Goal: Task Accomplishment & Management: Manage account settings

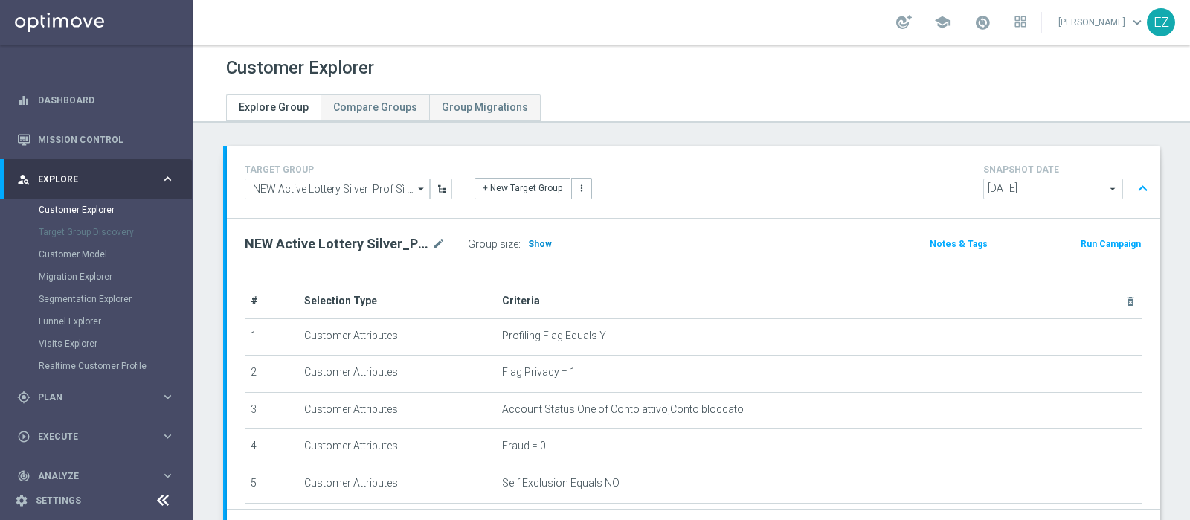
click at [542, 244] on span "Show" at bounding box center [540, 244] width 24 height 10
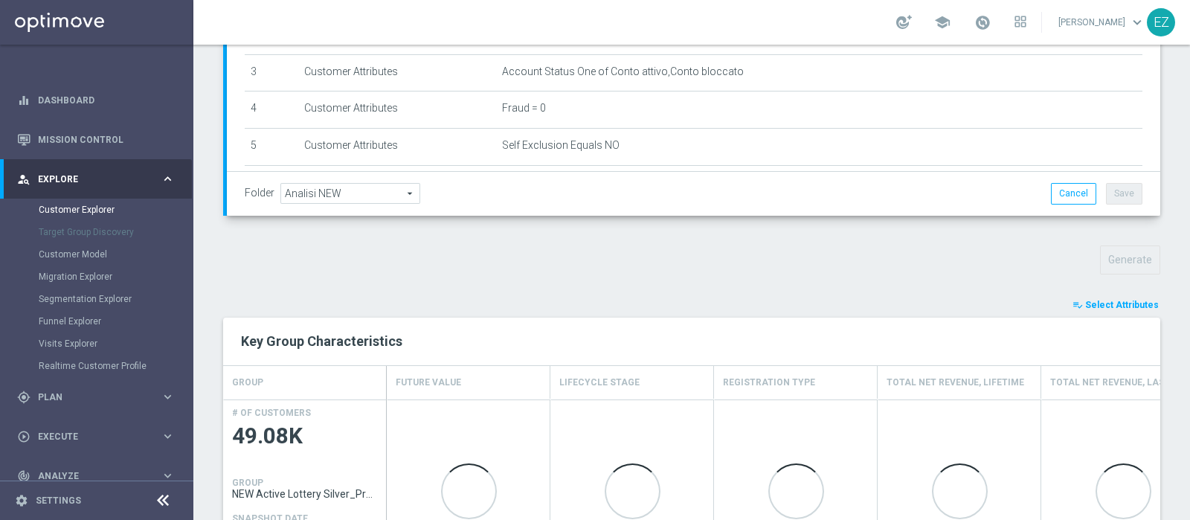
scroll to position [373, 0]
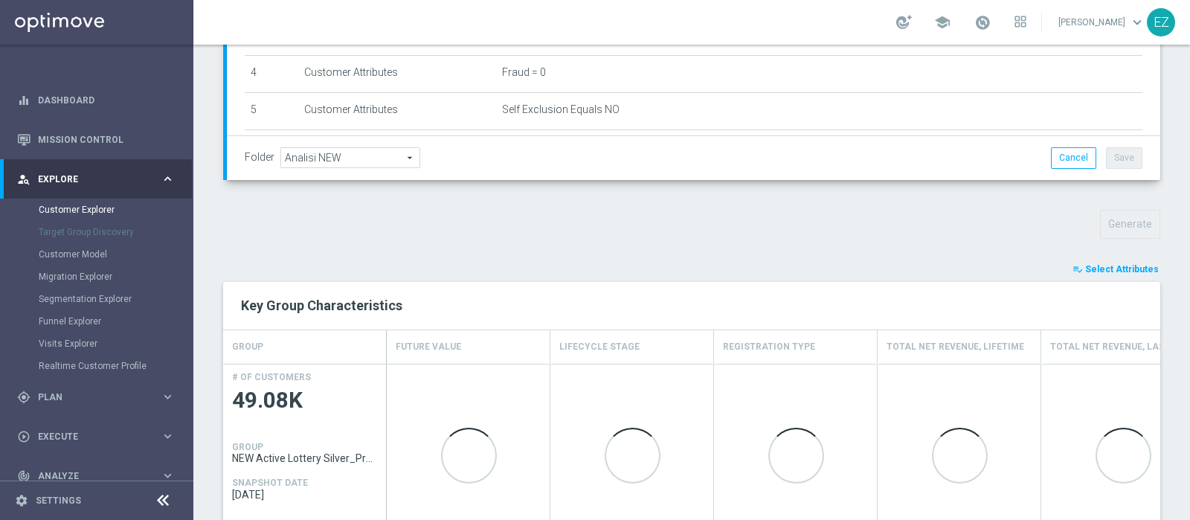
click at [1121, 265] on span "Select Attributes" at bounding box center [1122, 269] width 74 height 10
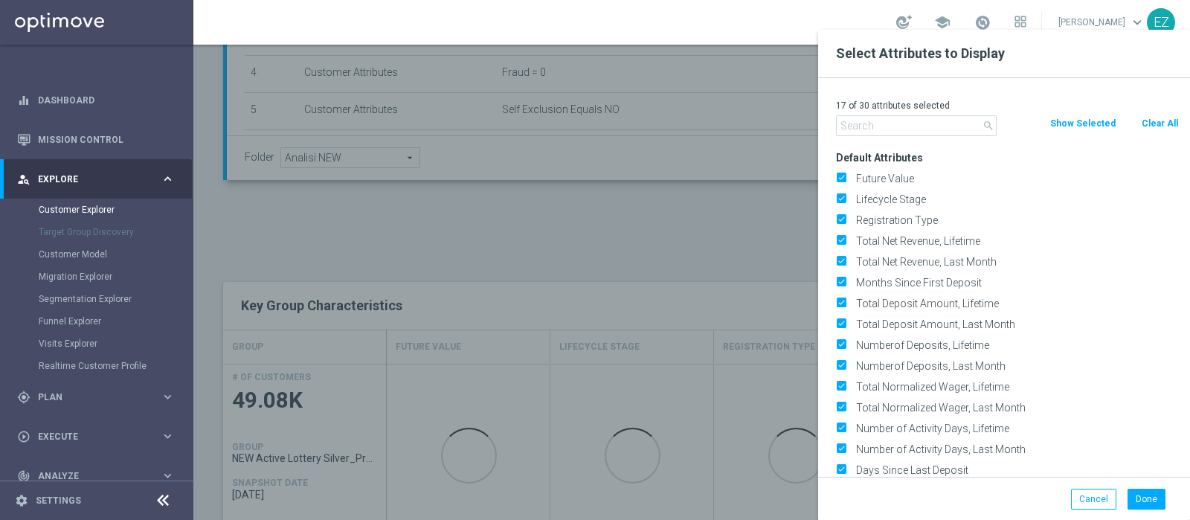
click at [1165, 120] on button "Clear All" at bounding box center [1159, 123] width 39 height 16
checkbox input "false"
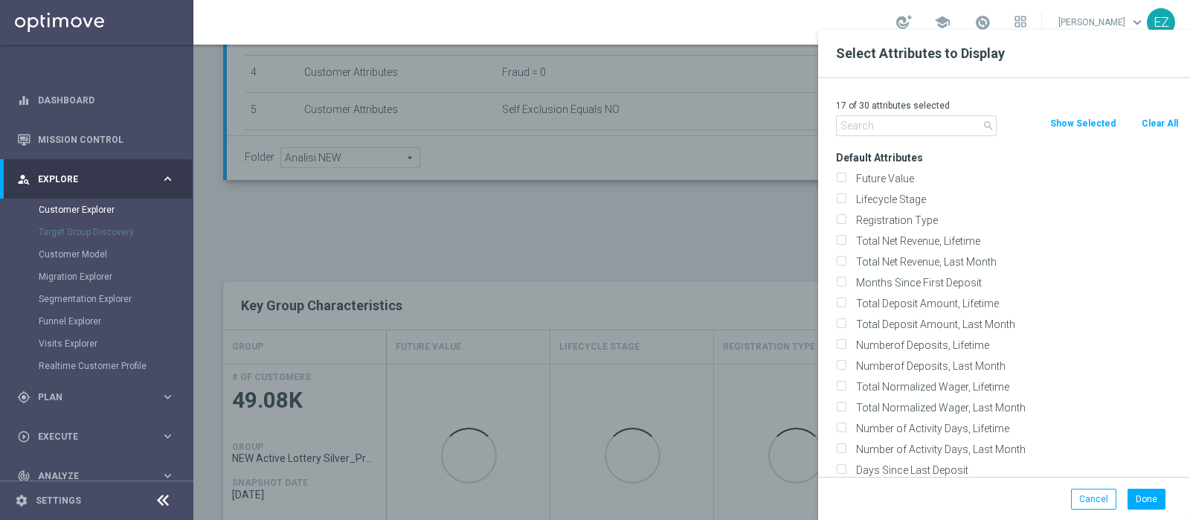
checkbox input "false"
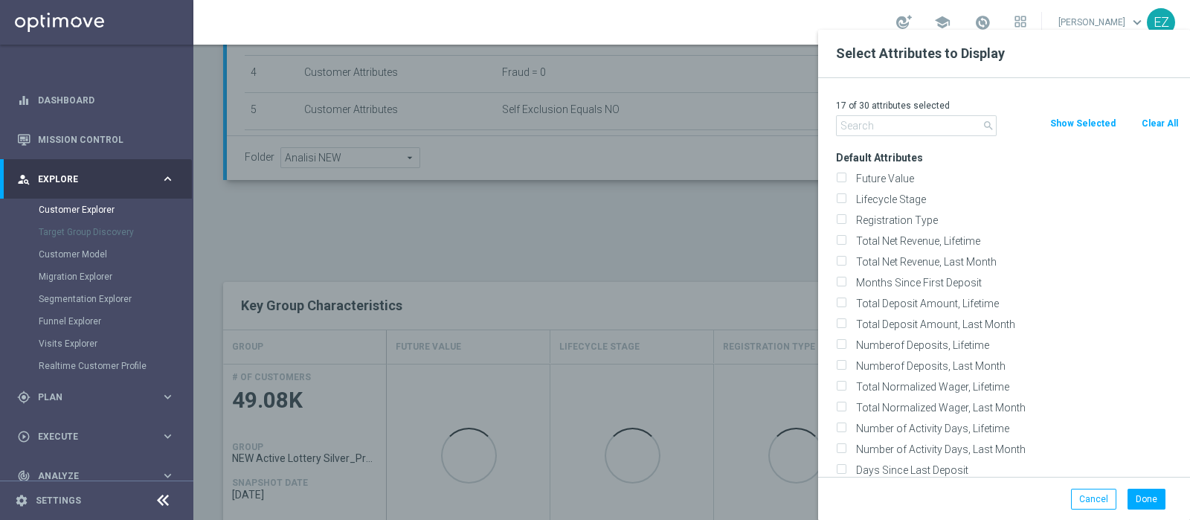
checkbox input "false"
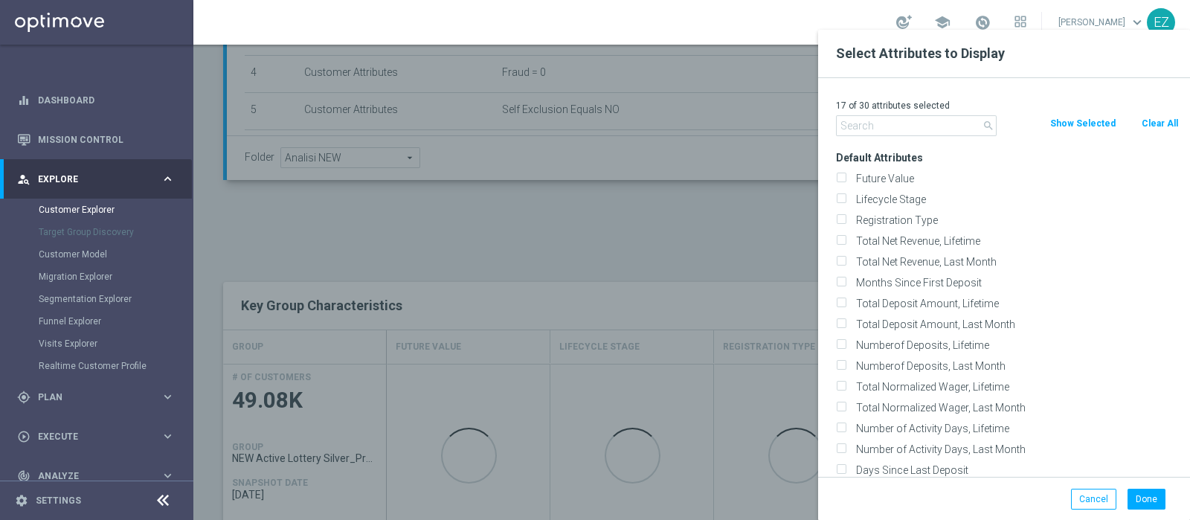
checkbox input "false"
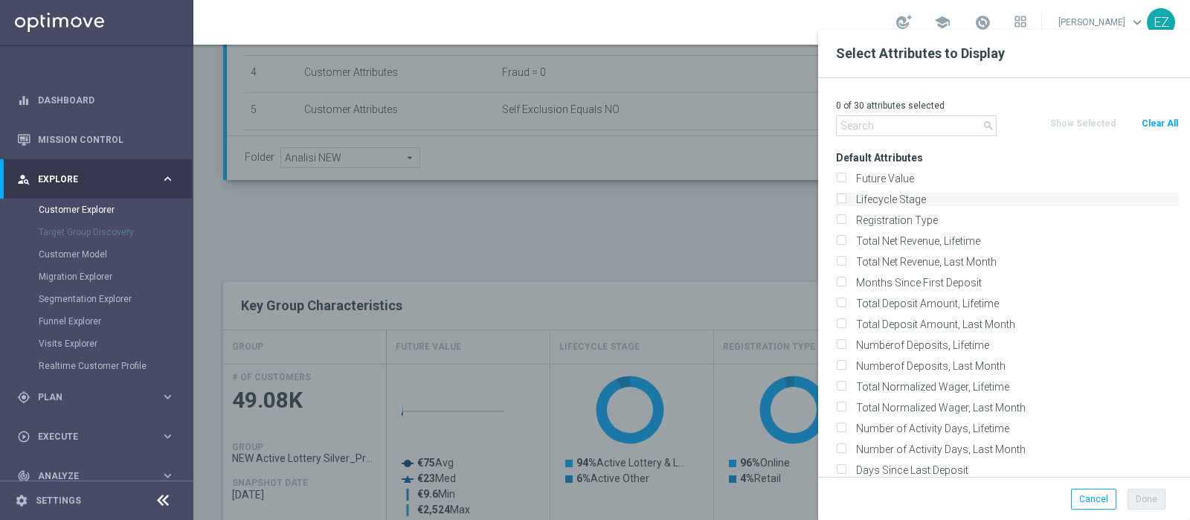
click at [871, 195] on label "Lifecycle Stage" at bounding box center [1015, 199] width 328 height 13
click at [845, 196] on input "Lifecycle Stage" at bounding box center [841, 201] width 10 height 10
click at [867, 206] on div "Lifecycle Stage" at bounding box center [1007, 199] width 365 height 21
click at [867, 191] on div "Lifecycle Stage" at bounding box center [1007, 199] width 365 height 21
click at [866, 199] on label "Lifecycle Stage" at bounding box center [1015, 199] width 328 height 13
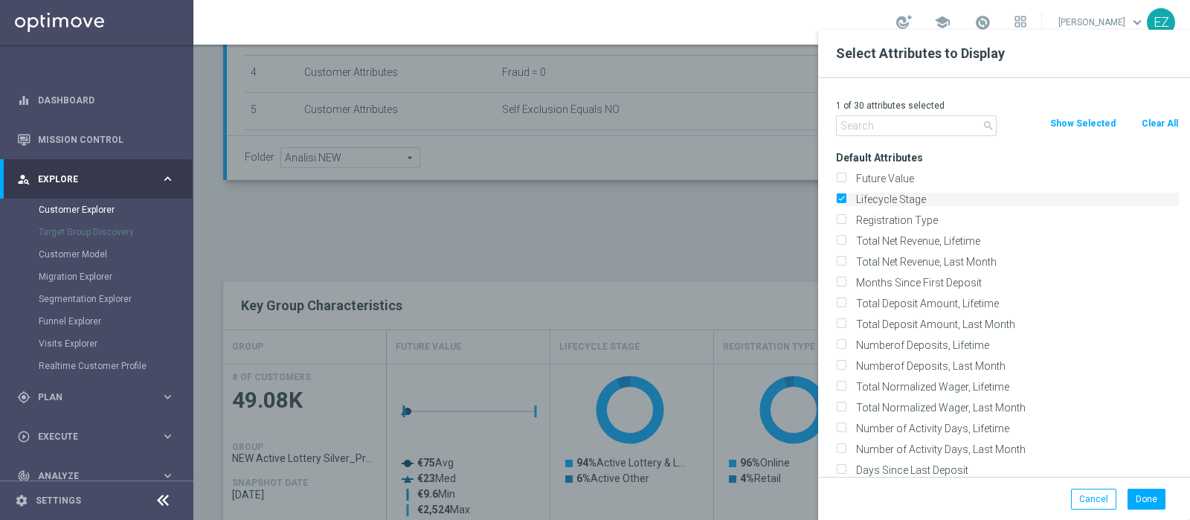
click at [845, 199] on input "Lifecycle Stage" at bounding box center [841, 201] width 10 height 10
checkbox input "false"
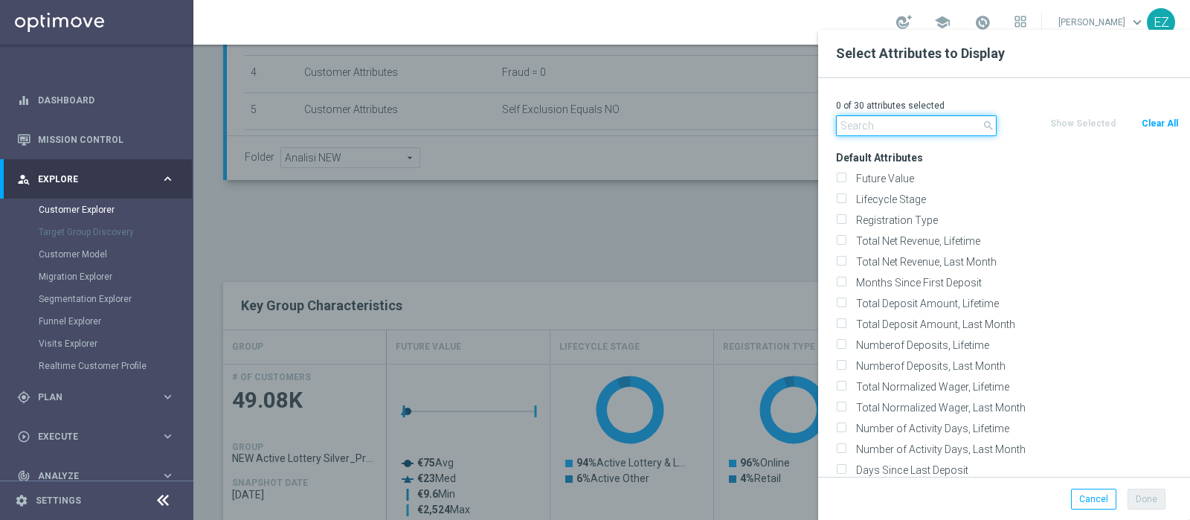
click at [892, 127] on input "text" at bounding box center [916, 125] width 161 height 21
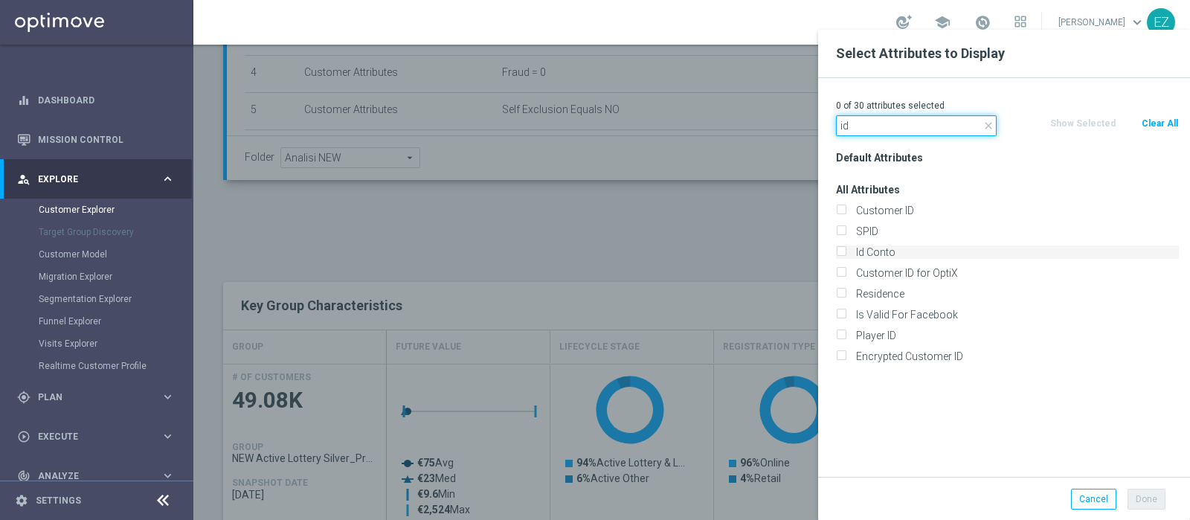
type input "id"
click at [867, 253] on label "Id Conto" at bounding box center [1015, 251] width 328 height 13
click at [845, 253] on input "Id Conto" at bounding box center [841, 254] width 10 height 10
checkbox input "true"
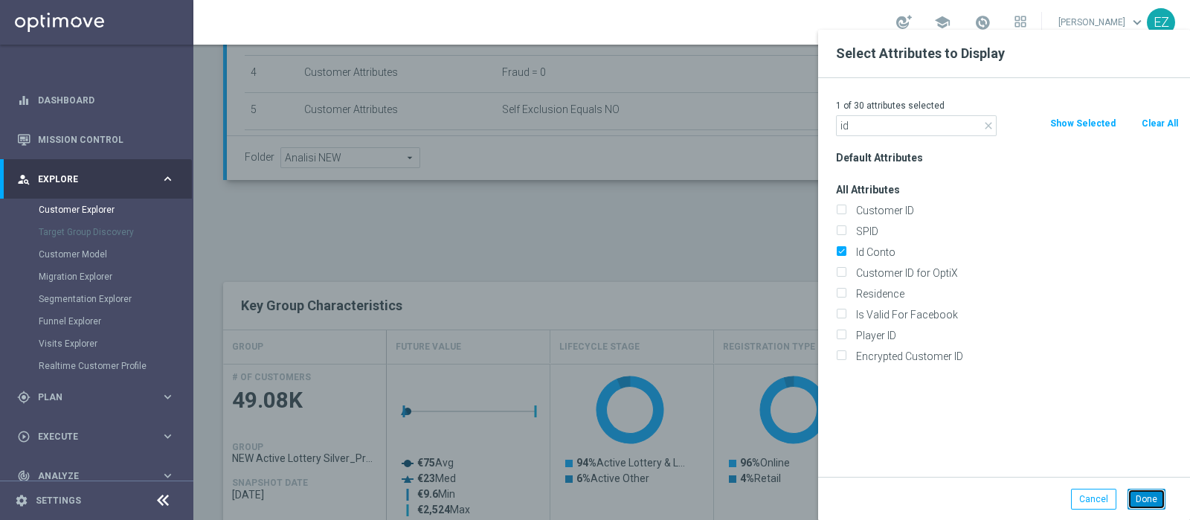
click at [1138, 497] on button "Done" at bounding box center [1146, 499] width 38 height 21
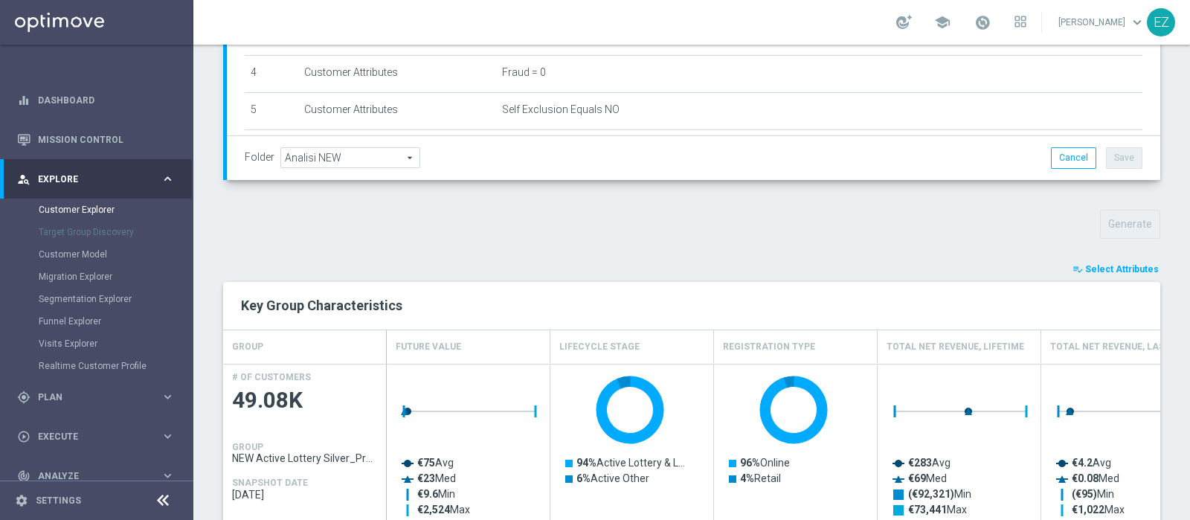
type input "Search"
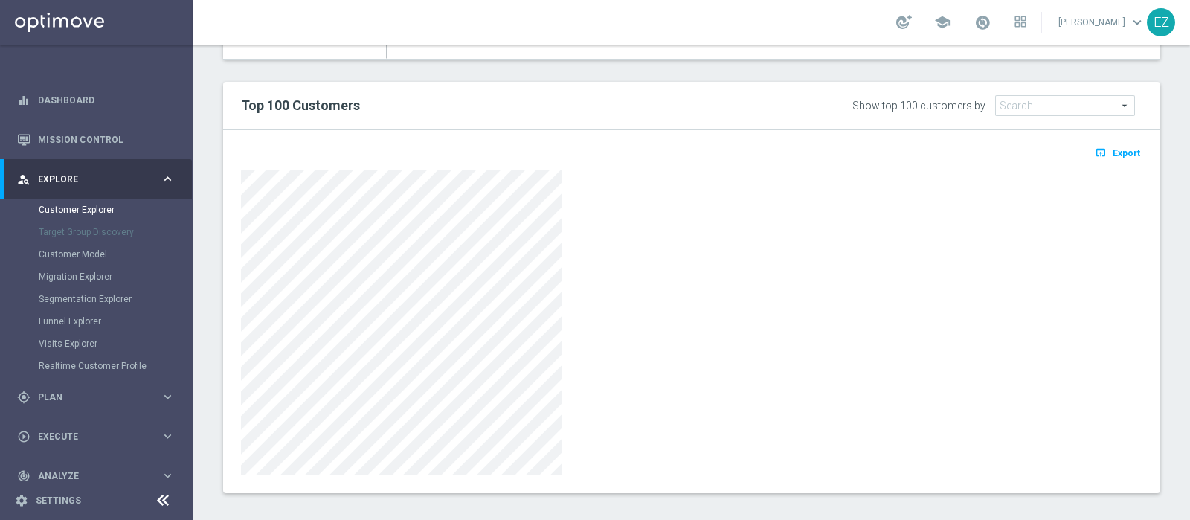
scroll to position [863, 0]
click at [1105, 154] on button "open_in_browser Export" at bounding box center [1117, 150] width 50 height 19
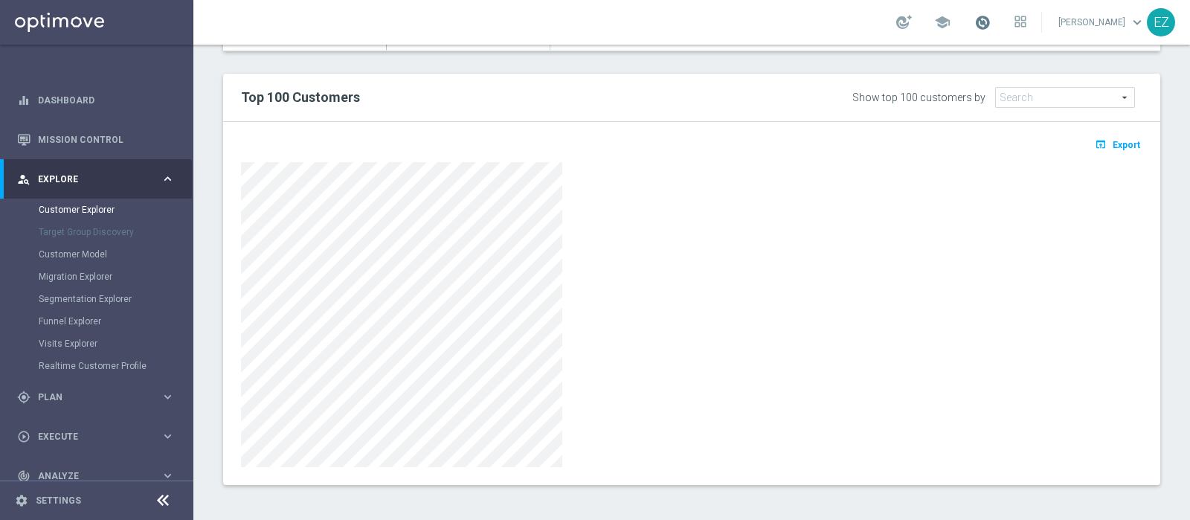
click at [990, 24] on span at bounding box center [982, 22] width 16 height 16
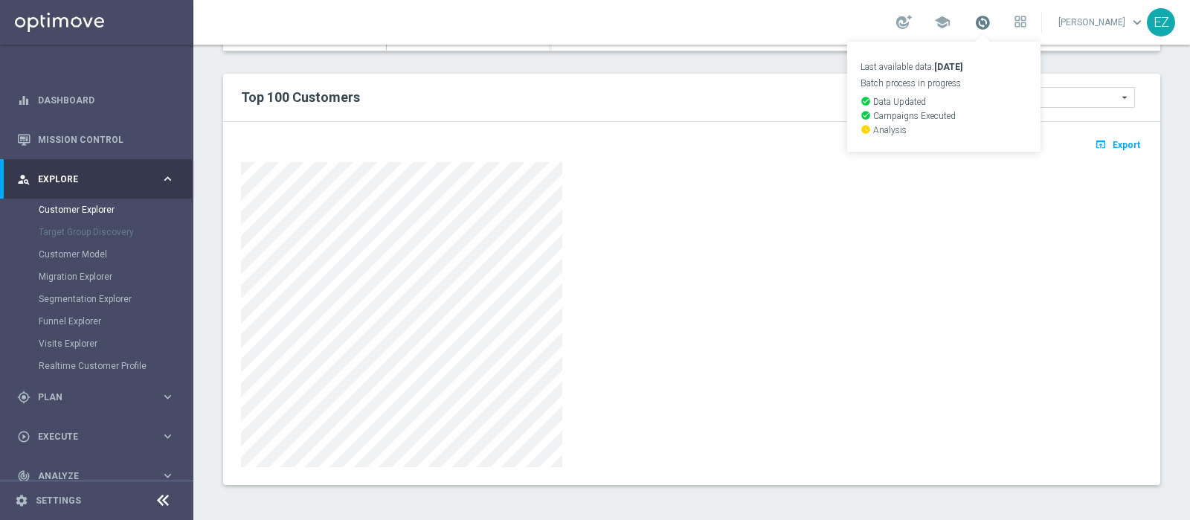
click at [990, 24] on span at bounding box center [982, 22] width 16 height 16
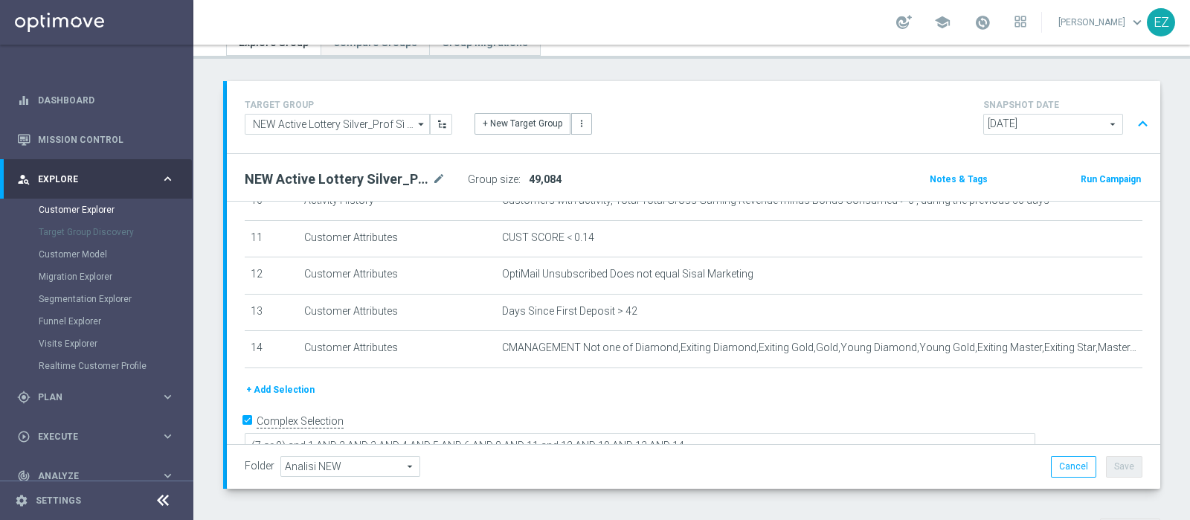
scroll to position [71, 0]
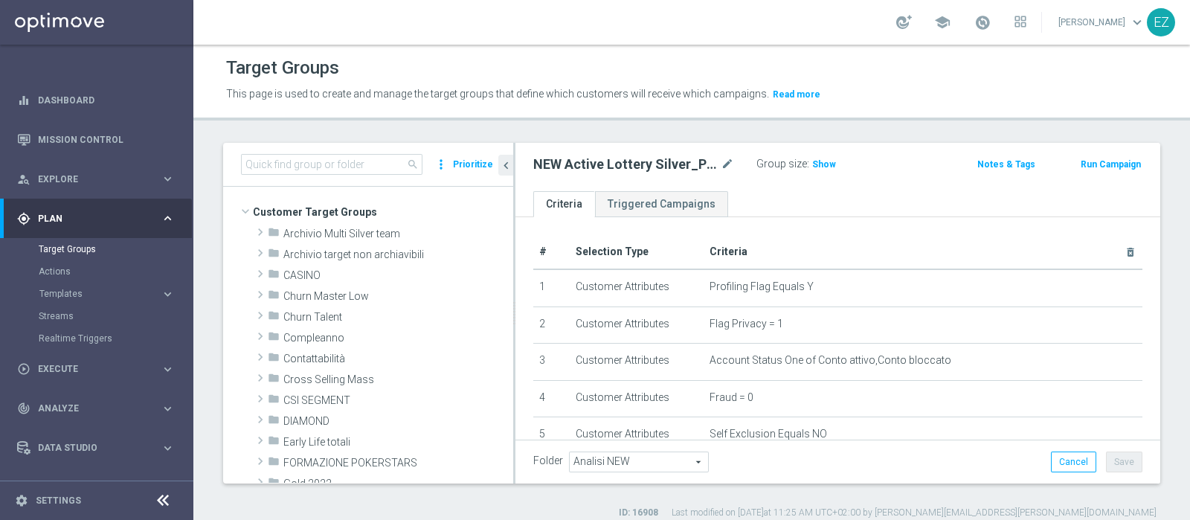
scroll to position [354, 0]
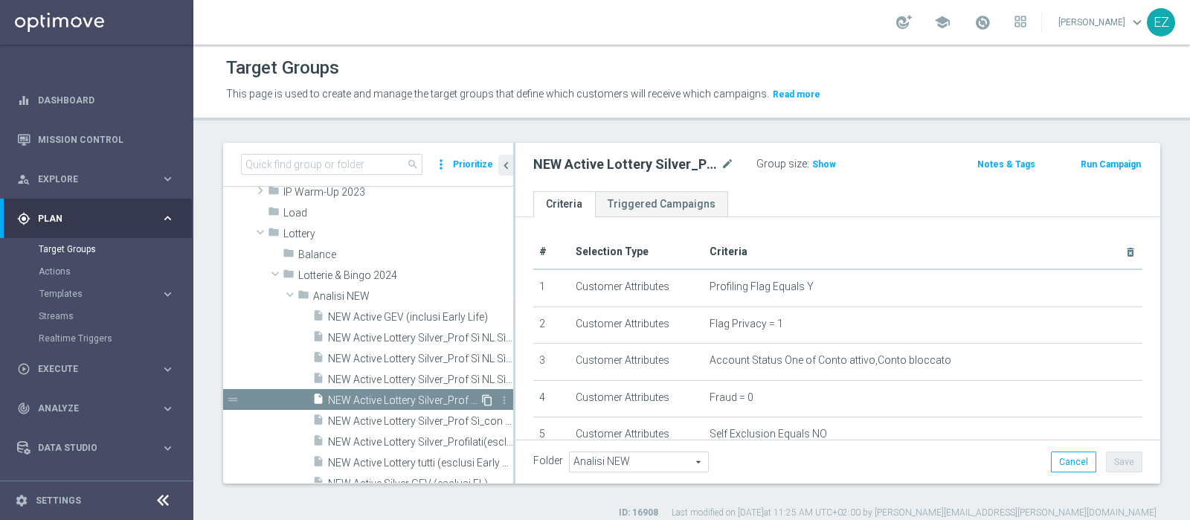
click at [481, 399] on icon "content_copy" at bounding box center [487, 400] width 12 height 12
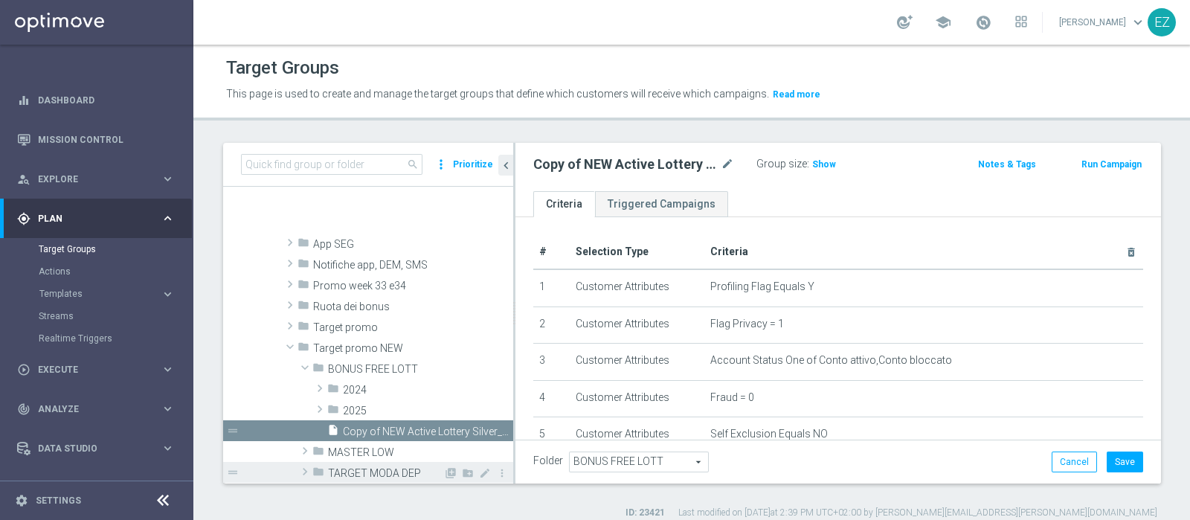
scroll to position [843, 0]
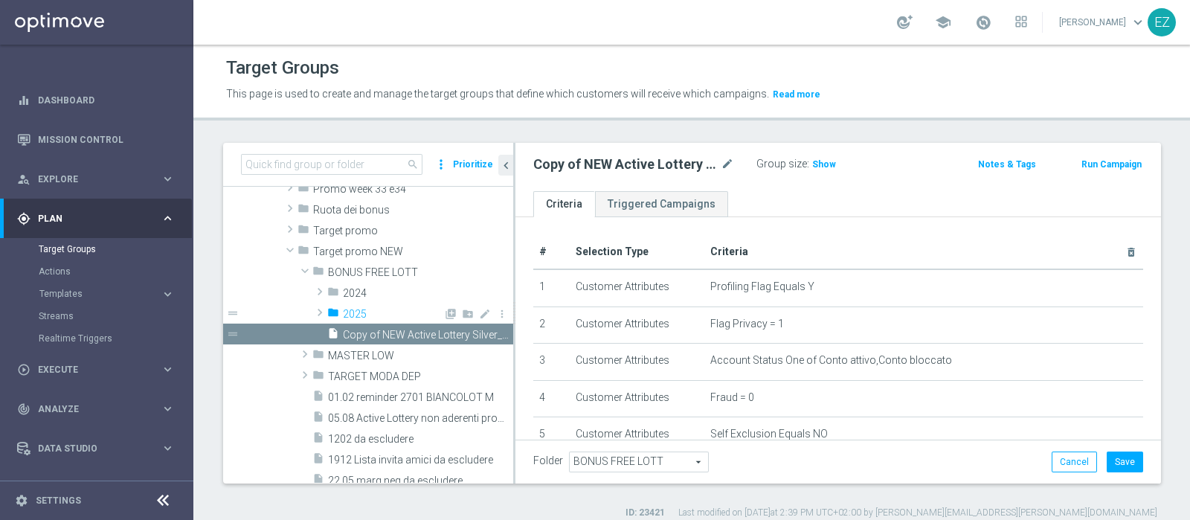
type input "2025"
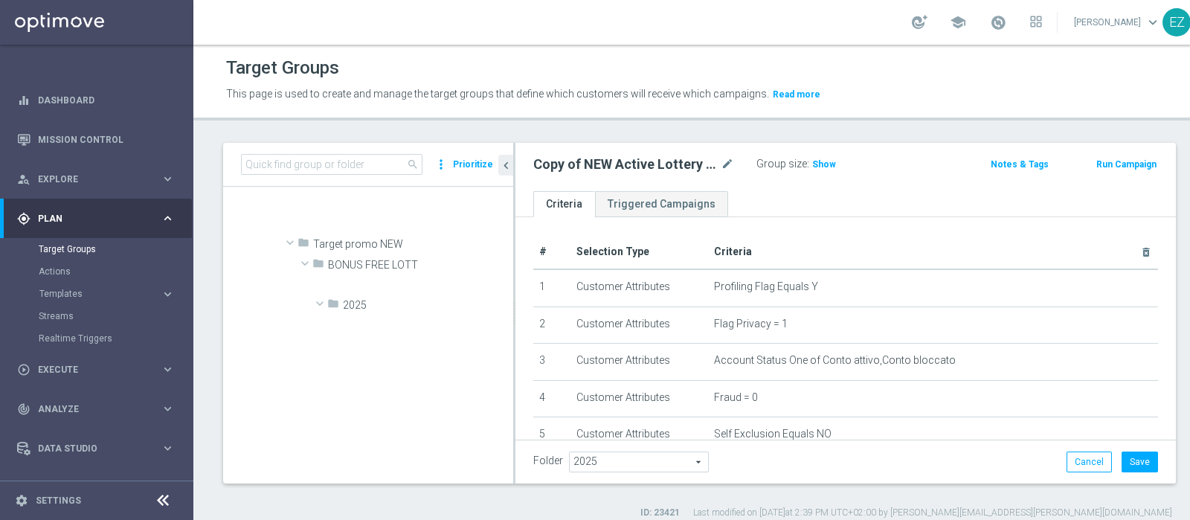
scroll to position [1573, 0]
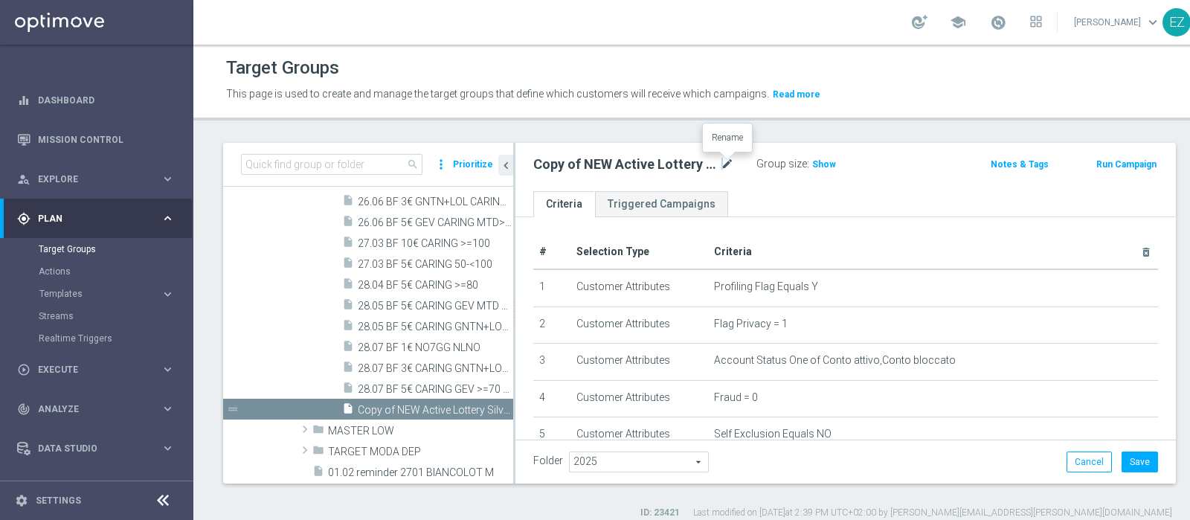
click at [721, 159] on icon "mode_edit" at bounding box center [727, 164] width 13 height 18
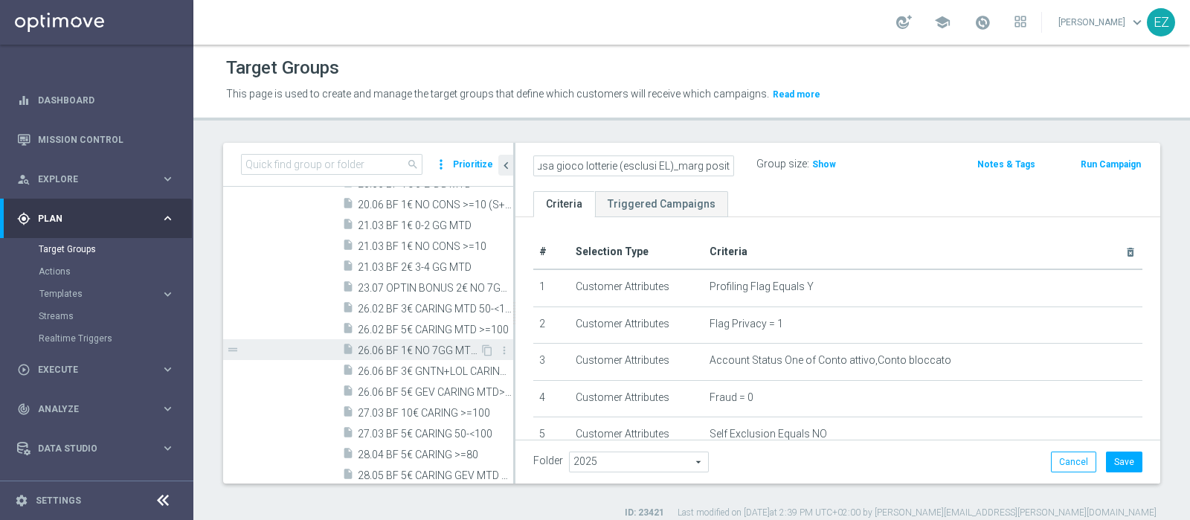
scroll to position [1378, 0]
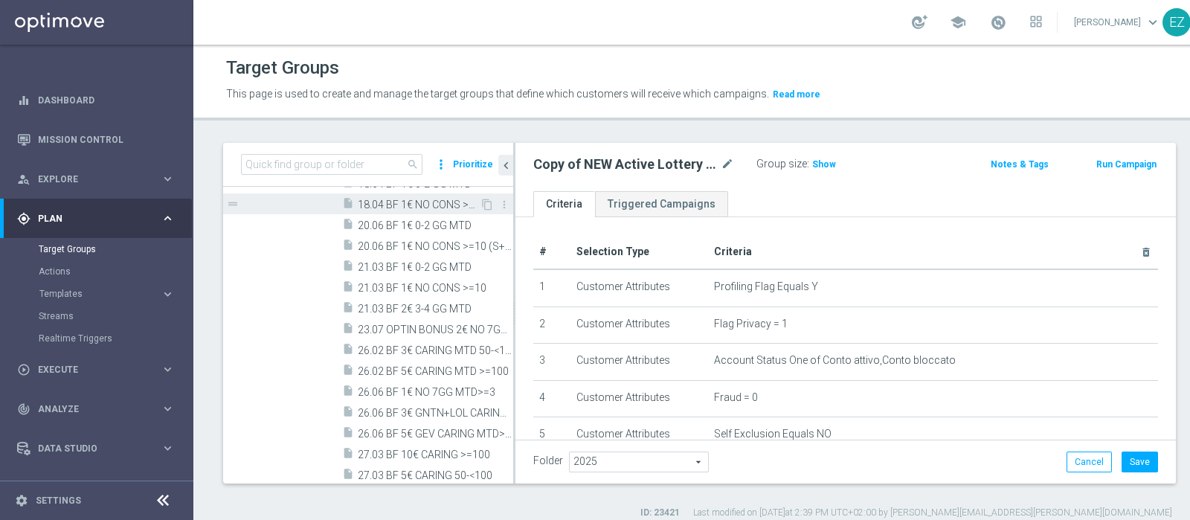
click at [399, 204] on span "18.04 BF 1€ NO CONS >=12 (S+L+R+P)" at bounding box center [419, 205] width 122 height 13
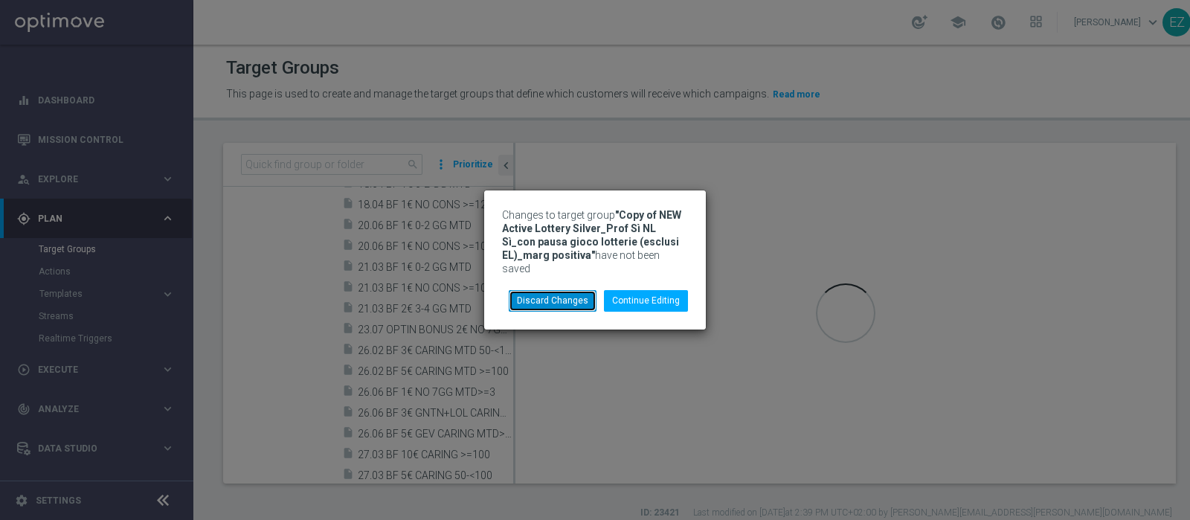
click at [521, 295] on button "Discard Changes" at bounding box center [553, 300] width 88 height 21
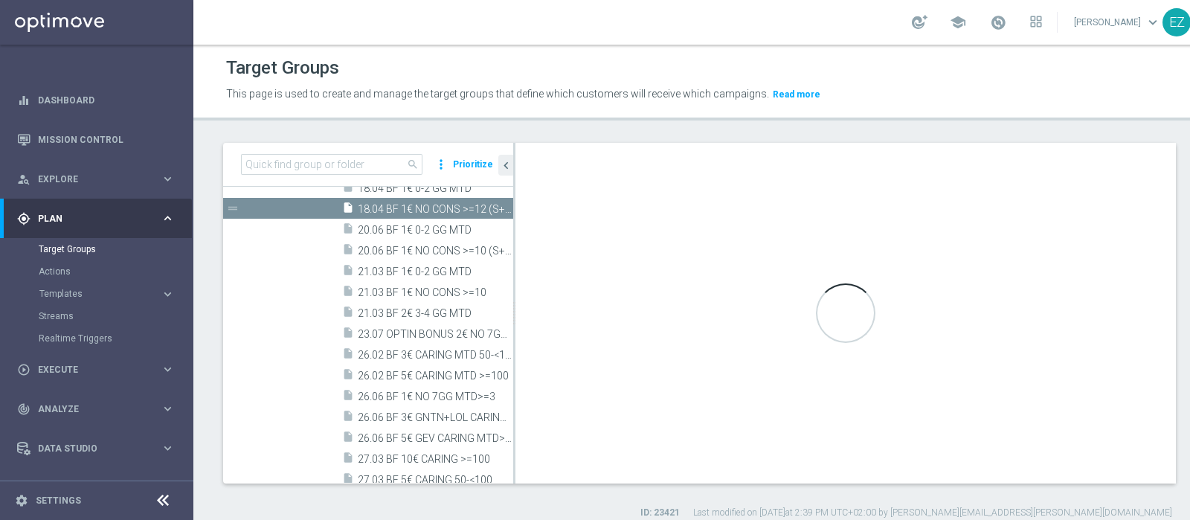
scroll to position [1185, 0]
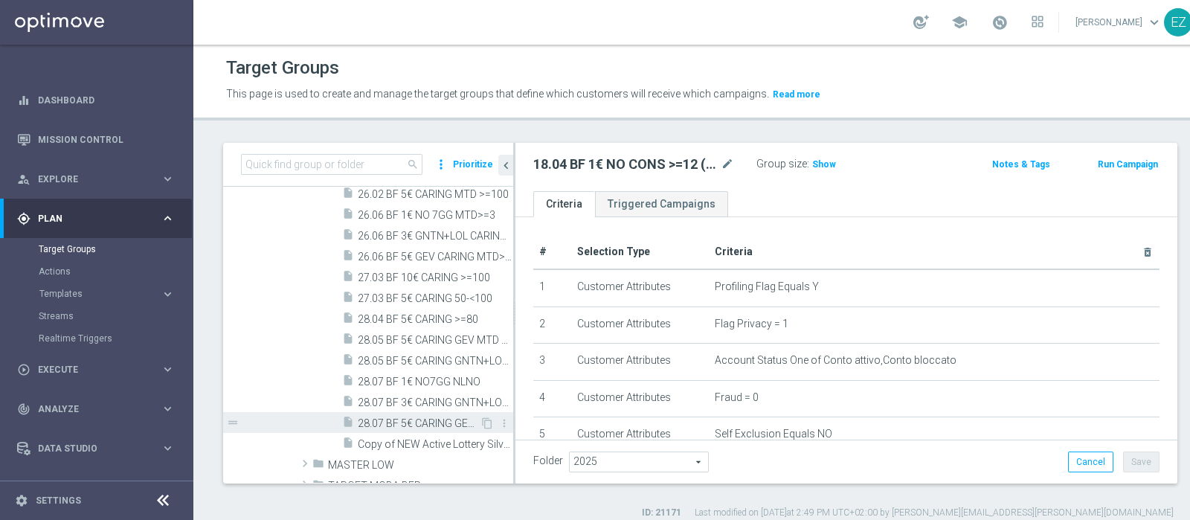
scroll to position [1553, 0]
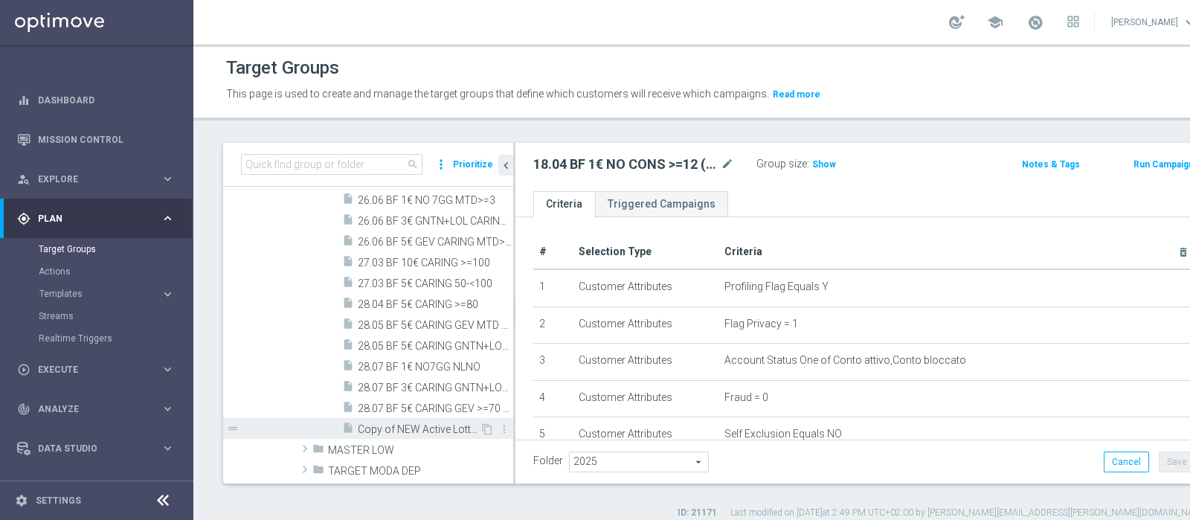
click at [408, 421] on div "insert_drive_file Copy of NEW Active Lottery Silver_Prof Sì NL Sì_con pausa gio…" at bounding box center [411, 428] width 138 height 21
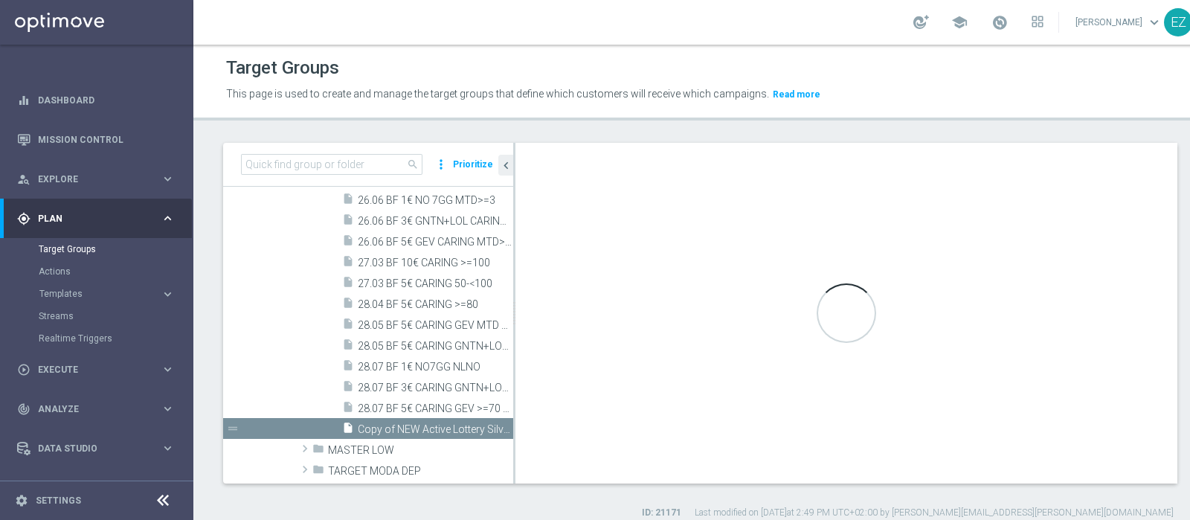
type textarea "(7 or 9) and 1 AND 2 AND 3 AND 4 AND 5 AND 6 AND 8 AND 11 and 12 AND 10 AND 13 …"
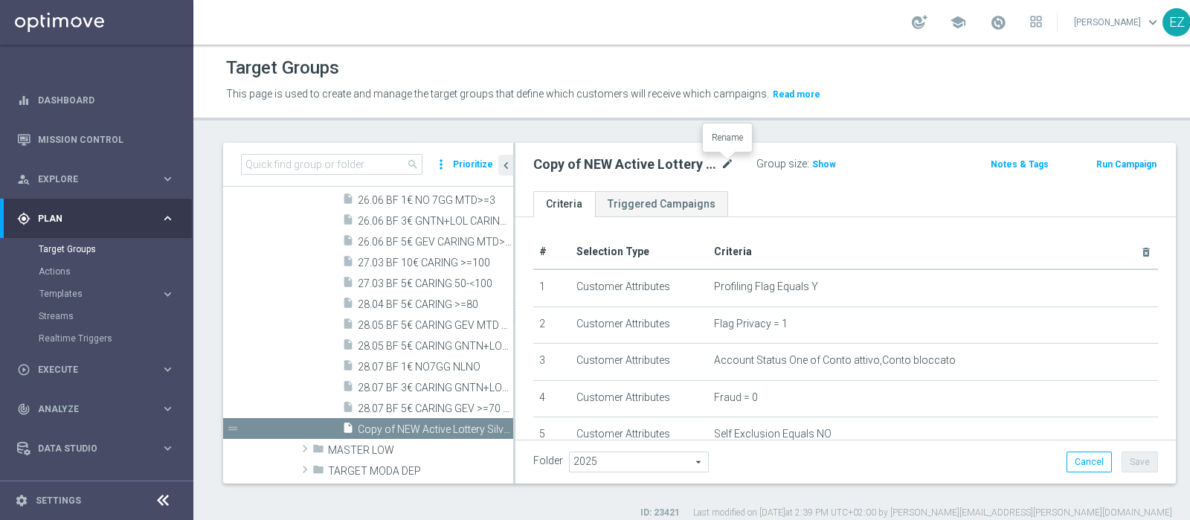
click at [724, 164] on icon "mode_edit" at bounding box center [727, 164] width 13 height 18
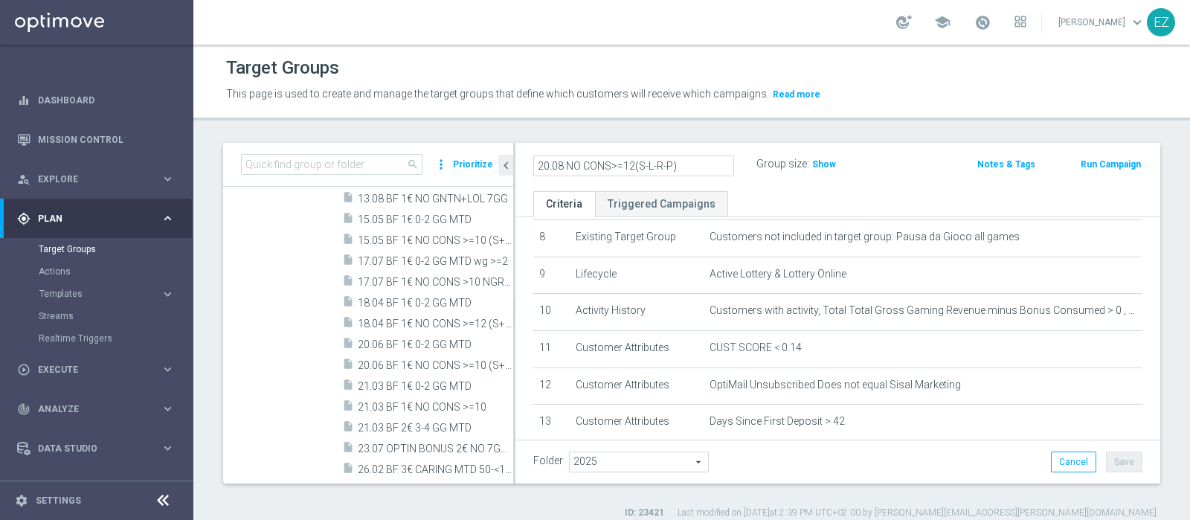
scroll to position [425, 0]
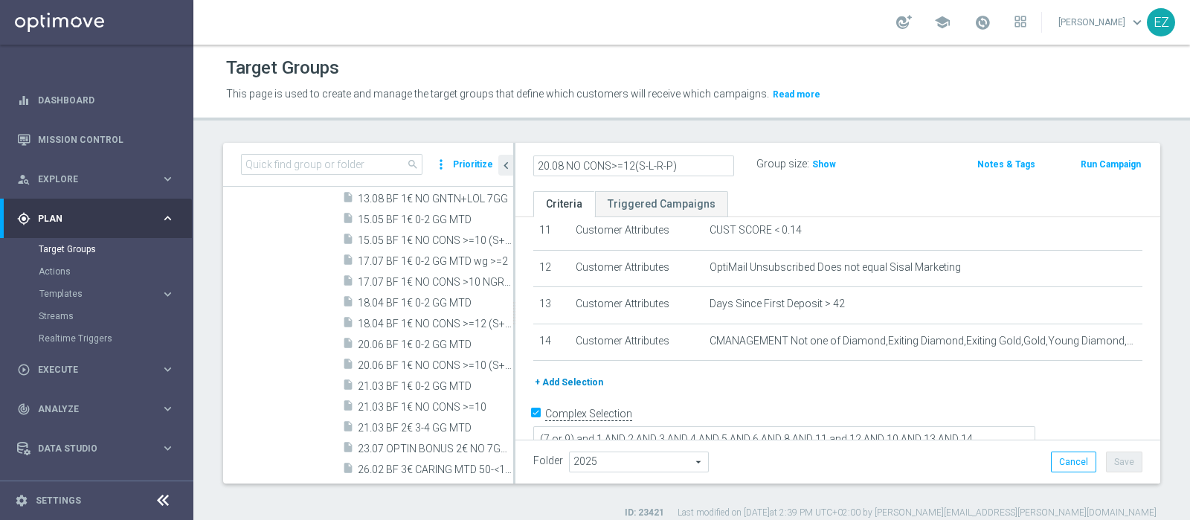
type input "20.08 NO CONS>=12(S-L-R-P)"
click at [581, 377] on button "+ Add Selection" at bounding box center [568, 382] width 71 height 16
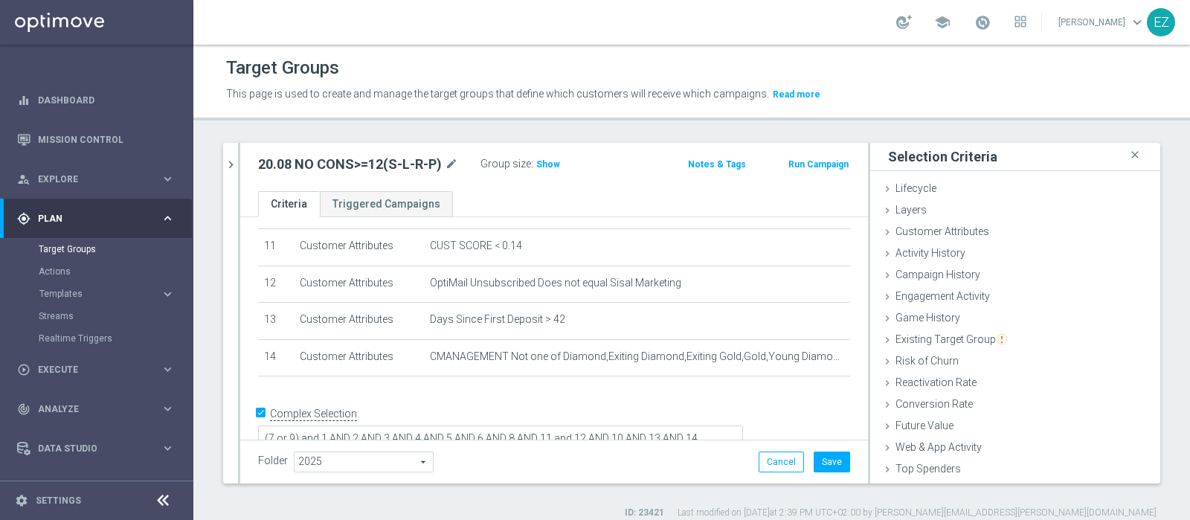
scroll to position [62, 0]
click at [937, 466] on span "Customer List" at bounding box center [927, 471] width 65 height 12
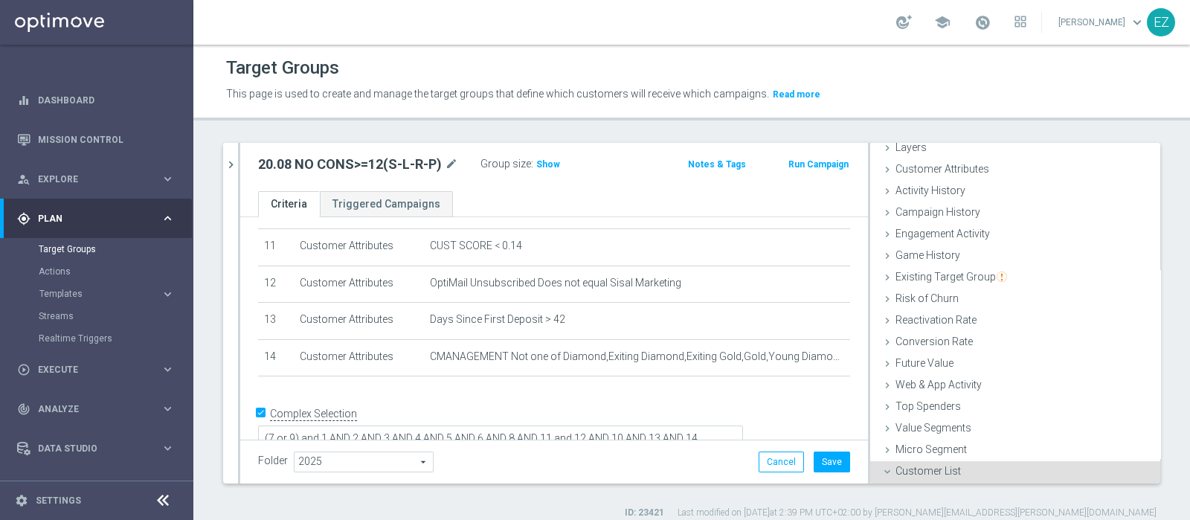
scroll to position [197, 0]
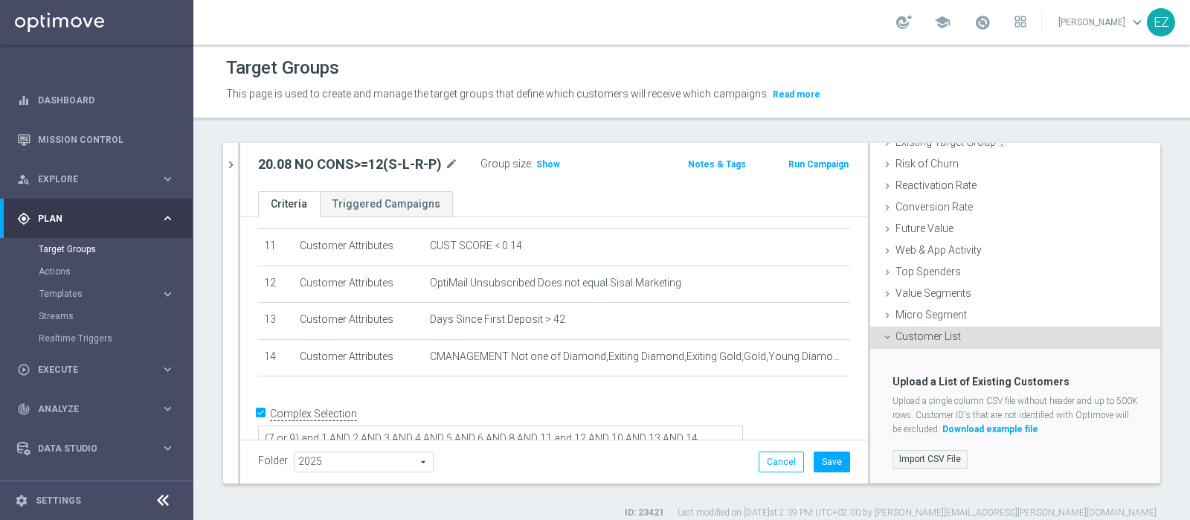
click at [911, 460] on label "Import CSV File" at bounding box center [929, 459] width 75 height 19
click at [0, 0] on input "Import CSV File" at bounding box center [0, 0] width 0 height 0
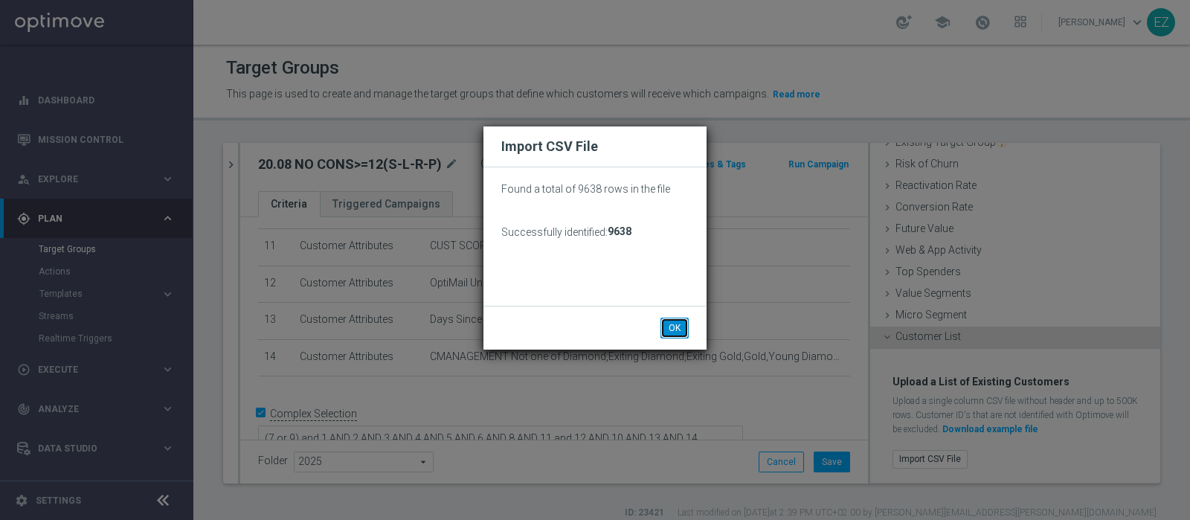
click at [668, 323] on button "OK" at bounding box center [674, 328] width 28 height 21
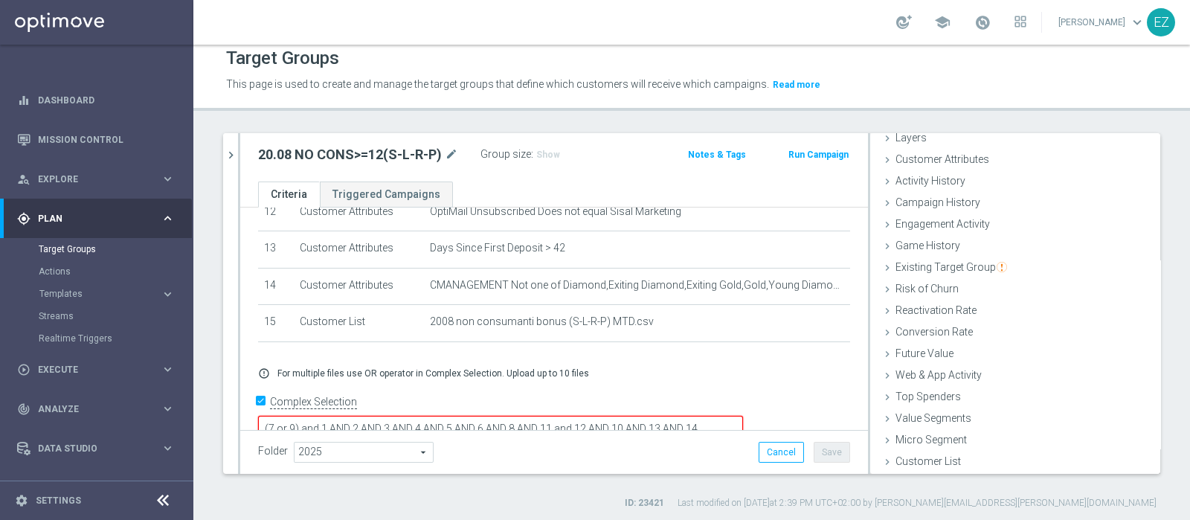
scroll to position [13, 0]
drag, startPoint x: 814, startPoint y: 402, endPoint x: 812, endPoint y: 421, distance: 18.7
click at [743, 421] on textarea "(7 or 9) and 1 AND 2 AND 3 AND 4 AND 5 AND 6 AND 8 AND 11 and 12 AND 10 AND 13 …" at bounding box center [500, 434] width 485 height 42
click at [743, 413] on textarea "(7 or 9) and 1 AND 2 AND 3 AND 4 AND 5 AND 6 AND 8 AND 11 and 12 AND 10 AND 13 …" at bounding box center [500, 435] width 485 height 44
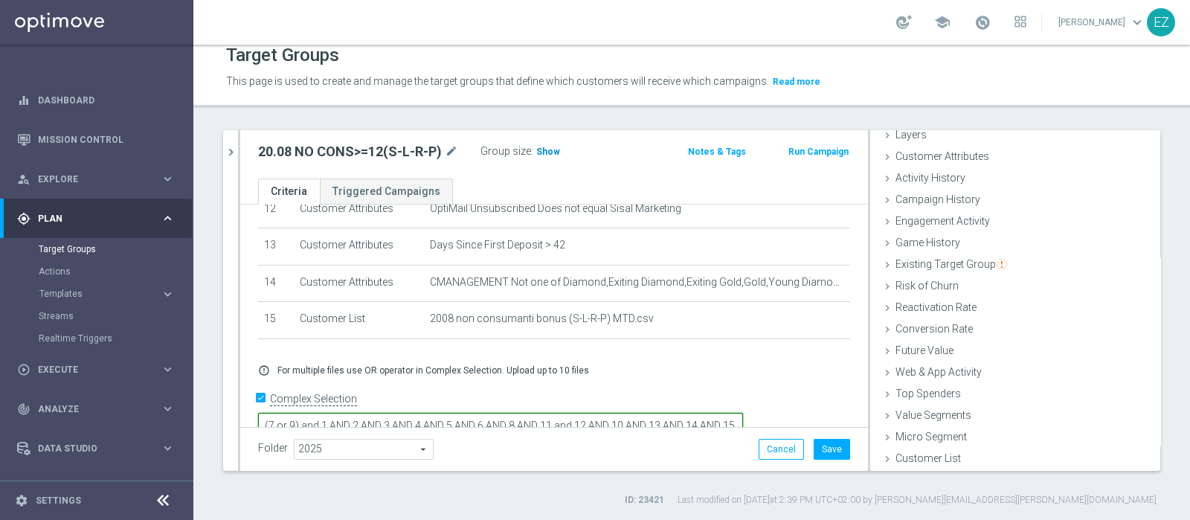
type textarea "(7 or 9) and 1 AND 2 AND 3 AND 4 AND 5 AND 6 AND 8 AND 11 and 12 AND 10 AND 13 …"
click at [555, 146] on span "Show" at bounding box center [548, 151] width 24 height 10
click at [824, 448] on button "Save" at bounding box center [831, 449] width 36 height 21
click at [222, 148] on div "search more_vert Prioritize Customer Target Groups library_add create_new_folder" at bounding box center [691, 318] width 996 height 376
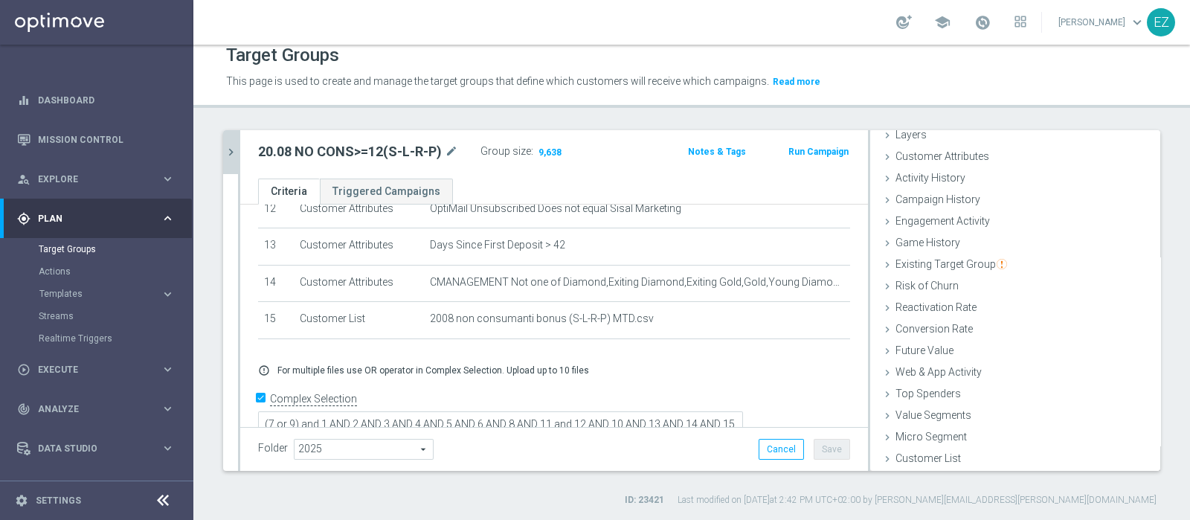
click at [227, 149] on icon "chevron_right" at bounding box center [231, 152] width 14 height 14
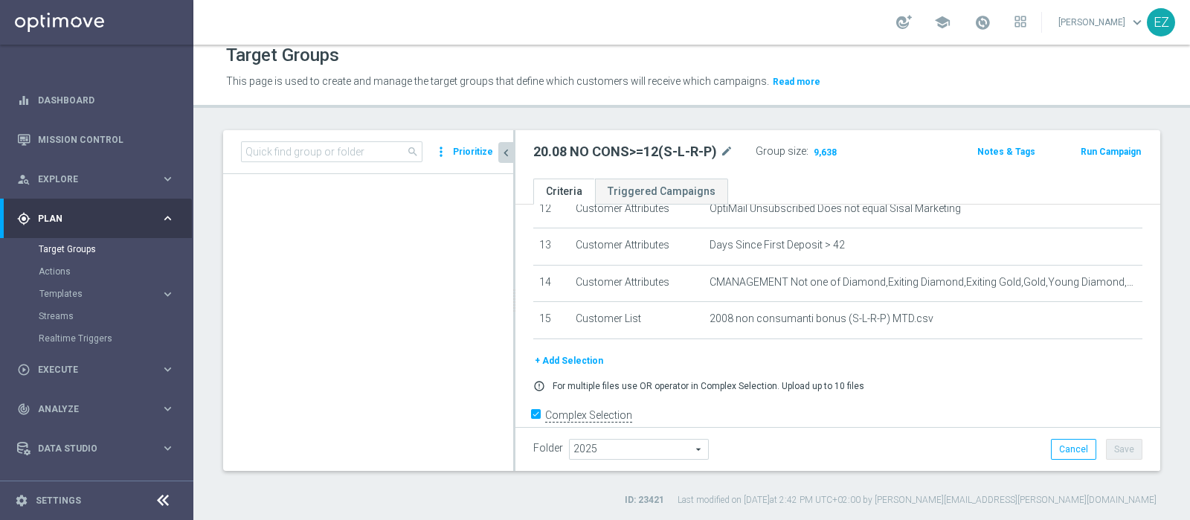
scroll to position [88, 0]
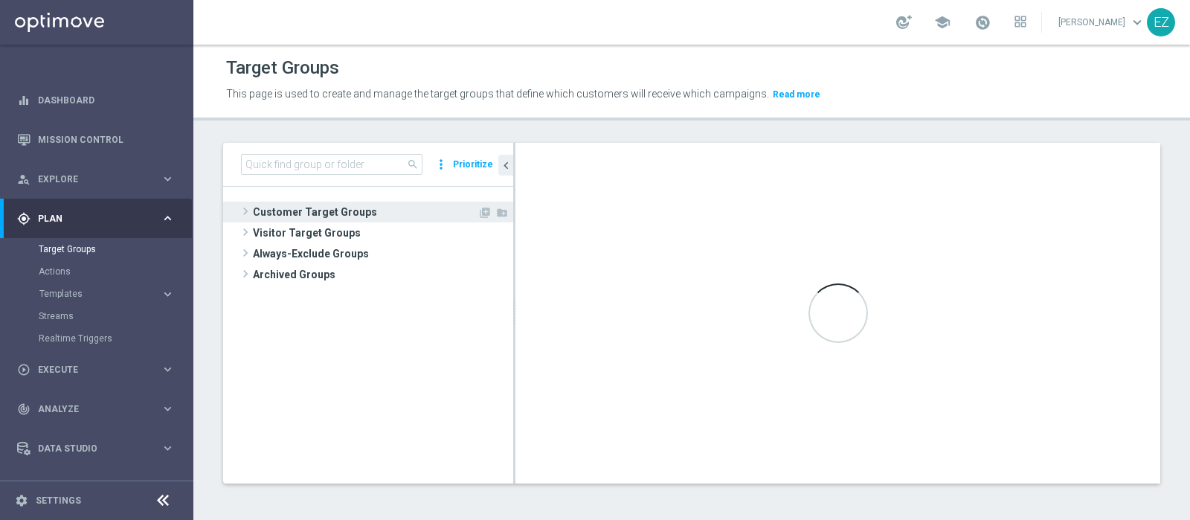
click at [374, 210] on span "Customer Target Groups" at bounding box center [365, 212] width 225 height 21
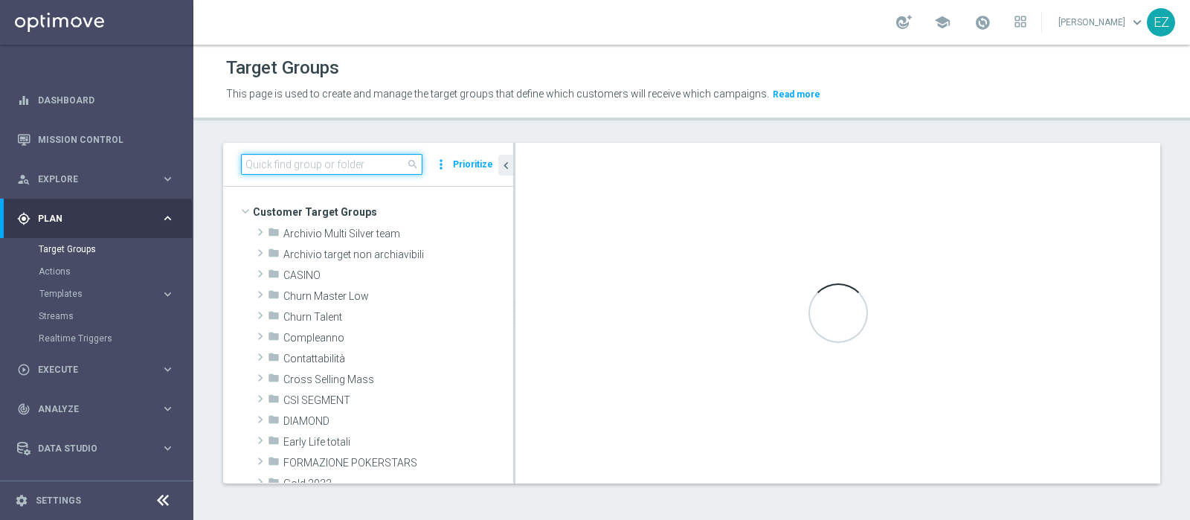
click at [344, 167] on input at bounding box center [331, 164] width 181 height 21
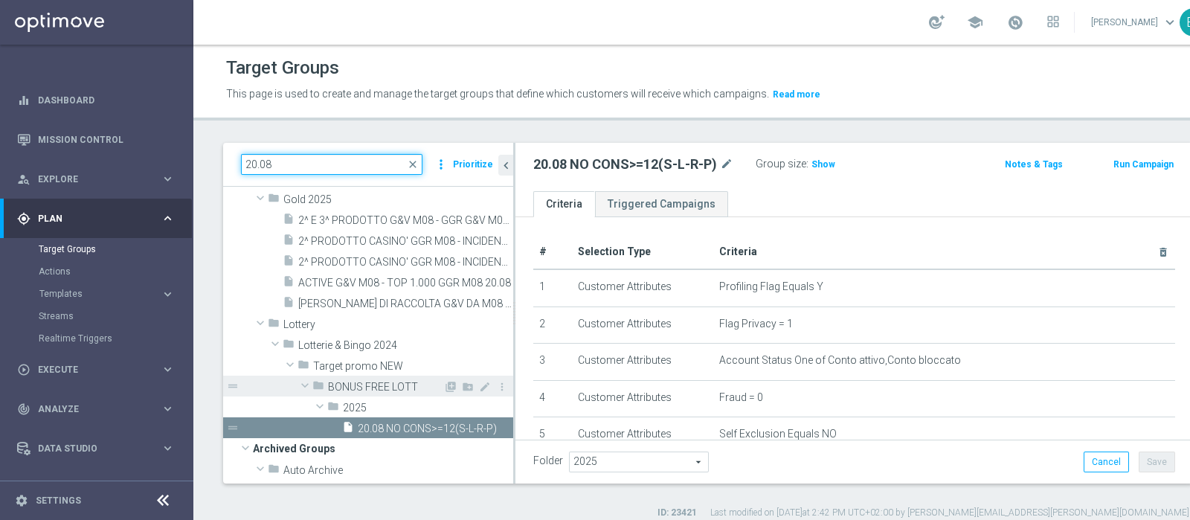
scroll to position [135, 0]
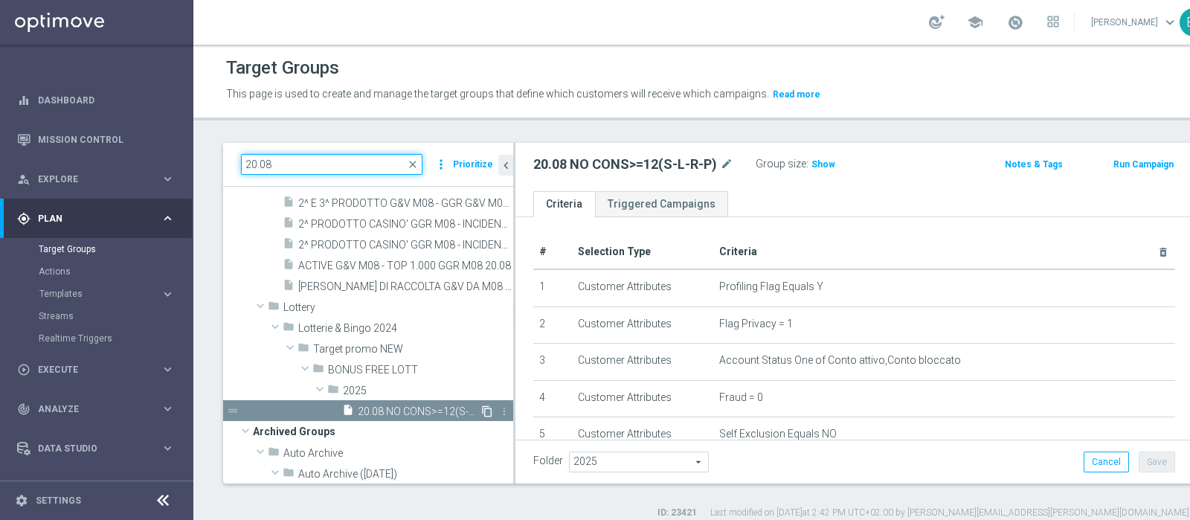
type input "20.08"
click at [481, 408] on icon "content_copy" at bounding box center [487, 411] width 12 height 12
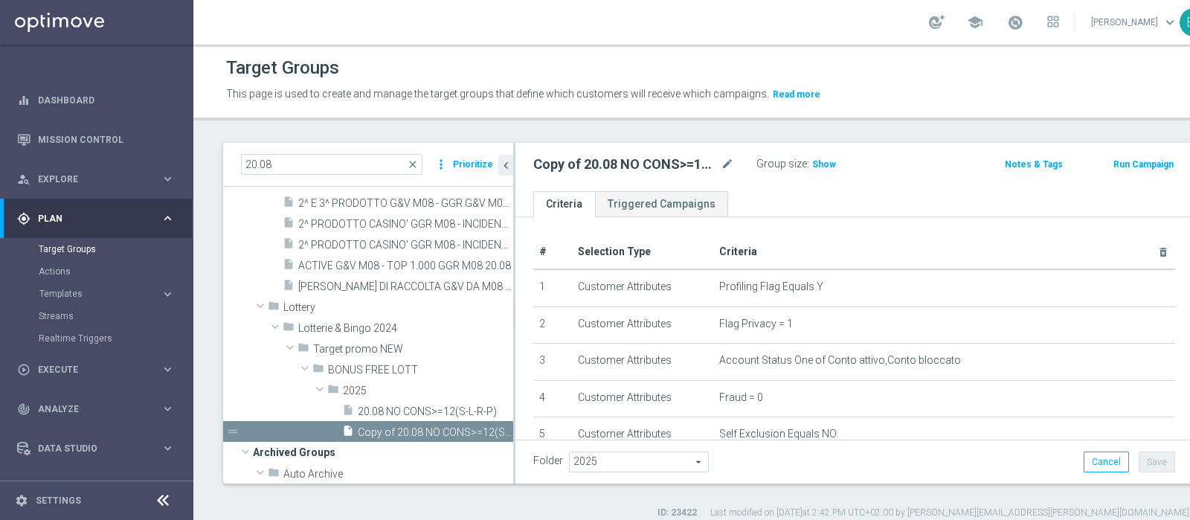
scroll to position [181, 0]
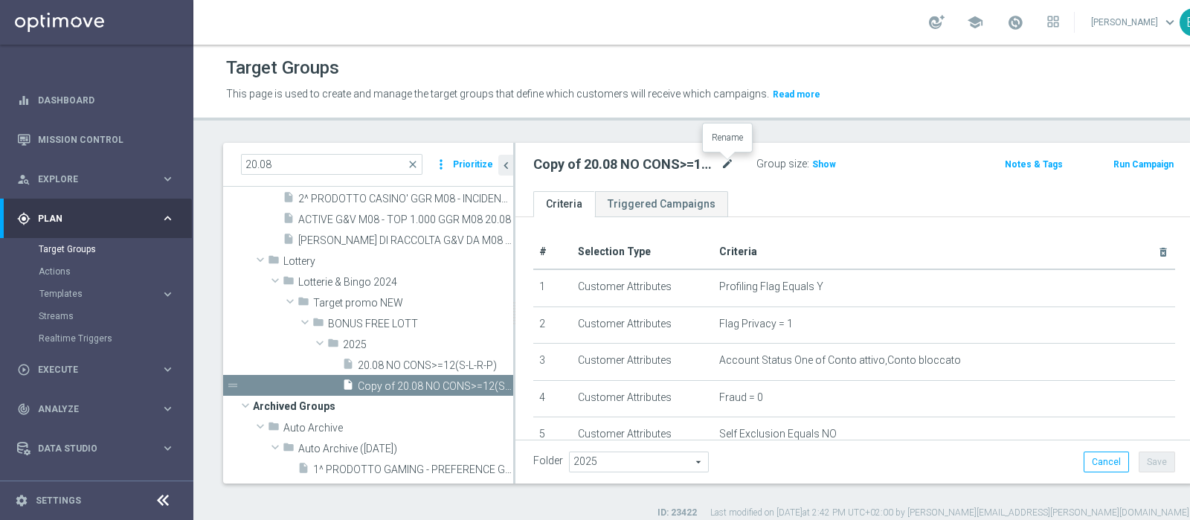
click at [727, 159] on icon "mode_edit" at bounding box center [727, 164] width 13 height 18
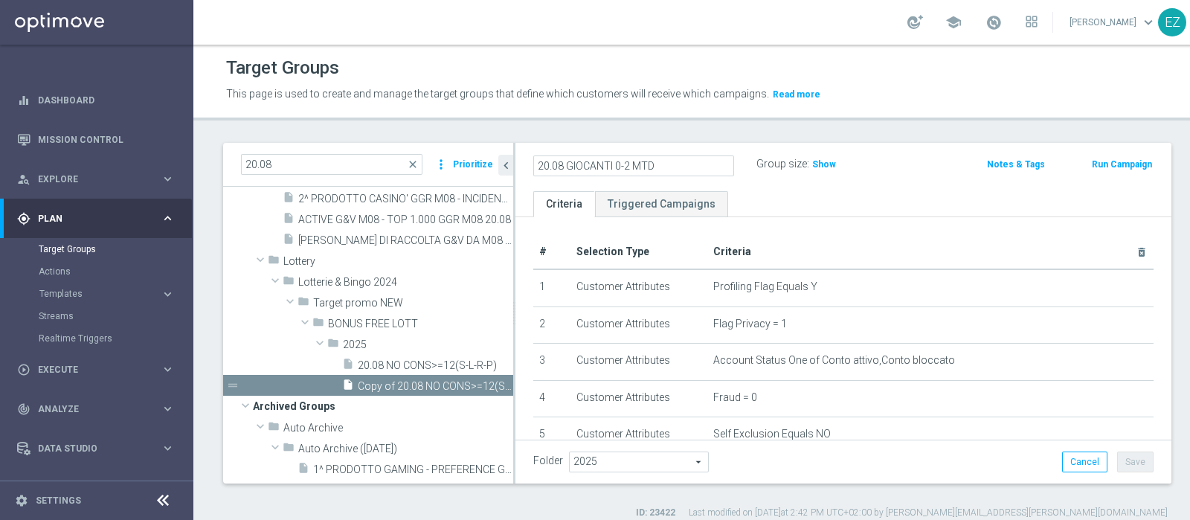
scroll to position [486, 0]
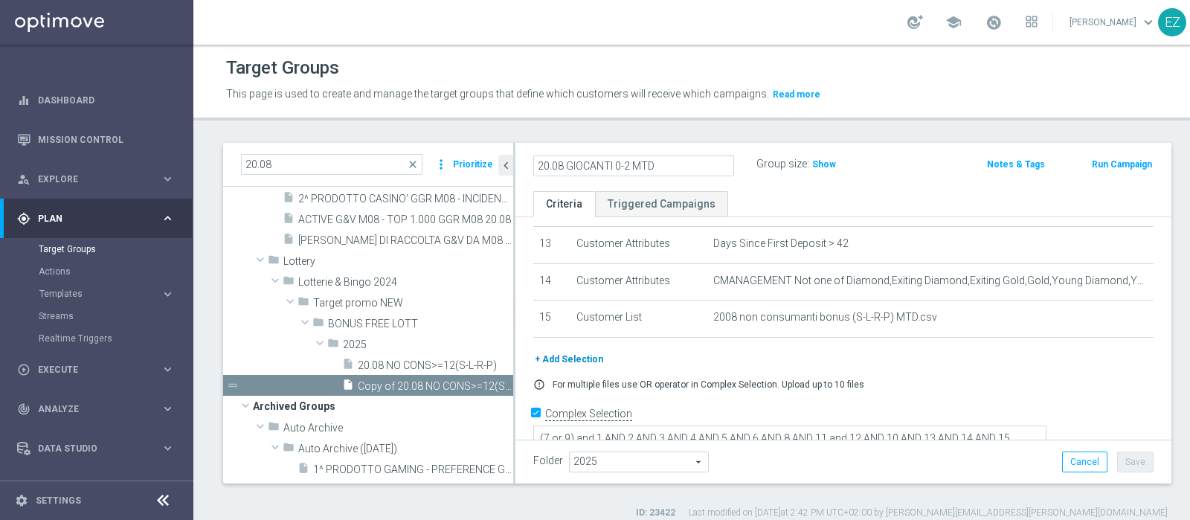
type input "20.08 GIOCANTI 0-2 MTD"
click at [565, 355] on button "+ Add Selection" at bounding box center [568, 359] width 71 height 16
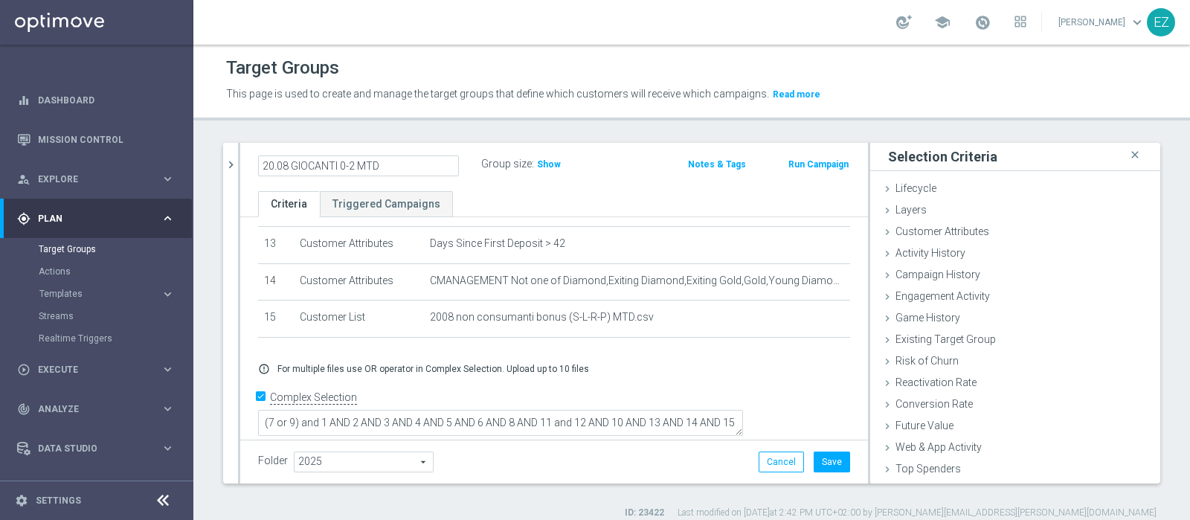
scroll to position [469, 0]
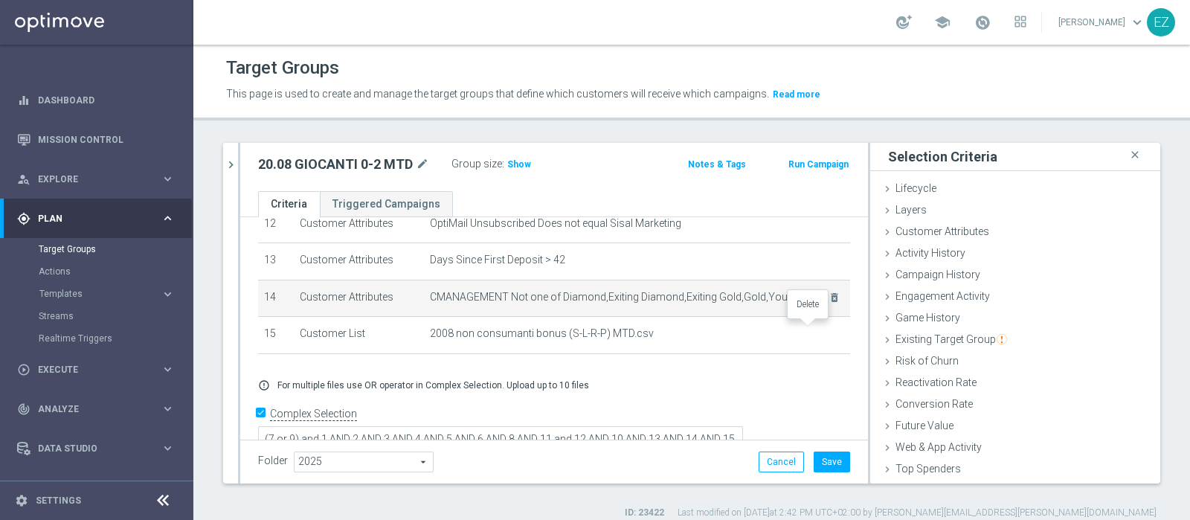
click at [0, 0] on icon "delete_forever" at bounding box center [0, 0] width 0 height 0
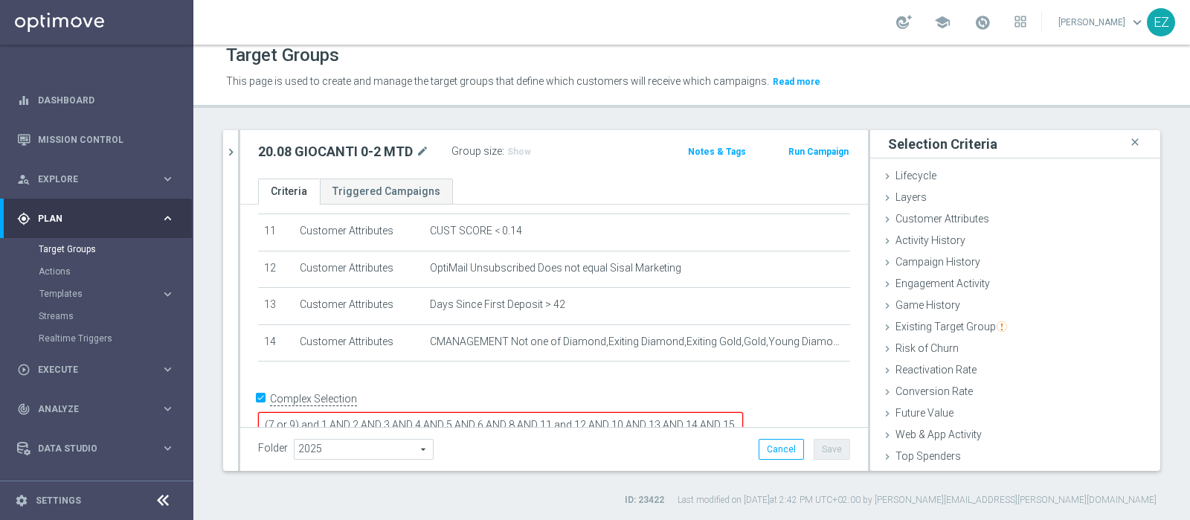
scroll to position [62, 0]
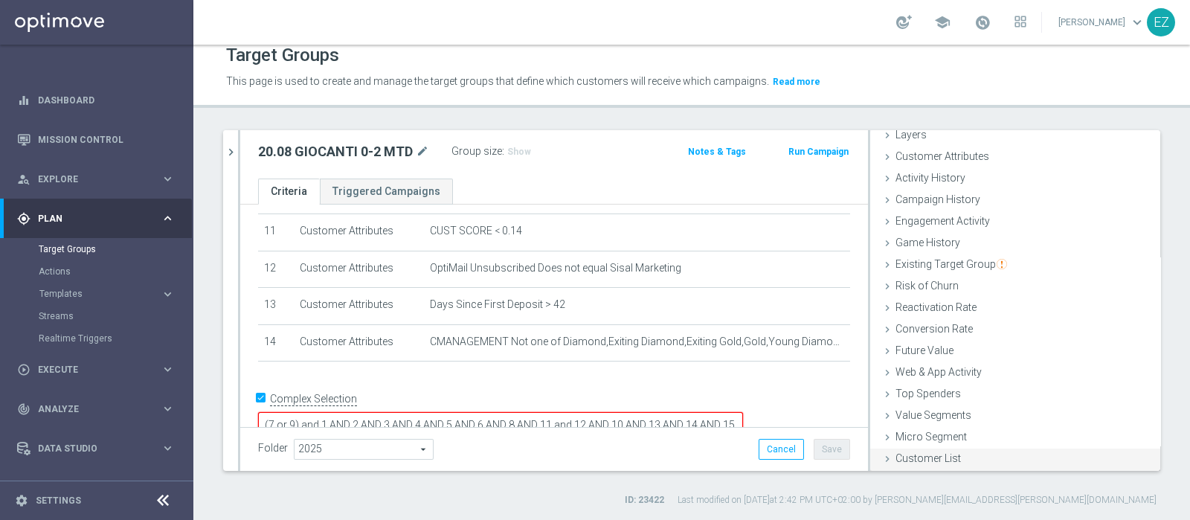
click at [917, 454] on span "Customer List" at bounding box center [927, 458] width 65 height 12
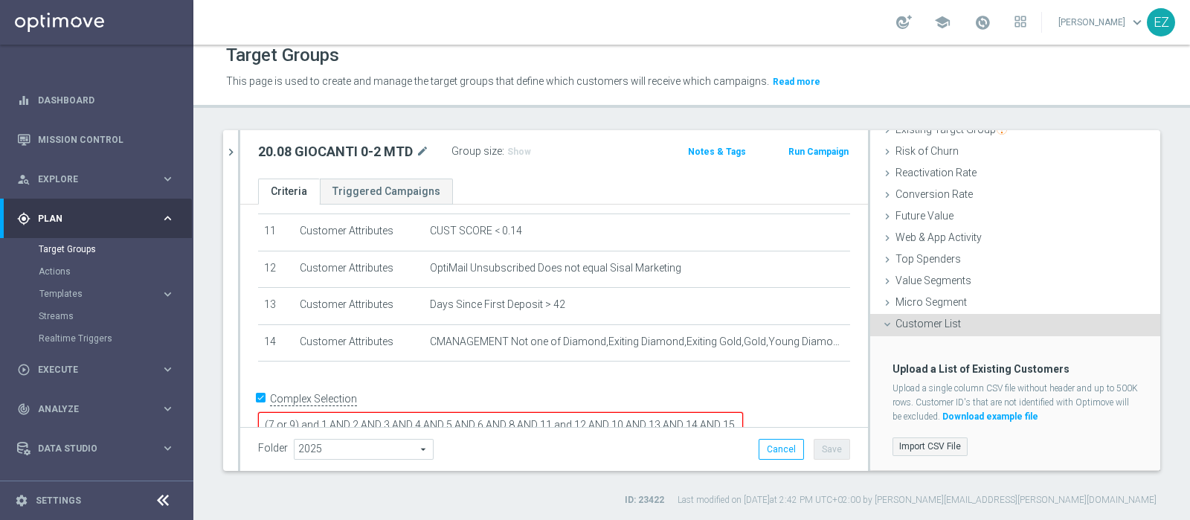
click at [921, 451] on label "Import CSV File" at bounding box center [929, 446] width 75 height 19
click at [0, 0] on input "Import CSV File" at bounding box center [0, 0] width 0 height 0
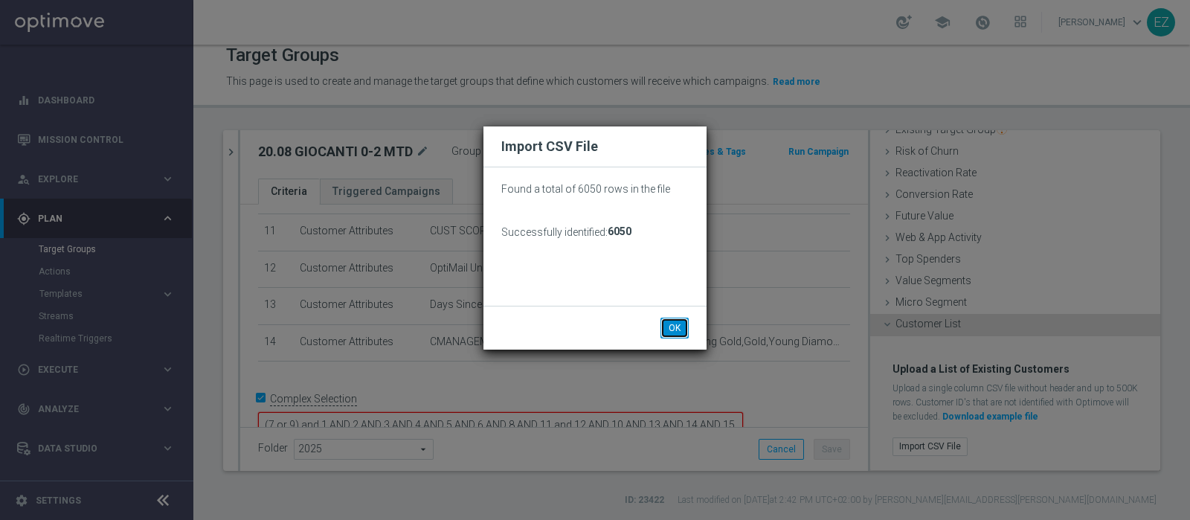
click at [677, 326] on button "OK" at bounding box center [674, 328] width 28 height 21
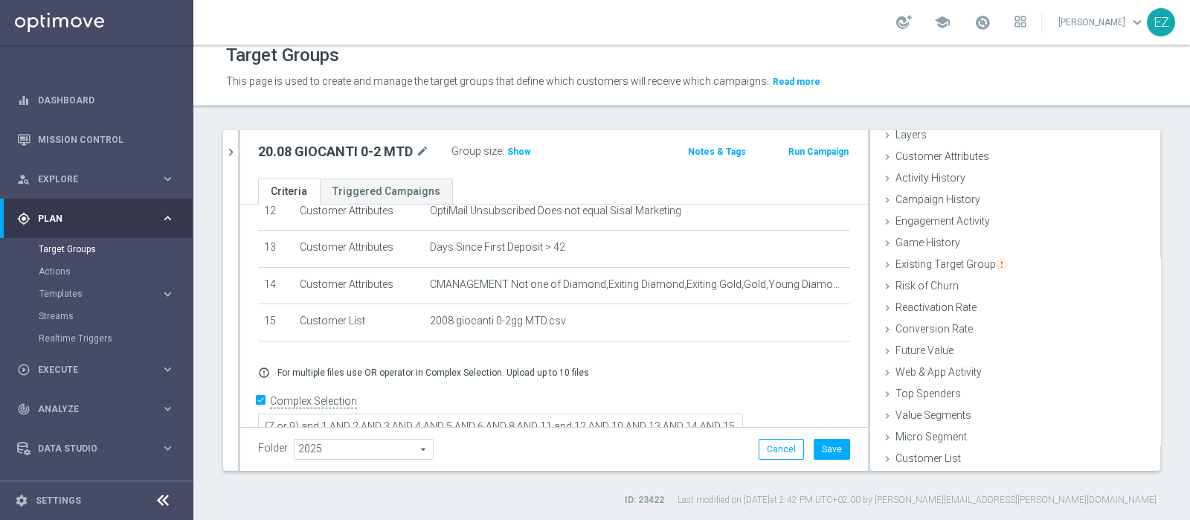
scroll to position [62, 0]
click at [523, 146] on span "Show" at bounding box center [519, 151] width 24 height 10
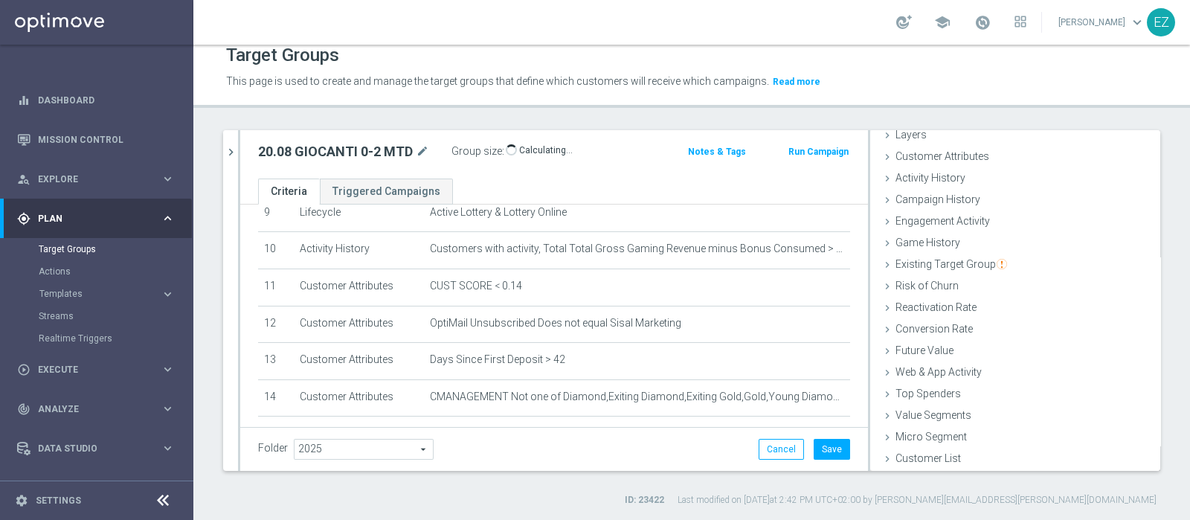
scroll to position [469, 0]
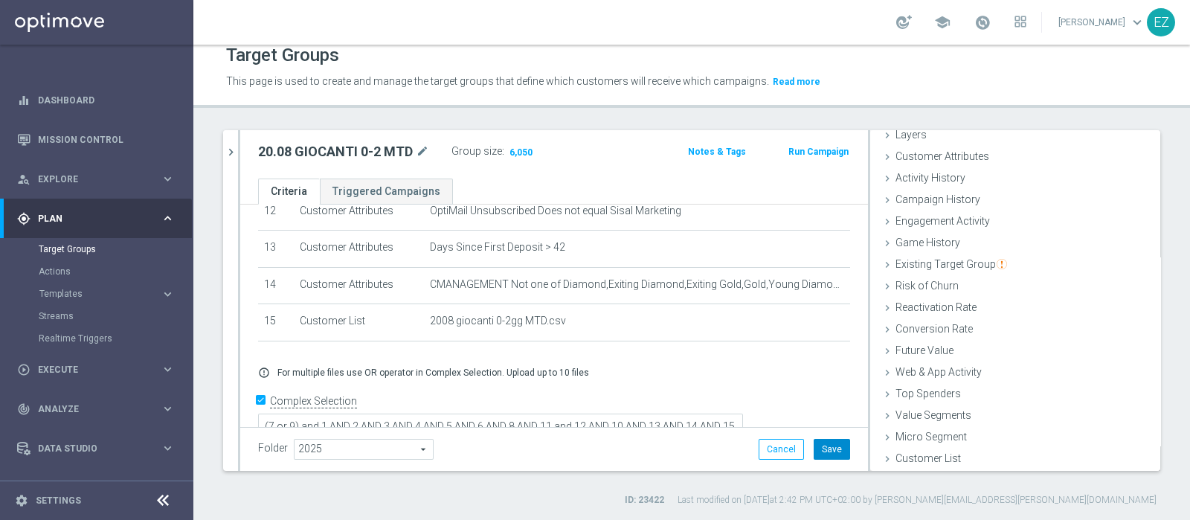
click at [820, 444] on button "Save" at bounding box center [831, 449] width 36 height 21
click at [227, 149] on icon "chevron_right" at bounding box center [231, 152] width 14 height 14
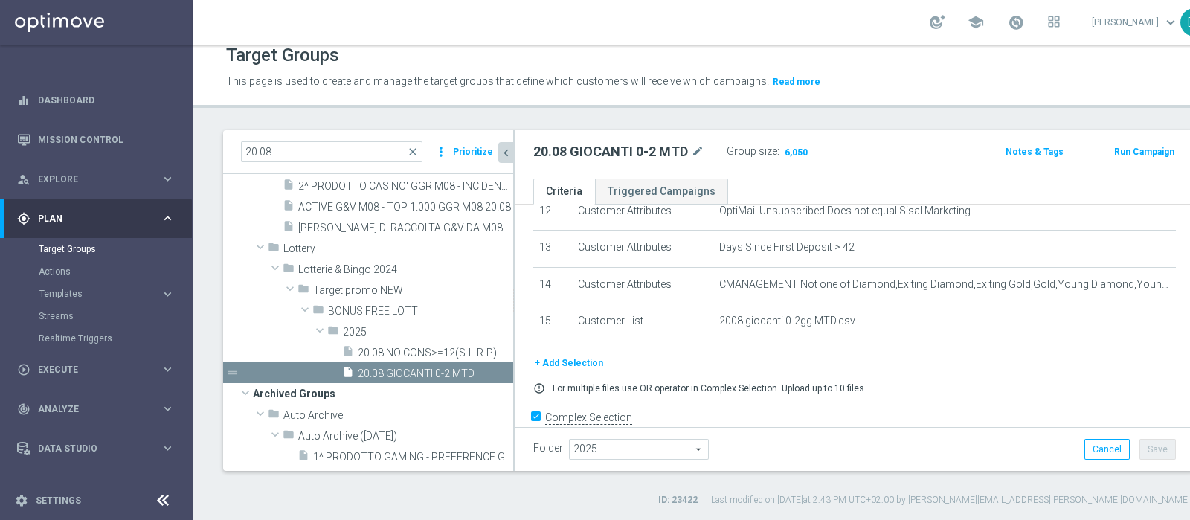
scroll to position [88, 0]
drag, startPoint x: 309, startPoint y: 149, endPoint x: 145, endPoint y: 141, distance: 164.5
click at [142, 144] on main "equalizer Dashboard Mission Control" at bounding box center [595, 260] width 1190 height 520
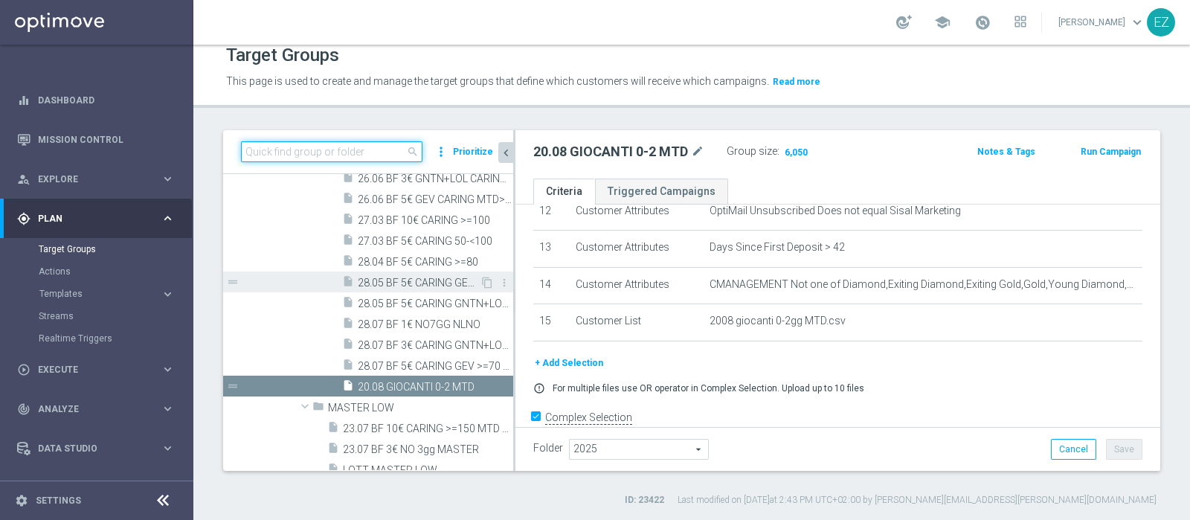
scroll to position [50509, 0]
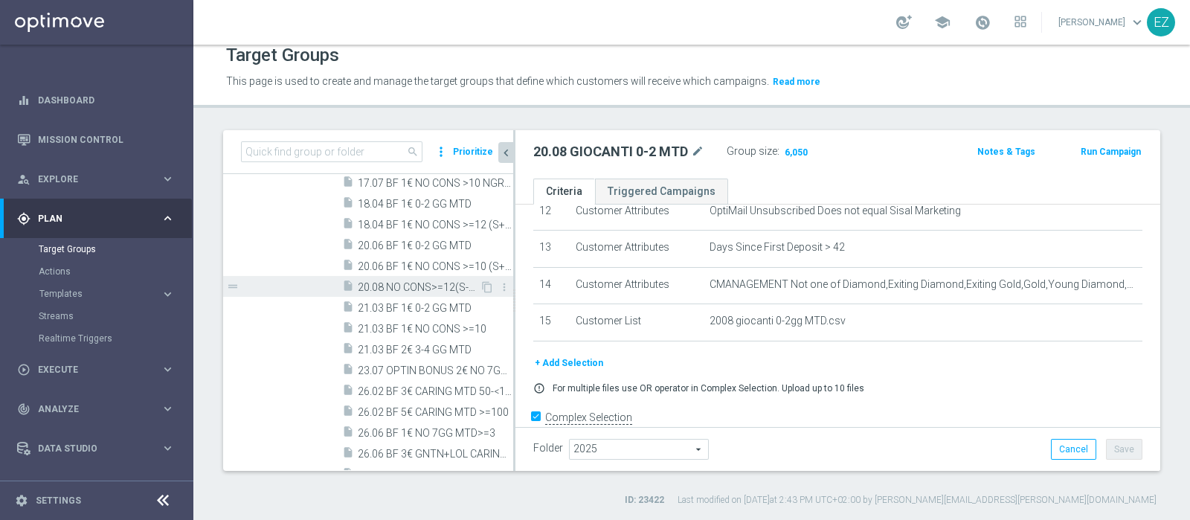
click at [421, 281] on span "20.08 NO CONS>=12(S-L-R-P)" at bounding box center [419, 287] width 122 height 13
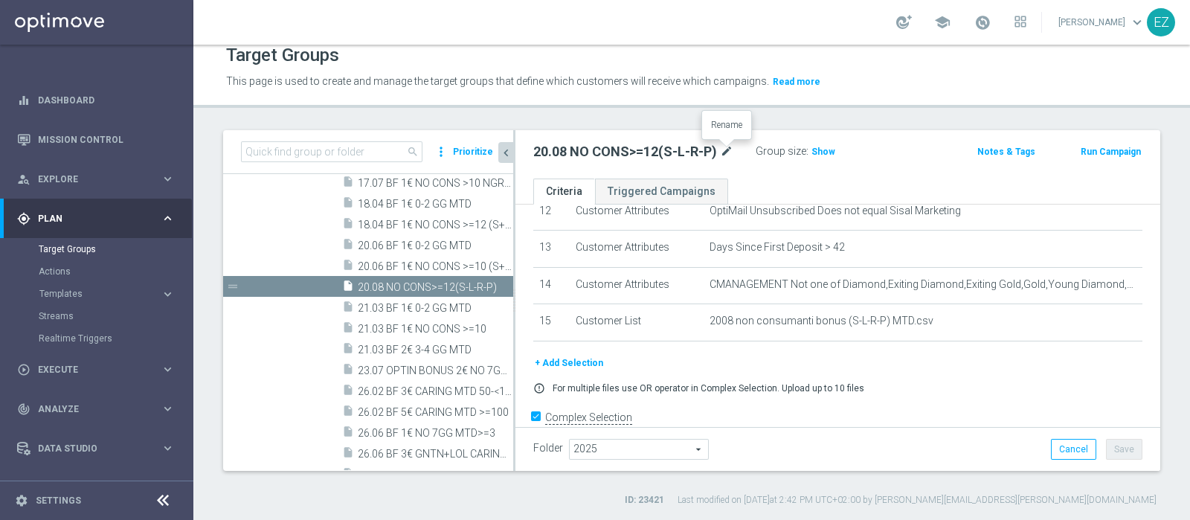
click at [725, 156] on icon "mode_edit" at bounding box center [726, 152] width 13 height 18
click at [725, 156] on input "20.08 NO CONS>=12(S-L-R-P)" at bounding box center [633, 153] width 201 height 21
click at [632, 152] on input "20.08 NO CONS>=12(S-L-R-P) MTD" at bounding box center [633, 153] width 201 height 21
type input "20.08 NO CONS>=12 (S-L-R-P) MTD"
click at [903, 451] on div "Folder 2025 2025 arrow_drop_down search Cancel Save Saving..." at bounding box center [837, 449] width 609 height 21
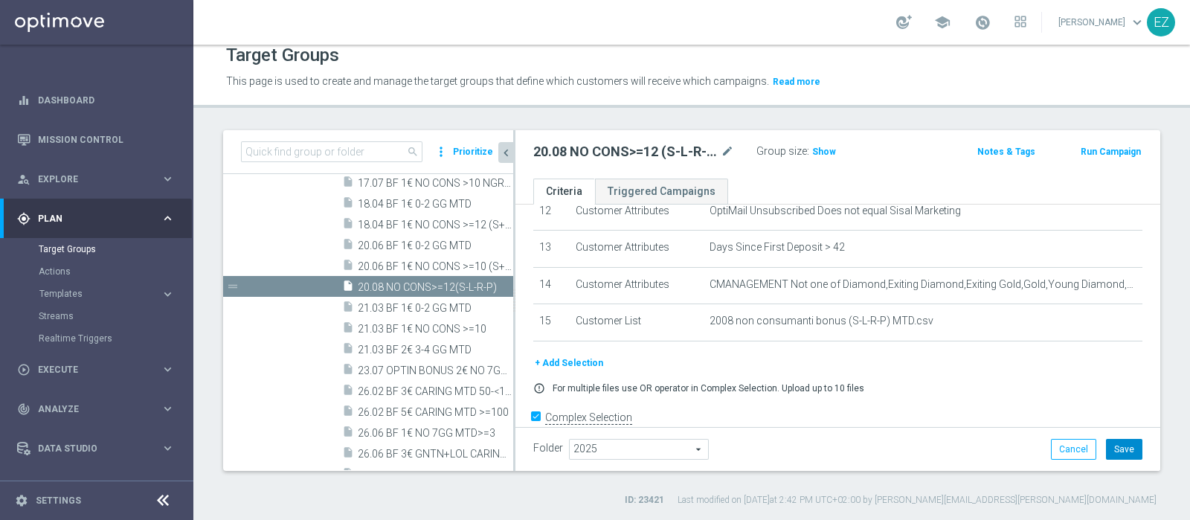
click at [1115, 449] on button "Save" at bounding box center [1124, 449] width 36 height 21
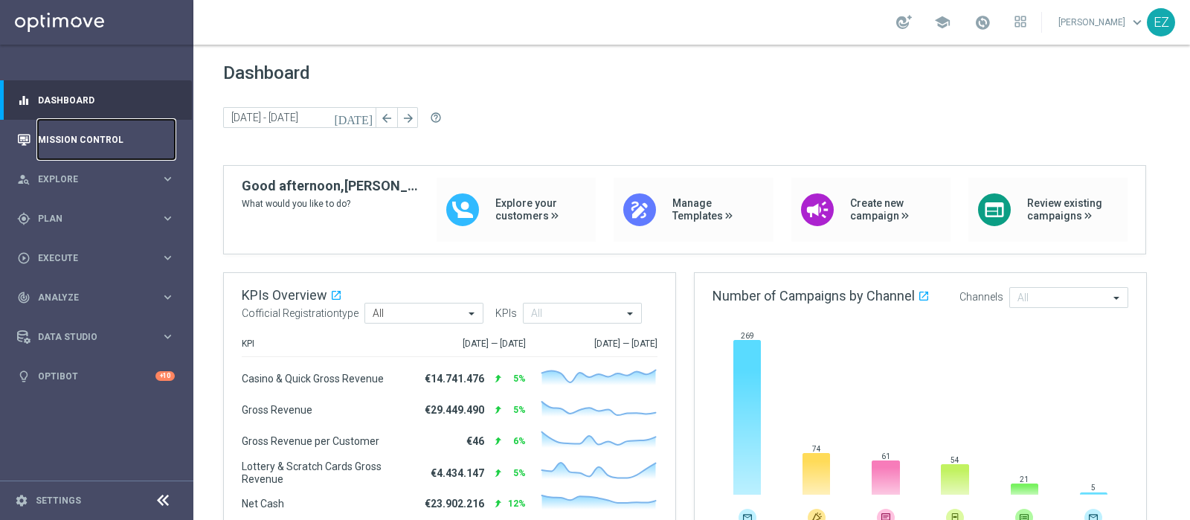
click at [87, 131] on link "Mission Control" at bounding box center [106, 139] width 137 height 39
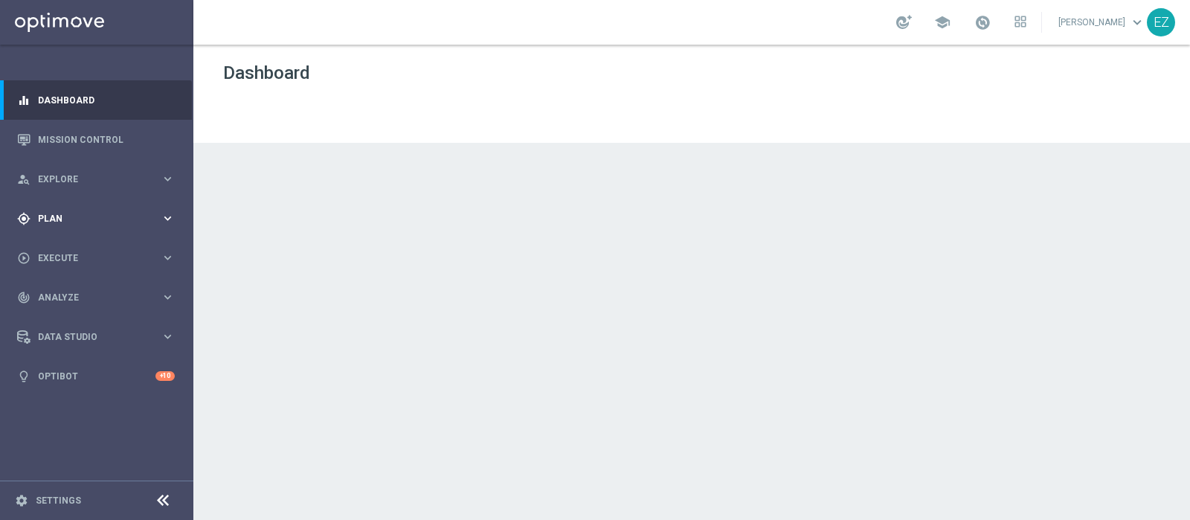
click at [62, 216] on span "Plan" at bounding box center [99, 218] width 123 height 9
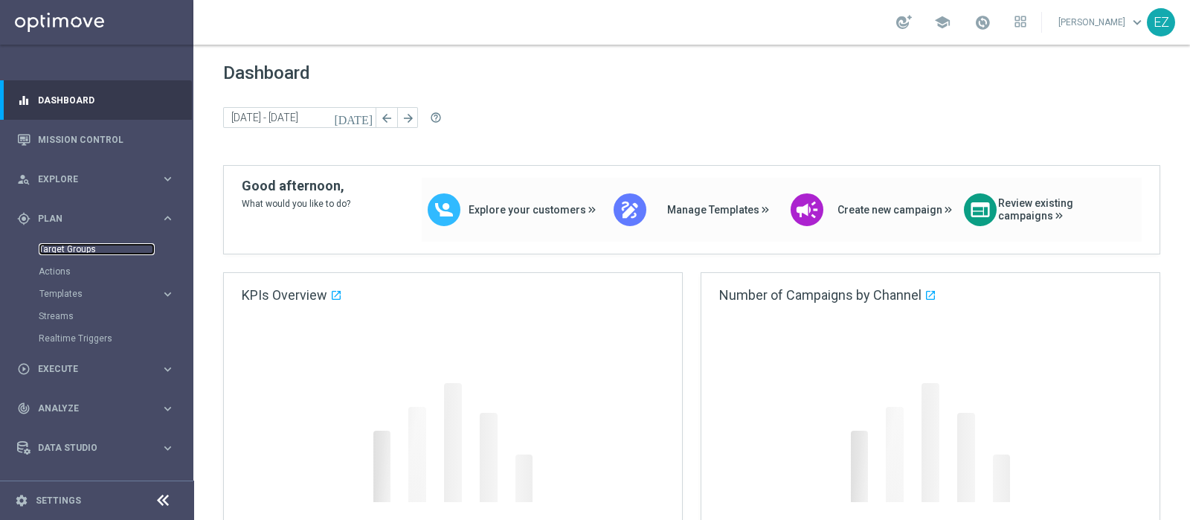
click at [54, 250] on link "Target Groups" at bounding box center [97, 249] width 116 height 12
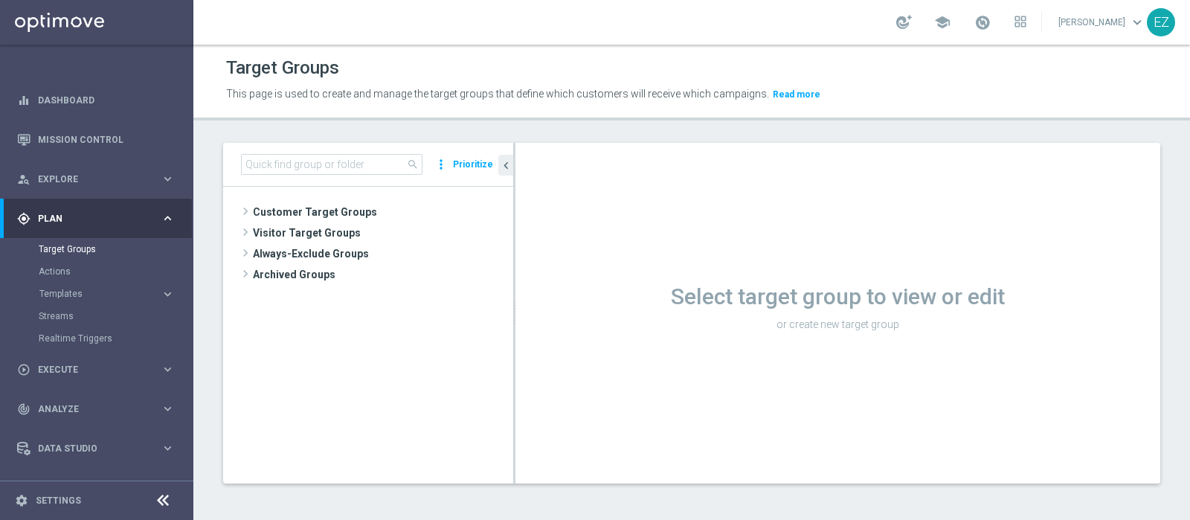
click at [1132, 140] on div "Target Groups This page is used to create and manage the target groups that def…" at bounding box center [691, 282] width 996 height 475
click at [315, 164] on input at bounding box center [331, 164] width 181 height 21
paste input "[PERSON_NAME] MASTER LOW marg pos."
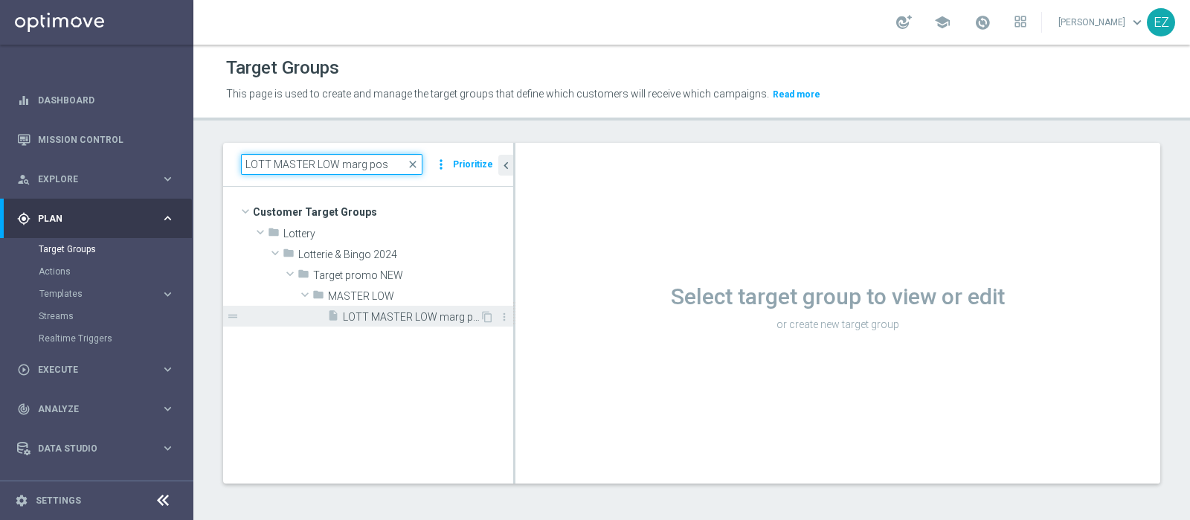
type input "LOTT MASTER LOW marg pos"
click at [365, 313] on span "LOTT MASTER LOW marg pos" at bounding box center [411, 317] width 137 height 13
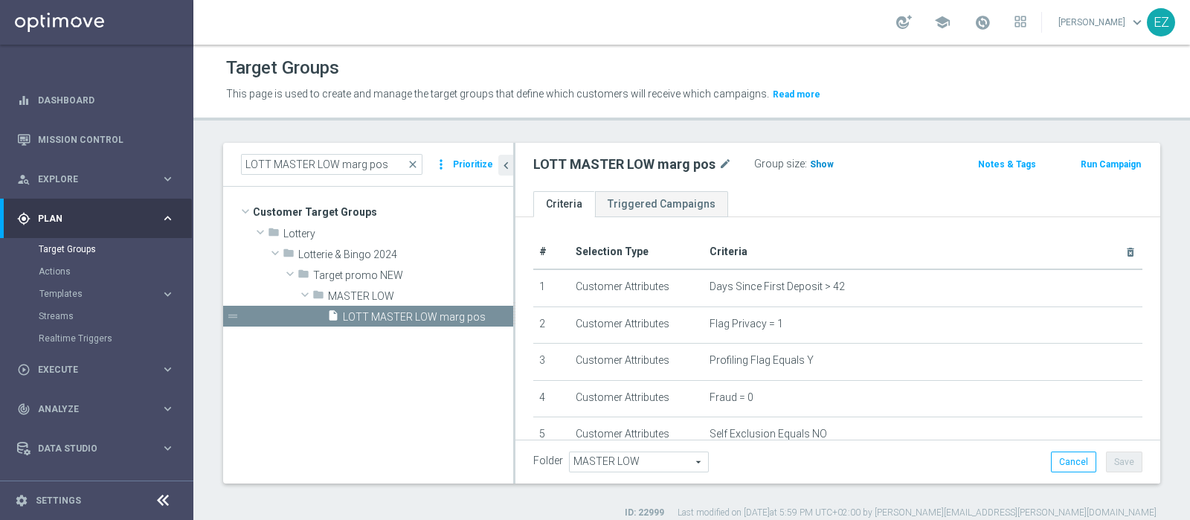
click at [823, 161] on span "Show" at bounding box center [822, 164] width 24 height 10
click at [820, 161] on span "2,270" at bounding box center [824, 166] width 26 height 14
click at [484, 311] on icon "content_copy" at bounding box center [487, 317] width 12 height 12
click at [417, 161] on span "close" at bounding box center [413, 164] width 12 height 12
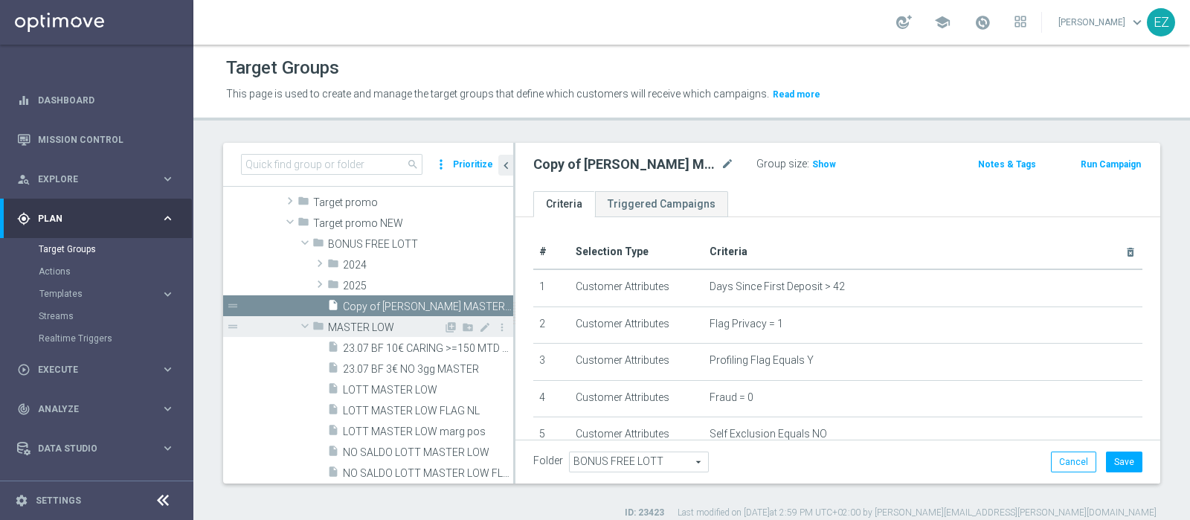
scroll to position [539, 0]
type input "2025"
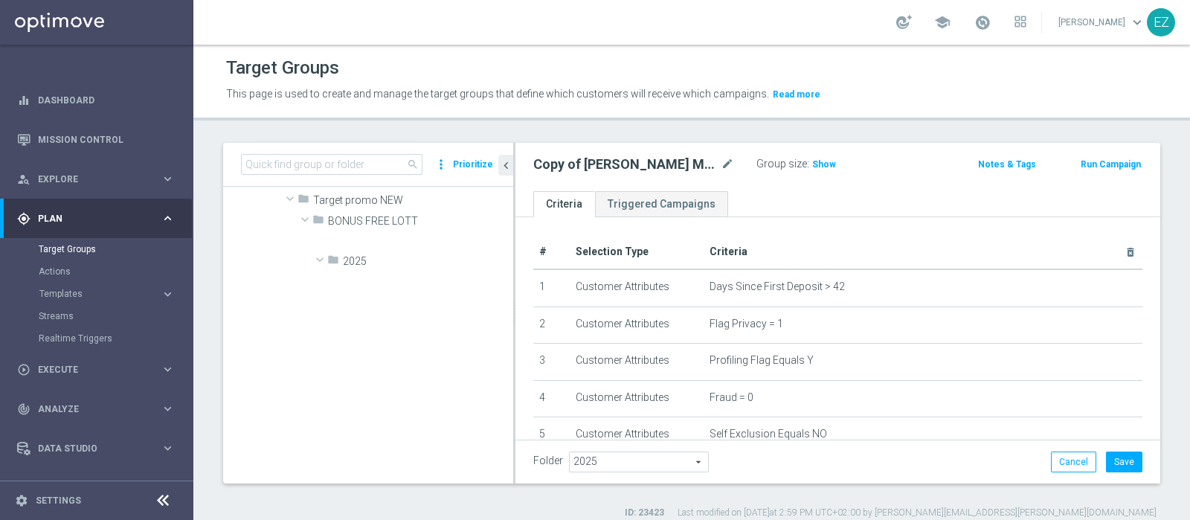
scroll to position [1379, 0]
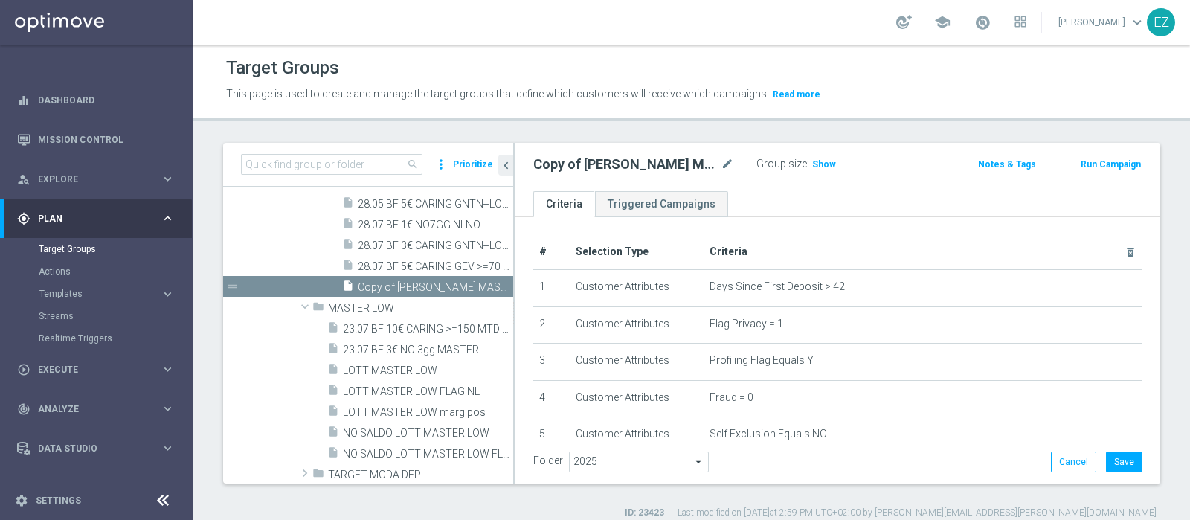
click at [718, 163] on div "Copy of [PERSON_NAME] MASTER LOW marg pos mode_edit" at bounding box center [633, 164] width 201 height 18
click at [724, 163] on icon "mode_edit" at bounding box center [727, 164] width 13 height 18
click at [648, 164] on input "20.08 OPTINBONUS 5€ LOW MASTER" at bounding box center [633, 165] width 201 height 21
click at [721, 168] on input "20.08 OPTINBONUS 5€ LOW MASTER" at bounding box center [633, 165] width 201 height 21
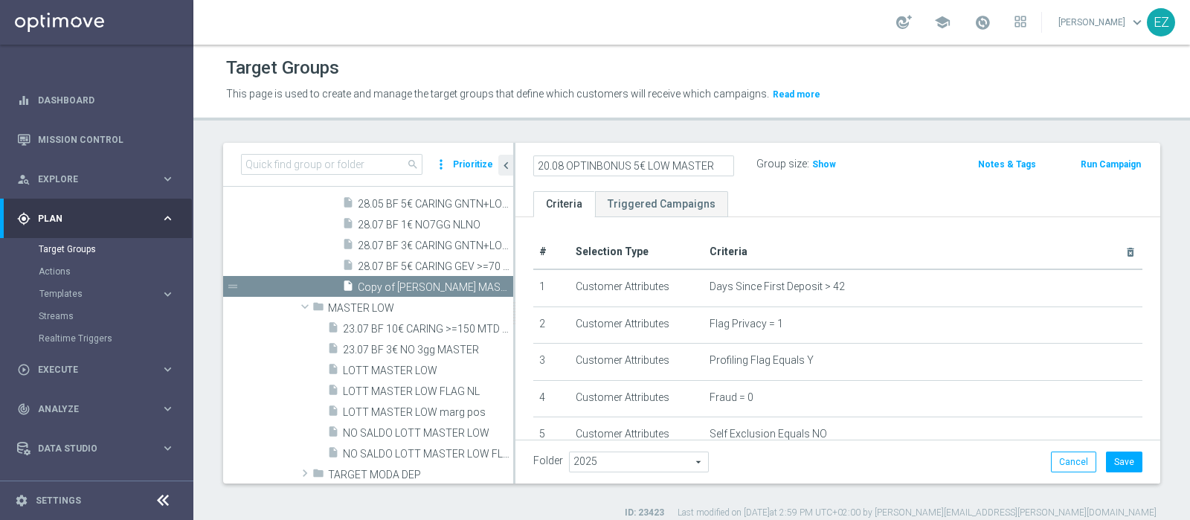
click at [645, 168] on input "20.08 OPTINBONUS 5€ LOW MASTER" at bounding box center [633, 165] width 201 height 21
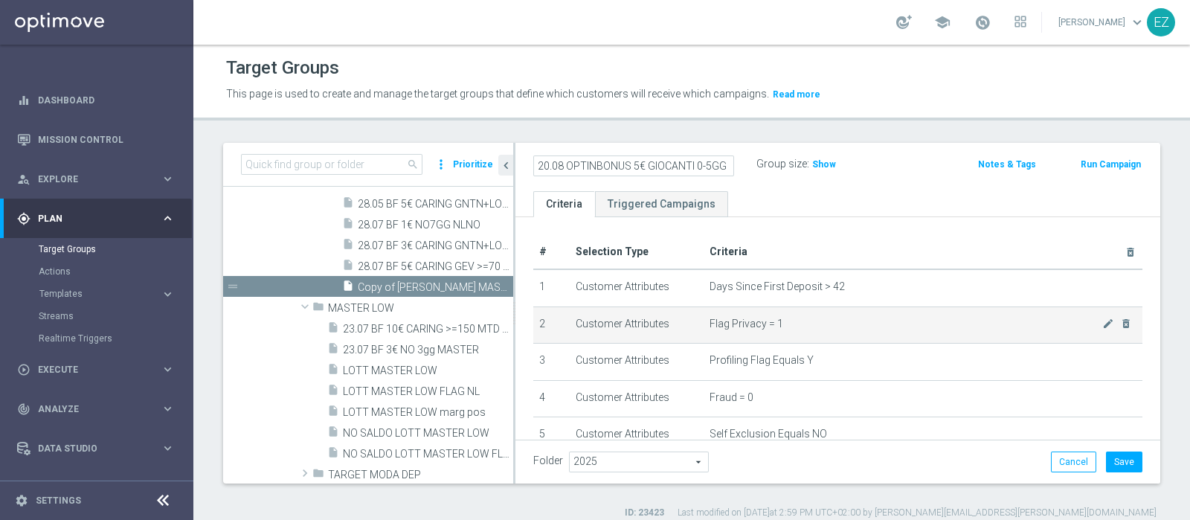
type input "20.08 OPTINBONUS 5€ GIOCANTI 0-5GG LOW MASTER"
click at [848, 314] on td "Flag Privacy = 1 mode_edit delete_forever" at bounding box center [922, 324] width 439 height 37
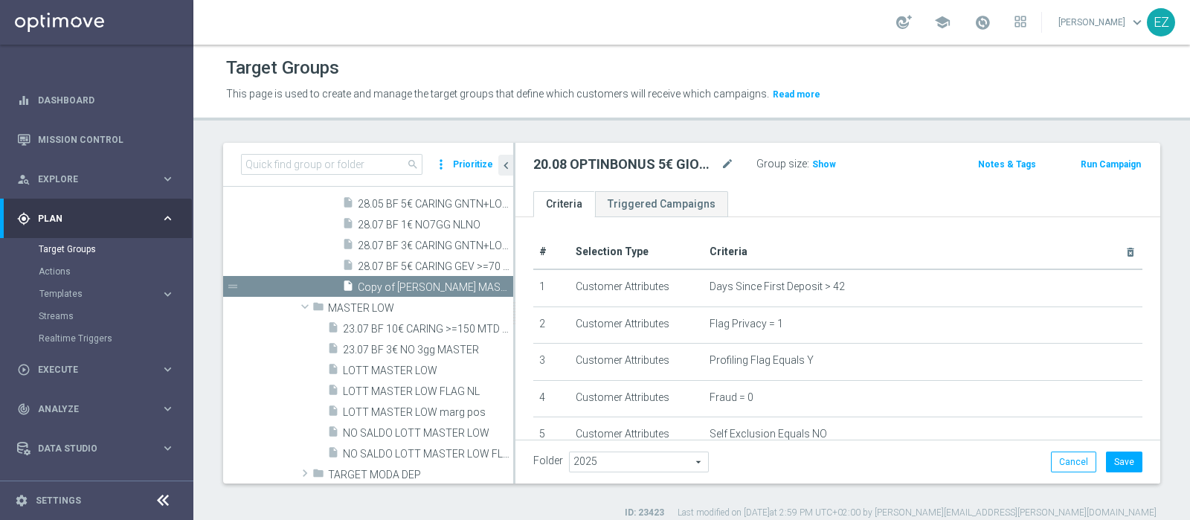
click at [854, 241] on th "Criteria delete_forever" at bounding box center [922, 252] width 439 height 34
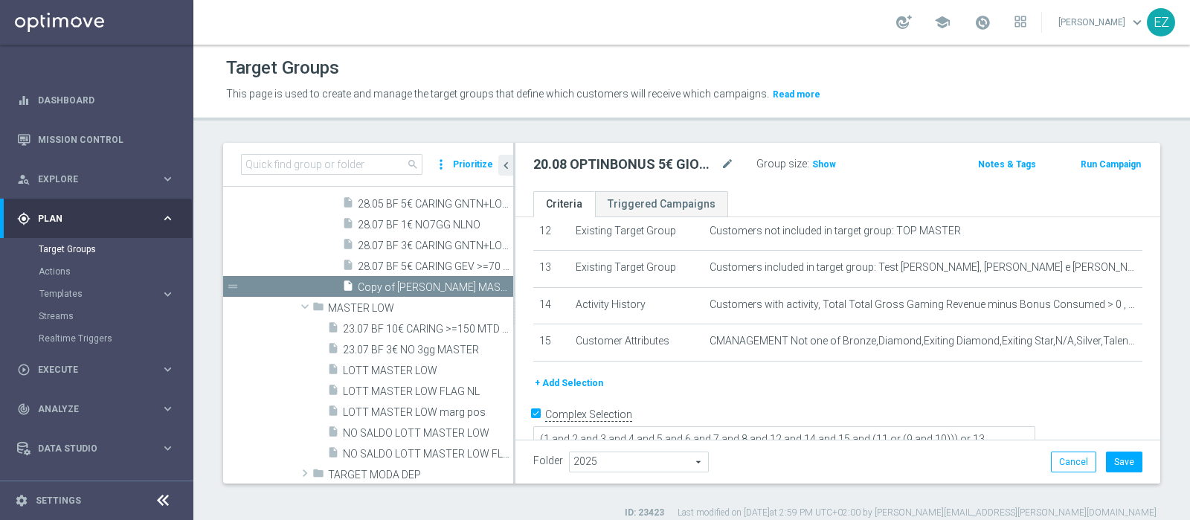
click at [573, 375] on button "+ Add Selection" at bounding box center [568, 383] width 71 height 16
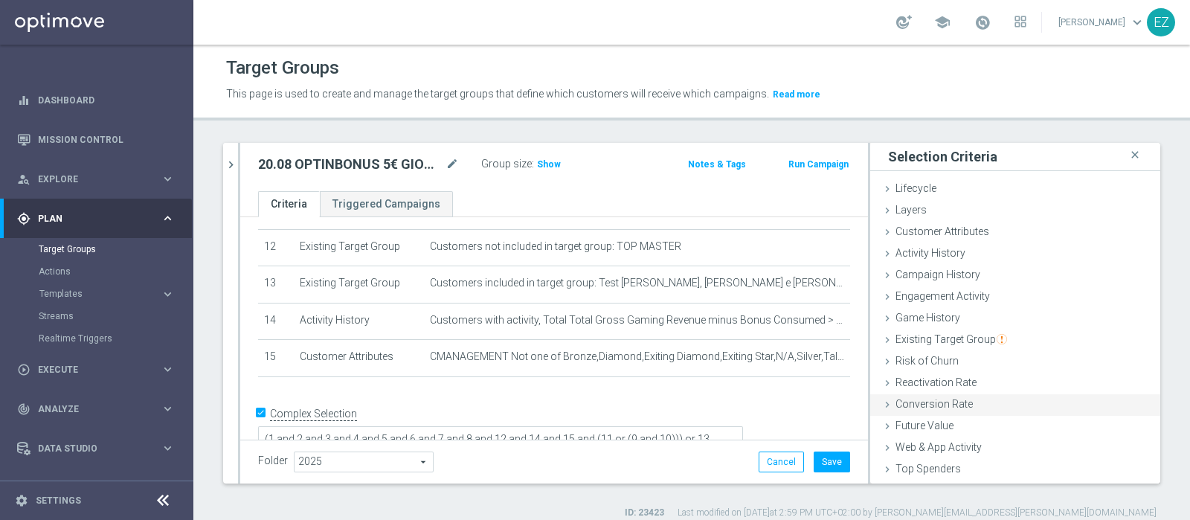
scroll to position [62, 0]
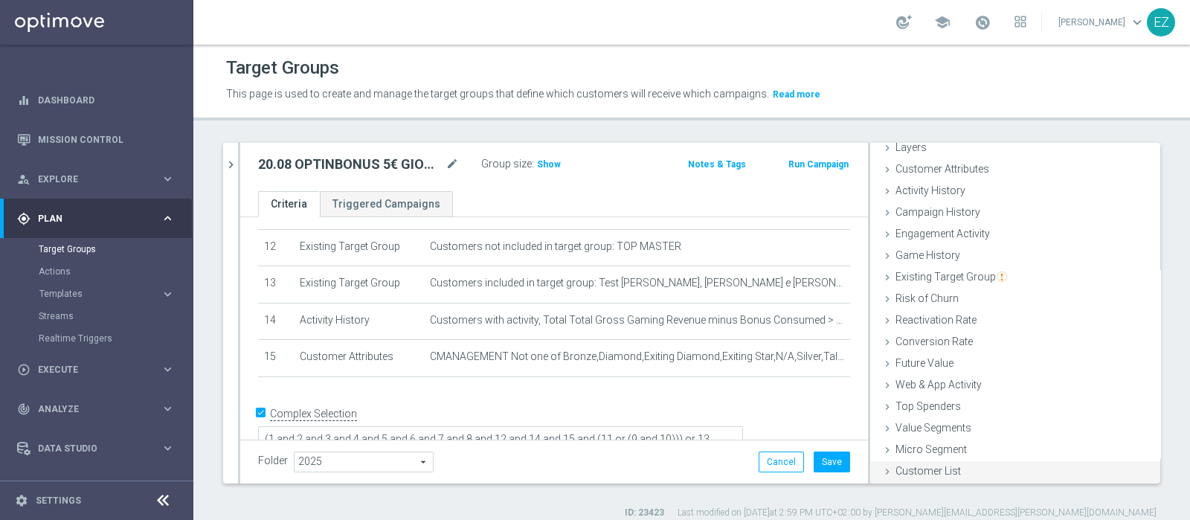
click at [923, 474] on span "Customer List" at bounding box center [927, 471] width 65 height 12
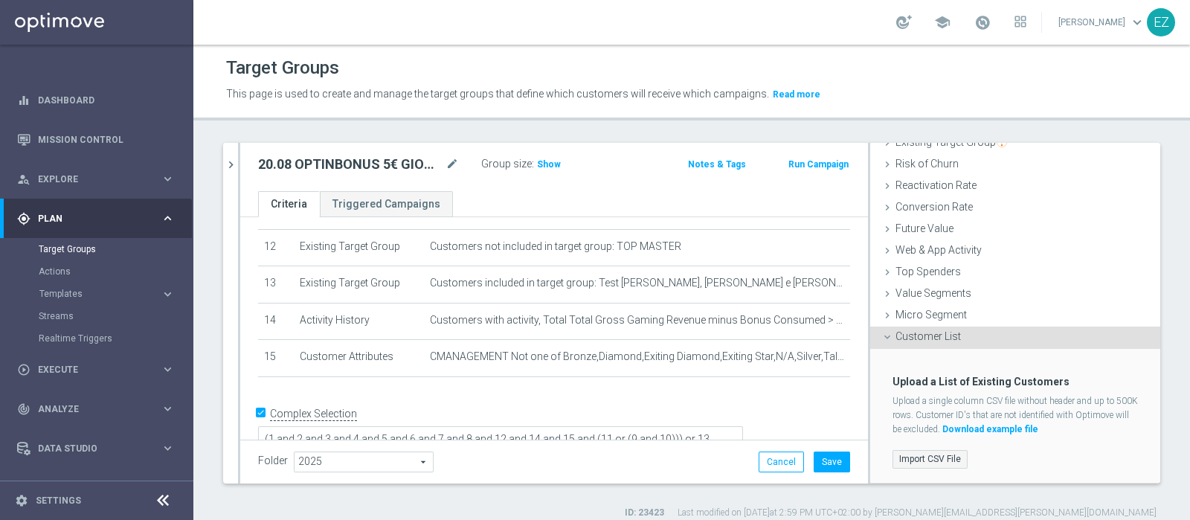
click at [930, 463] on label "Import CSV File" at bounding box center [929, 459] width 75 height 19
click at [0, 0] on input "Import CSV File" at bounding box center [0, 0] width 0 height 0
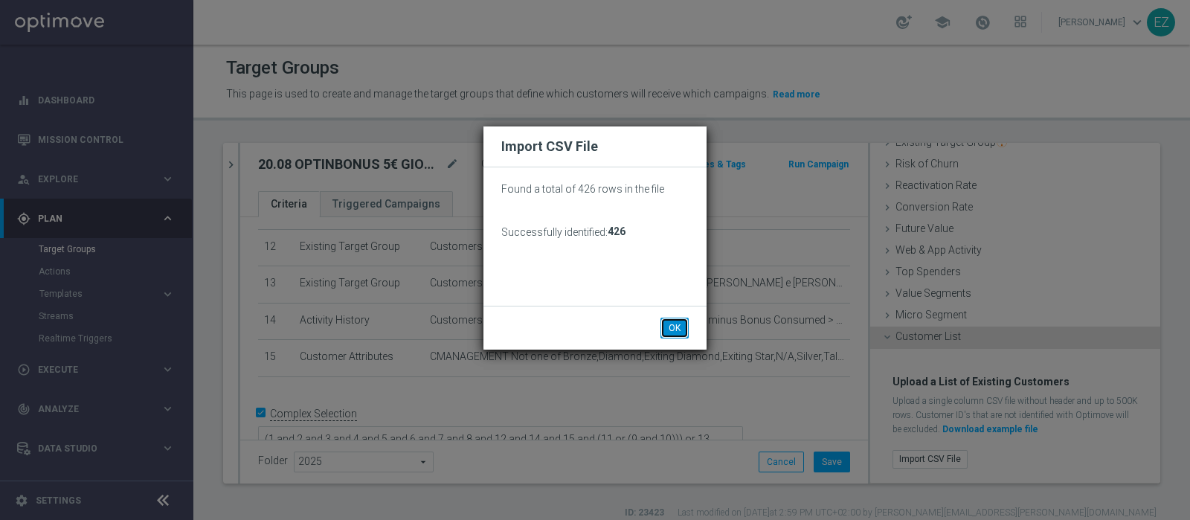
click at [679, 329] on button "OK" at bounding box center [674, 328] width 28 height 21
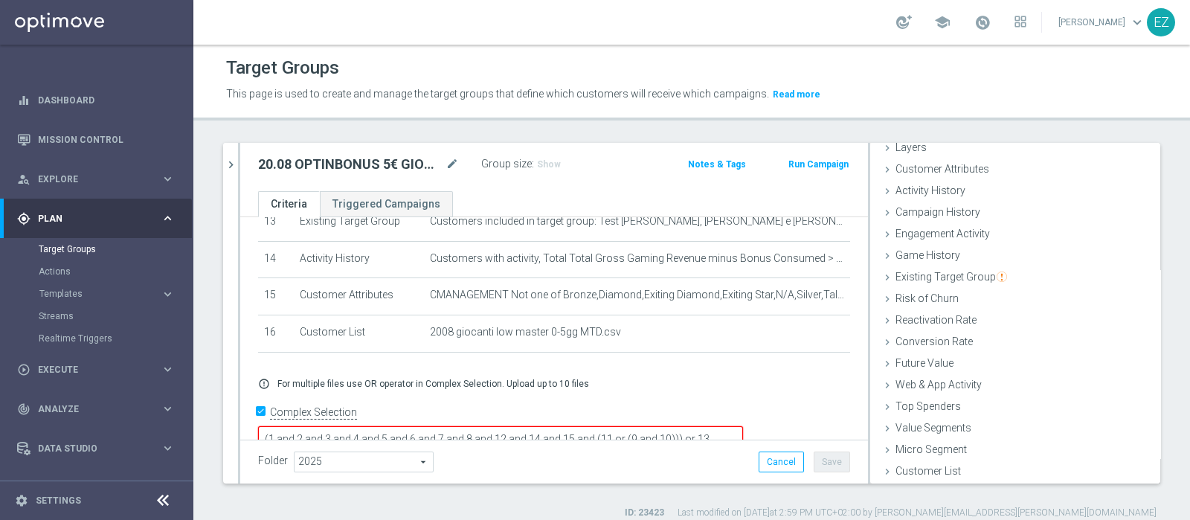
scroll to position [0, 0]
drag, startPoint x: 819, startPoint y: 416, endPoint x: 782, endPoint y: 425, distance: 38.2
click at [743, 436] on textarea "(1 and 2 and 3 and 4 and 5 and 6 and 7 and 8 and 12 and 14 and 15 and (11 or (9…" at bounding box center [500, 450] width 485 height 48
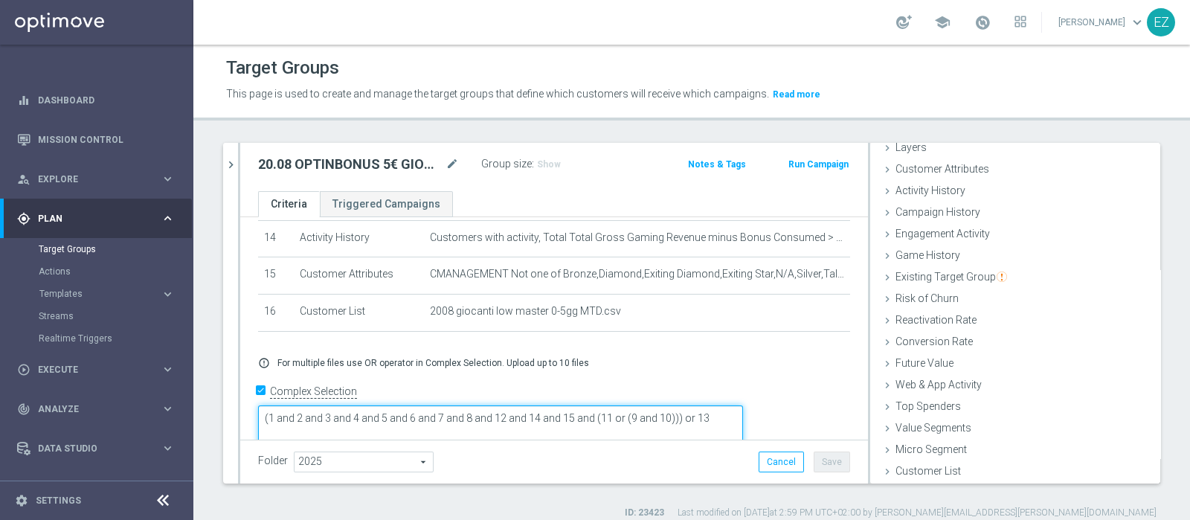
click at [699, 405] on textarea "(1 and 2 and 3 and 4 and 5 and 6 and 7 and 8 and 12 and 14 and 15 and (11 or (9…" at bounding box center [500, 428] width 485 height 47
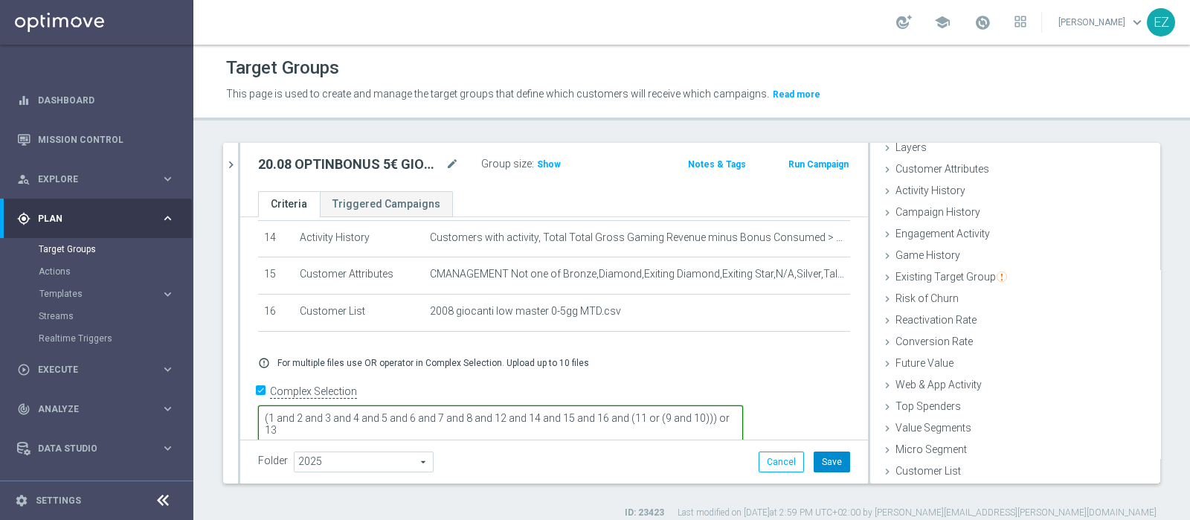
type textarea "(1 and 2 and 3 and 4 and 5 and 6 and 7 and 8 and 12 and 14 and 15 and 16 and (1…"
click at [815, 465] on button "Save" at bounding box center [831, 461] width 36 height 21
click at [540, 159] on span "Show" at bounding box center [549, 164] width 24 height 10
click at [234, 167] on icon "chevron_right" at bounding box center [231, 165] width 14 height 14
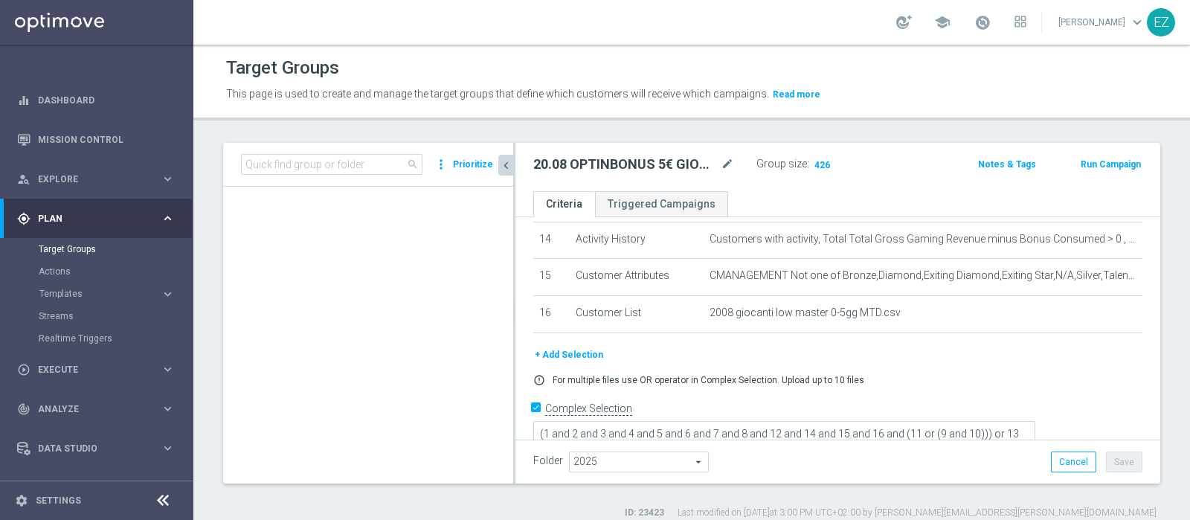
scroll to position [88, 0]
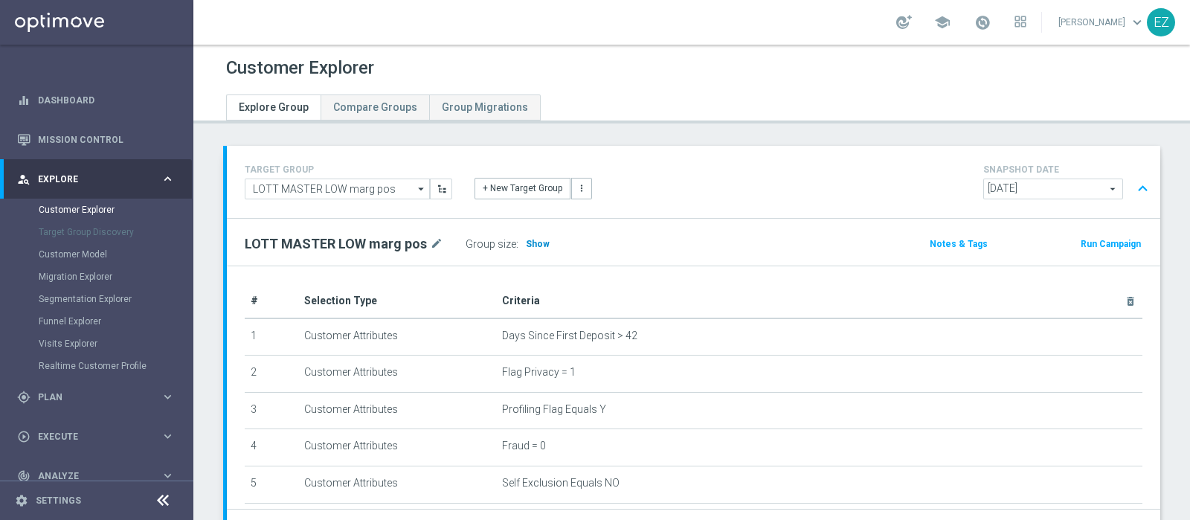
click at [534, 245] on span "Show" at bounding box center [538, 244] width 24 height 10
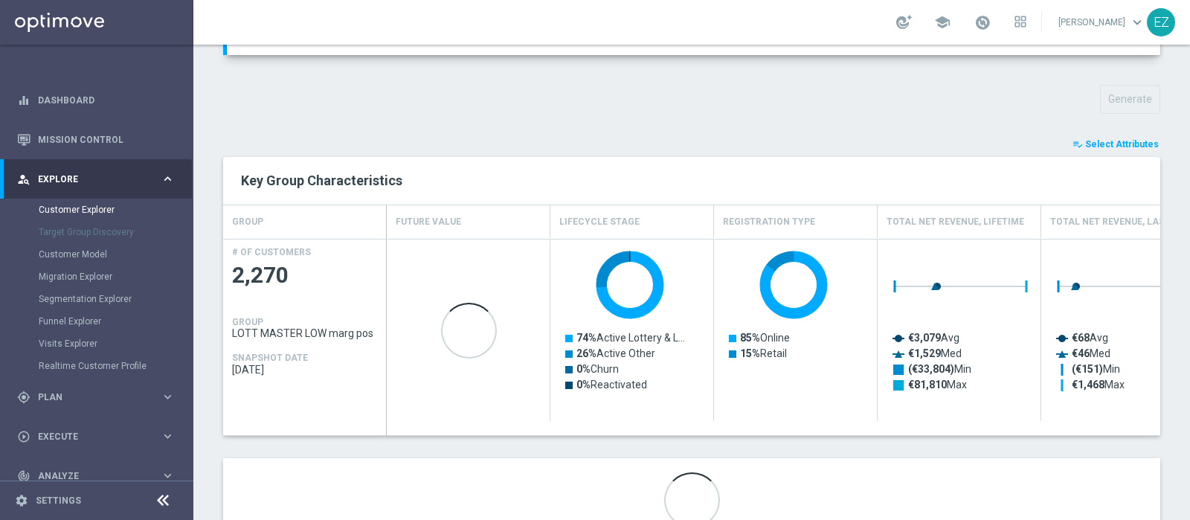
scroll to position [457, 0]
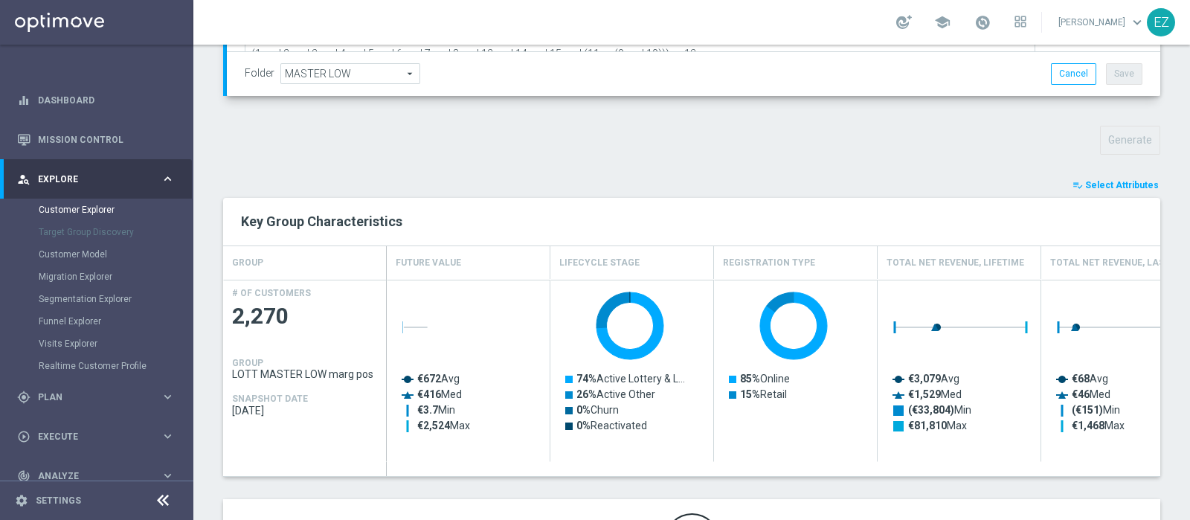
click at [1098, 187] on span "Select Attributes" at bounding box center [1122, 185] width 74 height 10
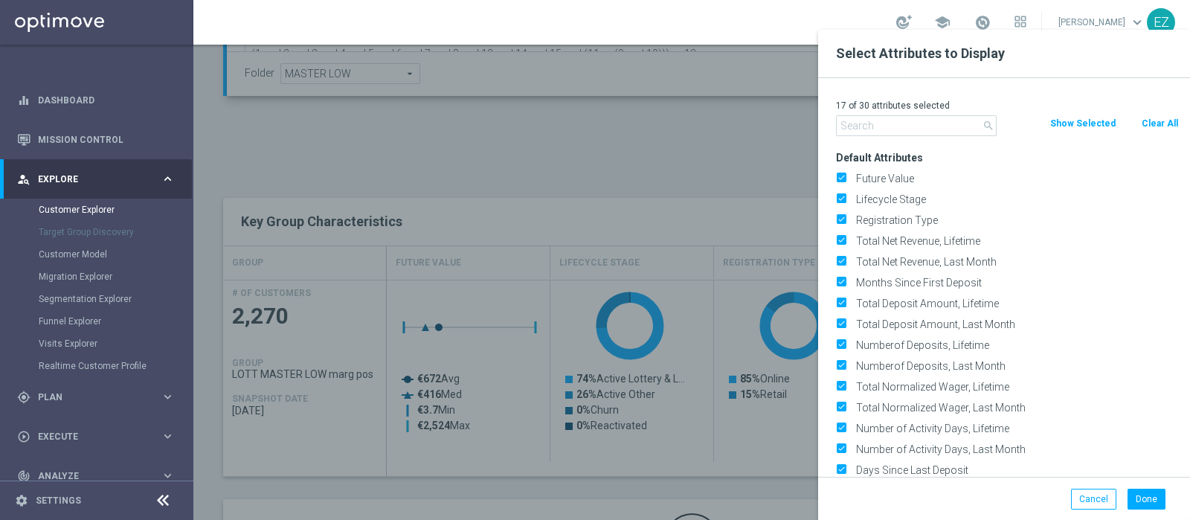
click at [1153, 116] on button "Clear All" at bounding box center [1159, 123] width 39 height 16
checkbox input "false"
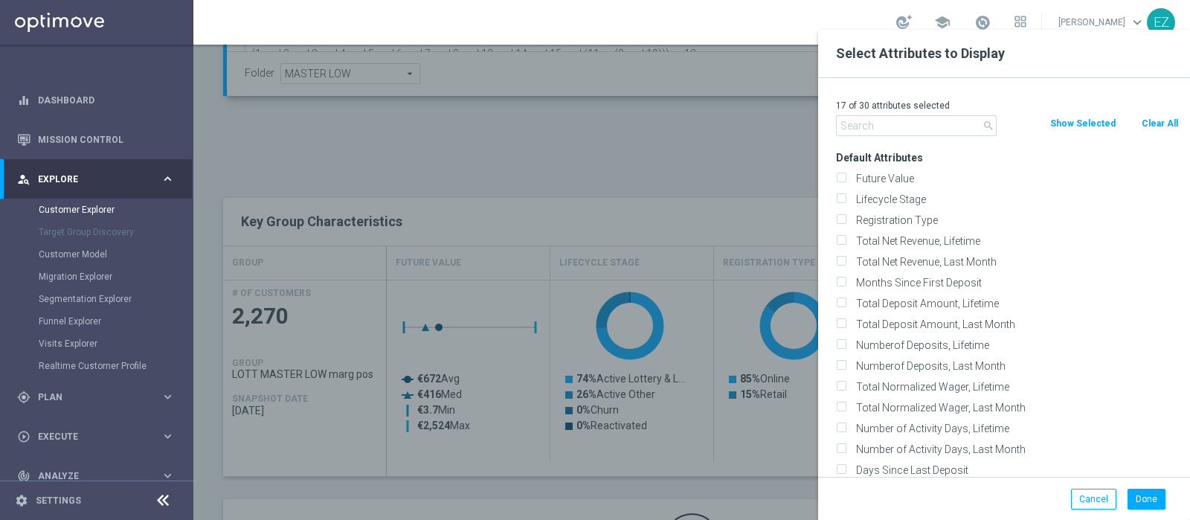
checkbox input "false"
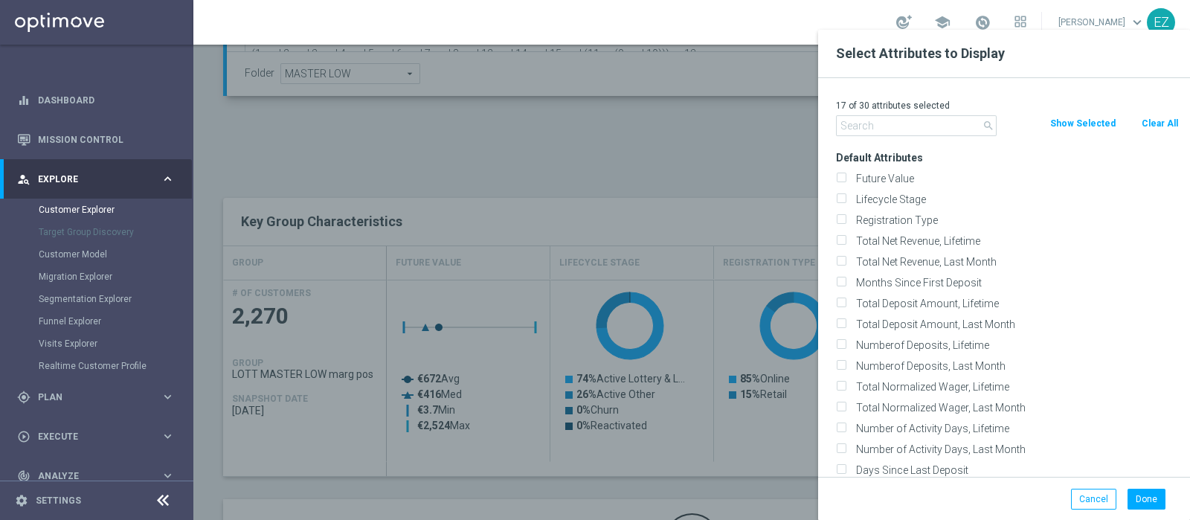
checkbox input "false"
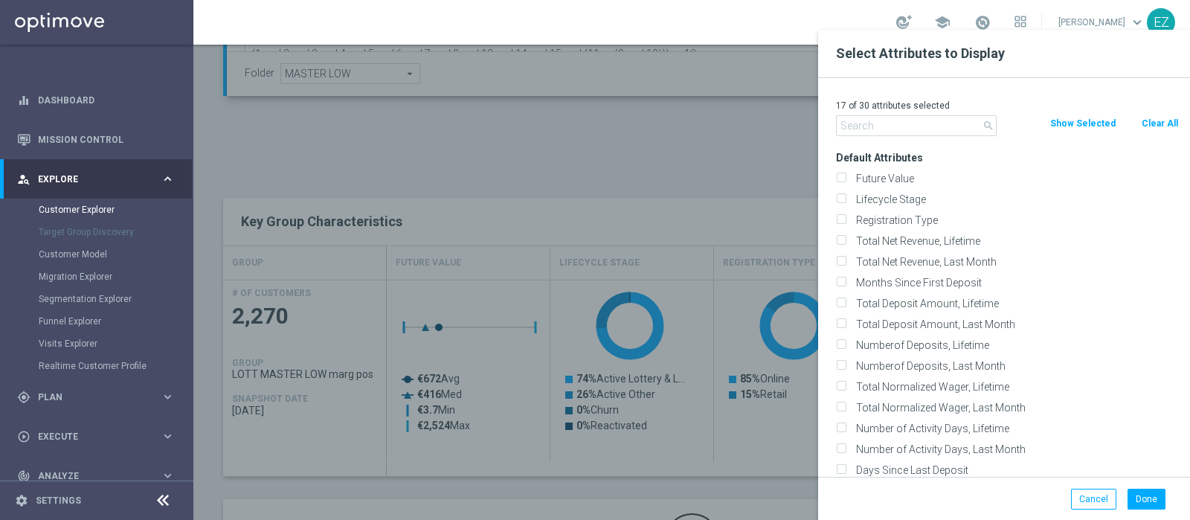
checkbox input "false"
drag, startPoint x: 883, startPoint y: 109, endPoint x: 886, endPoint y: 121, distance: 12.5
click at [884, 110] on p "0 of 30 attributes selected" at bounding box center [1007, 106] width 343 height 12
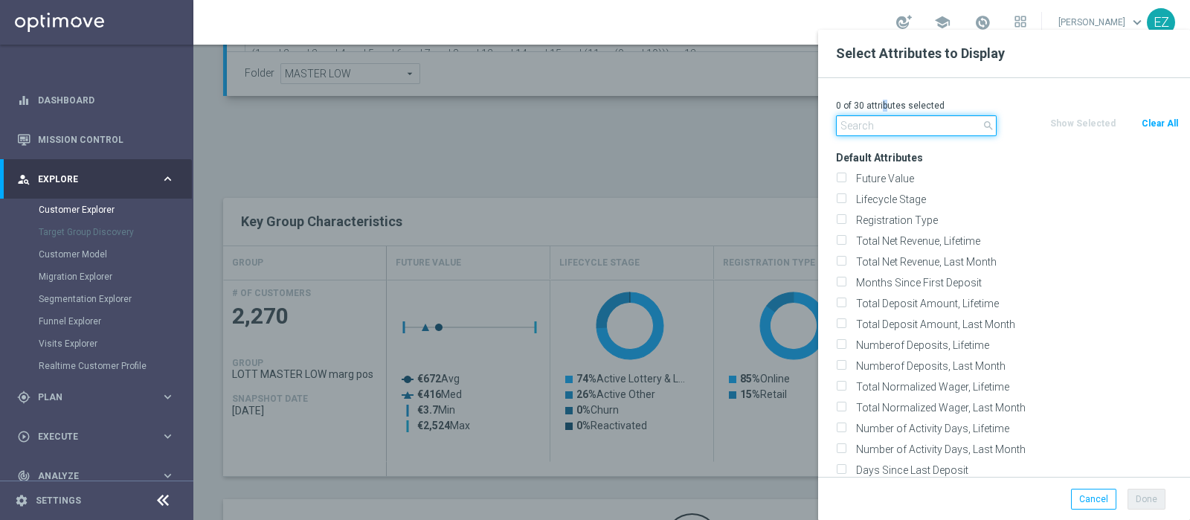
click at [885, 124] on input "text" at bounding box center [916, 125] width 161 height 21
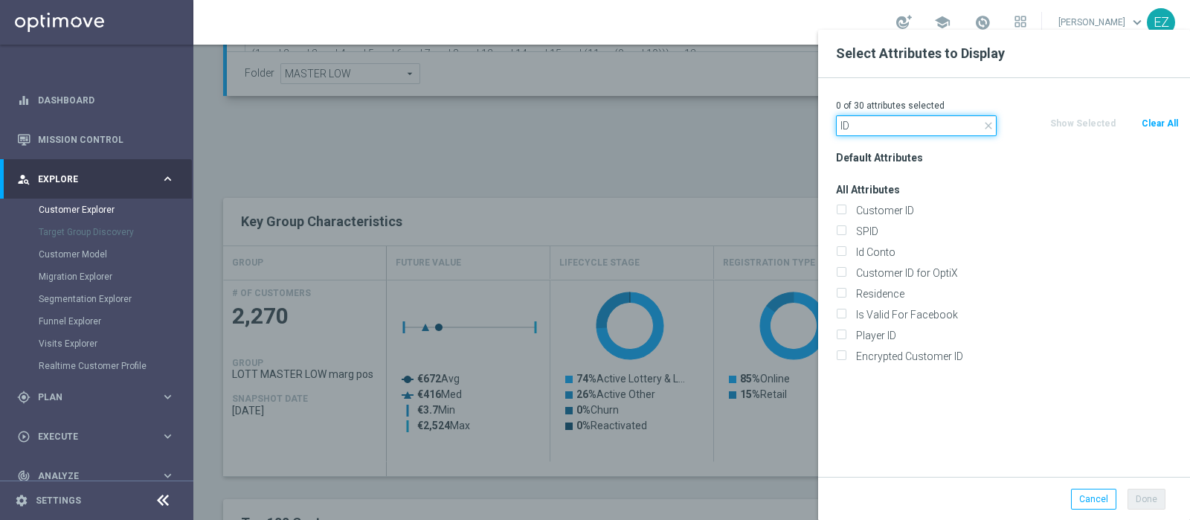
type input "ID"
click at [888, 258] on div "Id Conto" at bounding box center [1007, 252] width 365 height 21
click at [892, 253] on label "Id Conto" at bounding box center [1015, 251] width 328 height 13
click at [845, 253] on input "Id Conto" at bounding box center [841, 254] width 10 height 10
checkbox input "true"
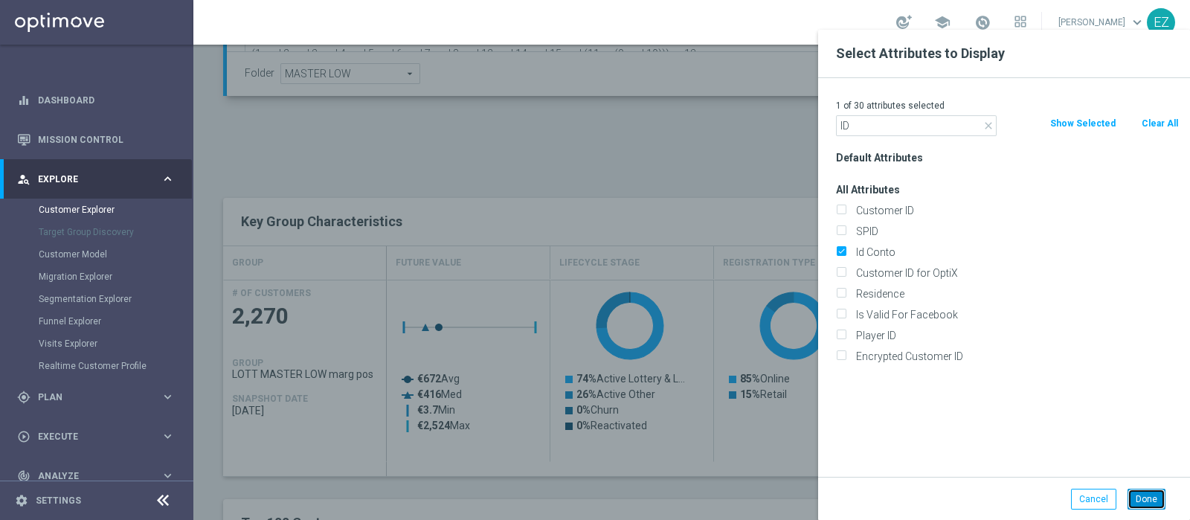
click at [1156, 495] on button "Done" at bounding box center [1146, 499] width 38 height 21
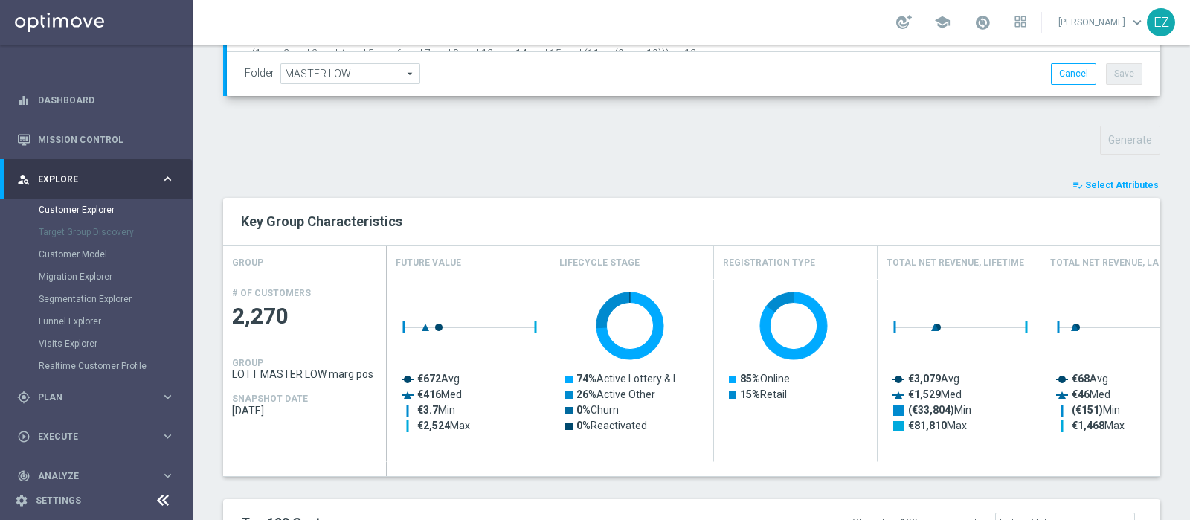
type input "Search"
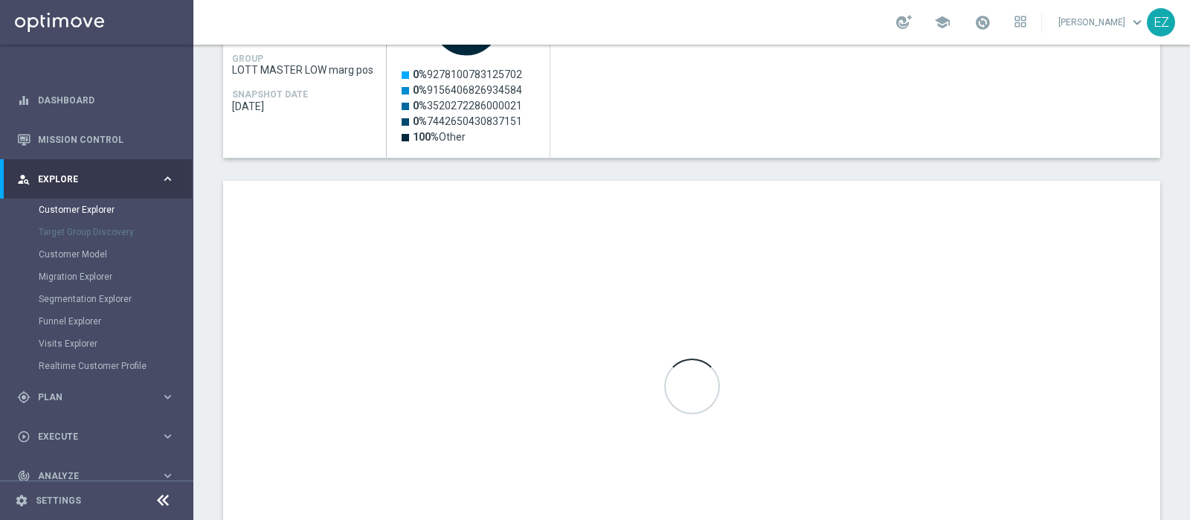
scroll to position [780, 0]
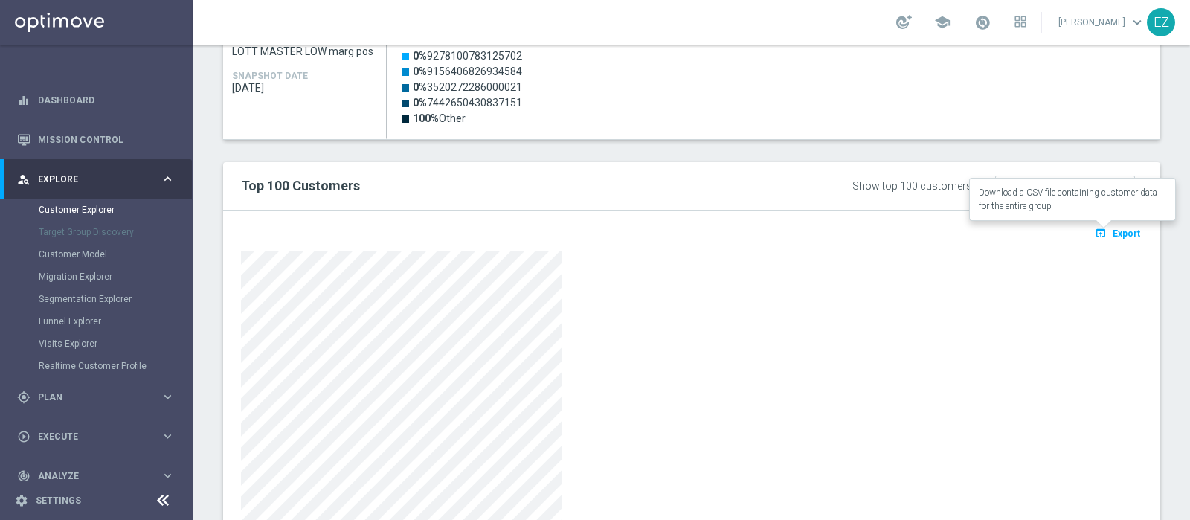
click at [1121, 236] on span "Export" at bounding box center [1126, 233] width 28 height 10
click at [990, 25] on span at bounding box center [982, 22] width 16 height 16
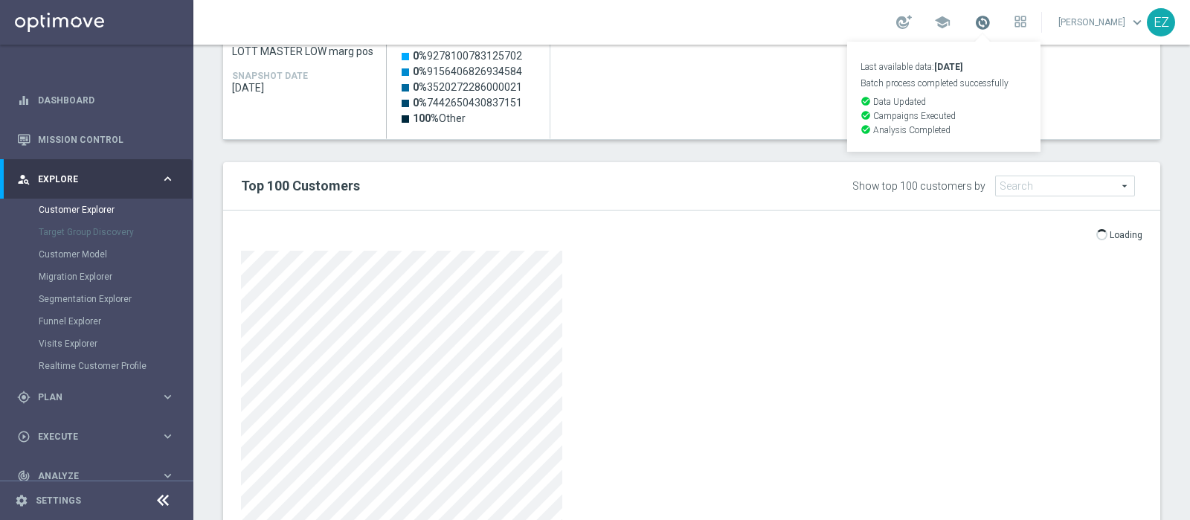
click at [990, 24] on span at bounding box center [982, 22] width 16 height 16
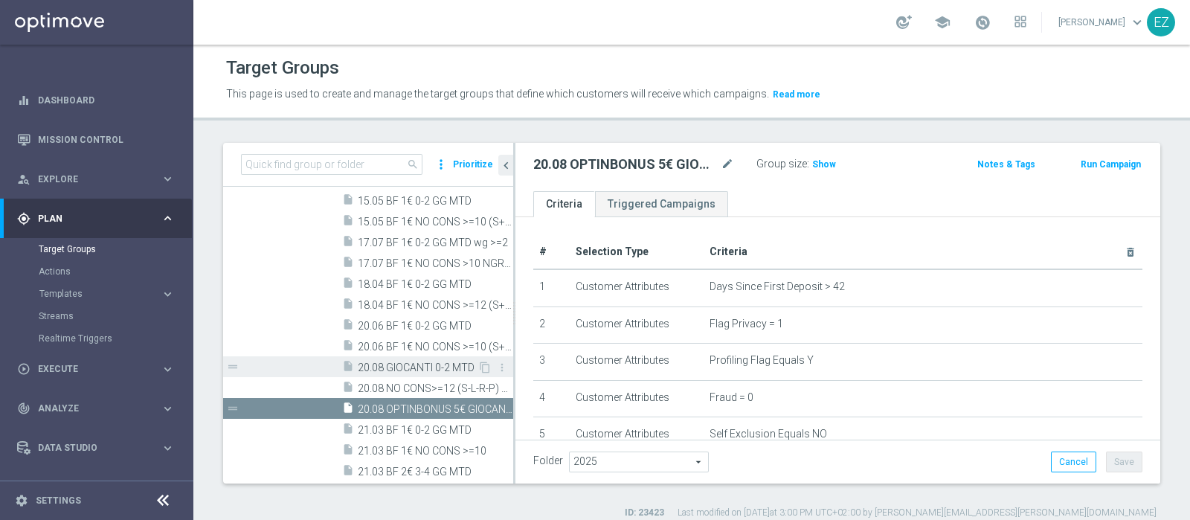
click at [407, 366] on span "20.08 GIOCANTI 0-2 MTD" at bounding box center [418, 367] width 120 height 13
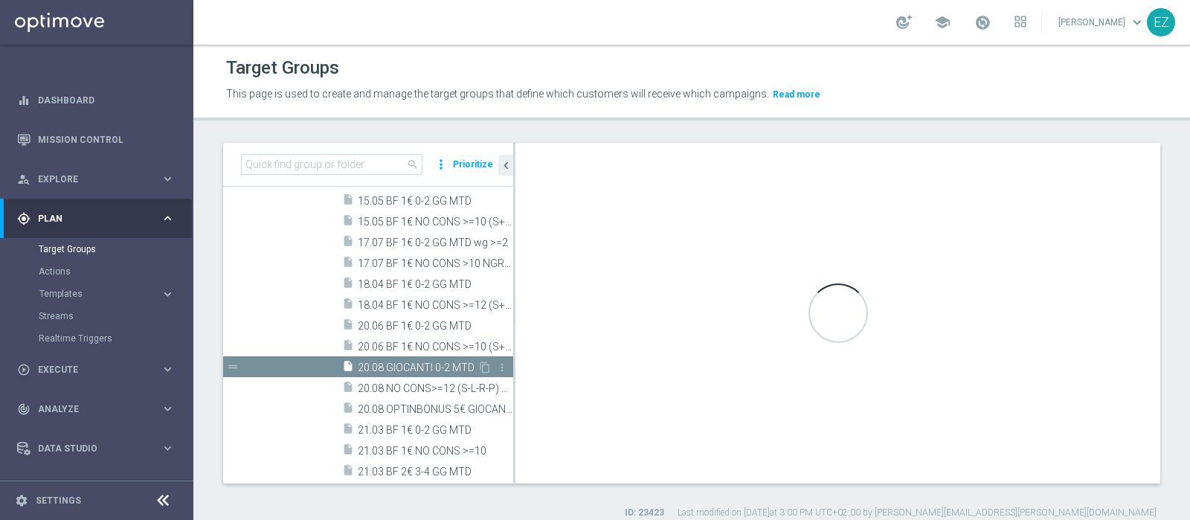
type textarea "(7 or 9) and 1 AND 2 AND 3 AND 4 AND 5 AND 6 AND 8 AND 11 and 12 AND 10 AND 13 …"
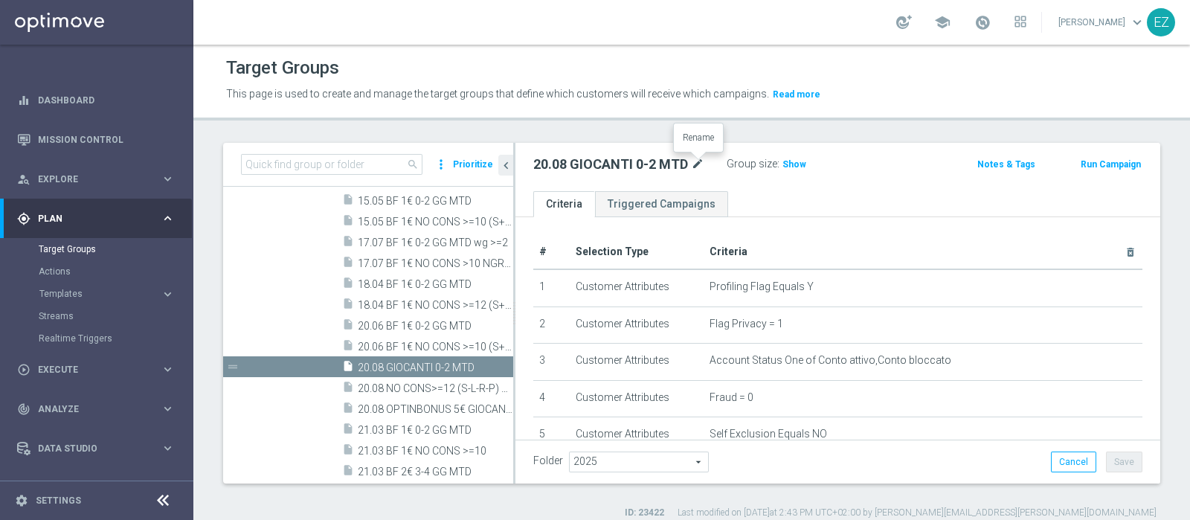
click at [699, 158] on icon "mode_edit" at bounding box center [697, 164] width 13 height 18
click at [564, 165] on input "20.08 GIOCANTI 0-2 MTD" at bounding box center [633, 165] width 201 height 21
type input "20.08 BF 1€ GIOCANTI 0-2 MTD"
click at [753, 129] on div "Target Groups This page is used to create and manage the target groups that def…" at bounding box center [691, 282] width 996 height 475
click at [1113, 452] on button "Save" at bounding box center [1124, 461] width 36 height 21
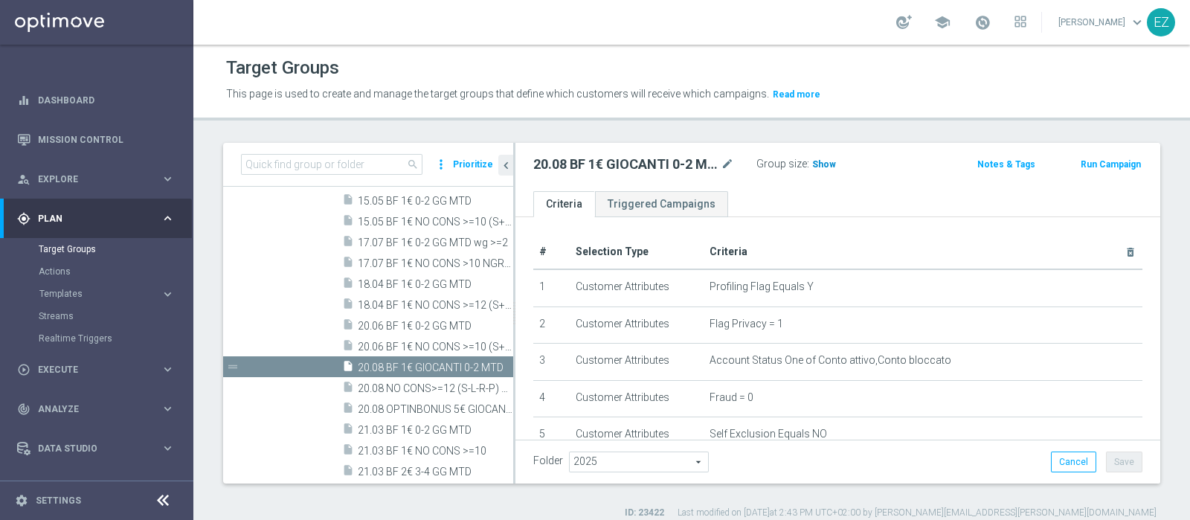
click at [815, 161] on span "Show" at bounding box center [824, 164] width 24 height 10
click at [1091, 161] on button "Run Campaign" at bounding box center [1110, 164] width 63 height 16
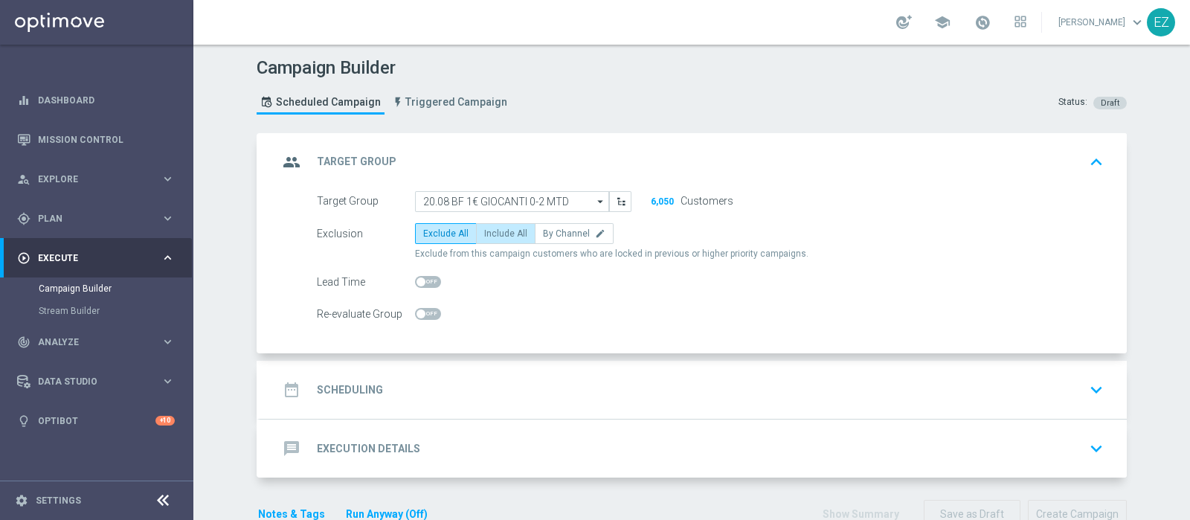
click at [503, 232] on span "Include All" at bounding box center [505, 233] width 43 height 10
click at [494, 232] on input "Include All" at bounding box center [489, 236] width 10 height 10
radio input "true"
click at [341, 373] on div "date_range Scheduling keyboard_arrow_down" at bounding box center [693, 390] width 866 height 58
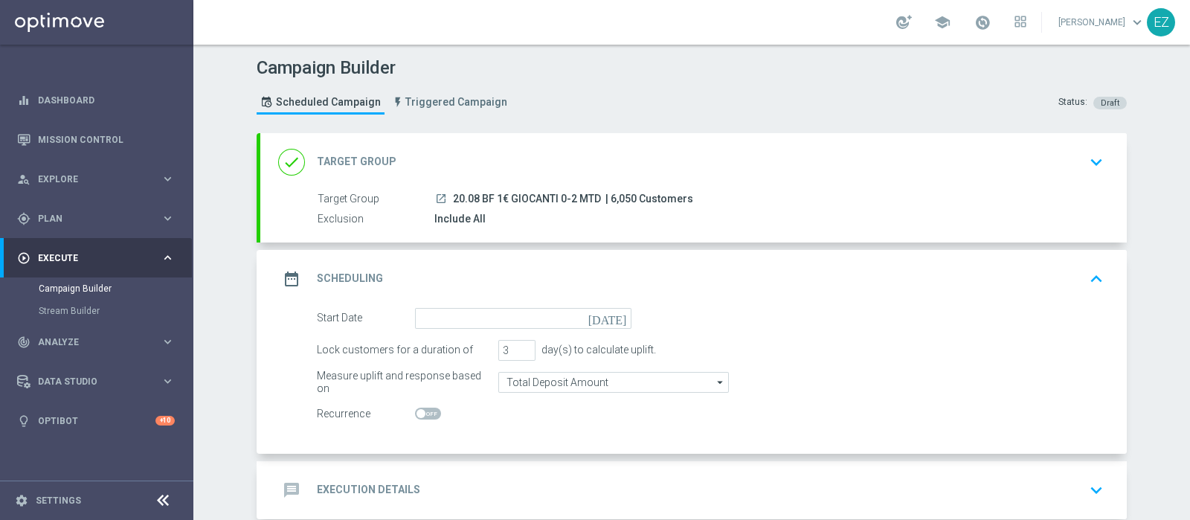
scroll to position [77, 0]
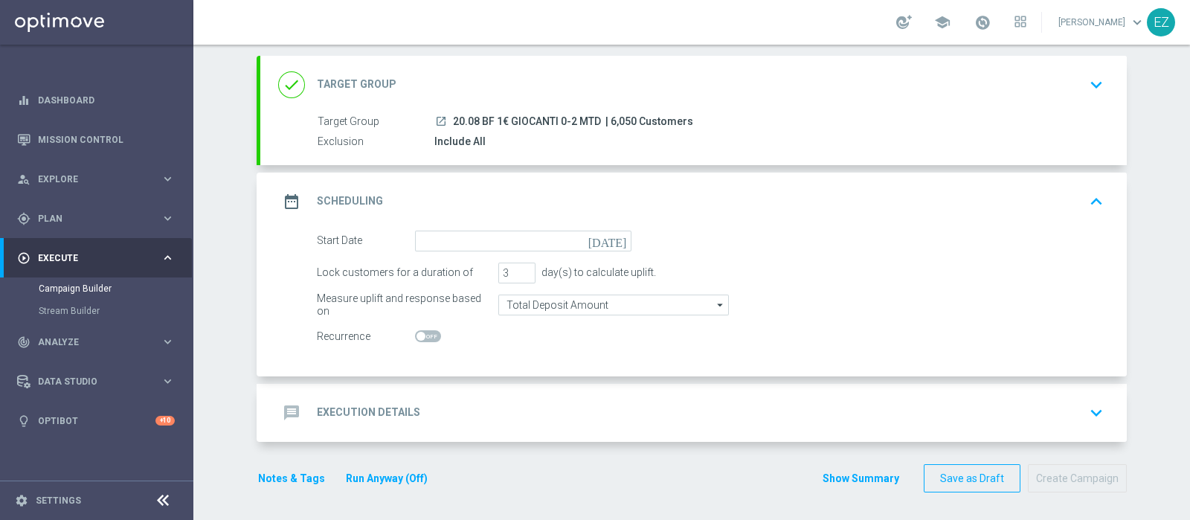
click at [610, 234] on icon "[DATE]" at bounding box center [610, 239] width 44 height 16
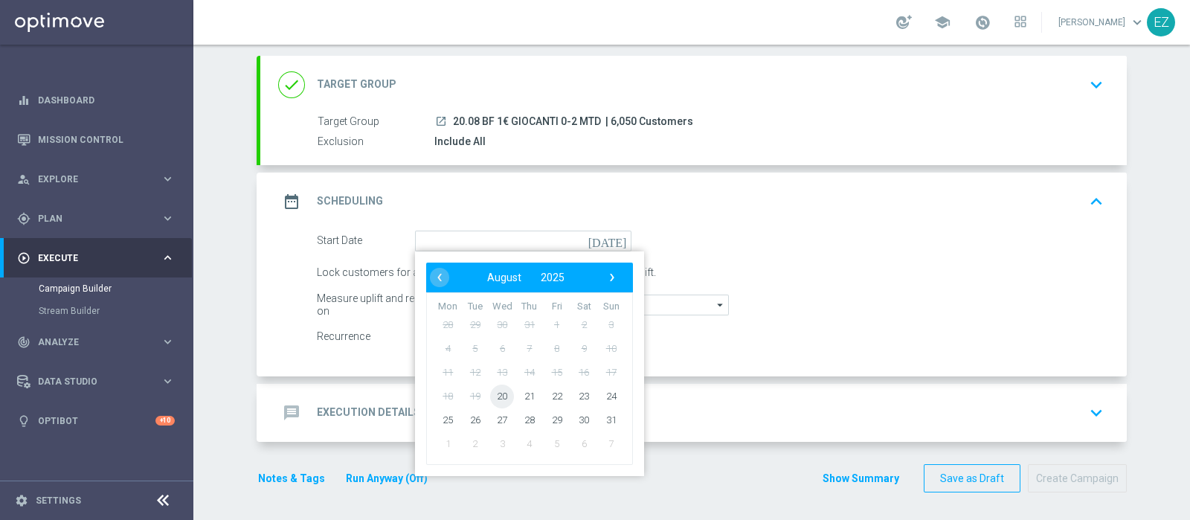
drag, startPoint x: 494, startPoint y: 405, endPoint x: 497, endPoint y: 394, distance: 10.8
click at [496, 397] on span "20" at bounding box center [502, 396] width 24 height 24
type input "[DATE]"
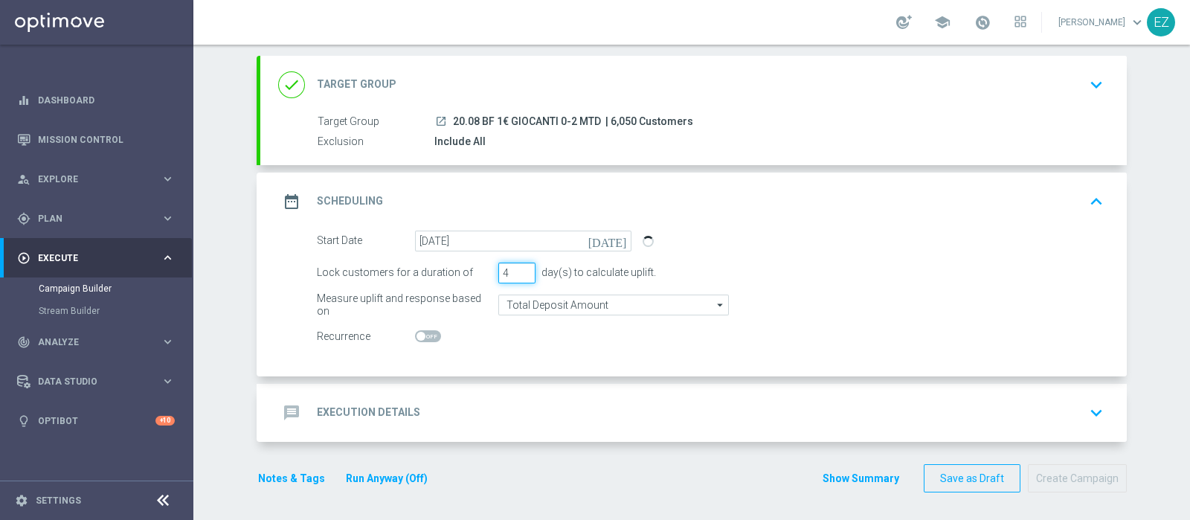
click at [519, 265] on input "4" at bounding box center [516, 272] width 37 height 21
type input "5"
click at [519, 265] on input "5" at bounding box center [516, 272] width 37 height 21
click at [298, 410] on div "message Execution Details" at bounding box center [349, 412] width 142 height 27
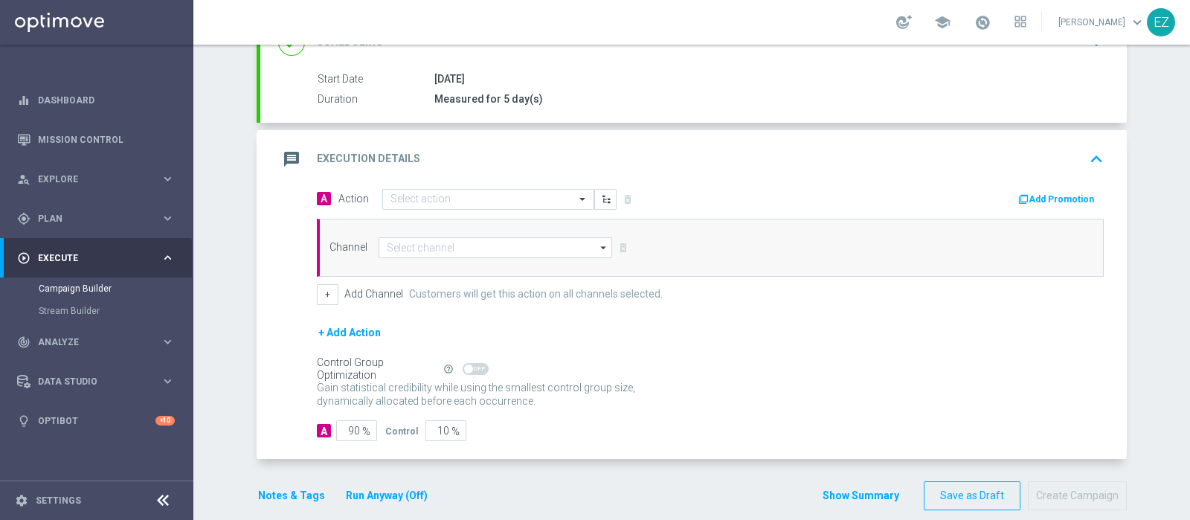
scroll to position [231, 0]
click at [484, 192] on input "text" at bounding box center [473, 198] width 166 height 13
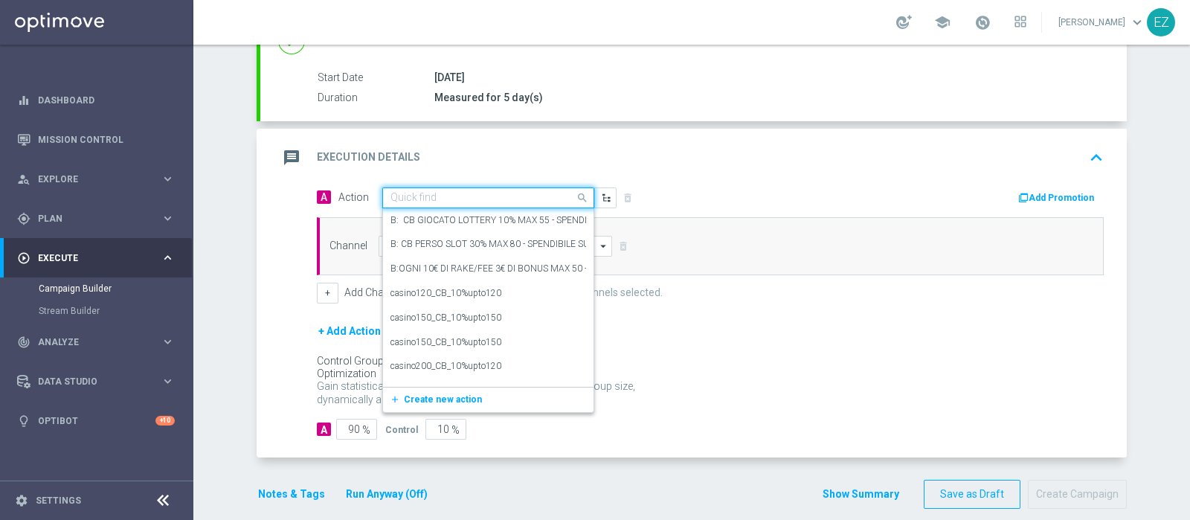
paste input "Lotterie_BF_1€"
type input "Lotterie_BF_1€"
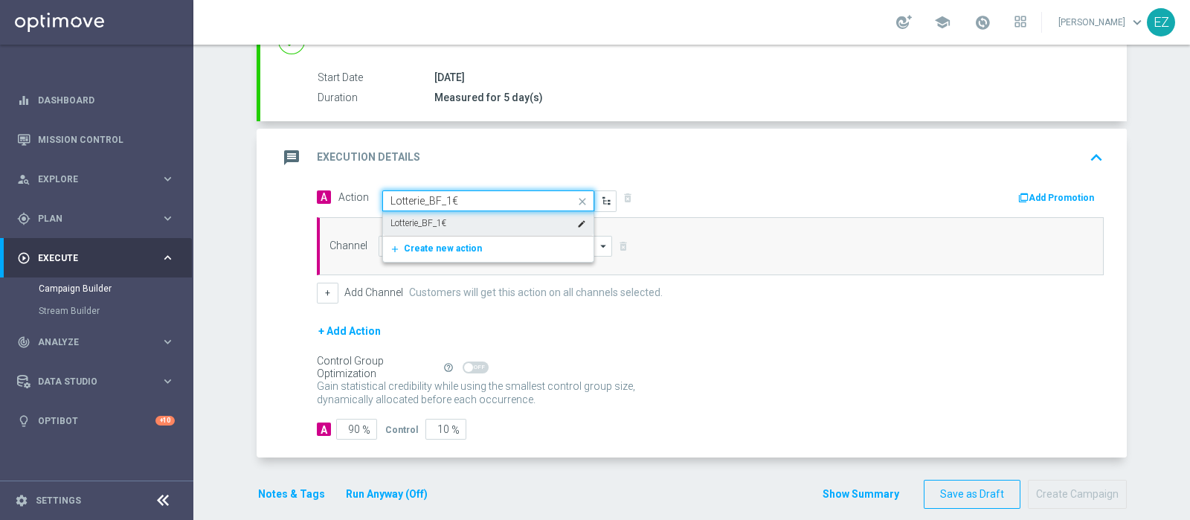
click at [468, 222] on div "Lotterie_BF_1€ edit" at bounding box center [488, 223] width 196 height 25
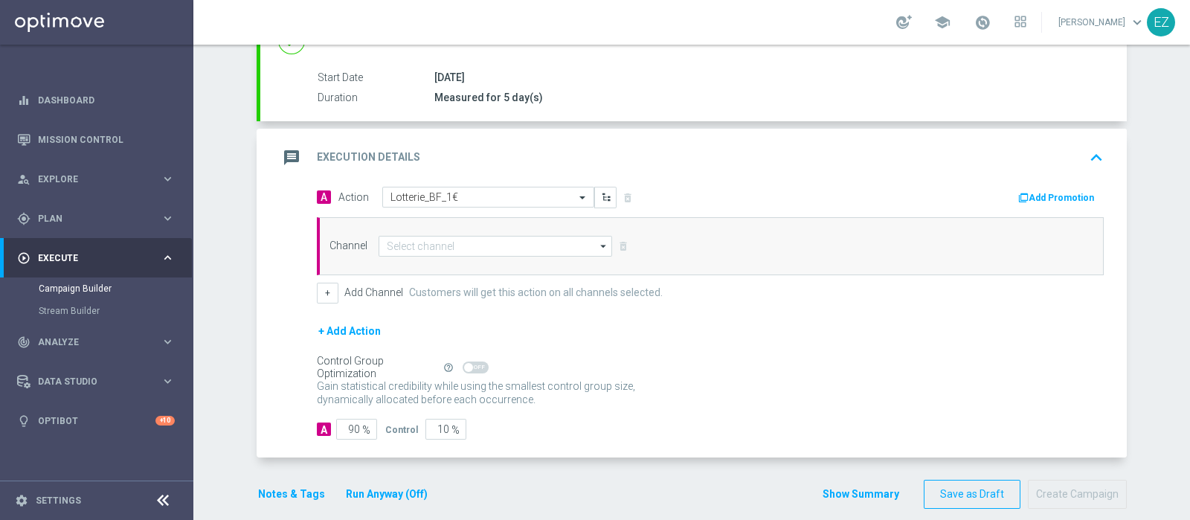
click at [1055, 190] on button "Add Promotion" at bounding box center [1058, 198] width 83 height 16
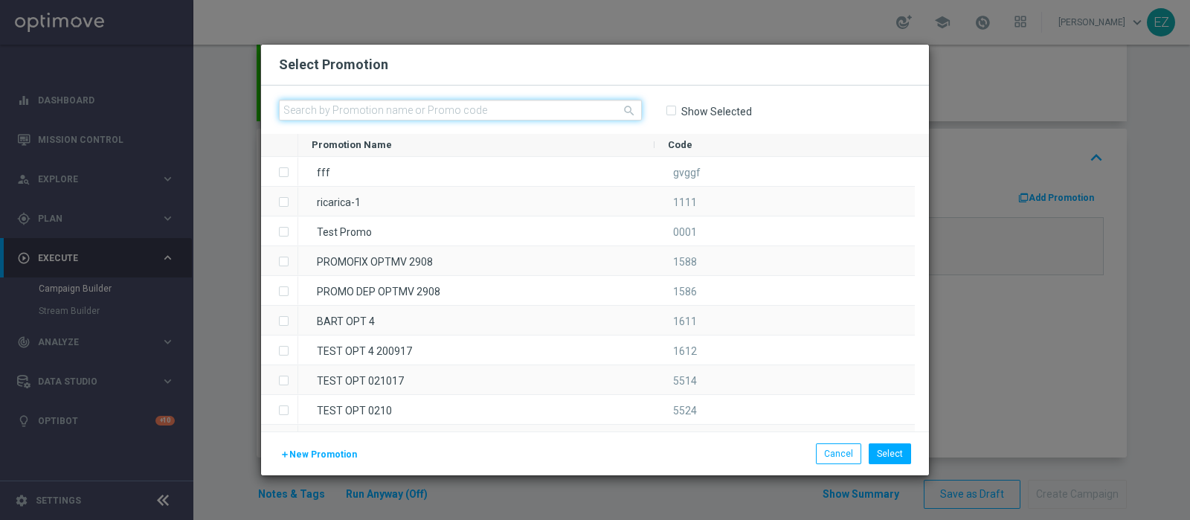
click at [538, 113] on input "text" at bounding box center [460, 110] width 363 height 21
paste input "230001"
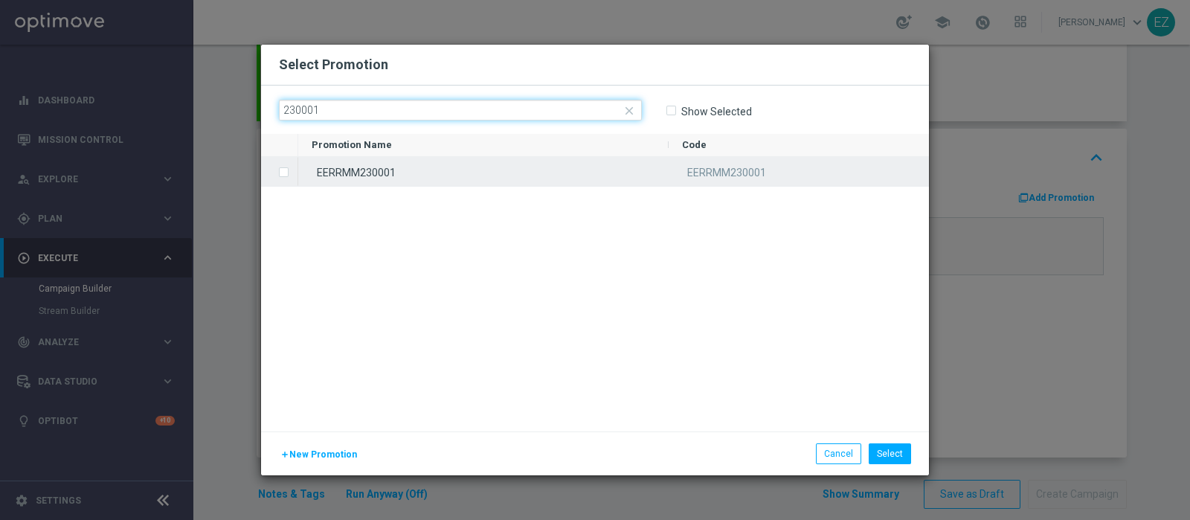
type input "230001"
click at [492, 175] on div "EERRMM230001" at bounding box center [483, 171] width 370 height 29
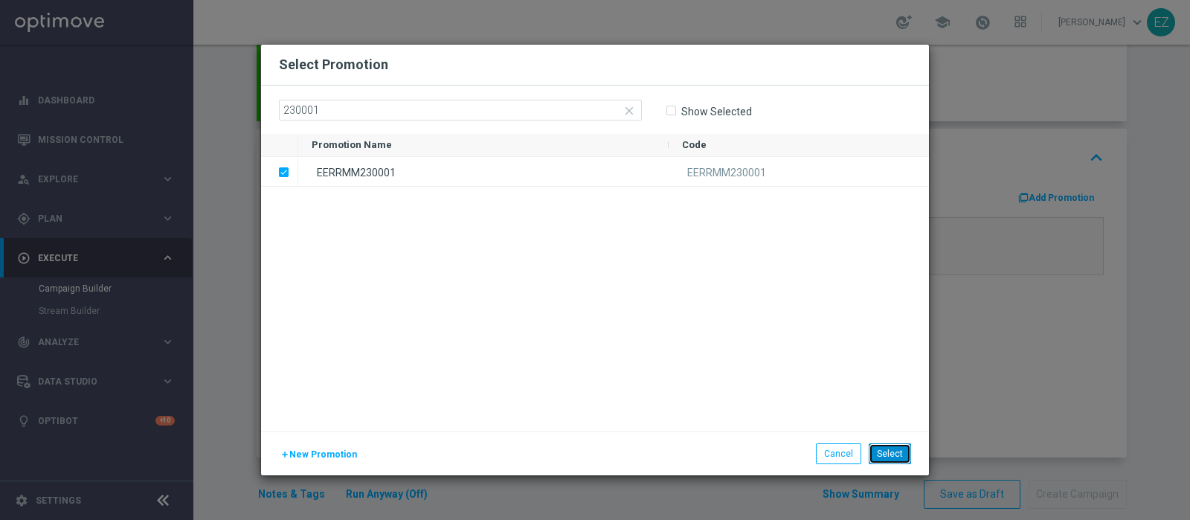
click at [883, 460] on button "Select" at bounding box center [890, 453] width 42 height 21
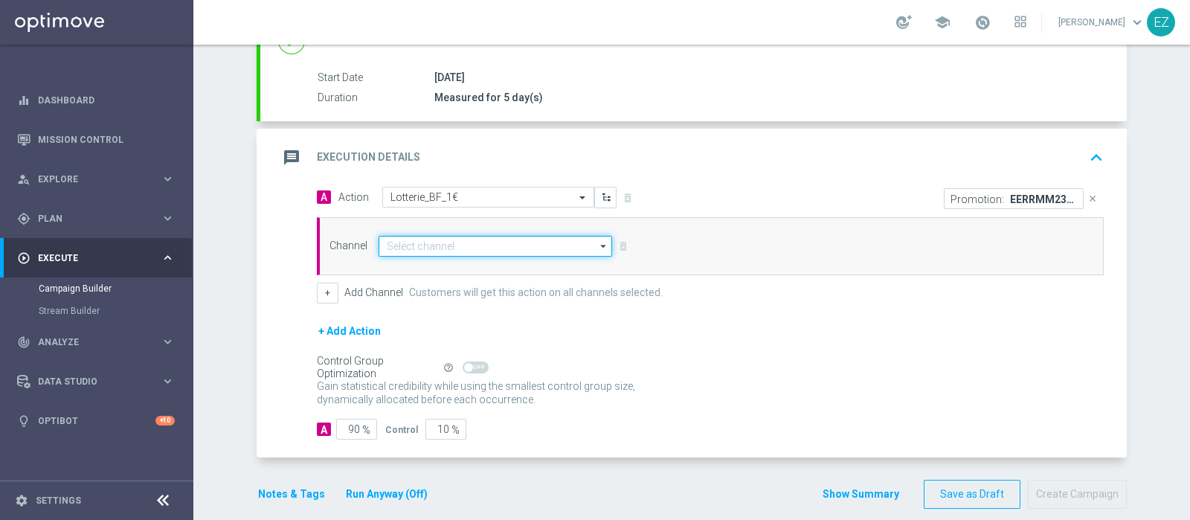
click at [548, 239] on input at bounding box center [494, 246] width 233 height 21
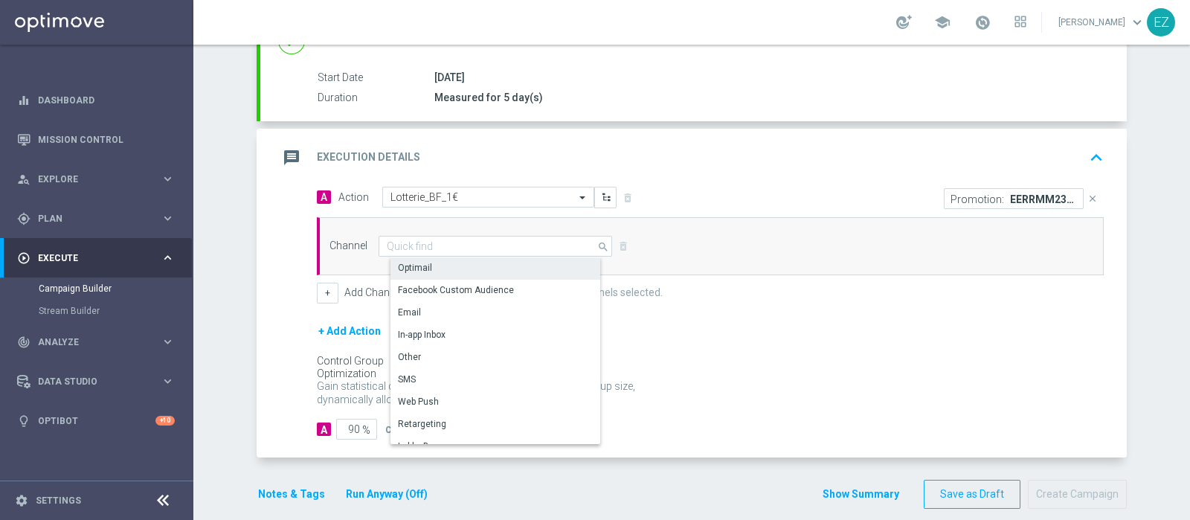
click at [523, 266] on div "Optimail" at bounding box center [501, 267] width 222 height 21
type input "Optimail"
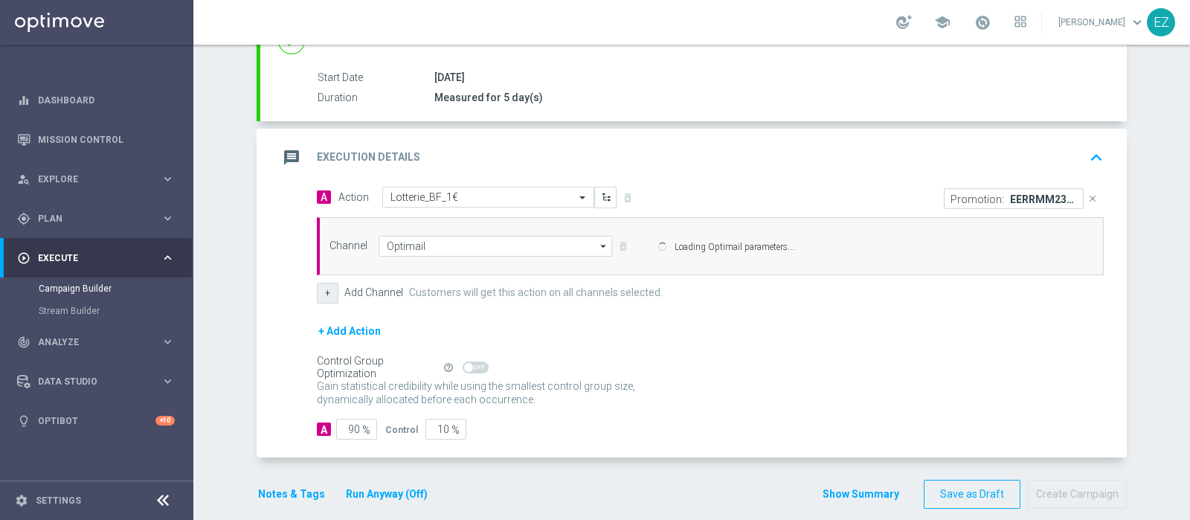
click at [318, 293] on button "+" at bounding box center [328, 293] width 22 height 21
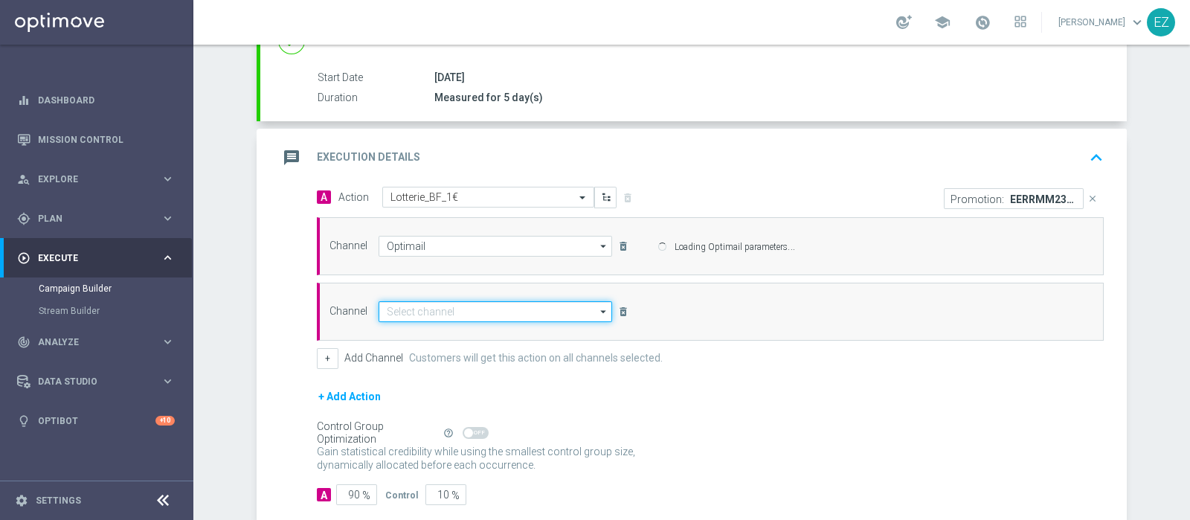
click at [437, 307] on input at bounding box center [494, 311] width 233 height 21
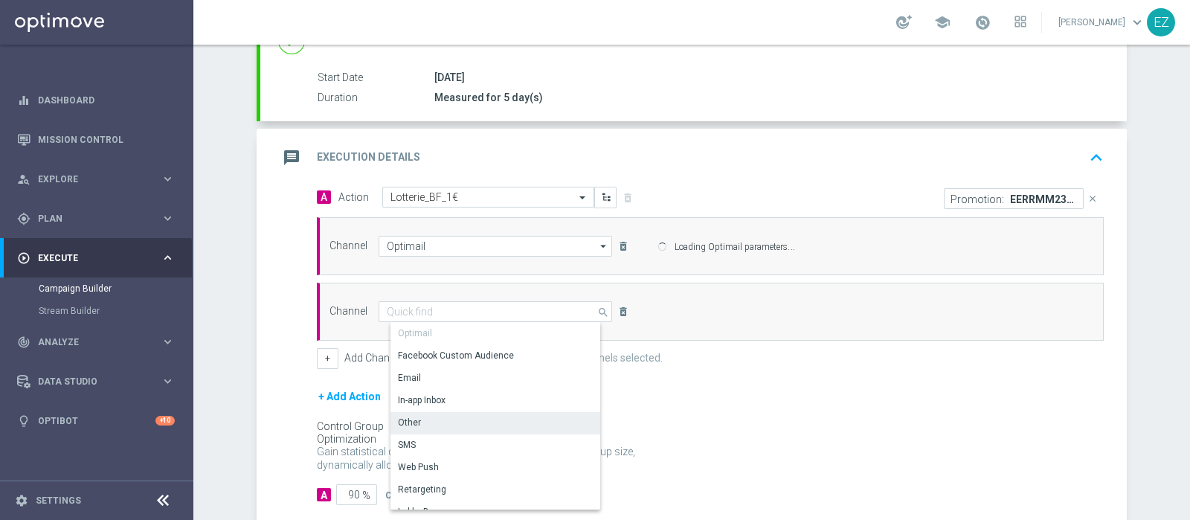
click at [407, 418] on div "Other" at bounding box center [409, 422] width 23 height 13
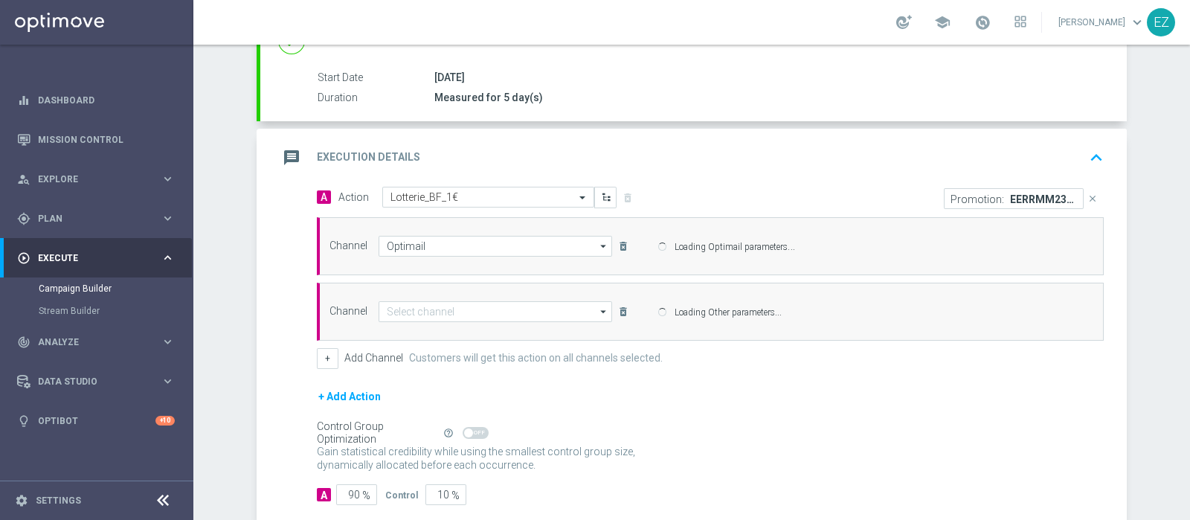
type input "Other"
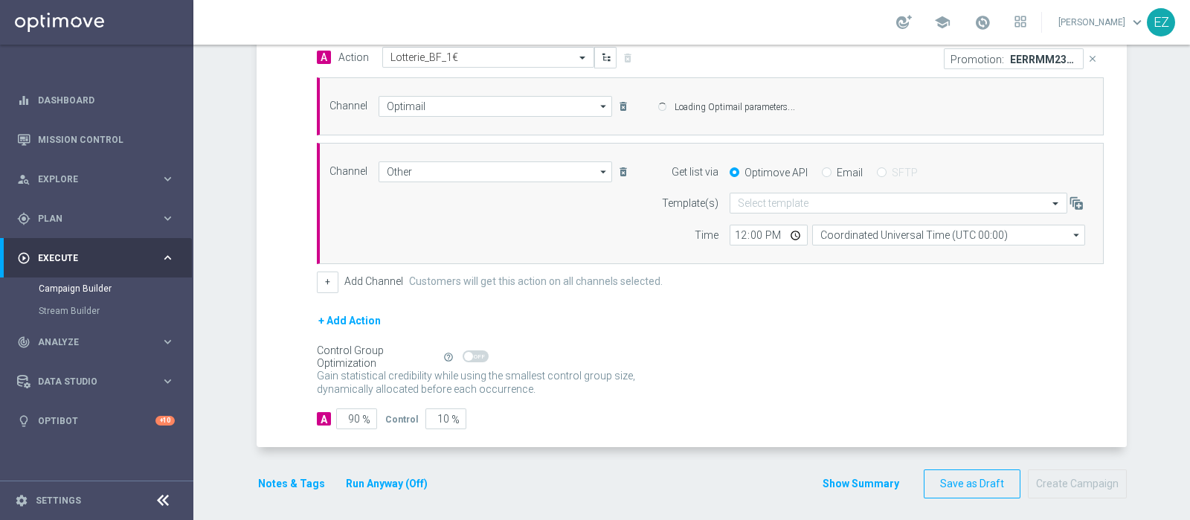
scroll to position [375, 0]
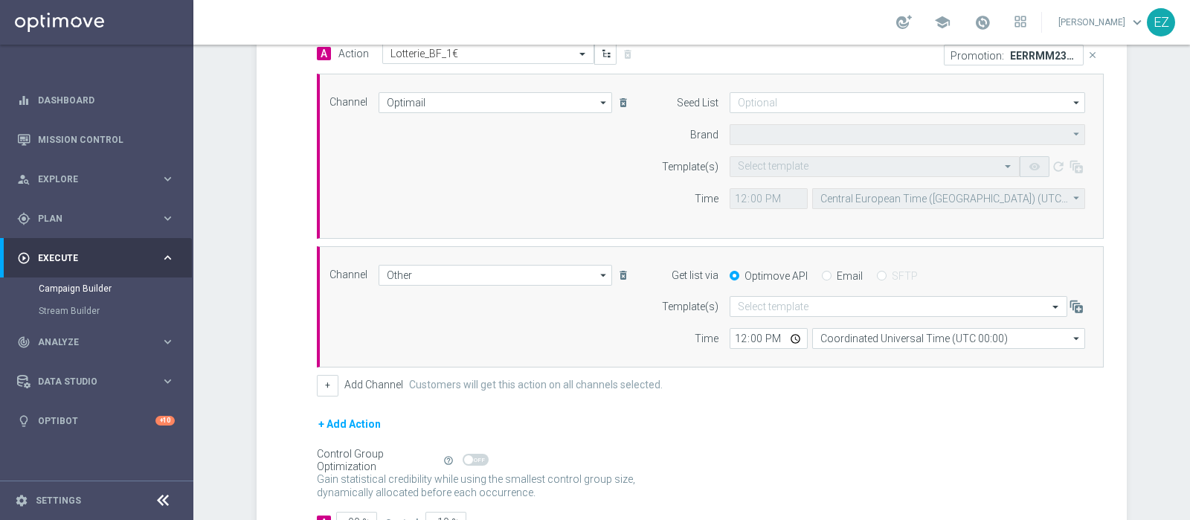
type input "Sisal Marketing"
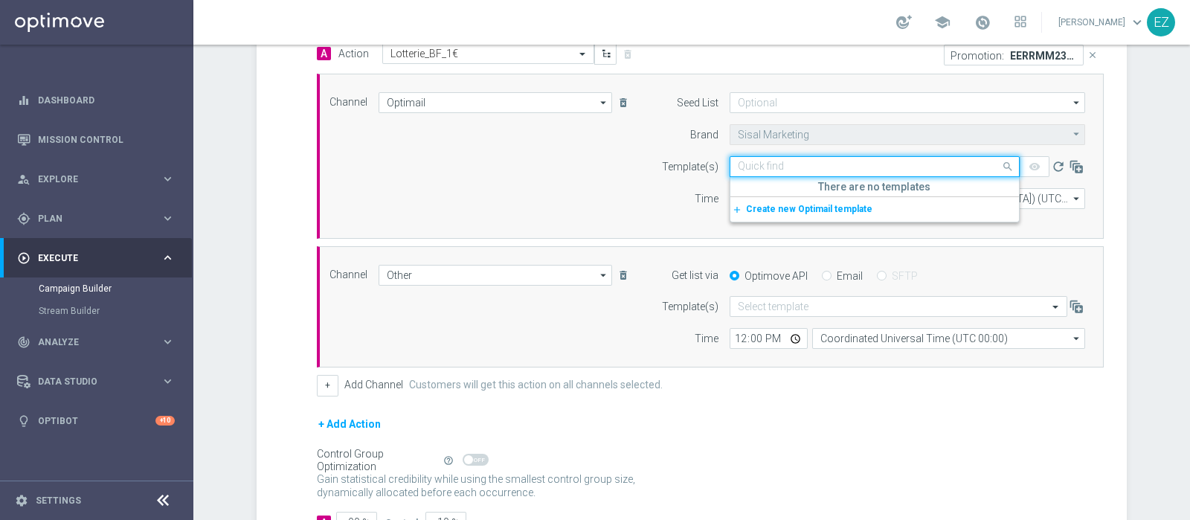
click at [818, 167] on input "text" at bounding box center [860, 167] width 244 height 13
paste input "230001"
type input "230001"
drag, startPoint x: 712, startPoint y: 174, endPoint x: 662, endPoint y: 176, distance: 49.9
click at [657, 179] on form "Template(s) Quick find 230001 No results add_new Create new Optimail template r…" at bounding box center [869, 182] width 431 height 53
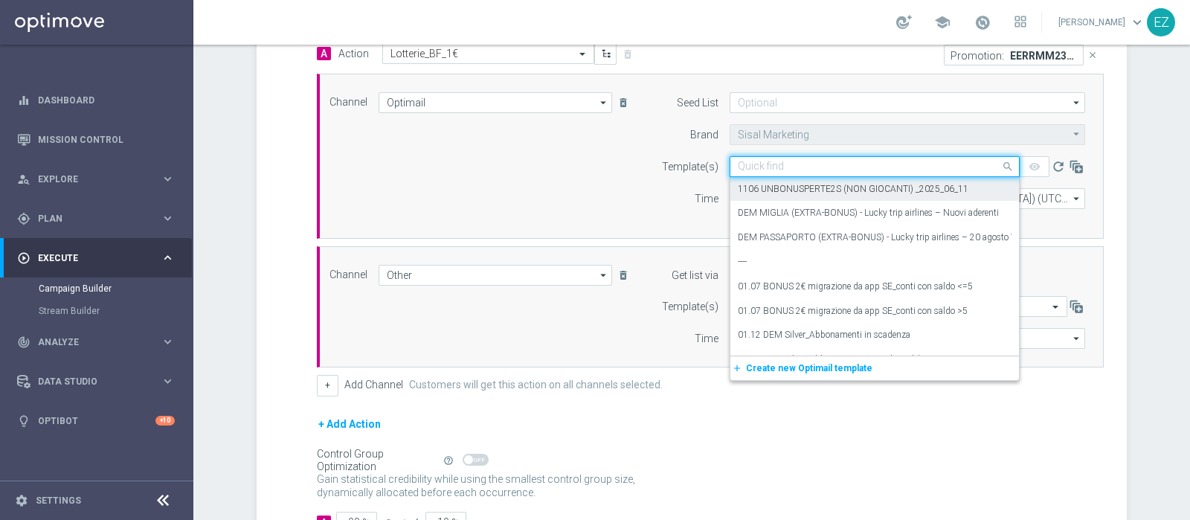
paste input "2008 REGALOPERTE LOT"
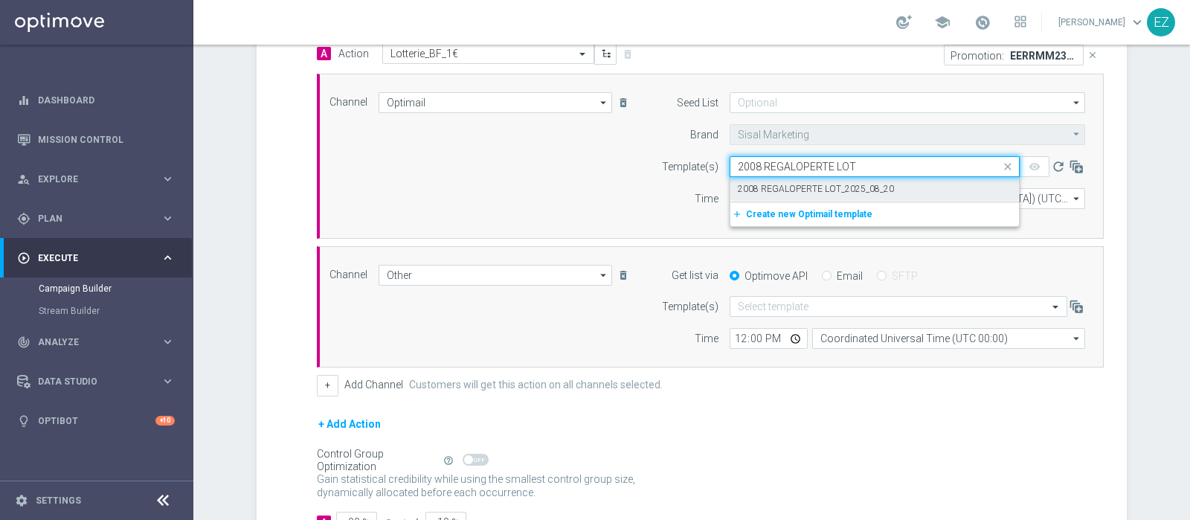
click at [839, 183] on label "2008 REGALOPERTE LOT_2025_08_20" at bounding box center [816, 189] width 156 height 13
type input "2008 REGALOPERTE LOT"
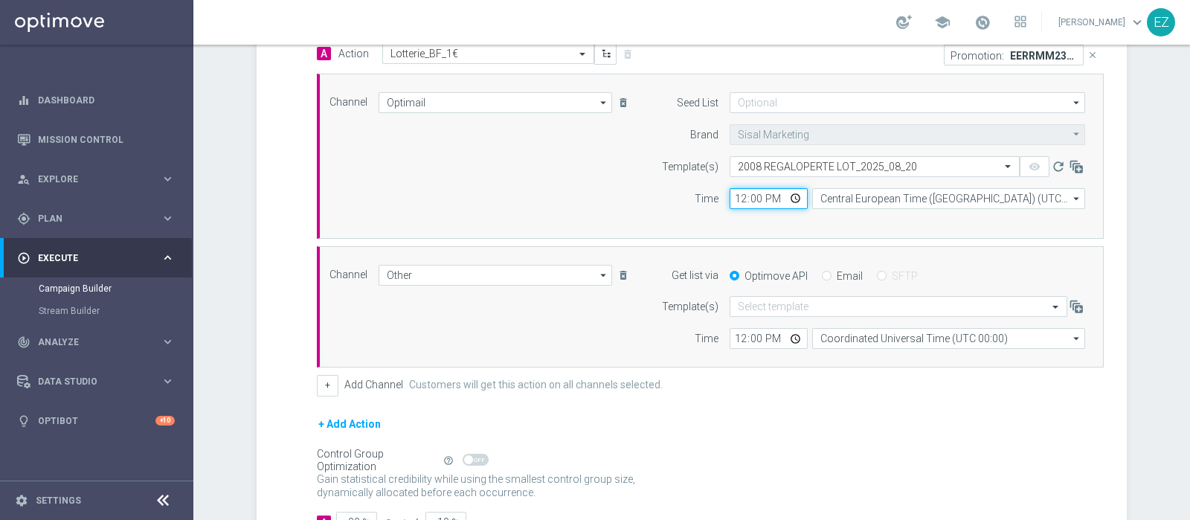
click at [732, 194] on input "12:00" at bounding box center [768, 198] width 78 height 21
type input "17:30"
click at [822, 272] on input "Email" at bounding box center [827, 277] width 10 height 10
radio input "true"
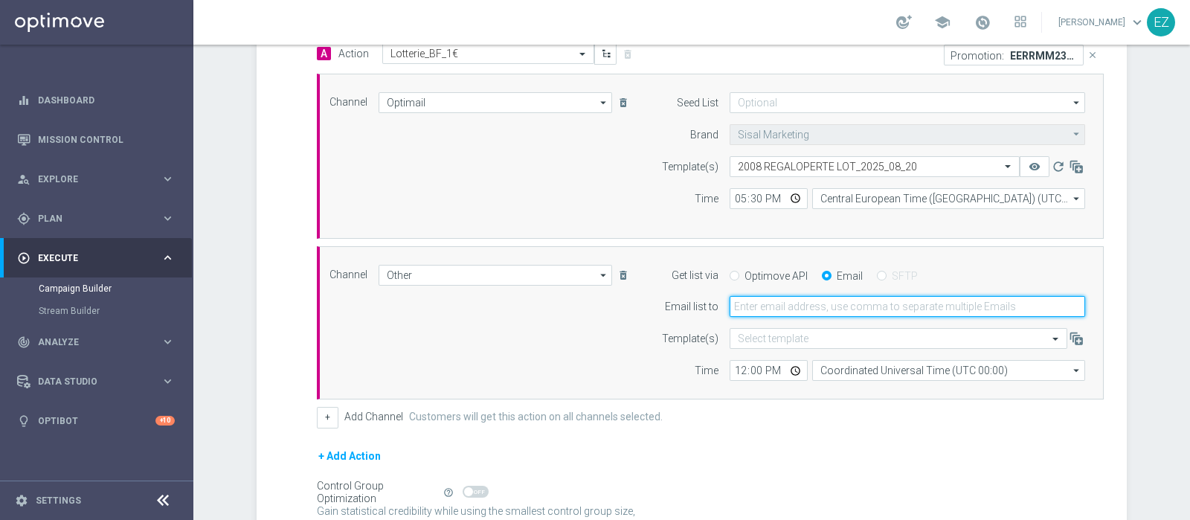
click at [789, 309] on input "email" at bounding box center [906, 306] width 355 height 21
type input "elena.zarbin@sisal.it"
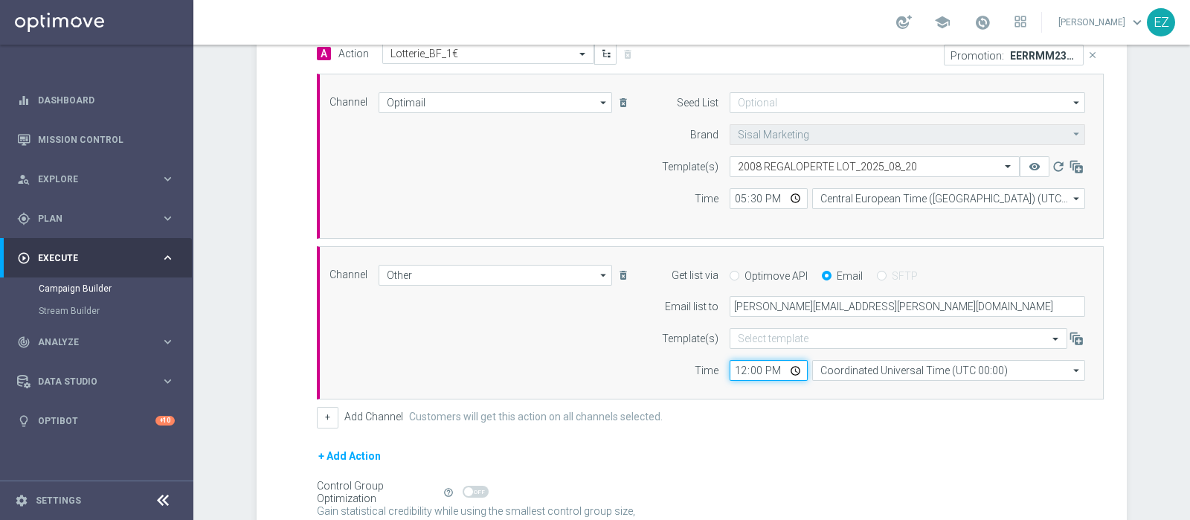
click at [734, 368] on input "12:00" at bounding box center [768, 370] width 78 height 21
type input "16:30"
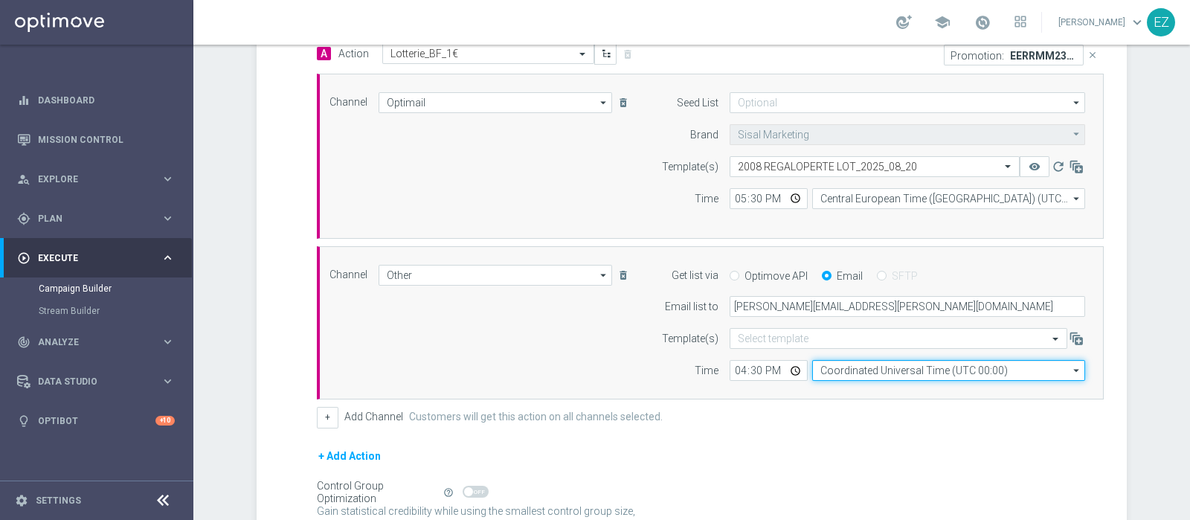
click at [899, 366] on input "Coordinated Universal Time (UTC 00:00)" at bounding box center [948, 370] width 273 height 21
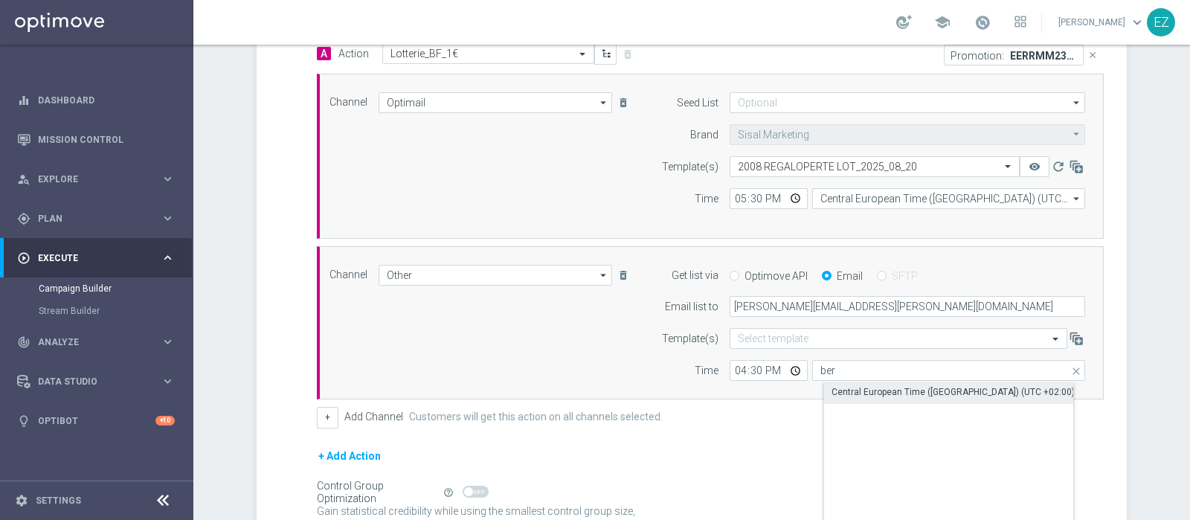
click at [900, 381] on div "Central European Time ([GEOGRAPHIC_DATA]) (UTC +02:00)" at bounding box center [961, 391] width 274 height 21
type input "Central European Time ([GEOGRAPHIC_DATA]) (UTC +02:00)"
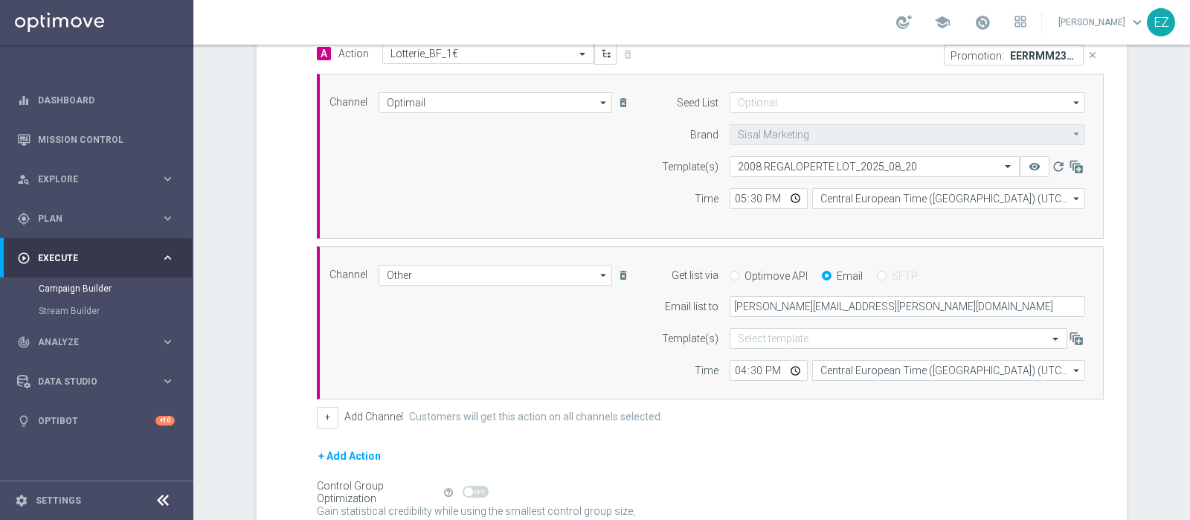
scroll to position [515, 0]
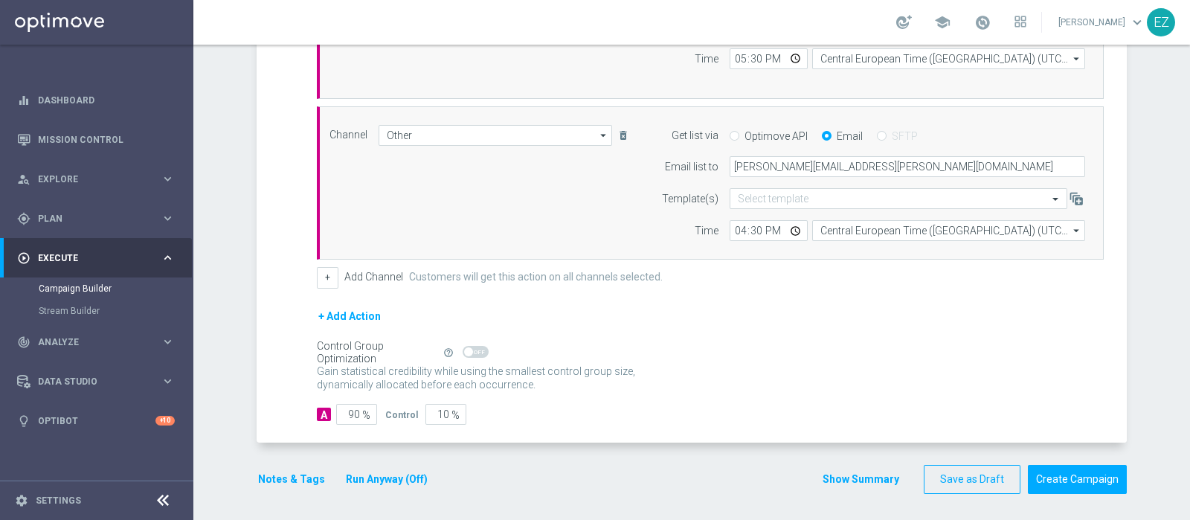
click at [355, 471] on button "Run Anyway (Off)" at bounding box center [386, 479] width 85 height 19
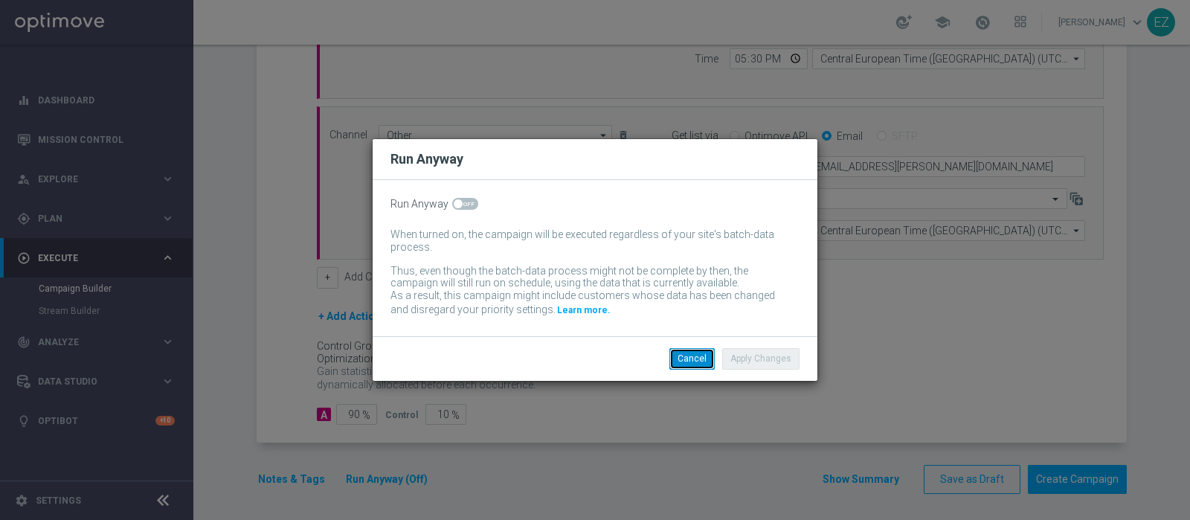
click at [680, 357] on button "Cancel" at bounding box center [691, 358] width 45 height 21
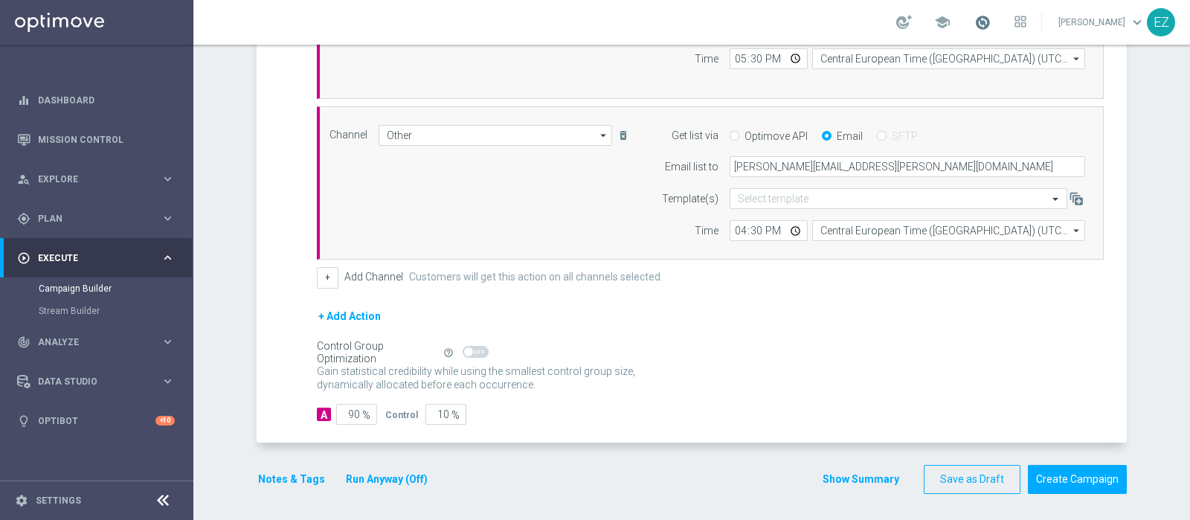
click at [990, 21] on span at bounding box center [982, 22] width 16 height 16
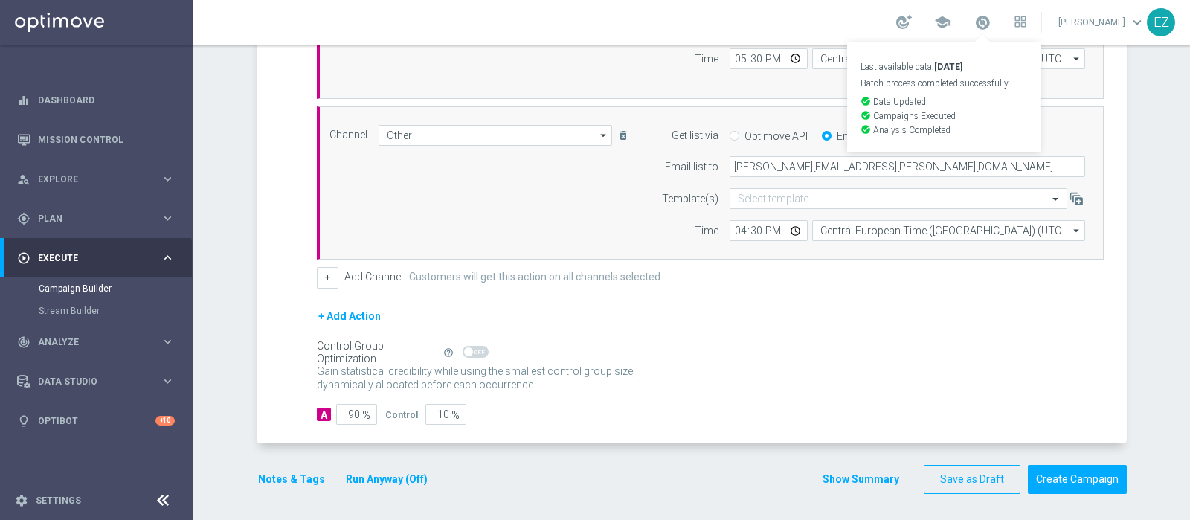
click at [679, 381] on div "Gain statistical credibility while using the smallest control group size, dynam…" at bounding box center [710, 379] width 787 height 36
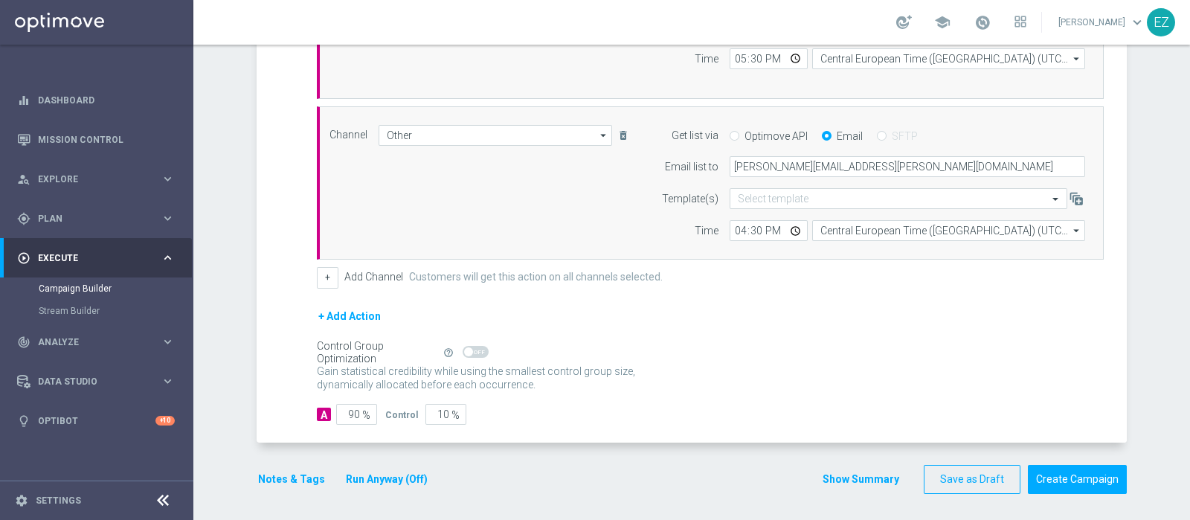
click at [283, 482] on button "Notes & Tags" at bounding box center [292, 479] width 70 height 19
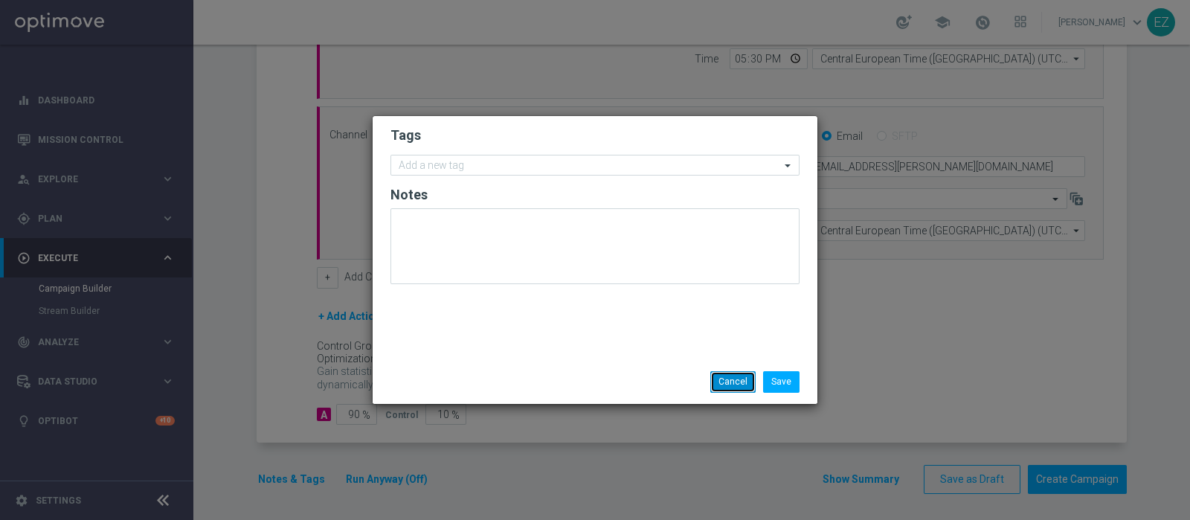
click at [724, 375] on button "Cancel" at bounding box center [732, 381] width 45 height 21
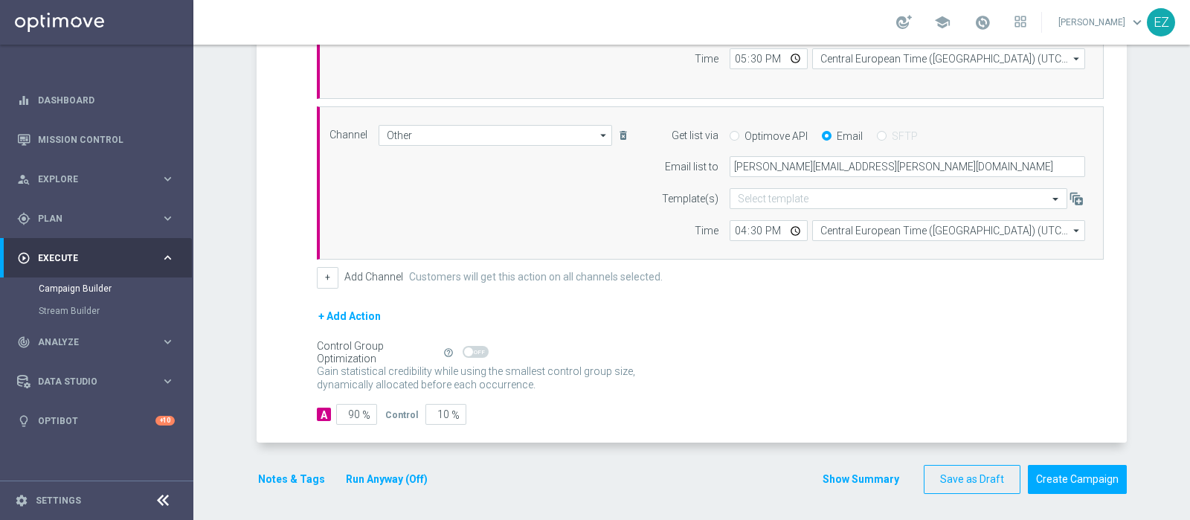
click at [862, 480] on button "Show Summary" at bounding box center [861, 479] width 78 height 17
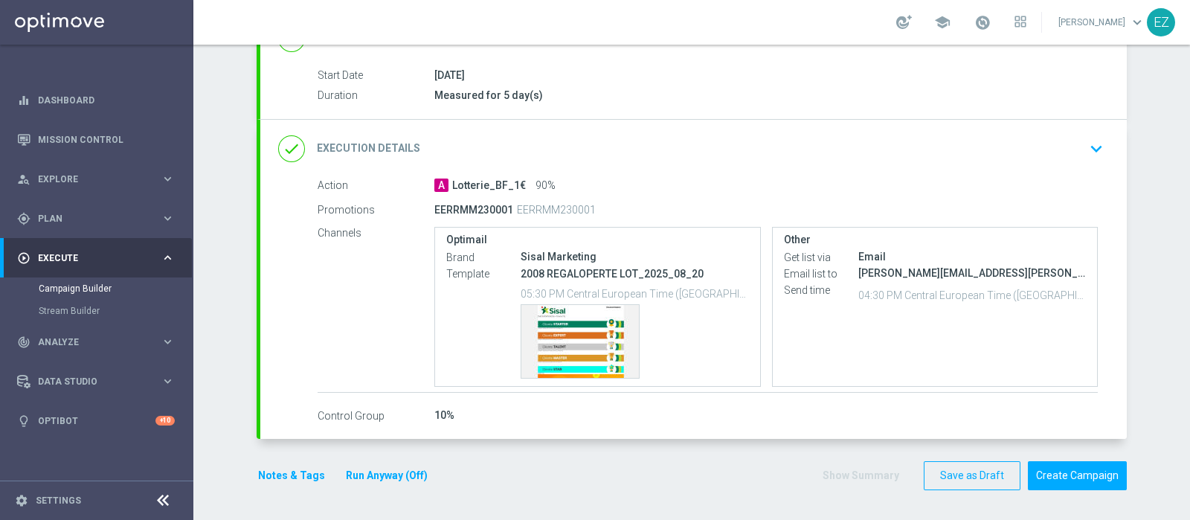
scroll to position [231, 0]
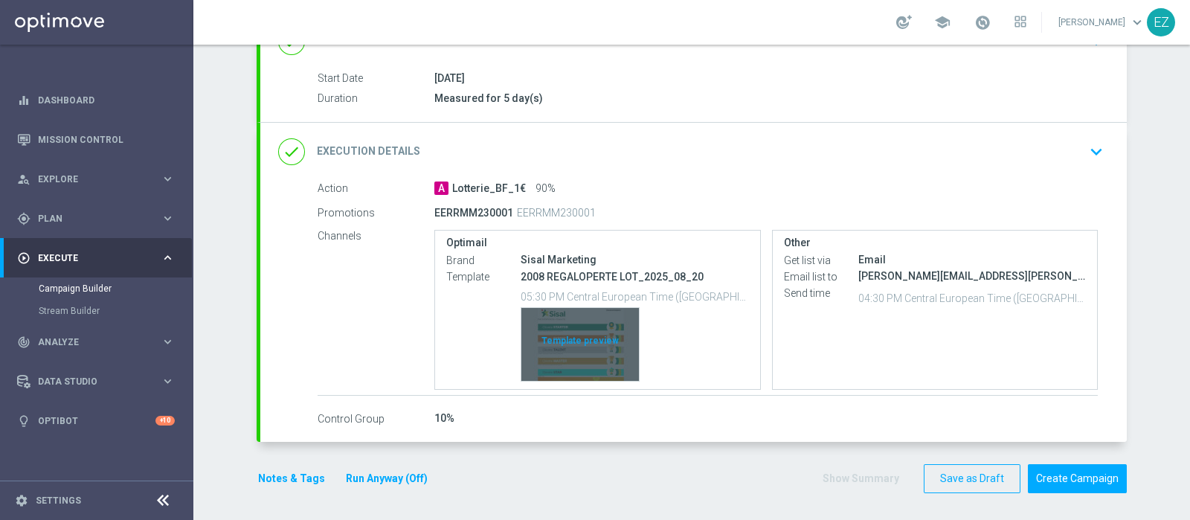
click at [581, 361] on div "Template preview" at bounding box center [579, 344] width 117 height 73
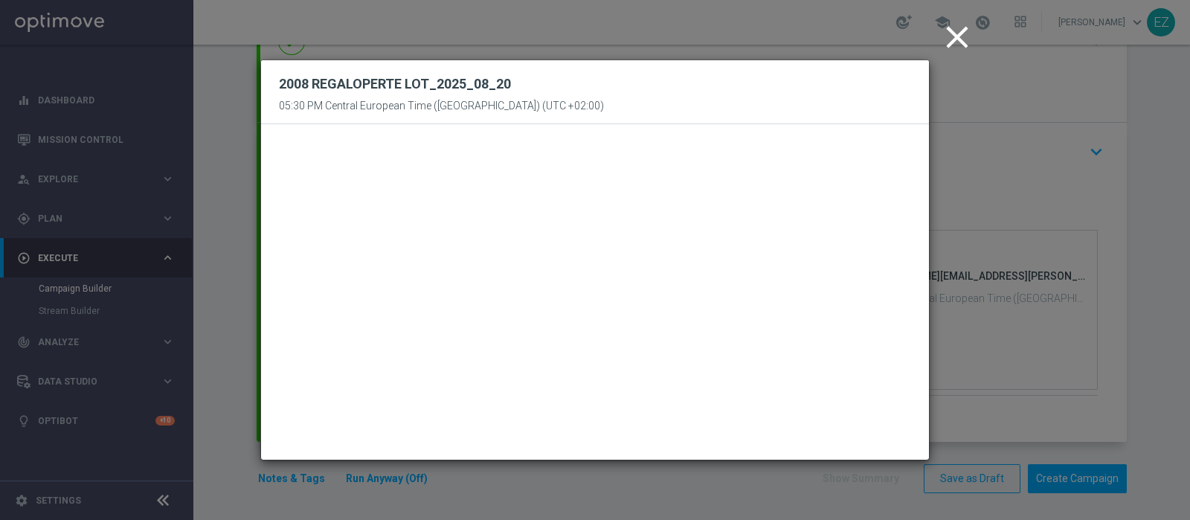
click at [954, 45] on icon "close" at bounding box center [956, 37] width 37 height 37
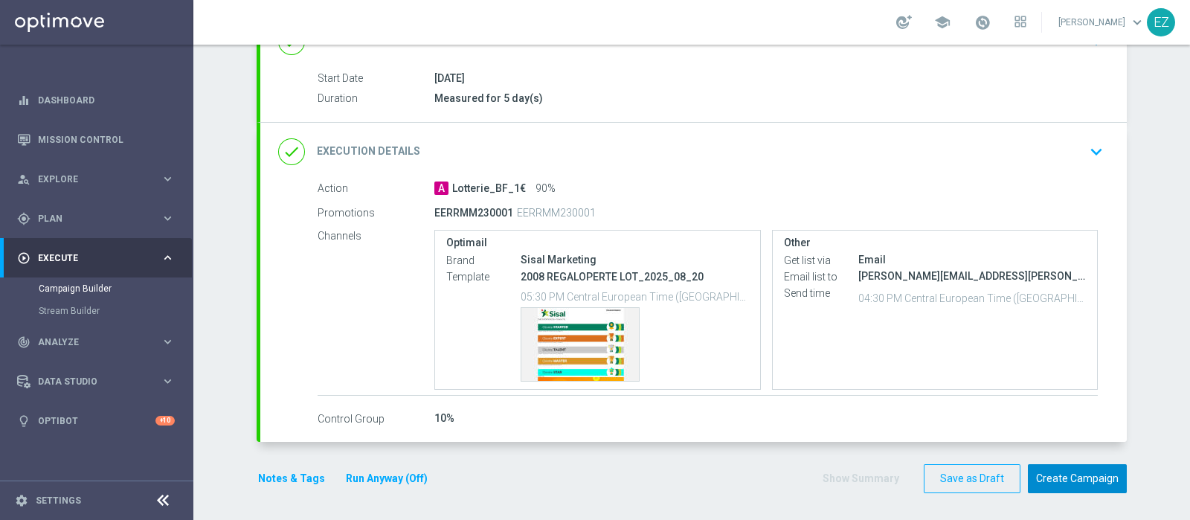
click at [1060, 477] on button "Create Campaign" at bounding box center [1077, 478] width 99 height 29
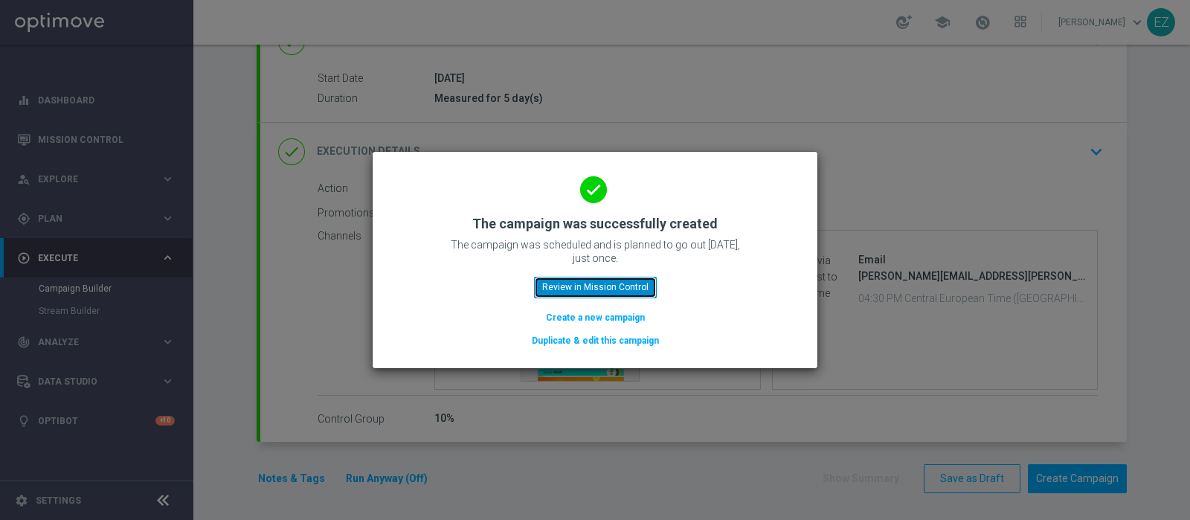
click at [616, 283] on button "Review in Mission Control" at bounding box center [595, 287] width 123 height 21
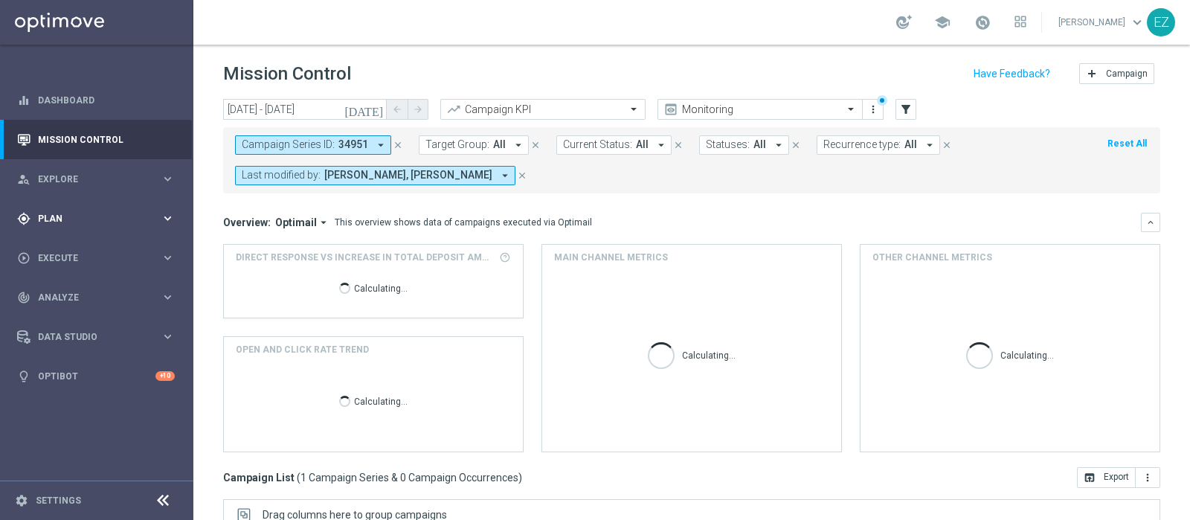
click at [98, 221] on span "Plan" at bounding box center [99, 218] width 123 height 9
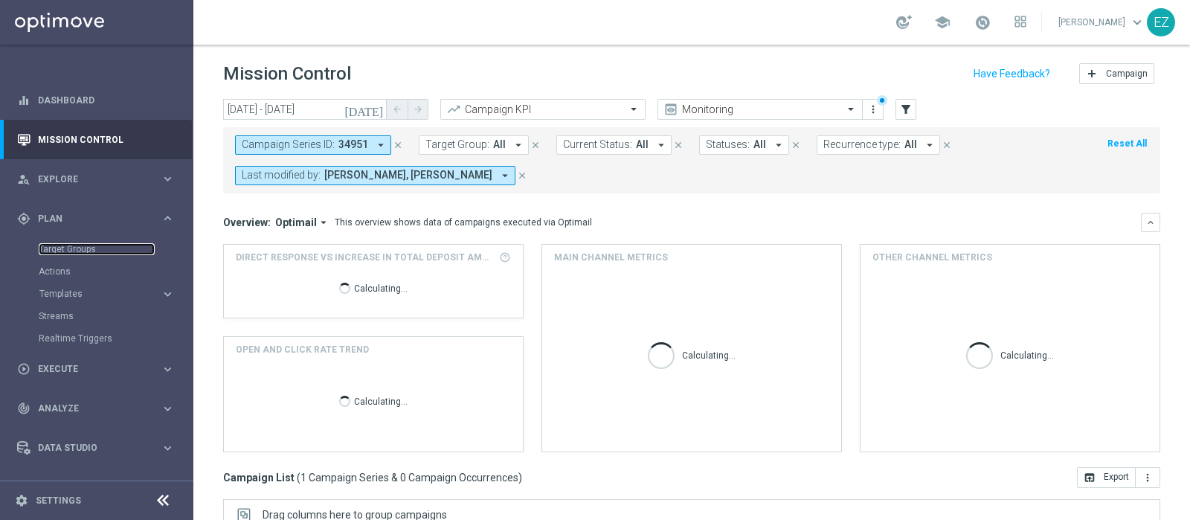
drag, startPoint x: 73, startPoint y: 247, endPoint x: 373, endPoint y: 20, distance: 375.8
click at [72, 247] on link "Target Groups" at bounding box center [97, 249] width 116 height 12
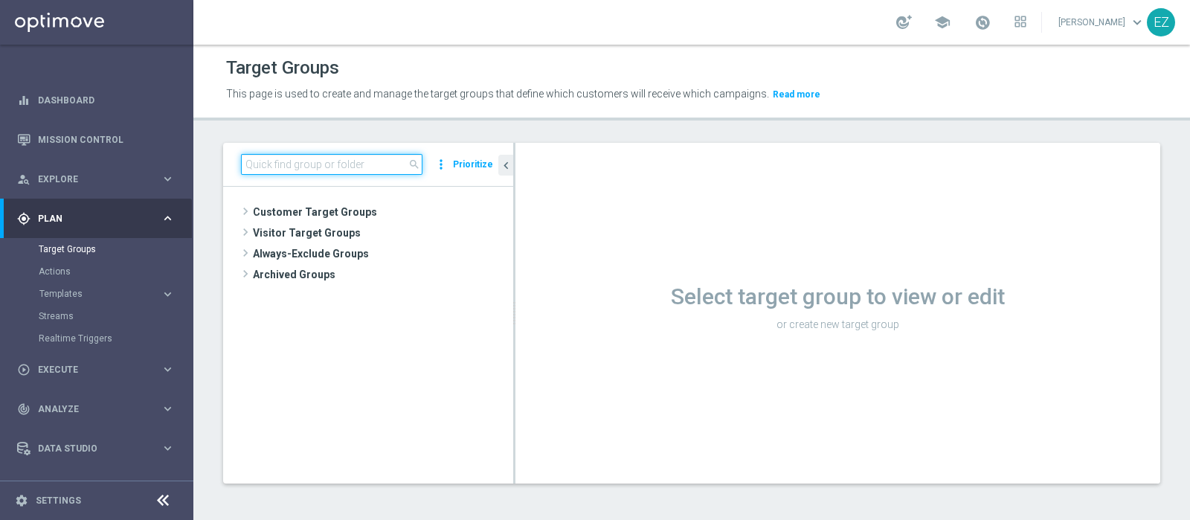
click at [380, 159] on input at bounding box center [331, 164] width 181 height 21
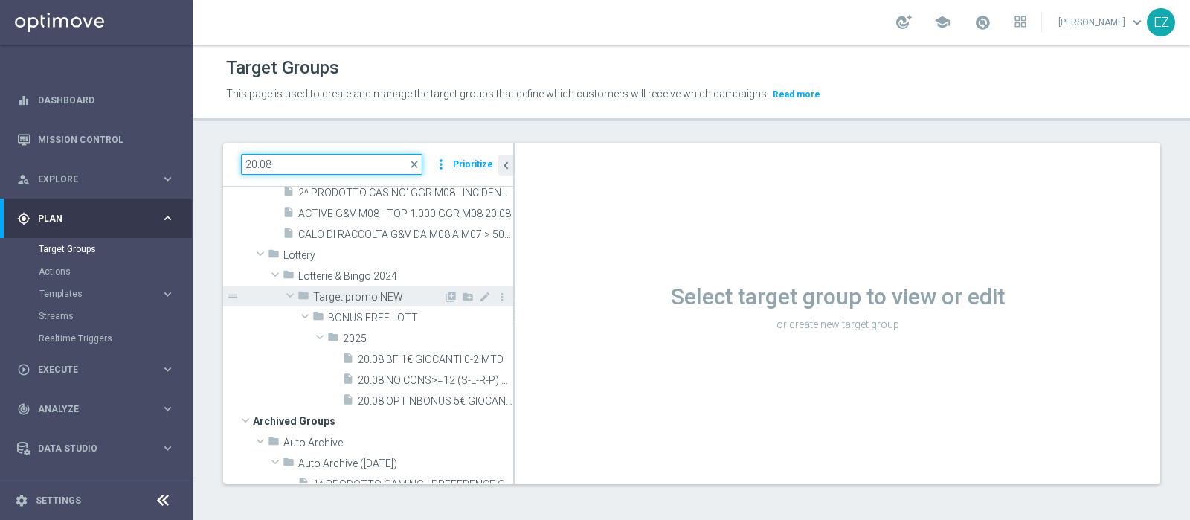
scroll to position [187, 0]
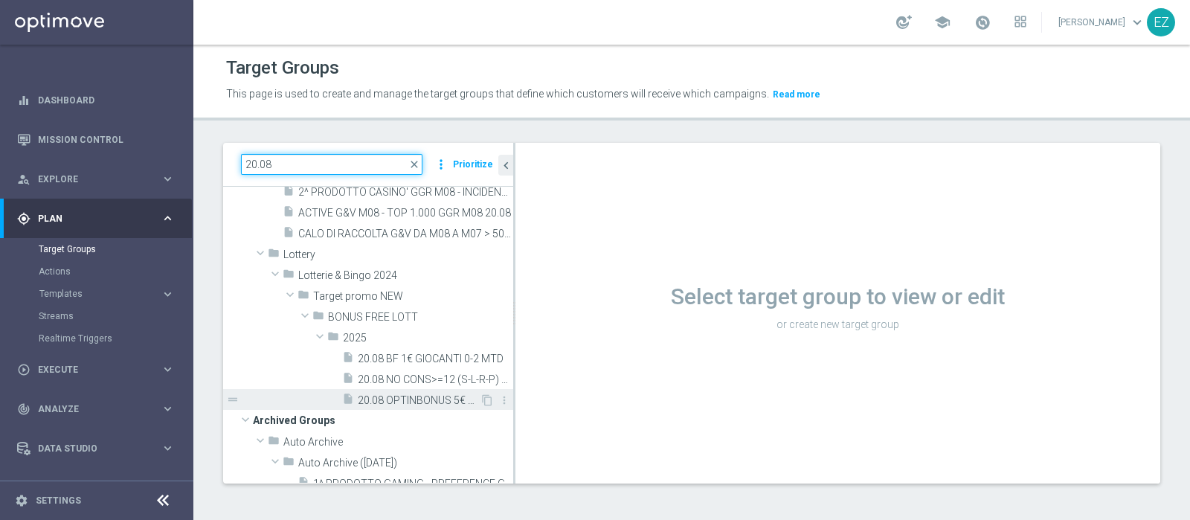
type input "20.08"
click at [381, 396] on span "20.08 OPTINBONUS 5€ GIOCANTI 0-5GG LOW MASTER" at bounding box center [419, 400] width 122 height 13
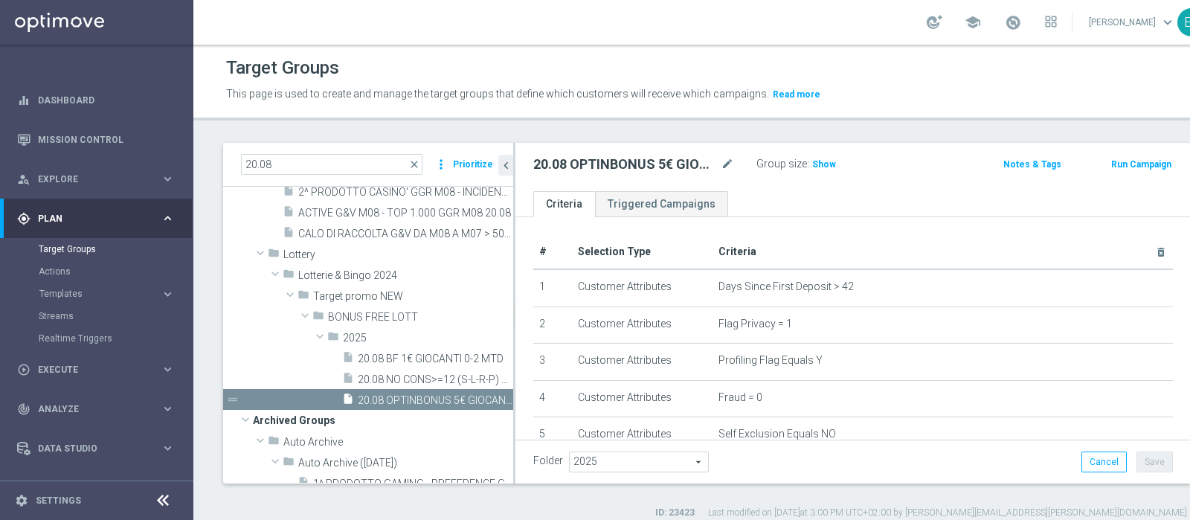
scroll to position [521, 0]
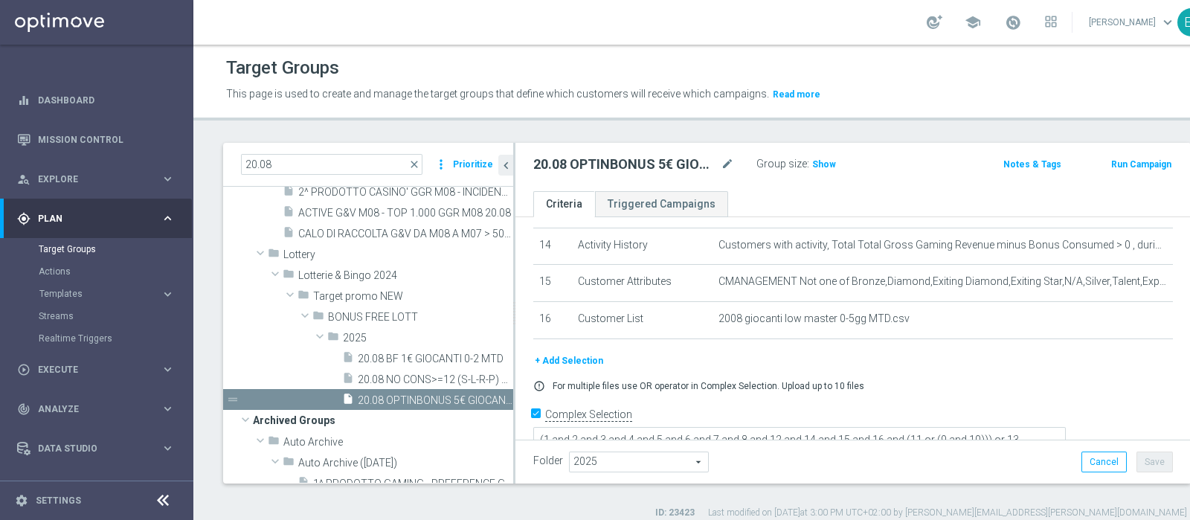
click at [592, 355] on button "+ Add Selection" at bounding box center [568, 360] width 71 height 16
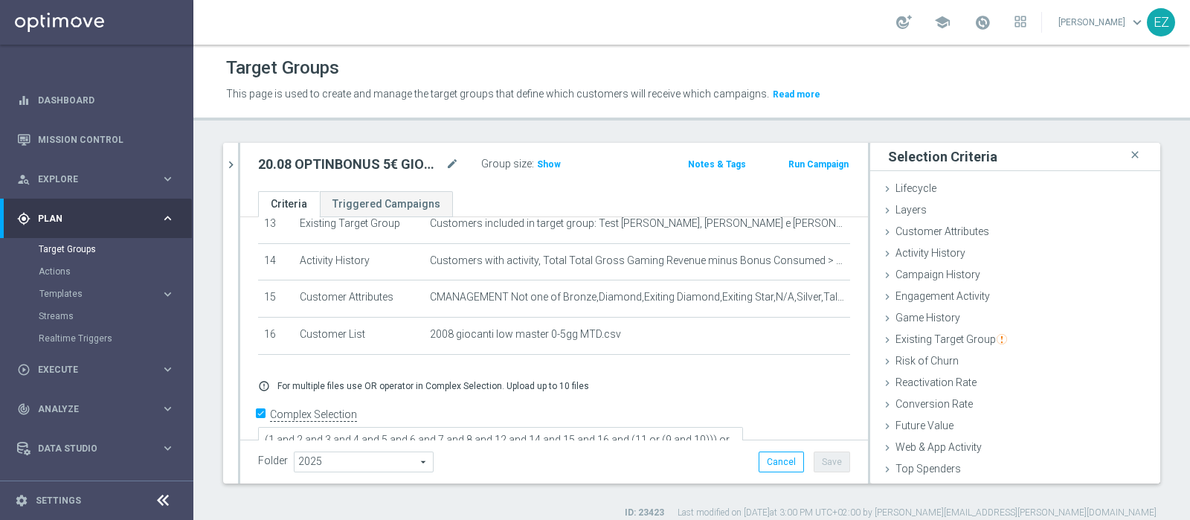
scroll to position [62, 0]
click at [941, 468] on span "Customer List" at bounding box center [927, 471] width 65 height 12
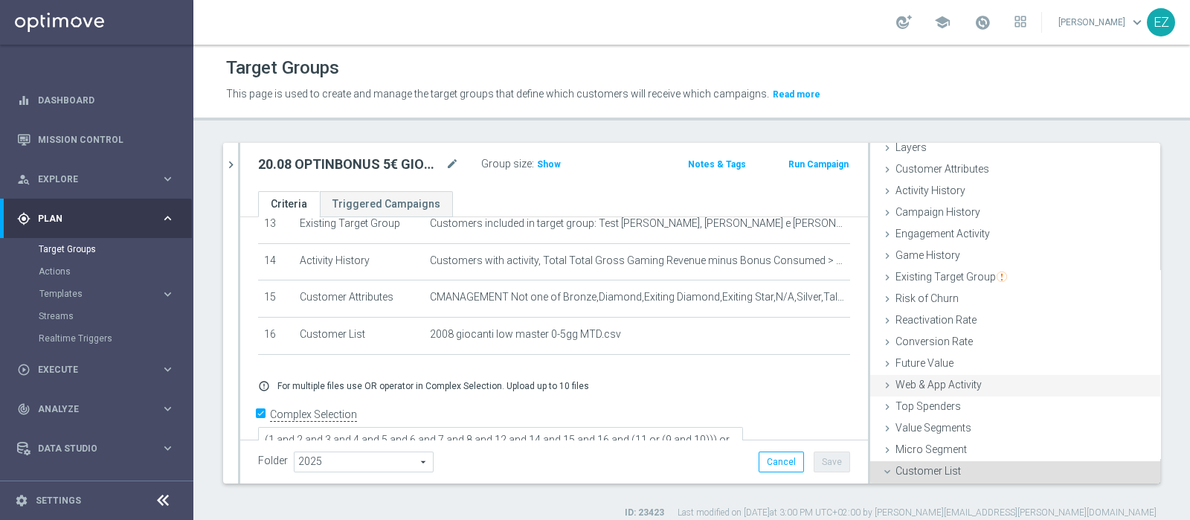
scroll to position [197, 0]
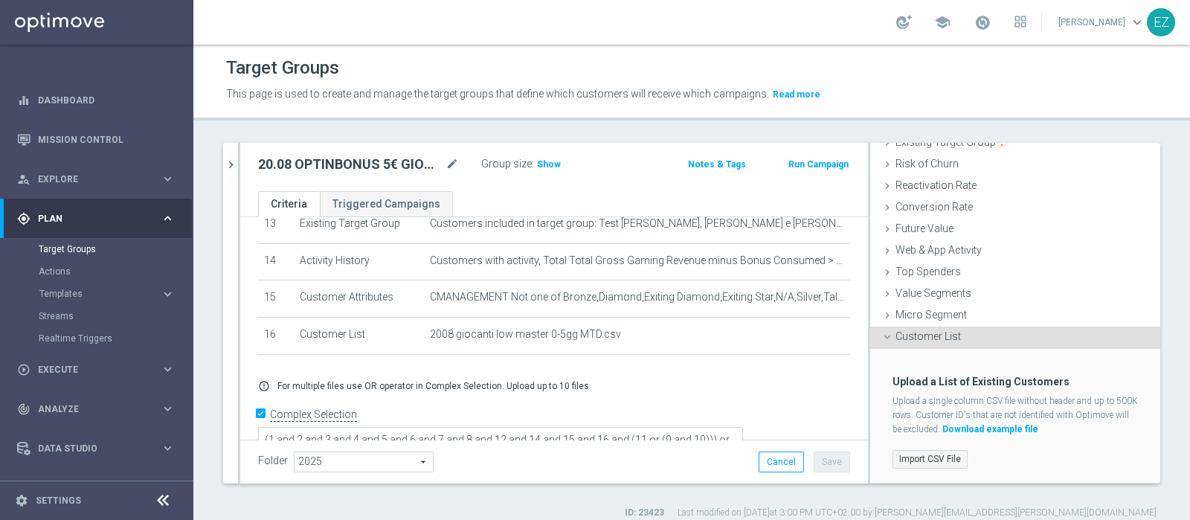
click at [924, 456] on label "Import CSV File" at bounding box center [929, 459] width 75 height 19
click at [0, 0] on input "Import CSV File" at bounding box center [0, 0] width 0 height 0
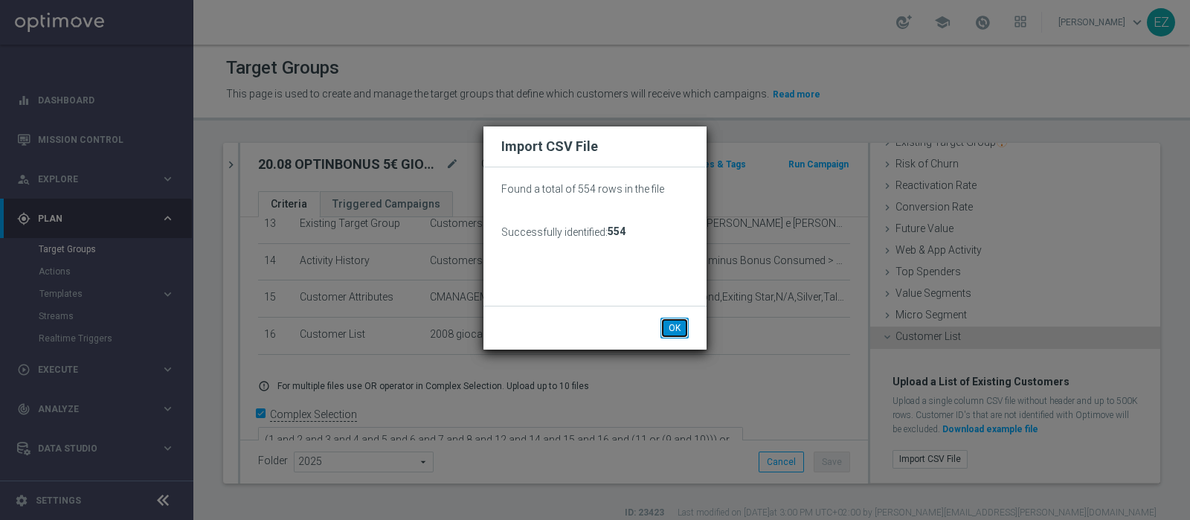
click at [677, 324] on button "OK" at bounding box center [674, 328] width 28 height 21
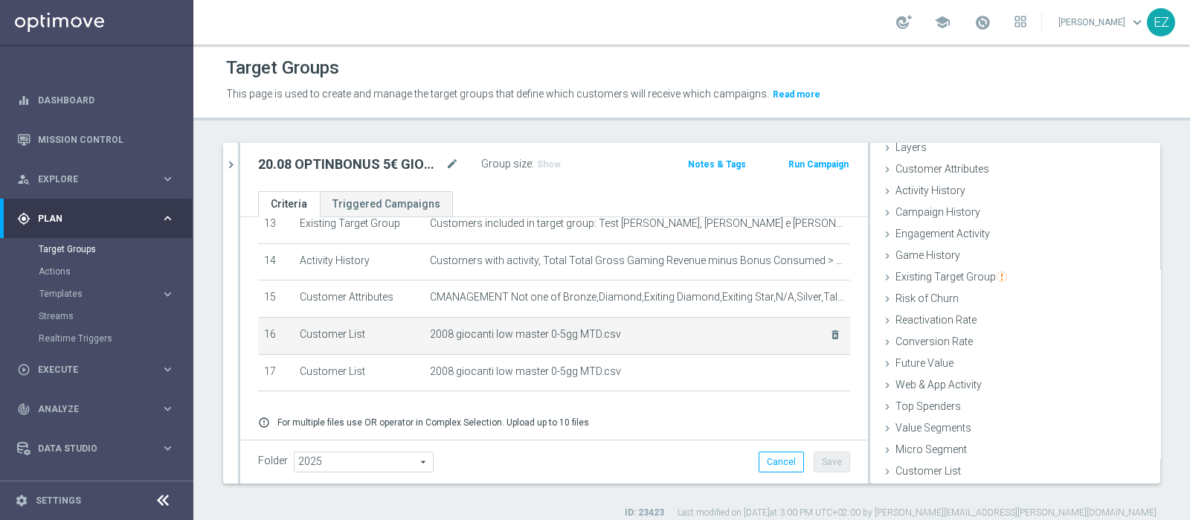
scroll to position [62, 0]
click at [829, 329] on icon "delete_forever" at bounding box center [835, 335] width 12 height 12
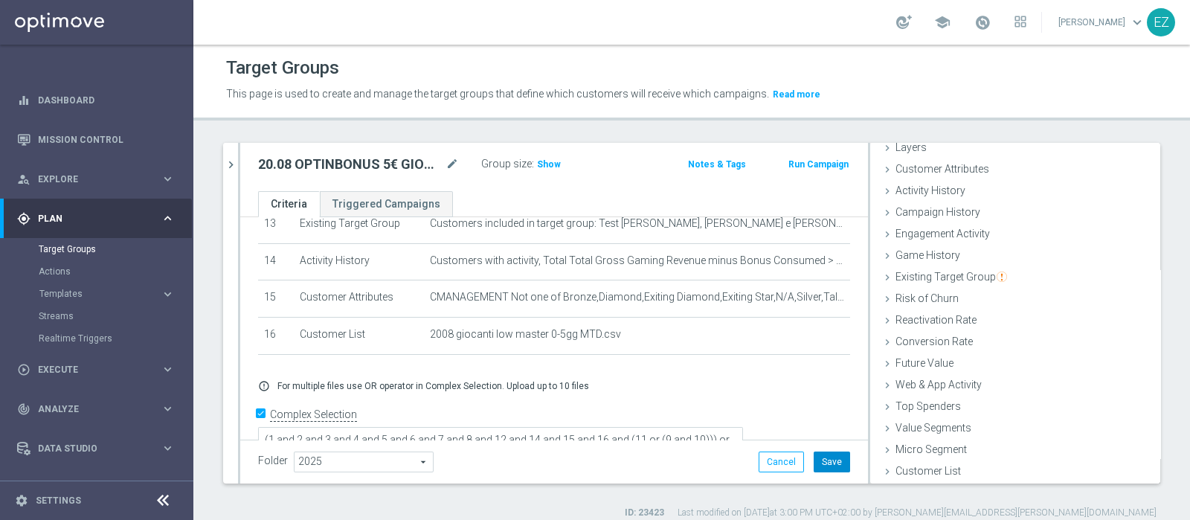
click at [819, 467] on button "Save" at bounding box center [831, 461] width 36 height 21
click at [547, 161] on span "Show" at bounding box center [549, 164] width 24 height 10
click at [787, 162] on button "Run Campaign" at bounding box center [818, 164] width 63 height 16
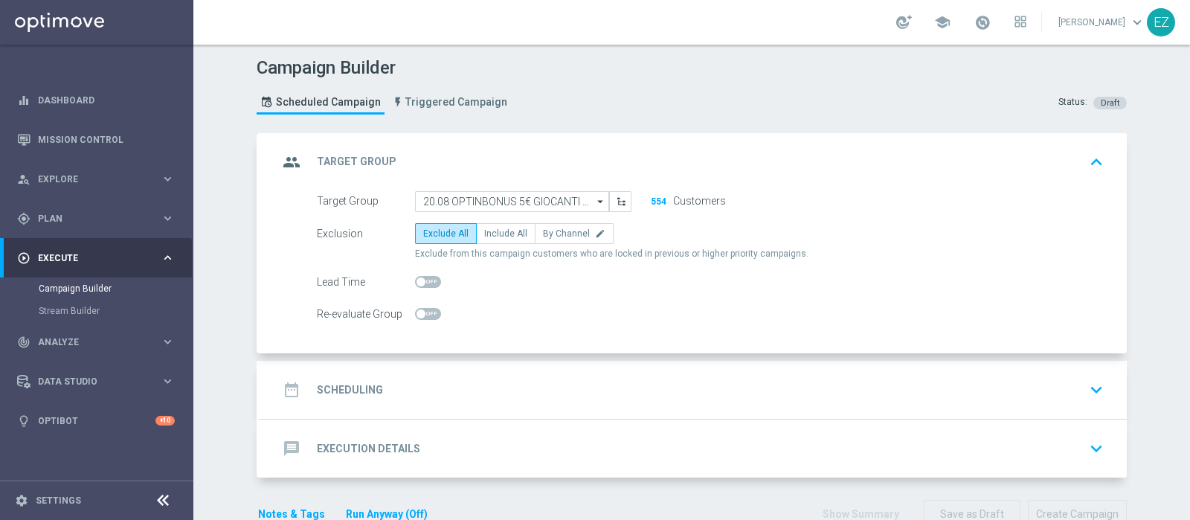
click at [486, 219] on form "Target Group 20.08 OPTINBONUS 5€ GIOCANTI 0-5GG LOW MASTER 20.08 OPTINBONUS 5€ …" at bounding box center [710, 258] width 787 height 134
click at [486, 228] on span "Include All" at bounding box center [505, 233] width 43 height 10
click at [486, 231] on input "Include All" at bounding box center [489, 236] width 10 height 10
radio input "true"
click at [405, 396] on div "date_range Scheduling keyboard_arrow_down" at bounding box center [693, 390] width 831 height 28
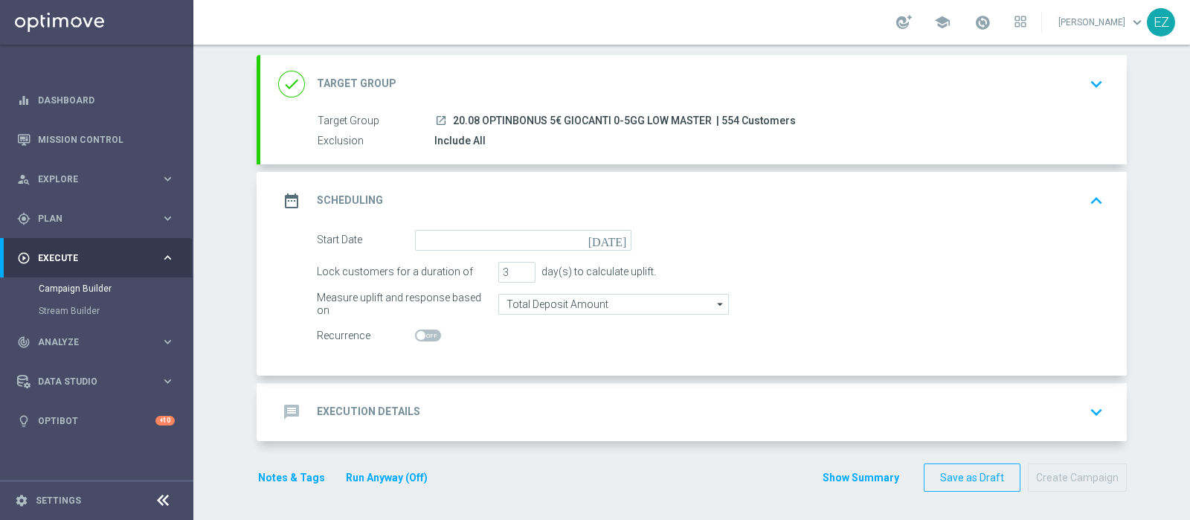
scroll to position [77, 0]
click at [607, 236] on icon "[DATE]" at bounding box center [610, 239] width 44 height 16
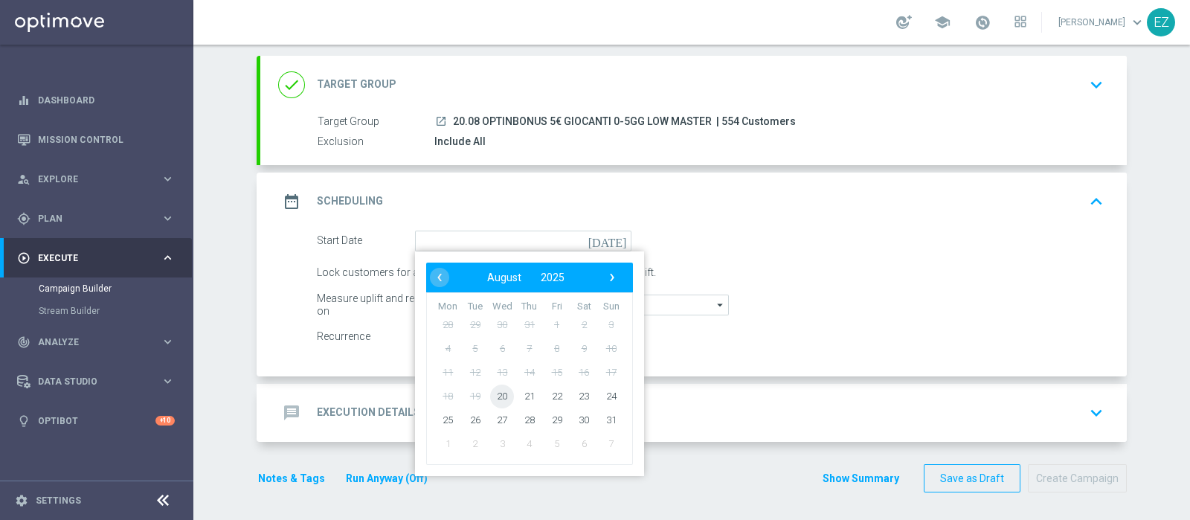
click at [493, 392] on span "20" at bounding box center [502, 396] width 24 height 24
type input "20 Aug 2025"
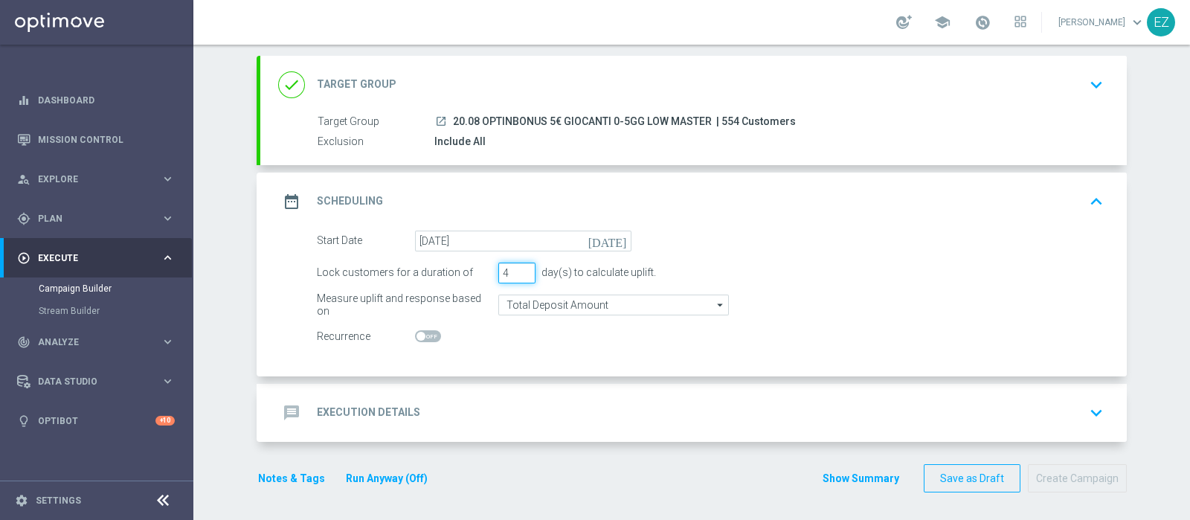
type input "4"
click at [517, 265] on input "4" at bounding box center [516, 272] width 37 height 21
click at [367, 410] on h2 "Execution Details" at bounding box center [368, 412] width 103 height 14
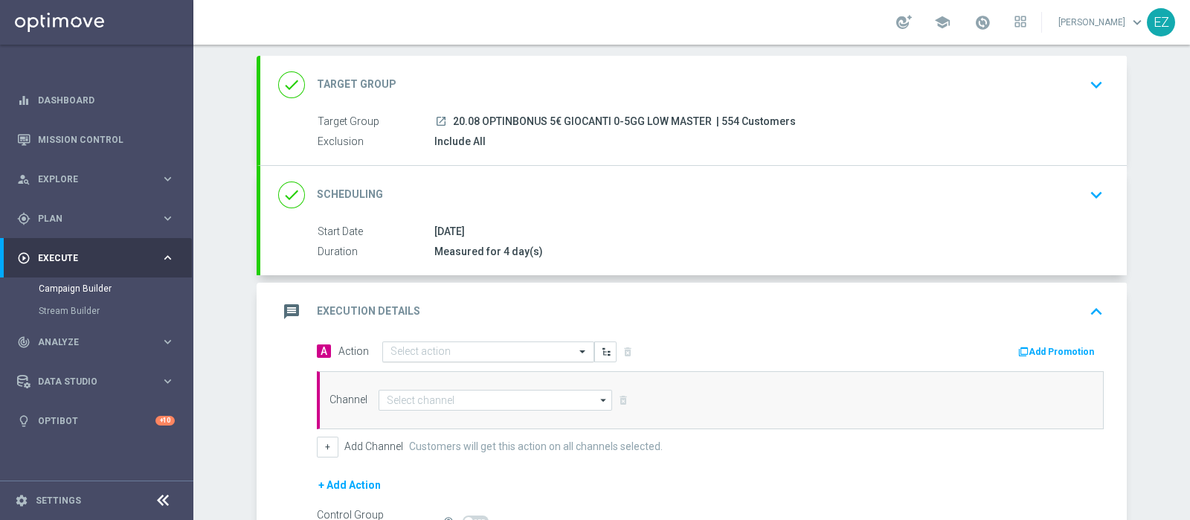
click at [441, 341] on div "Select action" at bounding box center [488, 351] width 212 height 21
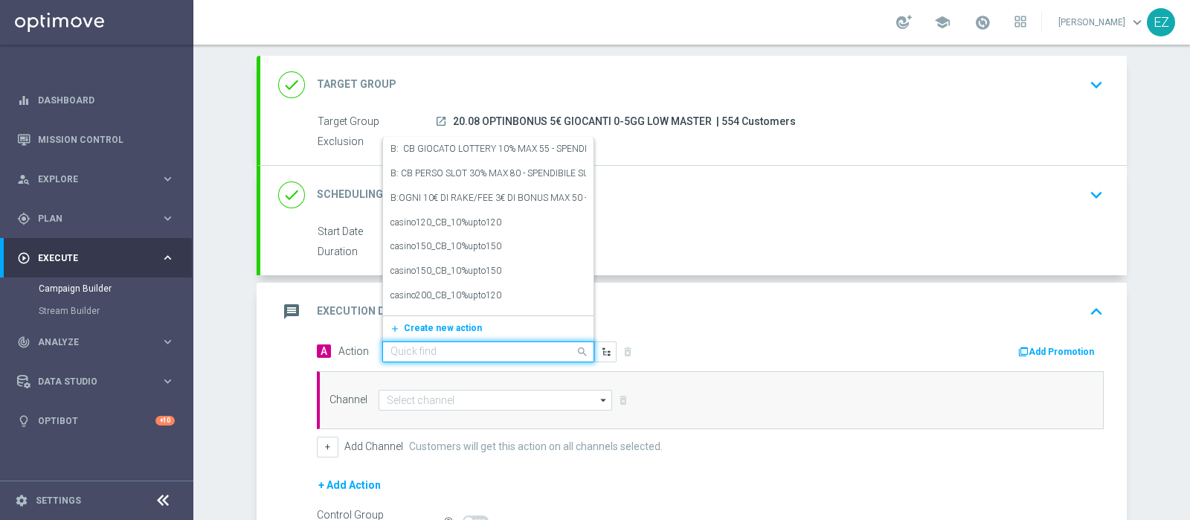
paste input "Bonus optin Lotterie"
type input "Bonus optin Lotterie"
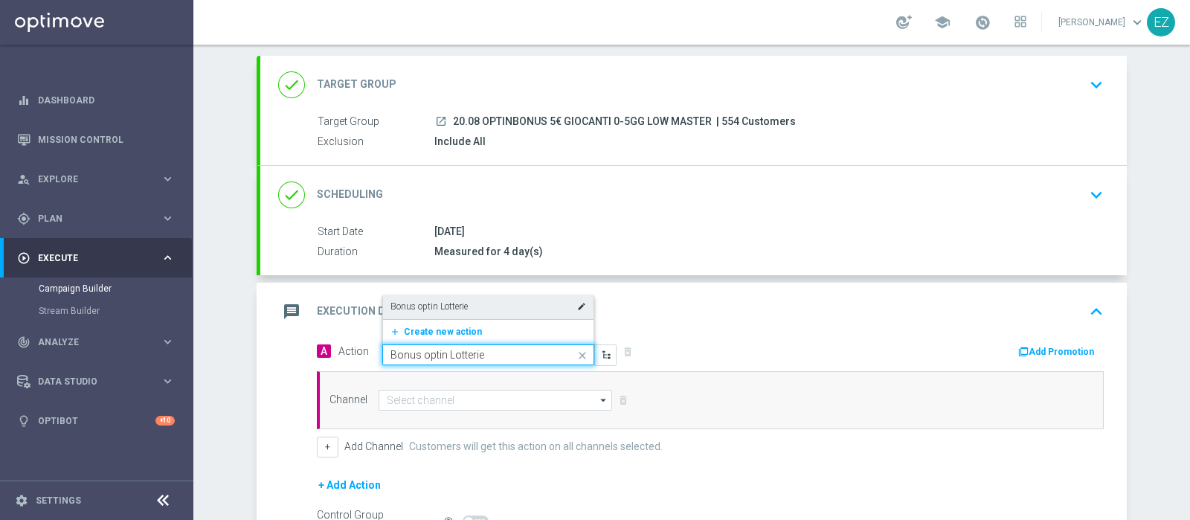
click at [428, 294] on div "Bonus optin Lotterie edit" at bounding box center [488, 306] width 196 height 25
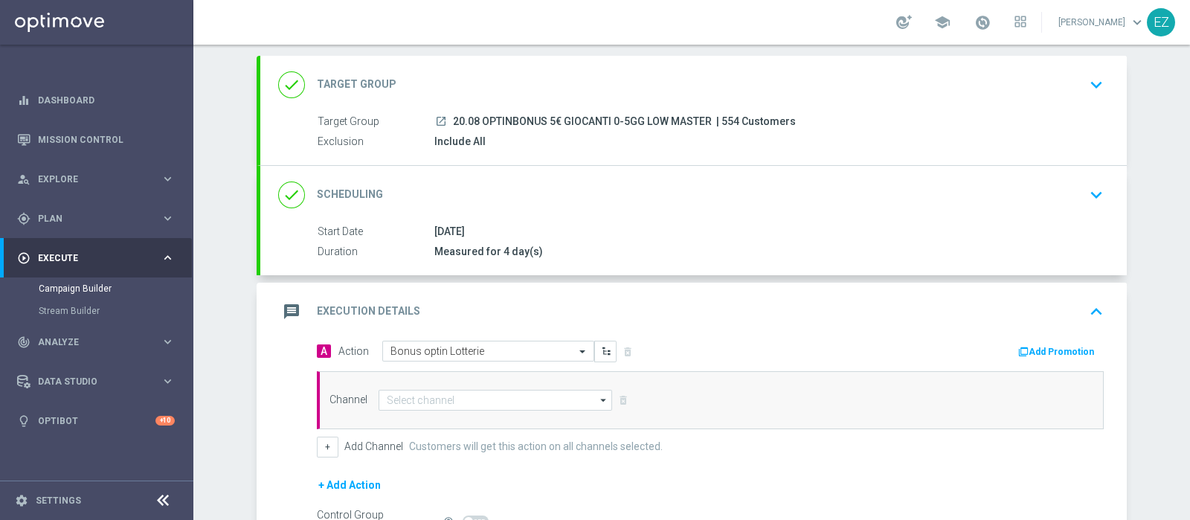
click at [1048, 348] on button "Add Promotion" at bounding box center [1058, 352] width 83 height 16
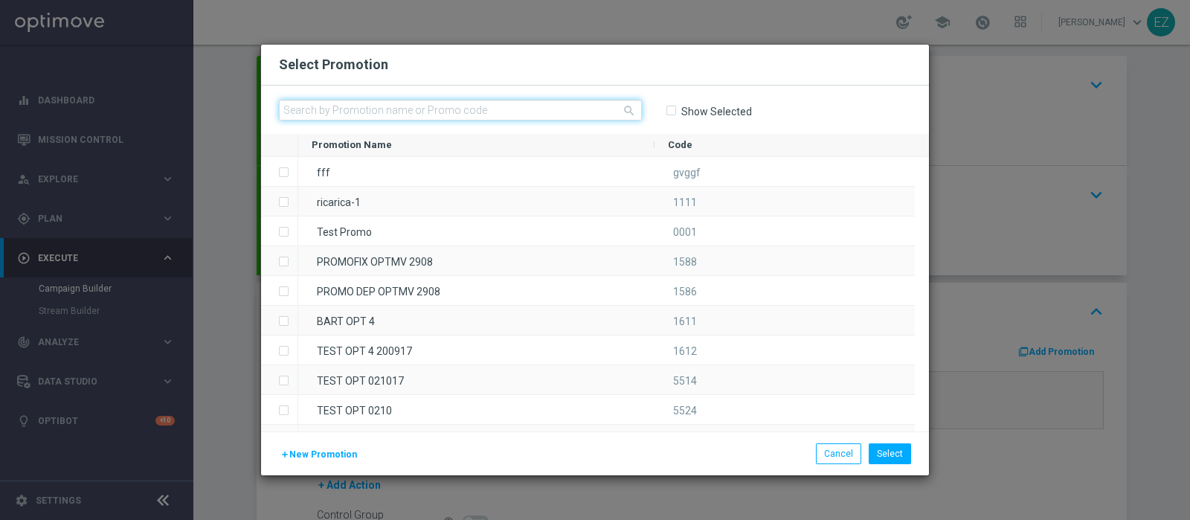
click at [416, 117] on input "text" at bounding box center [460, 110] width 363 height 21
paste input "2008 OPTINBONUS G"
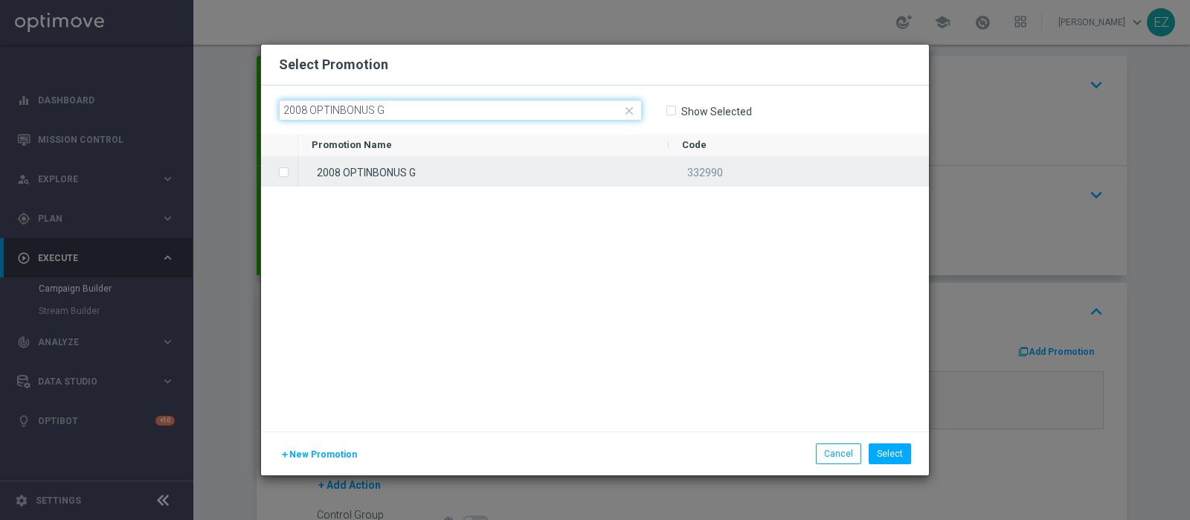
type input "2008 OPTINBONUS G"
click at [401, 173] on div "2008 OPTINBONUS G" at bounding box center [483, 171] width 370 height 29
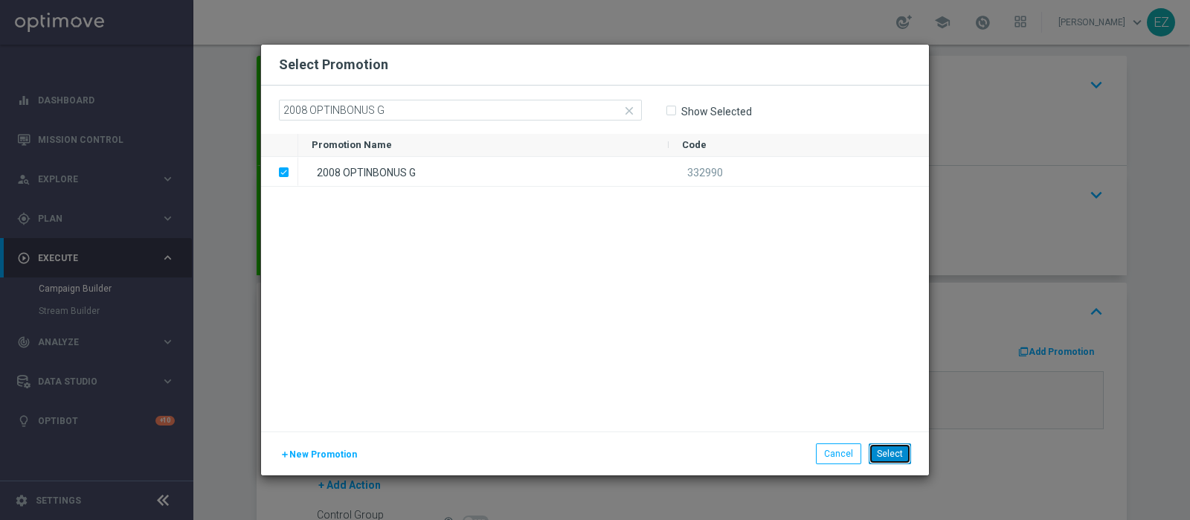
click at [900, 450] on button "Select" at bounding box center [890, 453] width 42 height 21
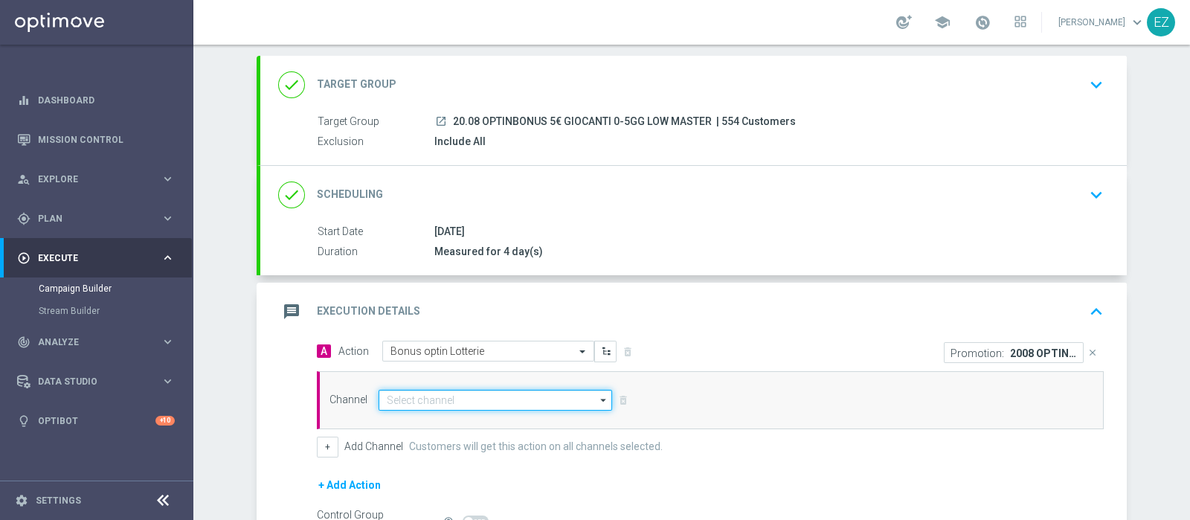
click at [470, 392] on input at bounding box center [494, 400] width 233 height 21
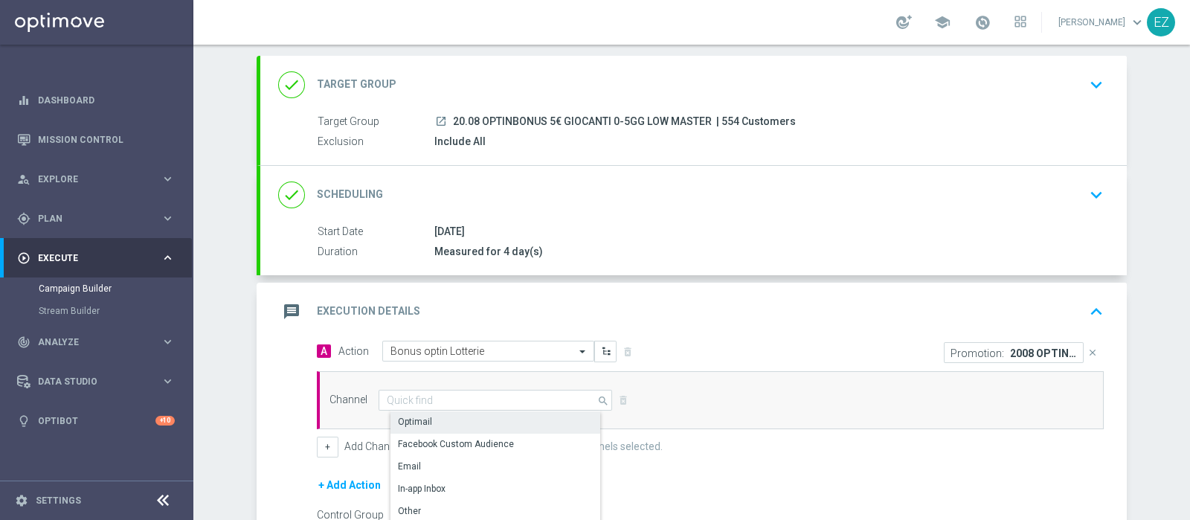
click at [456, 418] on div "Optimail" at bounding box center [501, 421] width 222 height 21
type input "Optimail"
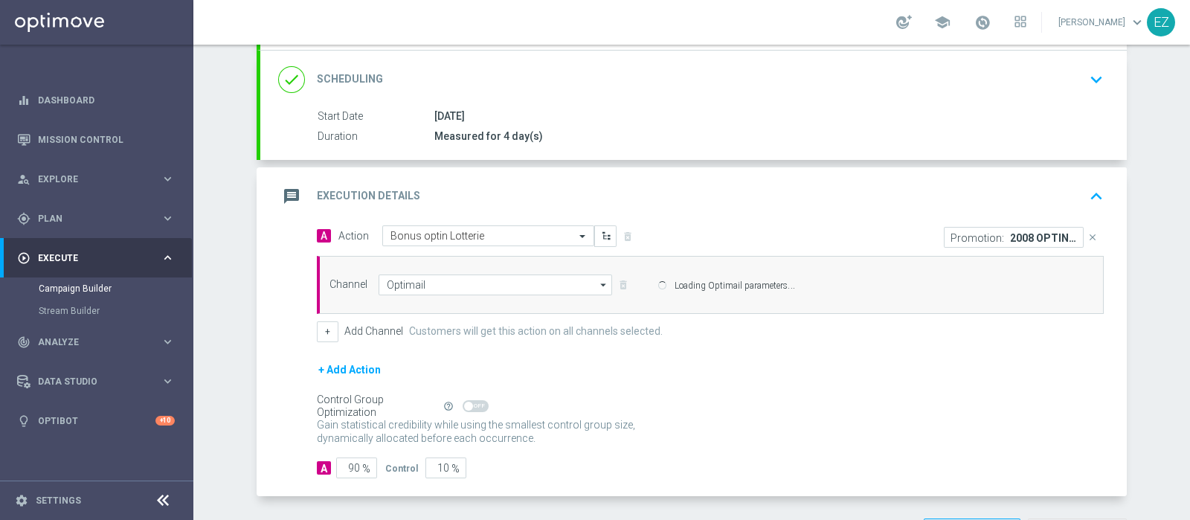
scroll to position [204, 0]
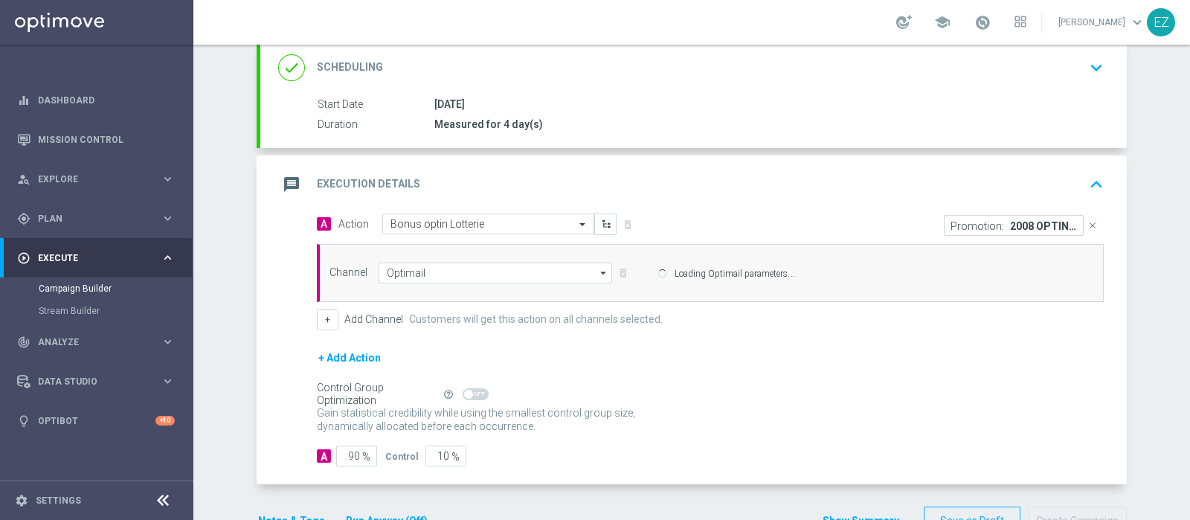
click at [306, 315] on div "A Action Select action Bonus optin Lotterie delete_forever Promotion: 2008 OPTI…" at bounding box center [710, 271] width 809 height 117
click at [321, 318] on button "+" at bounding box center [328, 319] width 22 height 21
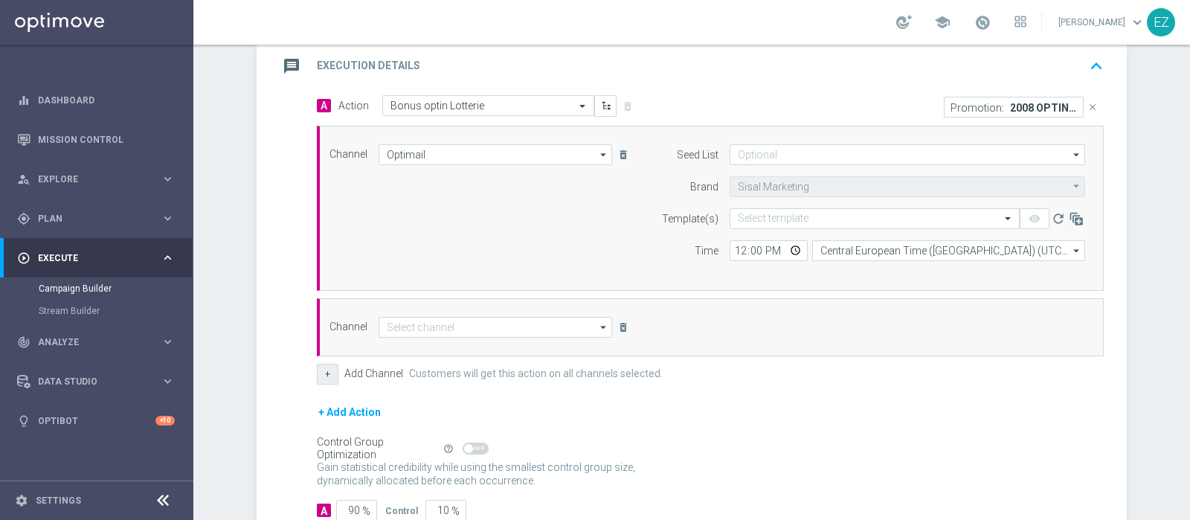
scroll to position [323, 0]
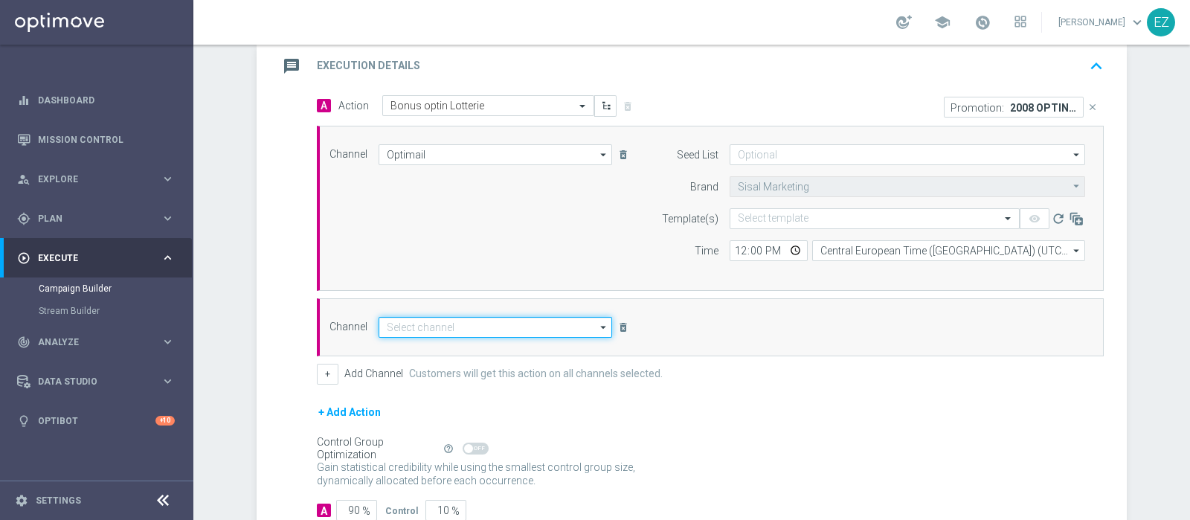
click at [509, 323] on input at bounding box center [494, 327] width 233 height 21
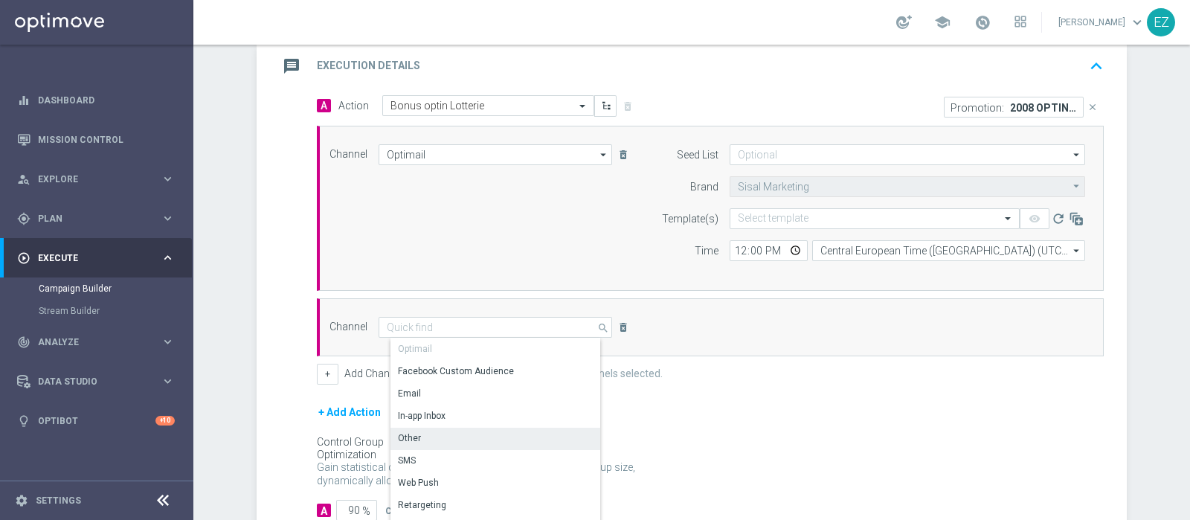
click at [431, 435] on div "Other" at bounding box center [501, 438] width 222 height 21
type input "Other"
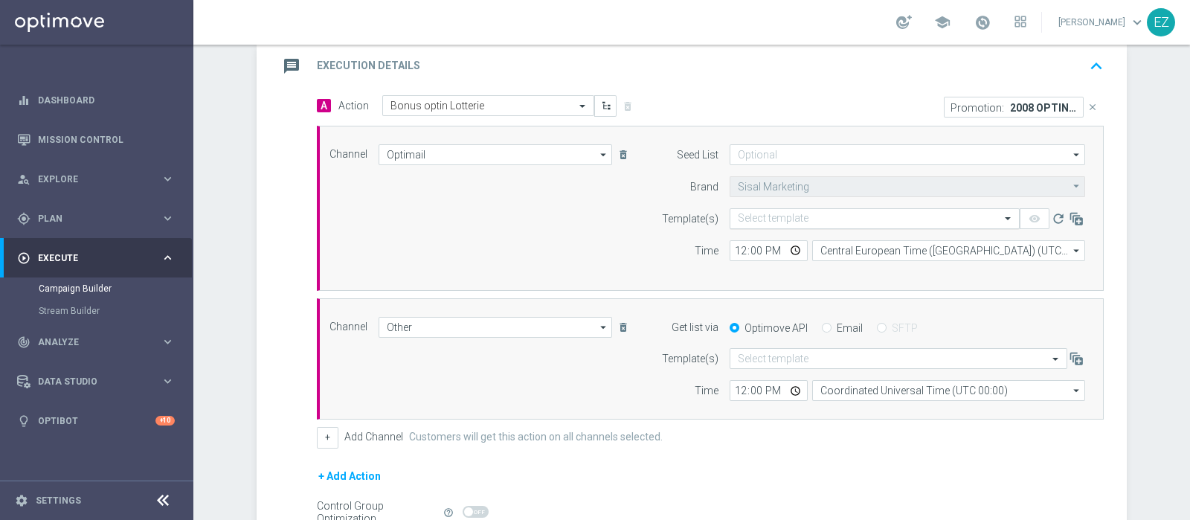
click at [837, 217] on input "text" at bounding box center [860, 219] width 244 height 13
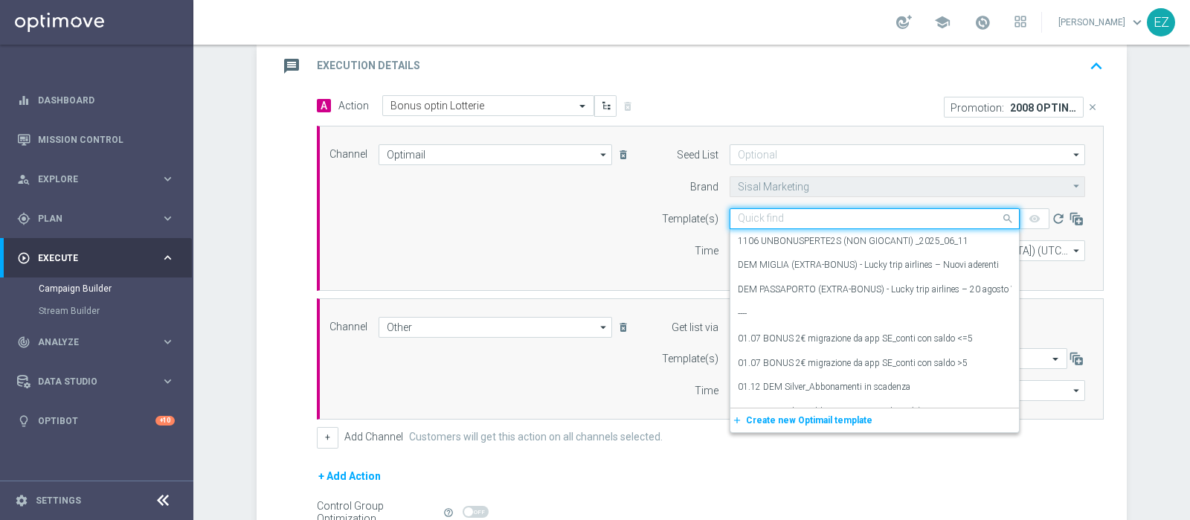
paste input "2008 OPTINBONUS G"
type input "2008 OPTINBONUS G"
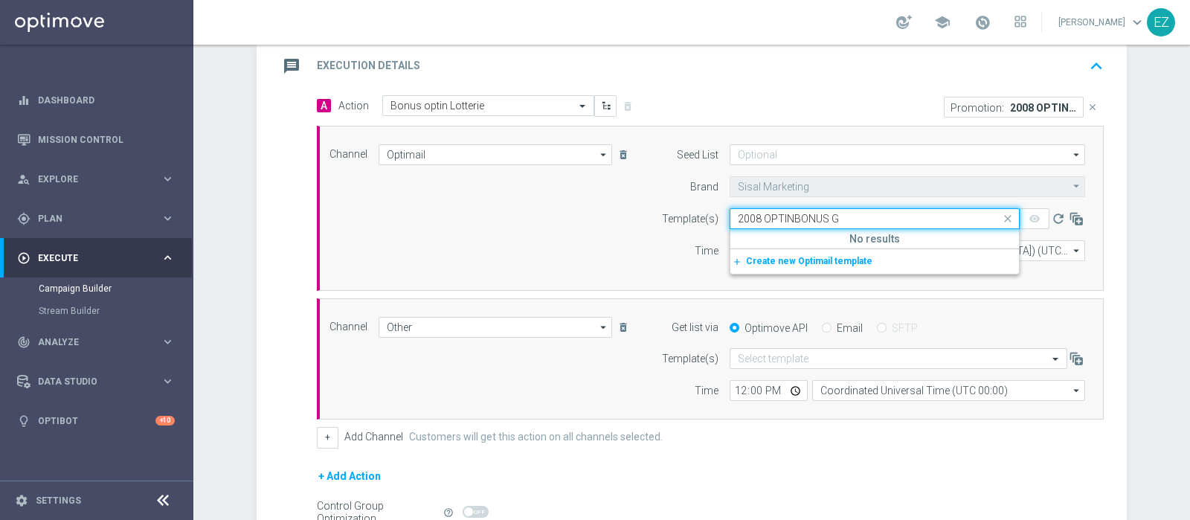
drag, startPoint x: 772, startPoint y: 211, endPoint x: 692, endPoint y: 220, distance: 80.8
click at [692, 220] on div "Template(s) Quick find 2008 OPTINBONUS G No results add_new Create new Optimail…" at bounding box center [869, 218] width 454 height 21
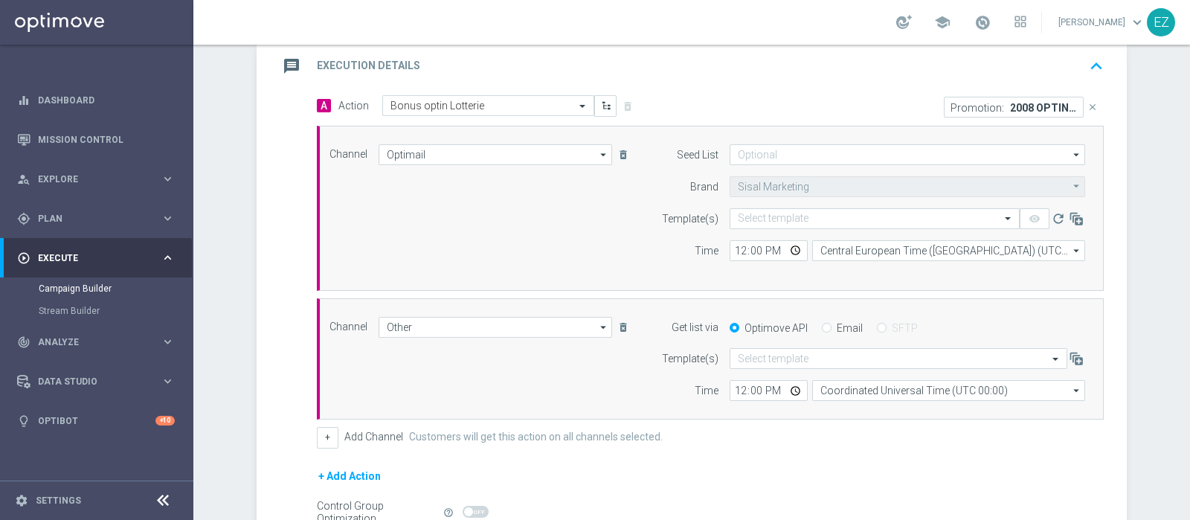
click at [1130, 268] on section "done Target Group keyboard_arrow_down Target Group launch 20.08 OPTINBONUS 5€ G…" at bounding box center [691, 239] width 892 height 858
click at [822, 329] on input "Email" at bounding box center [827, 329] width 10 height 10
radio input "true"
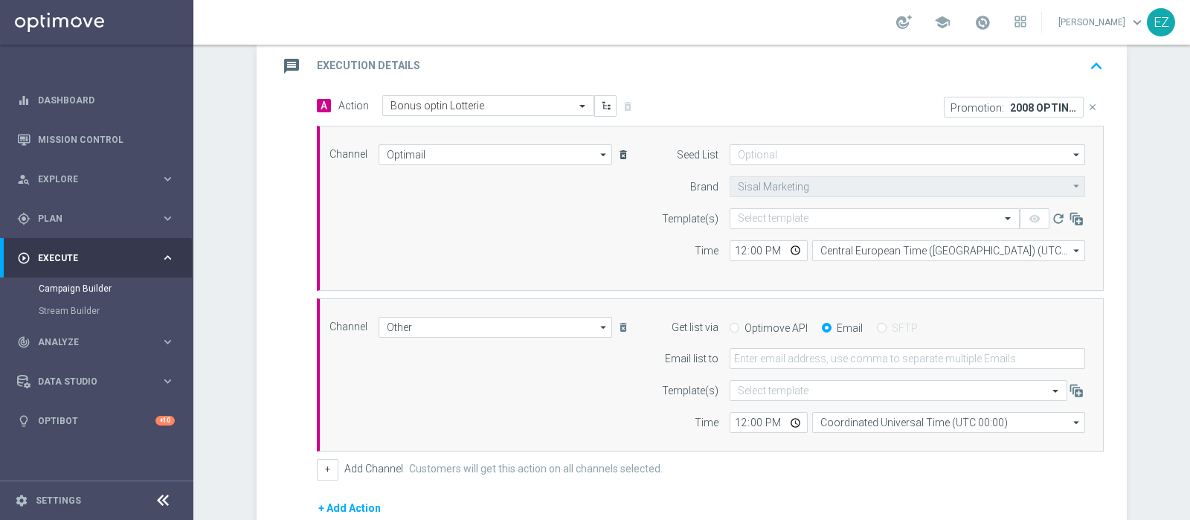
click at [617, 153] on icon "delete_forever" at bounding box center [623, 155] width 12 height 12
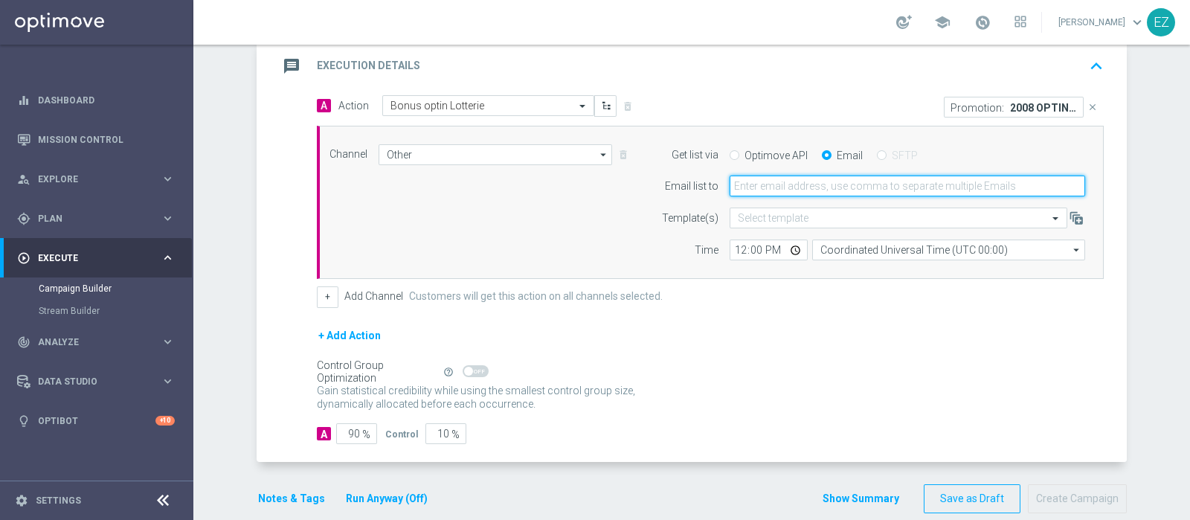
click at [806, 187] on input "email" at bounding box center [906, 185] width 355 height 21
type input "elena.zarbin@sisal.it"
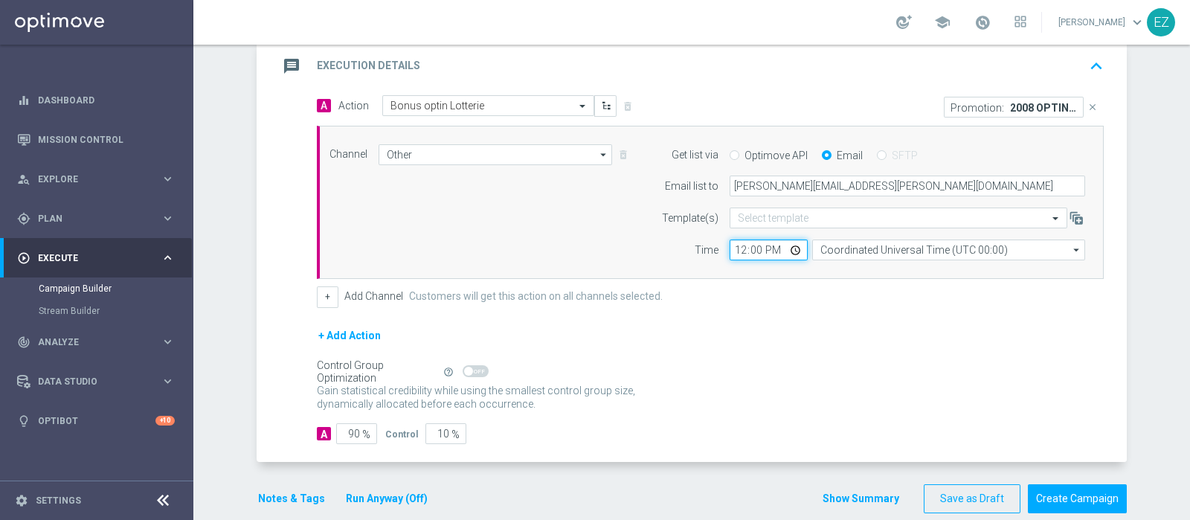
click at [732, 248] on input "12:00" at bounding box center [768, 249] width 78 height 21
type input "16:30"
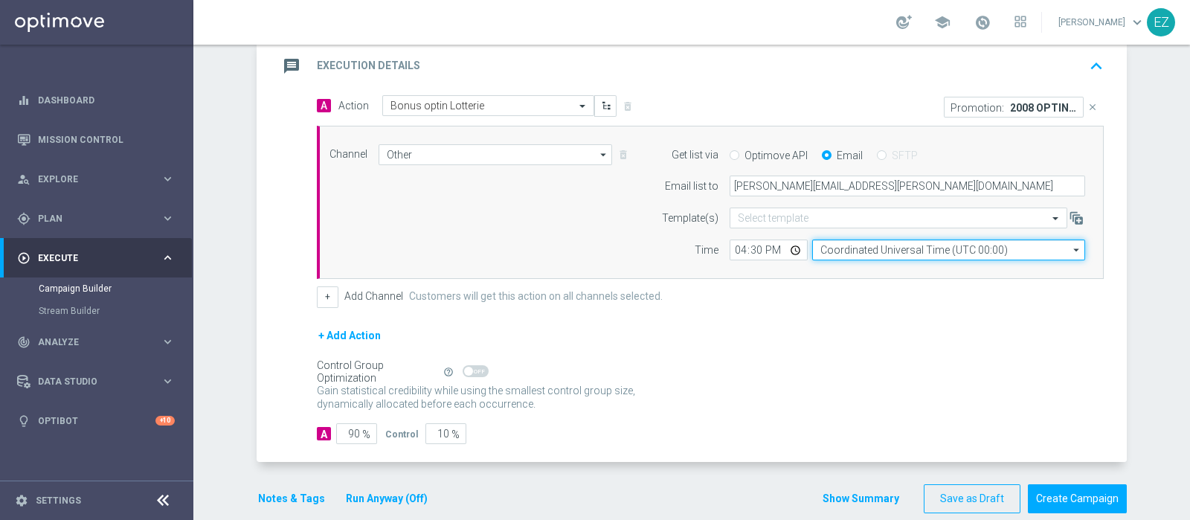
click at [943, 239] on input "Coordinated Universal Time (UTC 00:00)" at bounding box center [948, 249] width 273 height 21
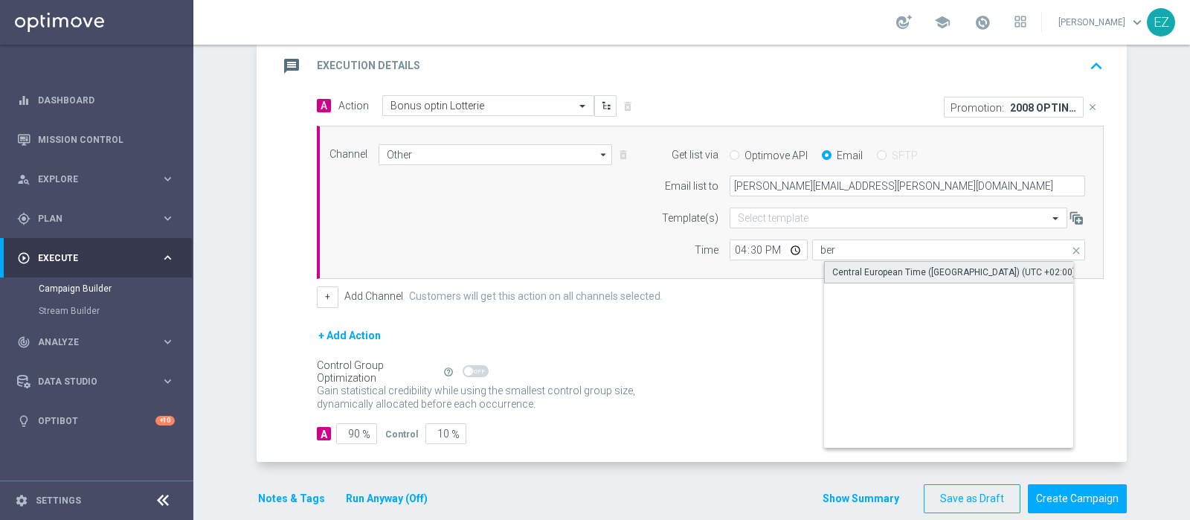
click at [951, 272] on div "Central European Time (Berlin) (UTC +02:00)" at bounding box center [953, 271] width 243 height 13
type input "Central European Time (Berlin) (UTC +02:00)"
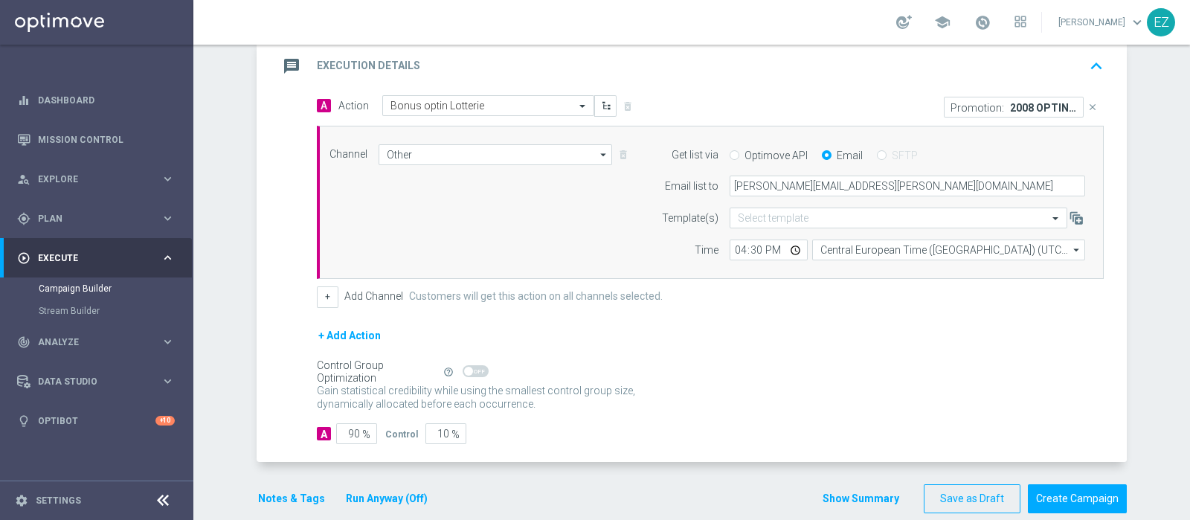
scroll to position [342, 0]
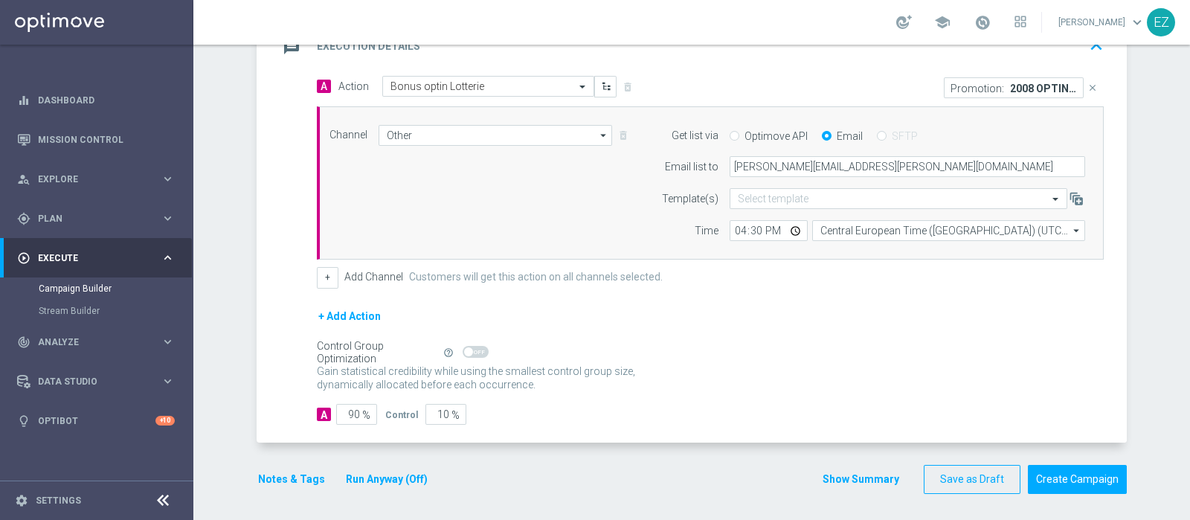
click at [294, 479] on button "Notes & Tags" at bounding box center [292, 479] width 70 height 19
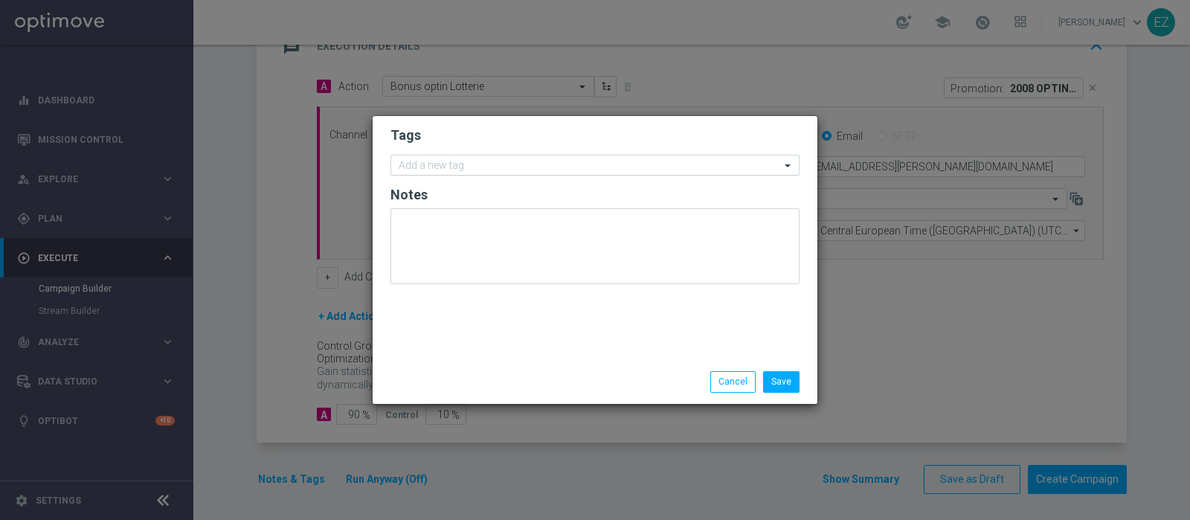
click at [480, 155] on div "Add a new tag" at bounding box center [594, 165] width 409 height 21
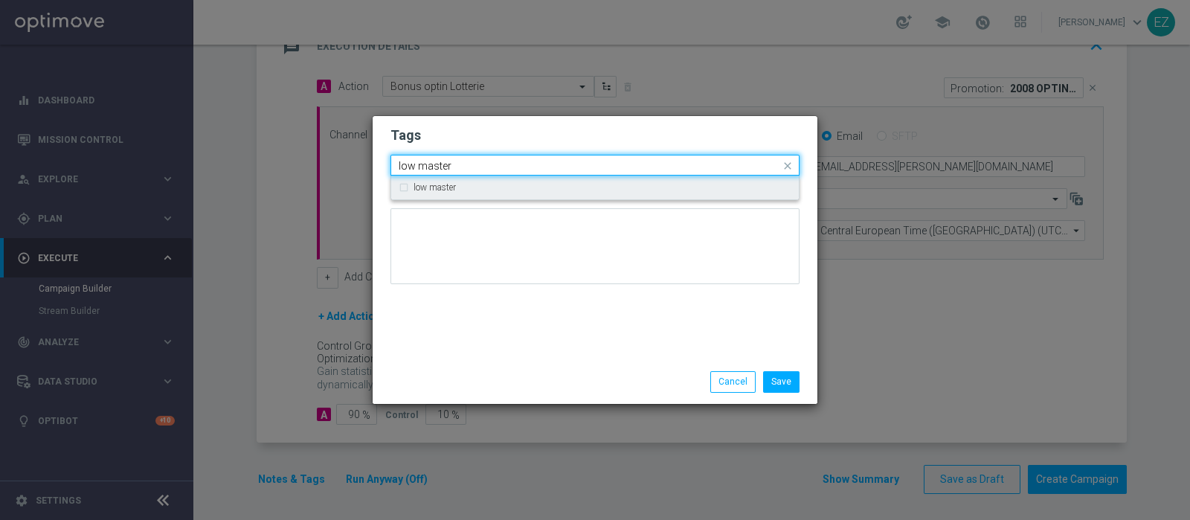
click at [442, 187] on label "low master" at bounding box center [434, 187] width 42 height 9
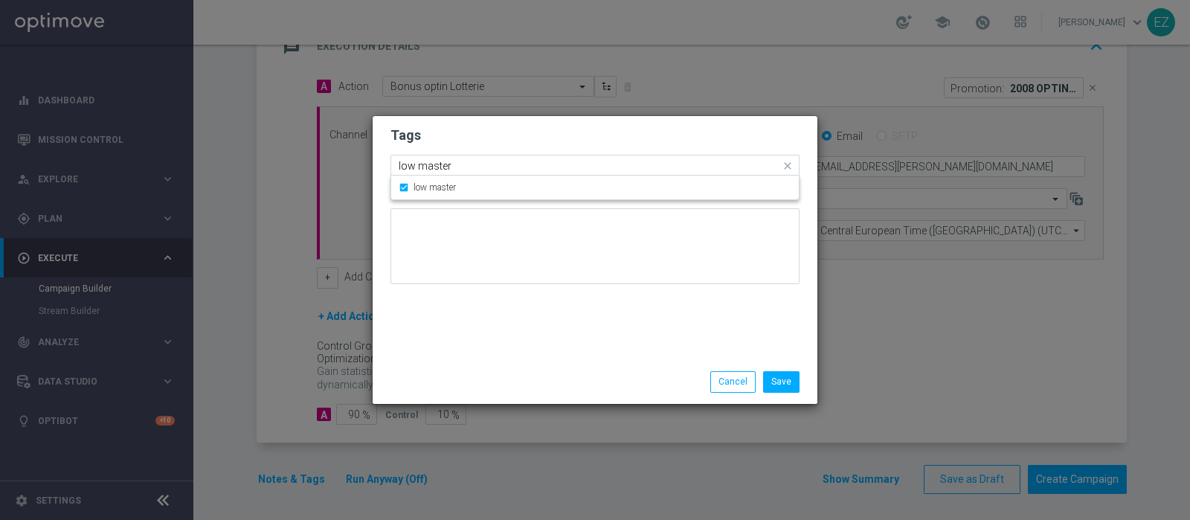
click at [436, 166] on input "low master" at bounding box center [589, 166] width 381 height 13
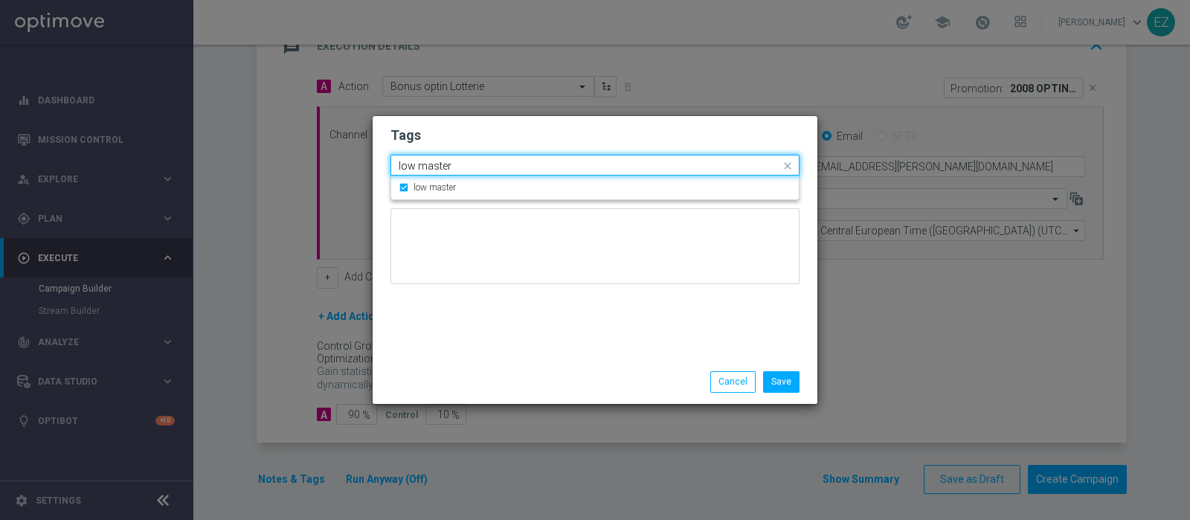
click at [436, 166] on input "low master" at bounding box center [589, 166] width 381 height 13
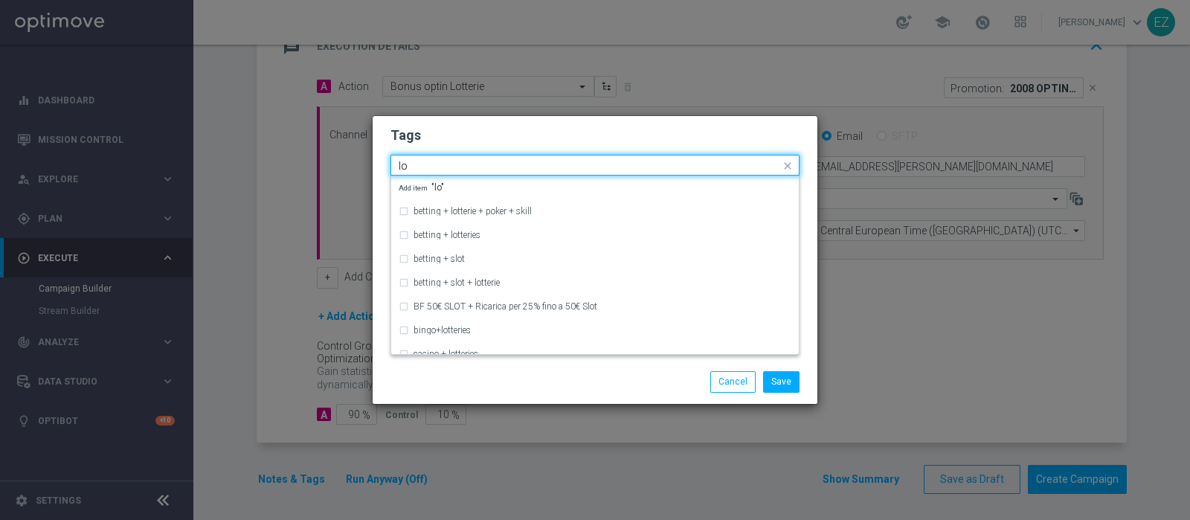
type input "l"
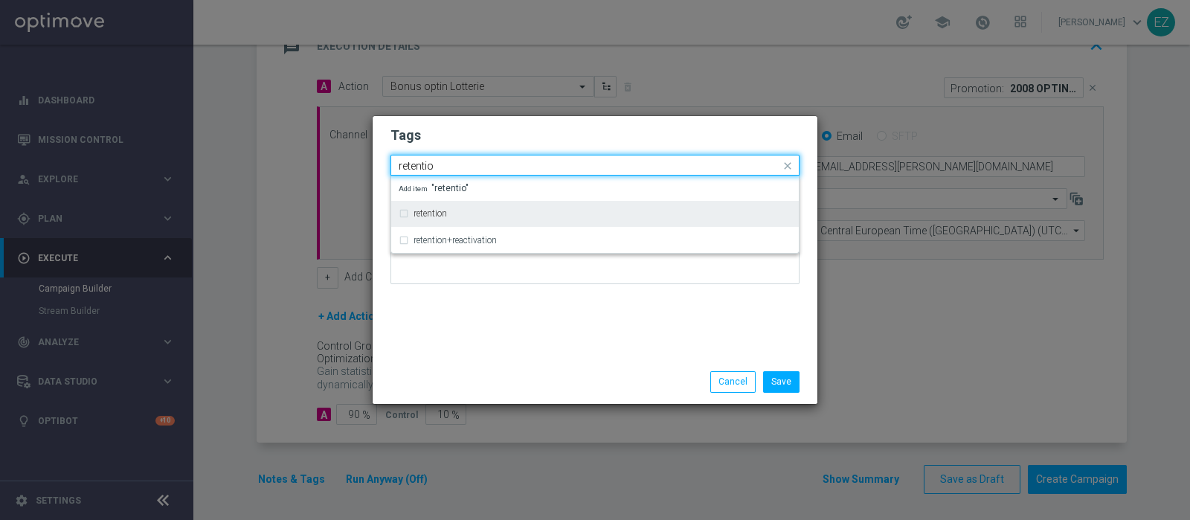
click at [430, 211] on label "retention" at bounding box center [429, 213] width 33 height 9
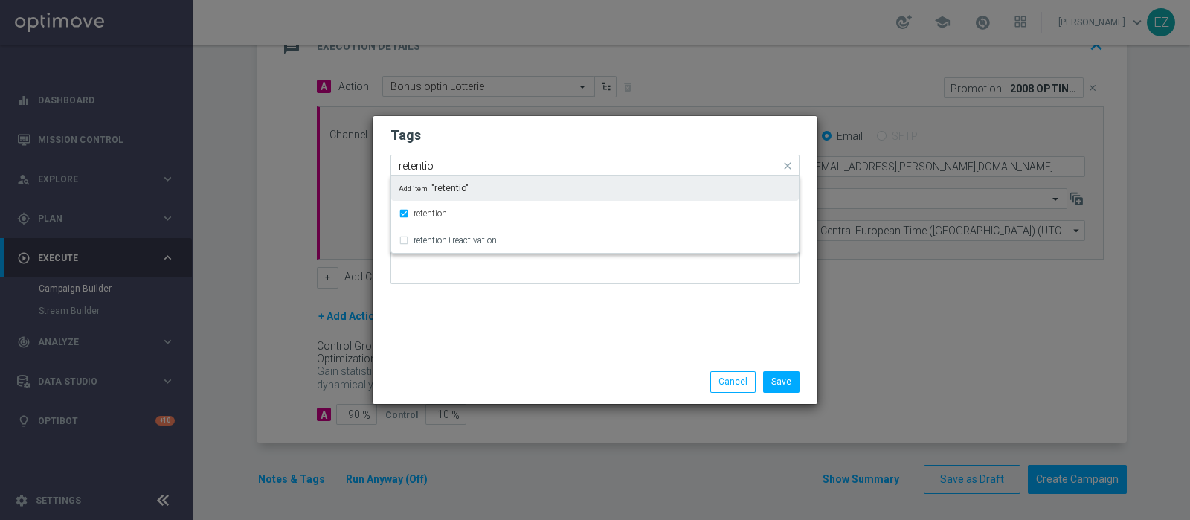
click at [410, 161] on input "retentio" at bounding box center [589, 166] width 381 height 13
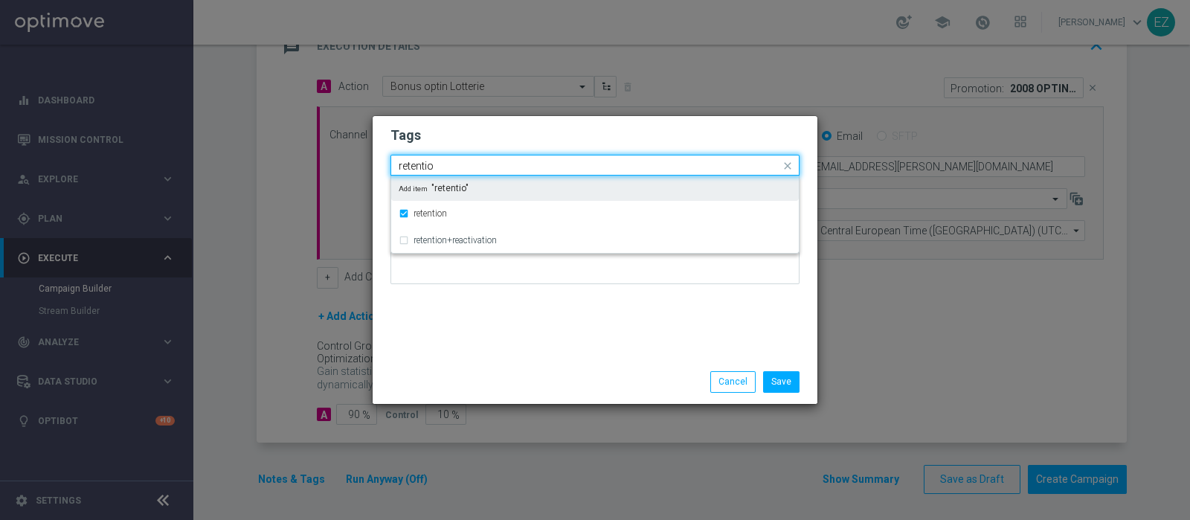
click at [410, 161] on input "retentio" at bounding box center [589, 166] width 381 height 13
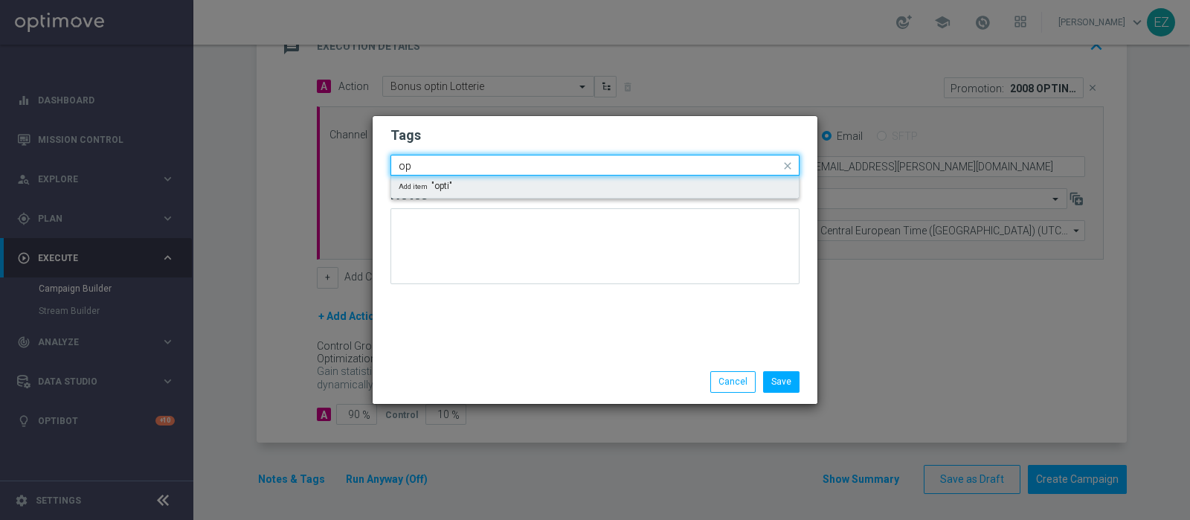
type input "o"
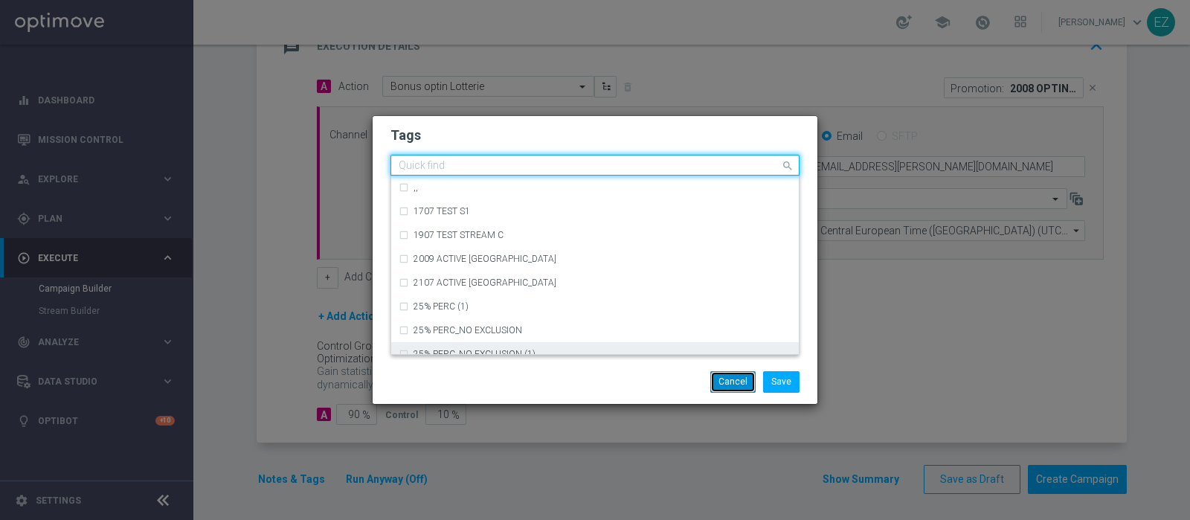
click at [738, 379] on button "Cancel" at bounding box center [732, 381] width 45 height 21
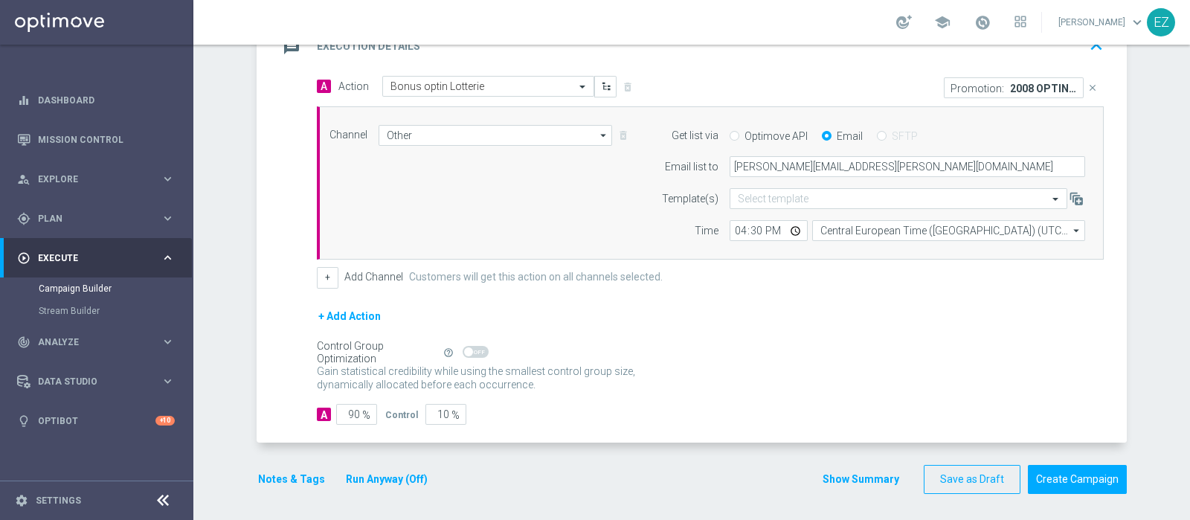
click at [268, 471] on button "Notes & Tags" at bounding box center [292, 479] width 70 height 19
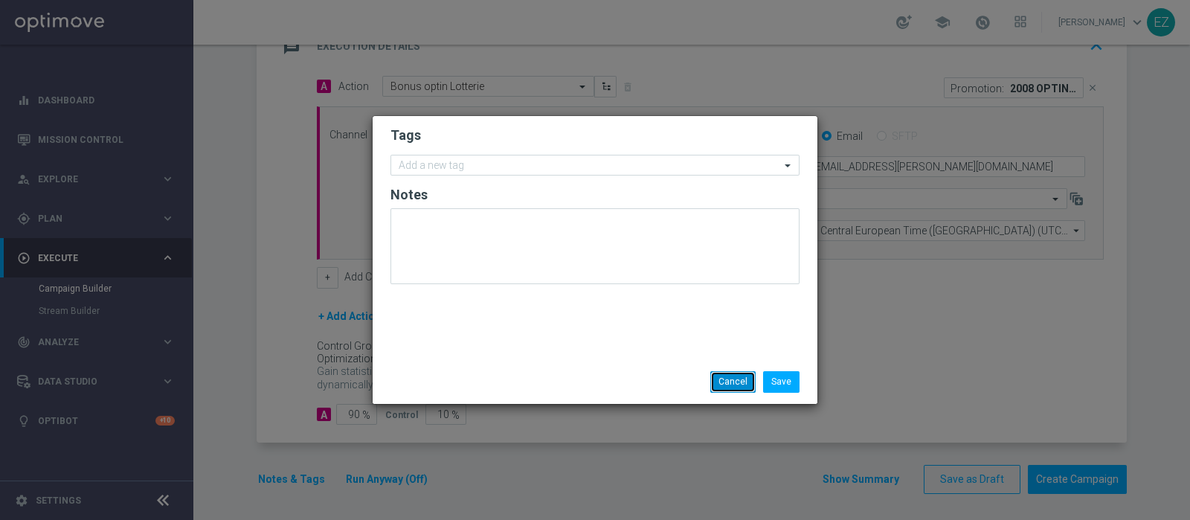
click at [719, 377] on button "Cancel" at bounding box center [732, 381] width 45 height 21
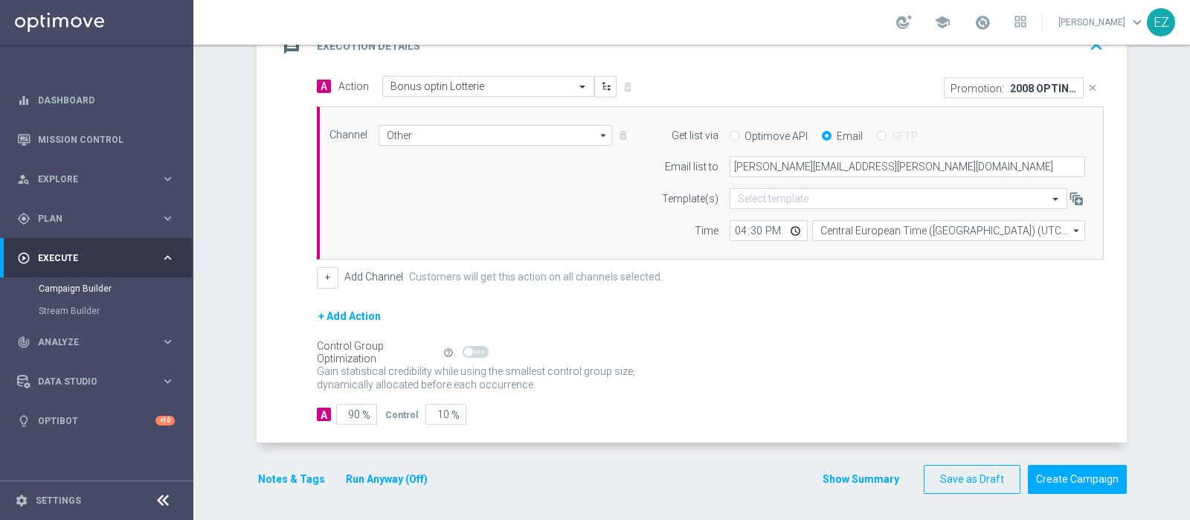
click at [846, 481] on button "Show Summary" at bounding box center [861, 479] width 78 height 17
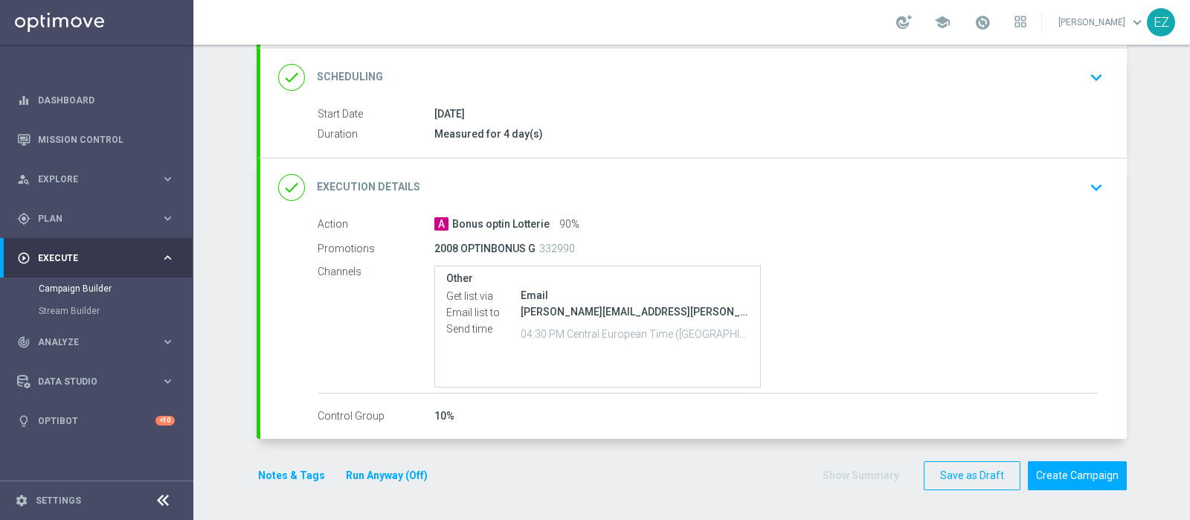
scroll to position [193, 0]
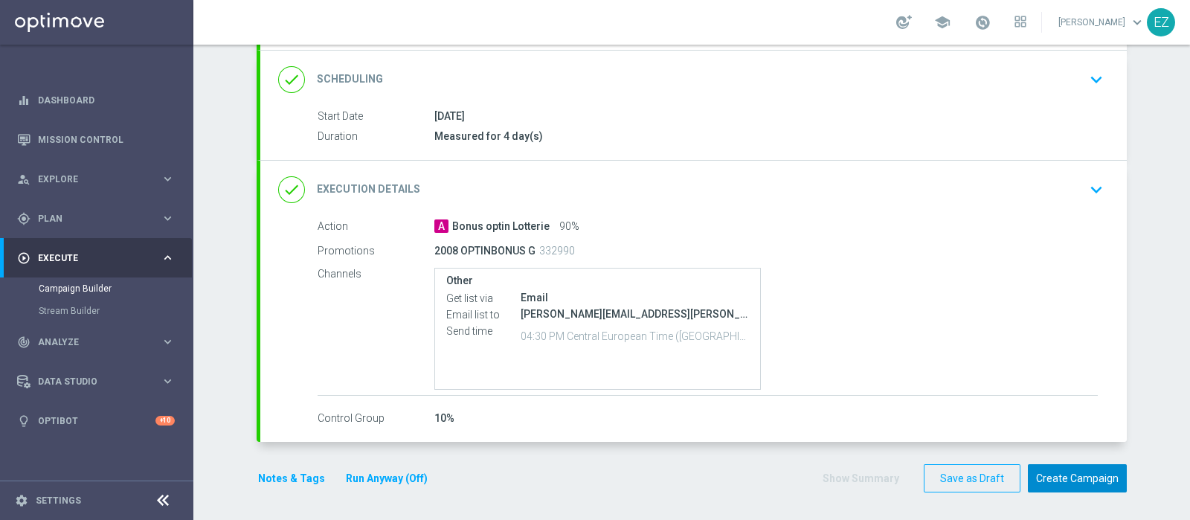
click at [1069, 471] on button "Create Campaign" at bounding box center [1077, 478] width 99 height 29
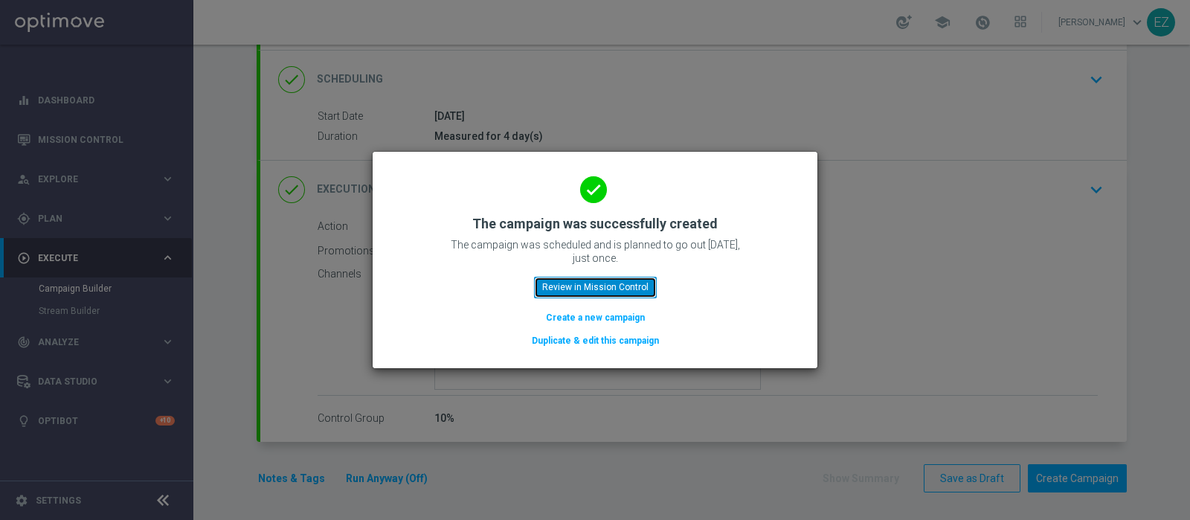
drag, startPoint x: 613, startPoint y: 286, endPoint x: 692, endPoint y: 25, distance: 272.4
click at [613, 286] on button "Review in Mission Control" at bounding box center [595, 287] width 123 height 21
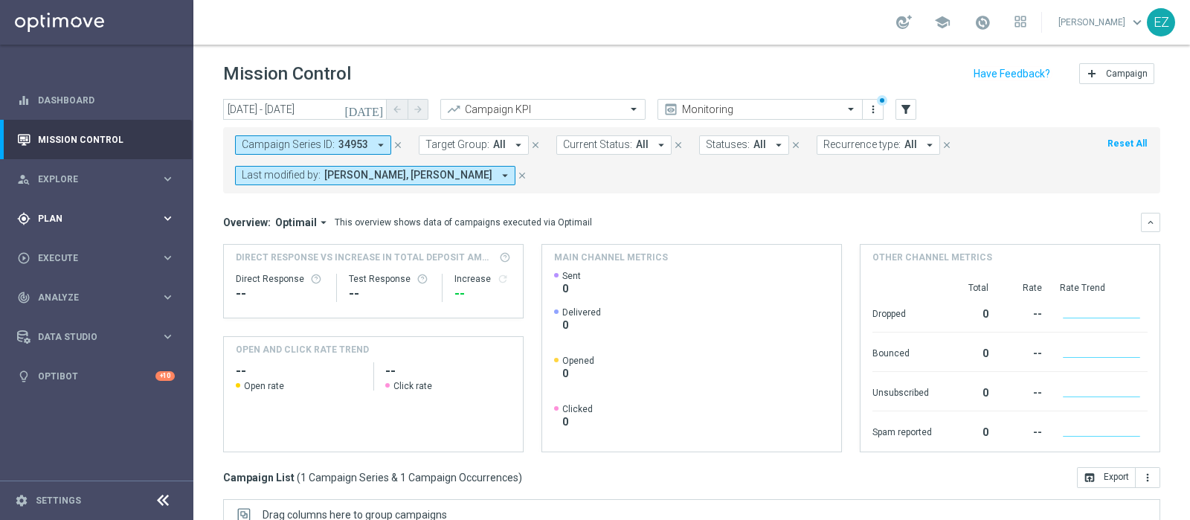
click at [86, 223] on div "gps_fixed Plan" at bounding box center [89, 218] width 144 height 13
click at [75, 239] on div "Target Groups" at bounding box center [115, 249] width 153 height 22
click at [75, 247] on link "Target Groups" at bounding box center [97, 249] width 116 height 12
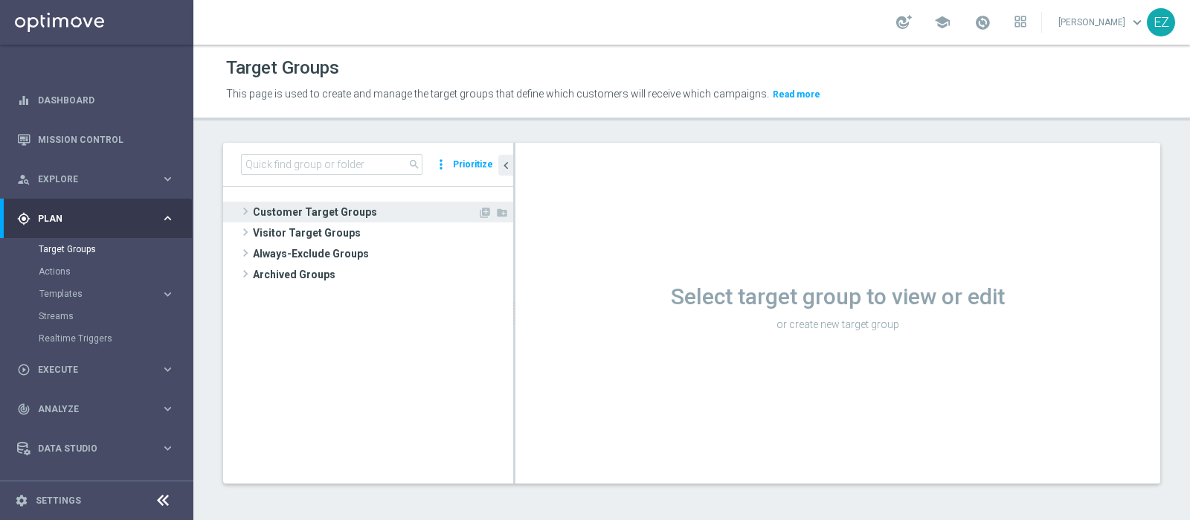
click at [325, 211] on span "Customer Target Groups" at bounding box center [365, 212] width 225 height 21
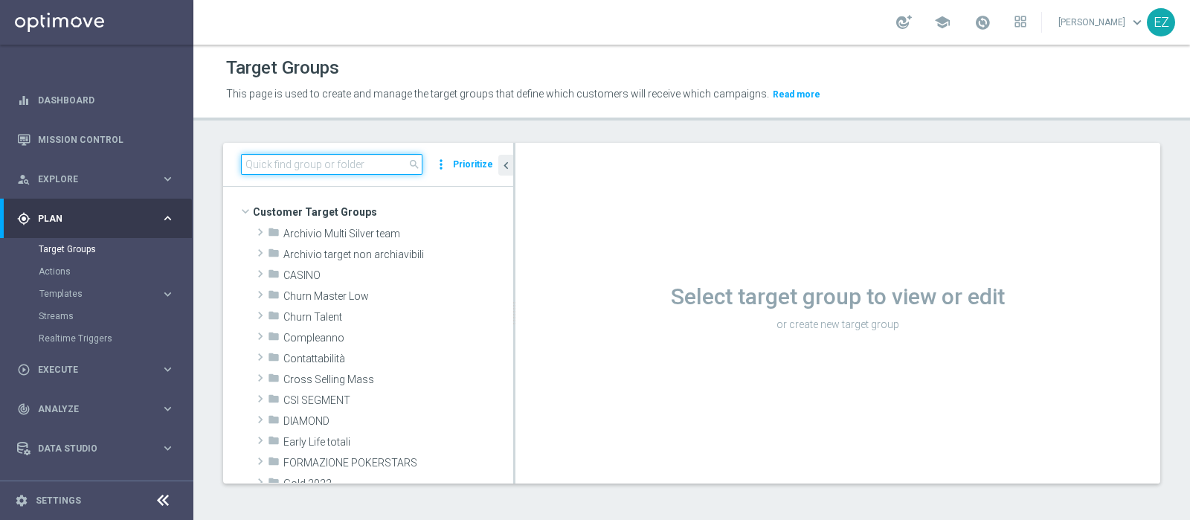
click at [343, 156] on input at bounding box center [331, 164] width 181 height 21
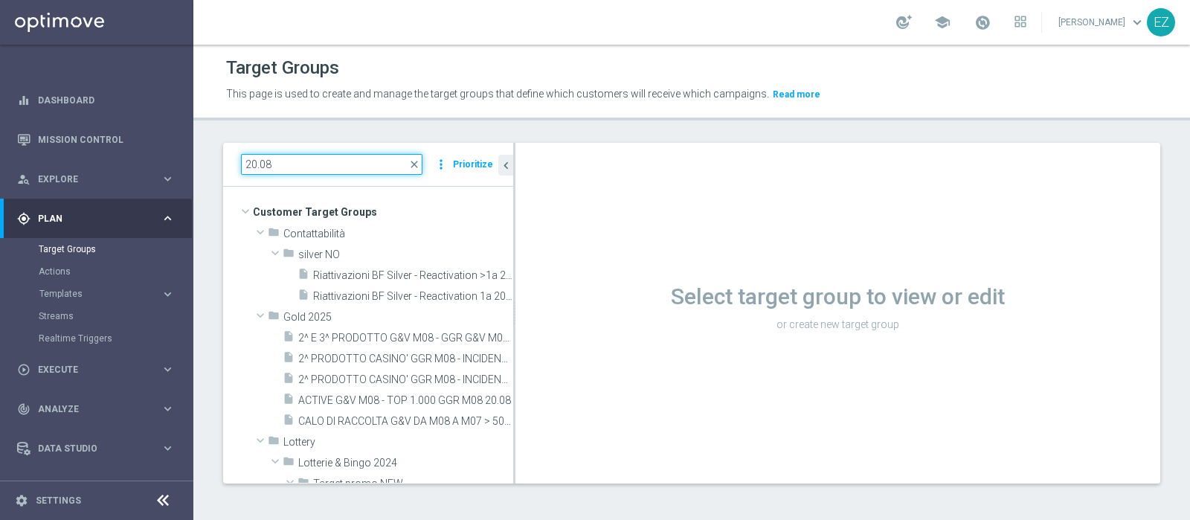
type input "20.08"
click at [418, 167] on span "close" at bounding box center [414, 164] width 12 height 12
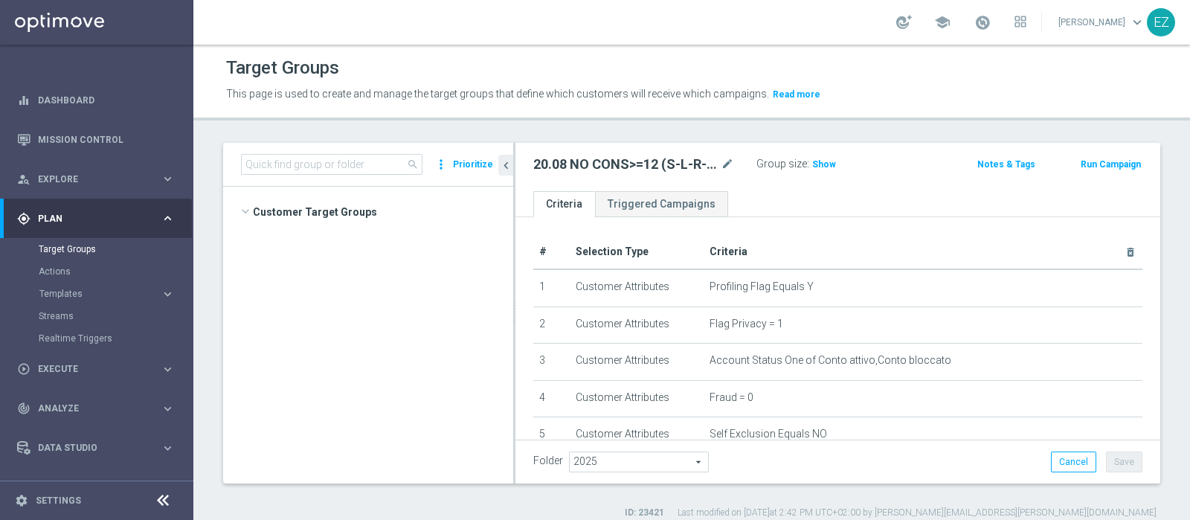
scroll to position [915, 0]
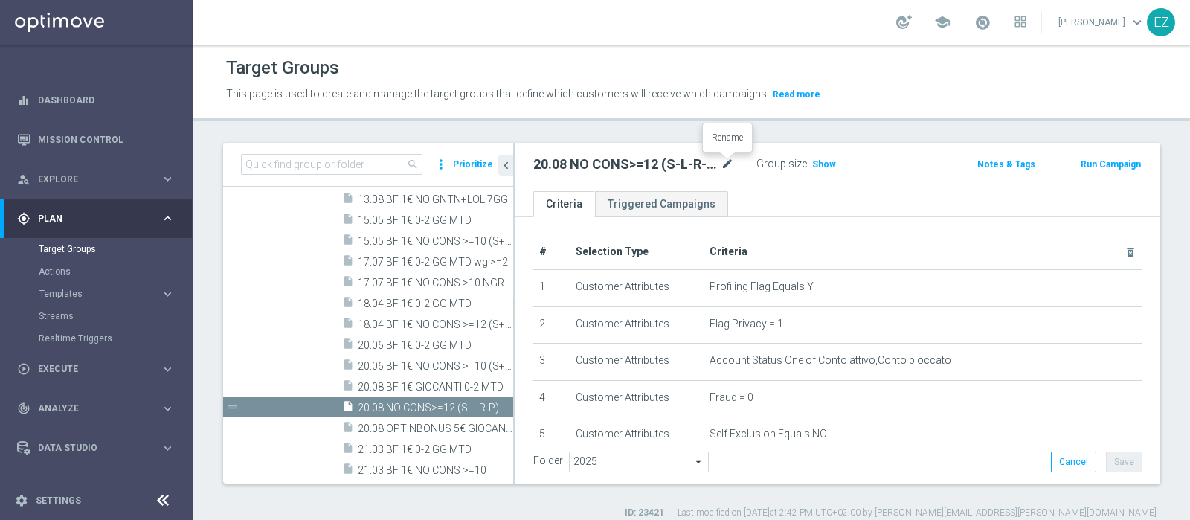
click at [726, 164] on icon "mode_edit" at bounding box center [727, 164] width 13 height 18
click at [566, 168] on input "20.08 NO CONS>=12 (S-L-R-P) MTD" at bounding box center [633, 165] width 201 height 21
type input "20.08 BF 1€ NO CONS>=12 (S-L-R-P) MTD"
click at [822, 166] on span "Show" at bounding box center [824, 164] width 24 height 10
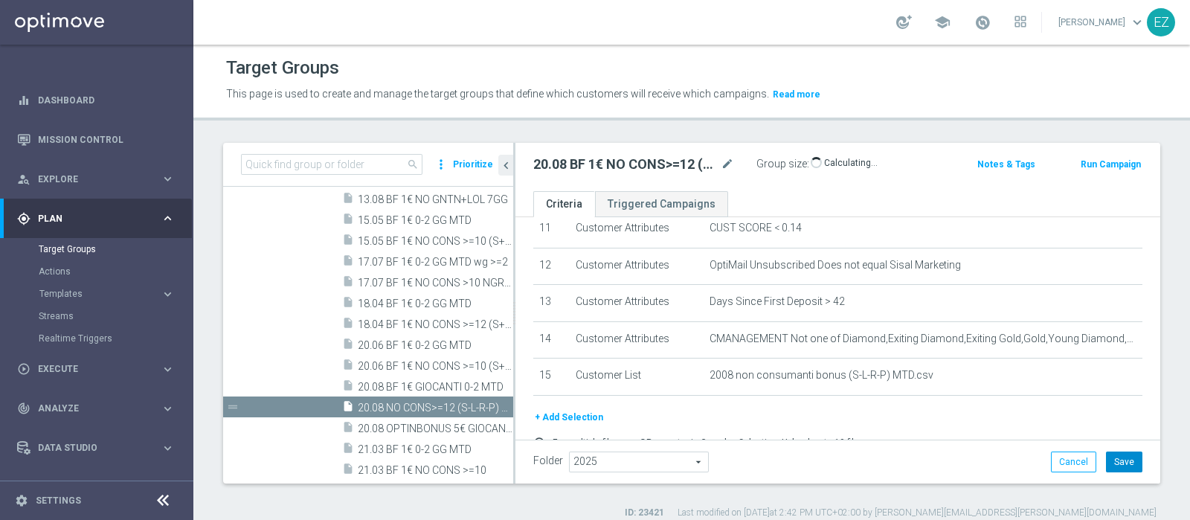
click at [1106, 453] on button "Save" at bounding box center [1124, 461] width 36 height 21
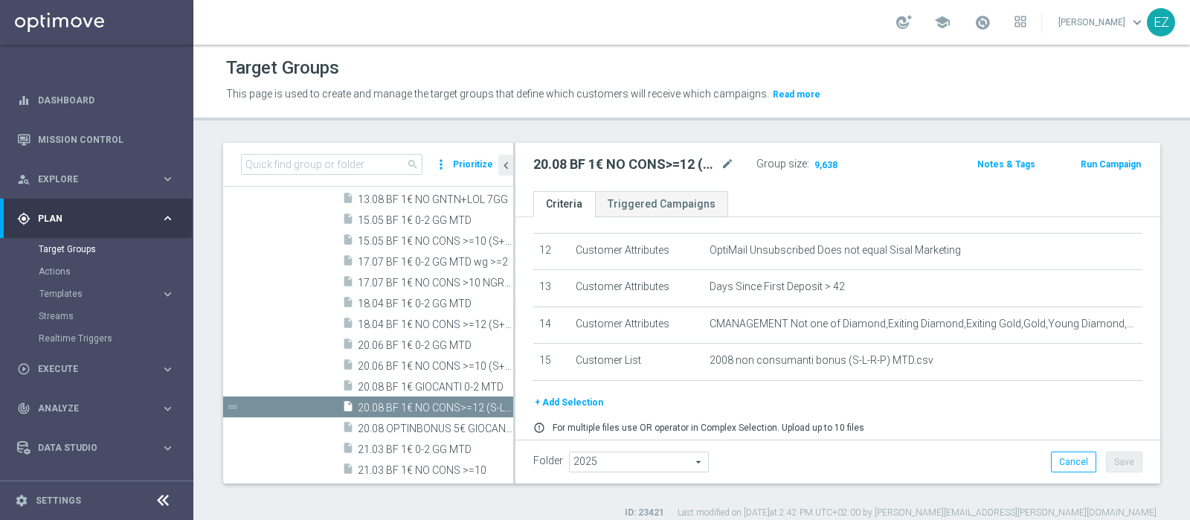
click at [1103, 162] on button "Run Campaign" at bounding box center [1110, 164] width 63 height 16
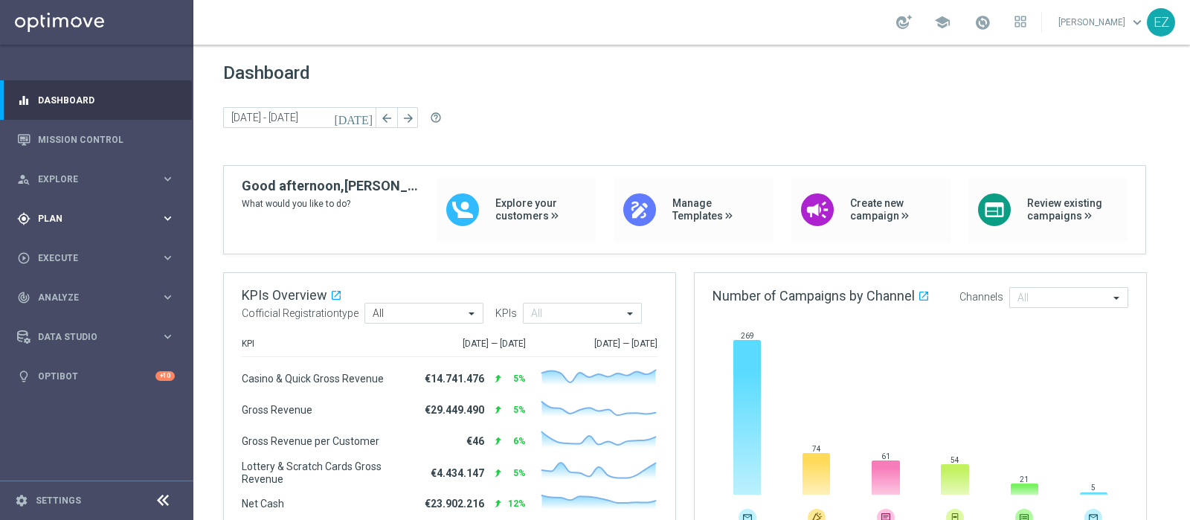
click at [51, 212] on div "gps_fixed Plan" at bounding box center [89, 218] width 144 height 13
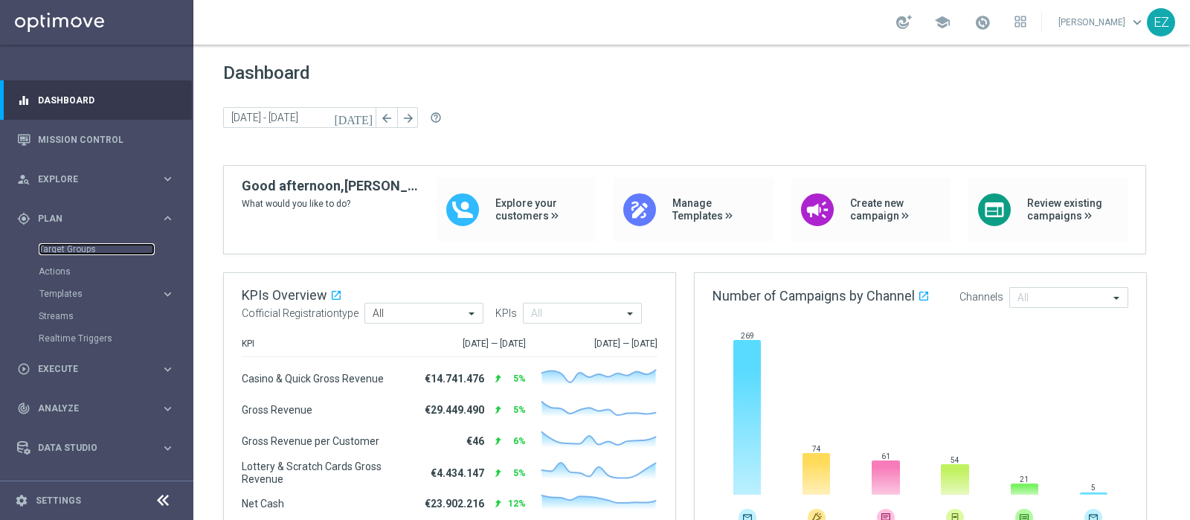
drag, startPoint x: 54, startPoint y: 253, endPoint x: 283, endPoint y: 10, distance: 333.5
click at [55, 253] on link "Target Groups" at bounding box center [97, 249] width 116 height 12
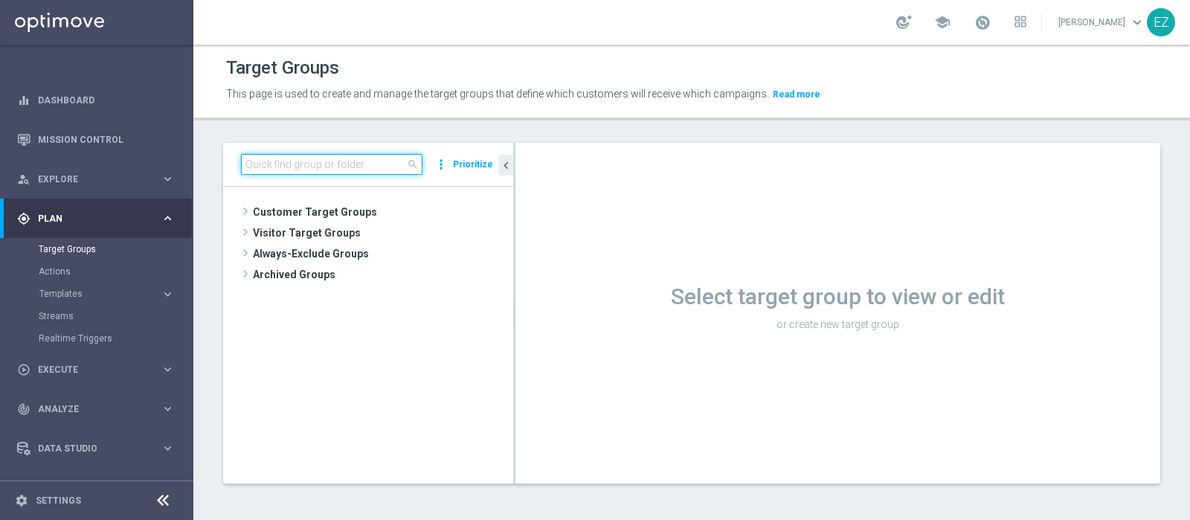
click at [316, 162] on input at bounding box center [331, 164] width 181 height 21
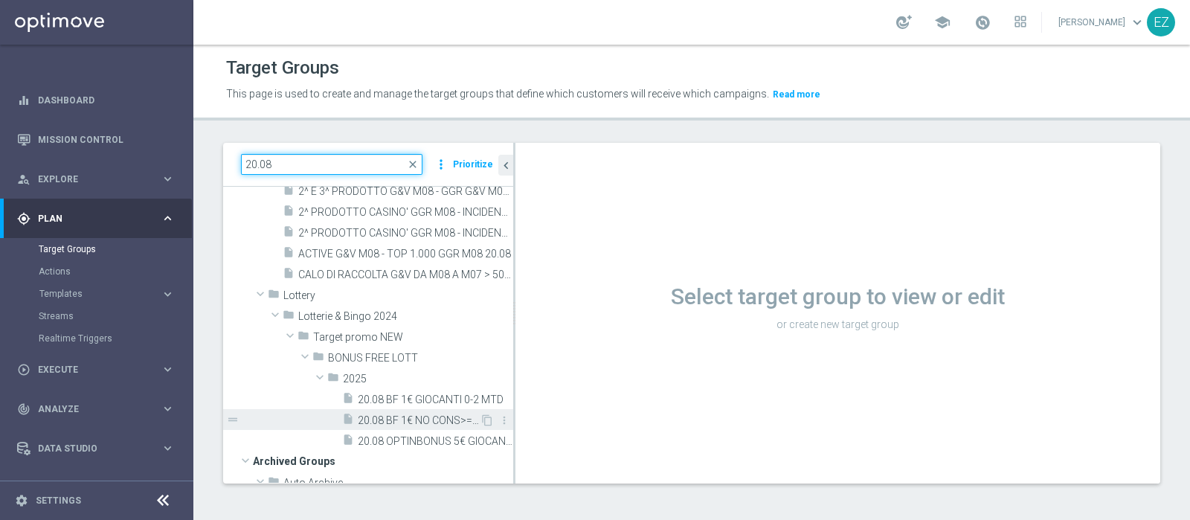
scroll to position [148, 0]
type input "20.08"
click at [380, 413] on span "20.08 BF 1€ NO CONS>=12 (S-L-R-P) MTD" at bounding box center [419, 419] width 122 height 13
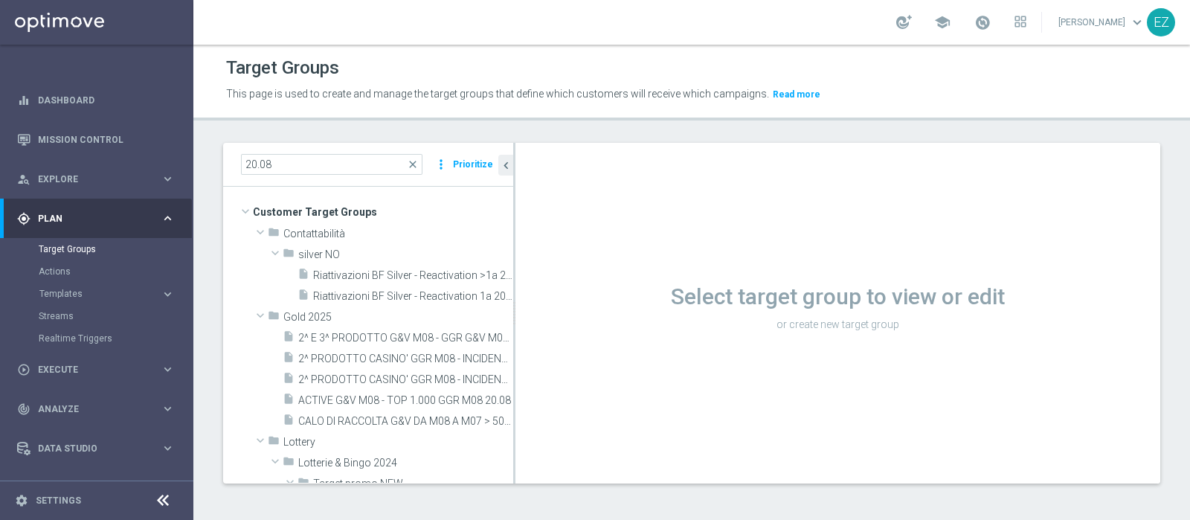
scroll to position [181, 0]
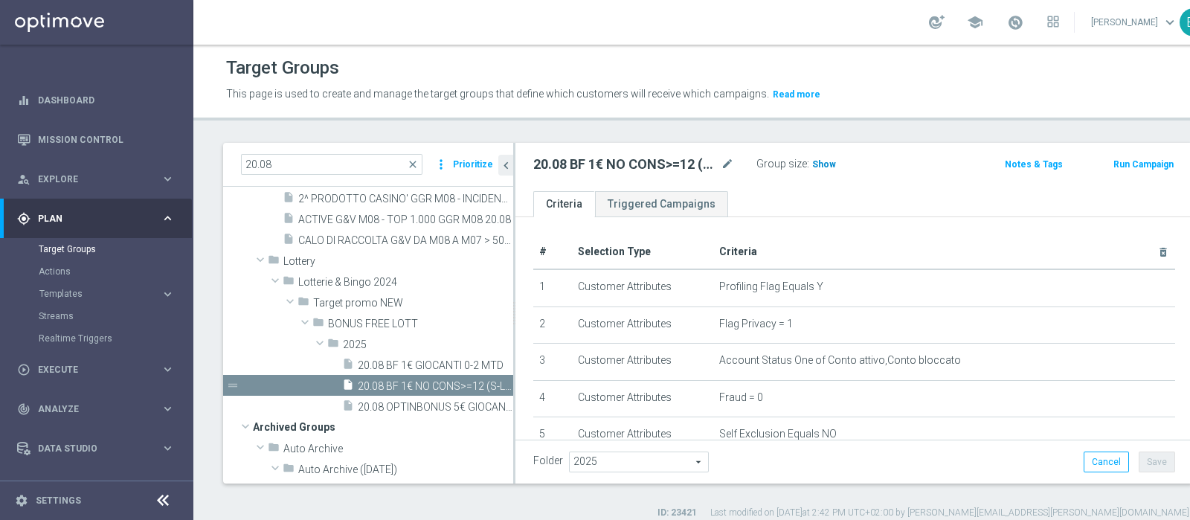
click at [822, 159] on span "Show" at bounding box center [824, 164] width 24 height 10
click at [1112, 165] on button "Run Campaign" at bounding box center [1143, 164] width 63 height 16
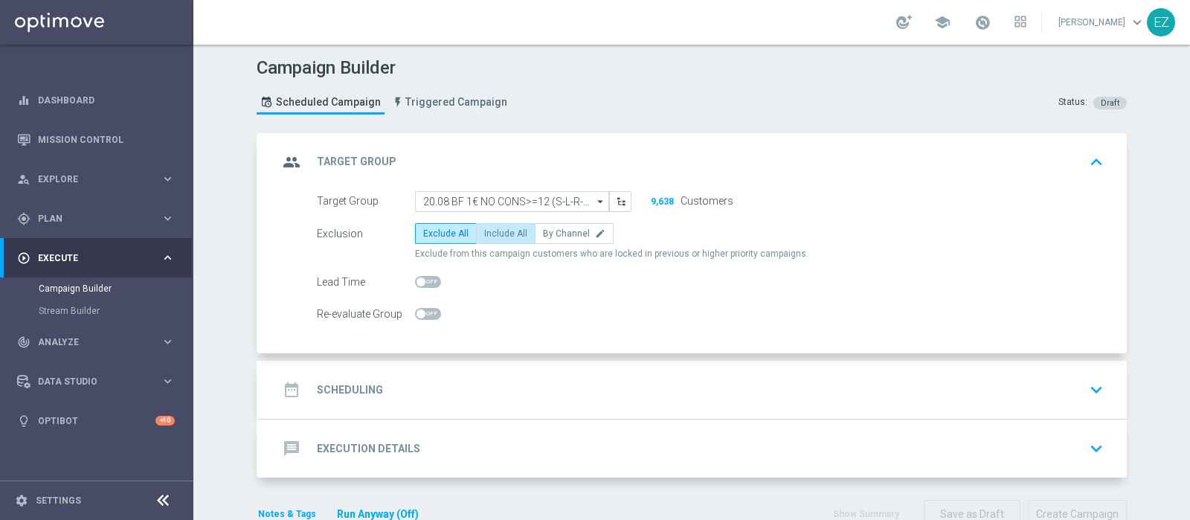
click at [506, 234] on span "Include All" at bounding box center [505, 233] width 43 height 10
click at [494, 234] on input "Include All" at bounding box center [489, 236] width 10 height 10
radio input "true"
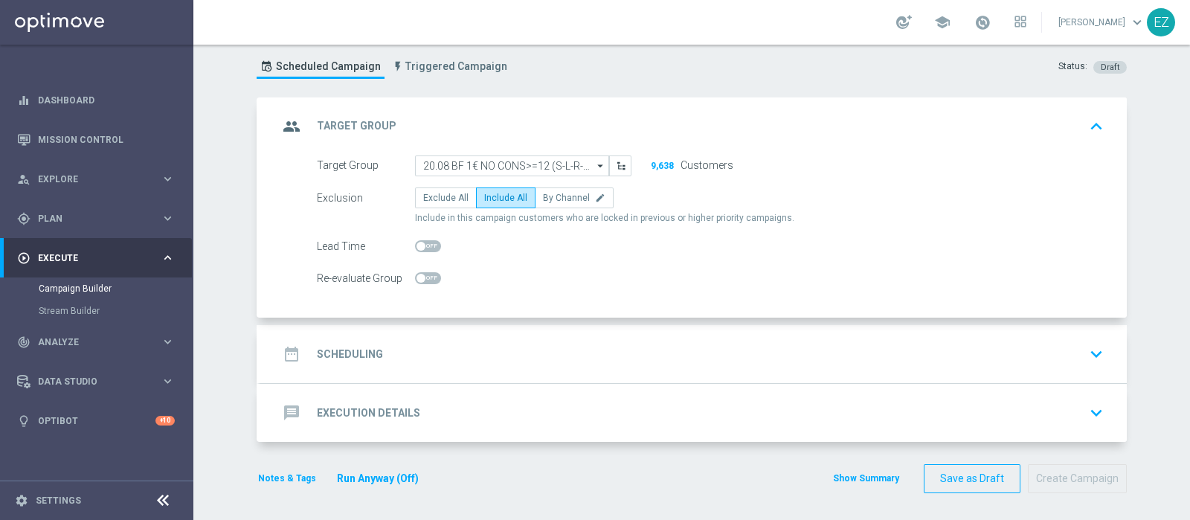
click at [347, 352] on h2 "Scheduling" at bounding box center [350, 354] width 66 height 14
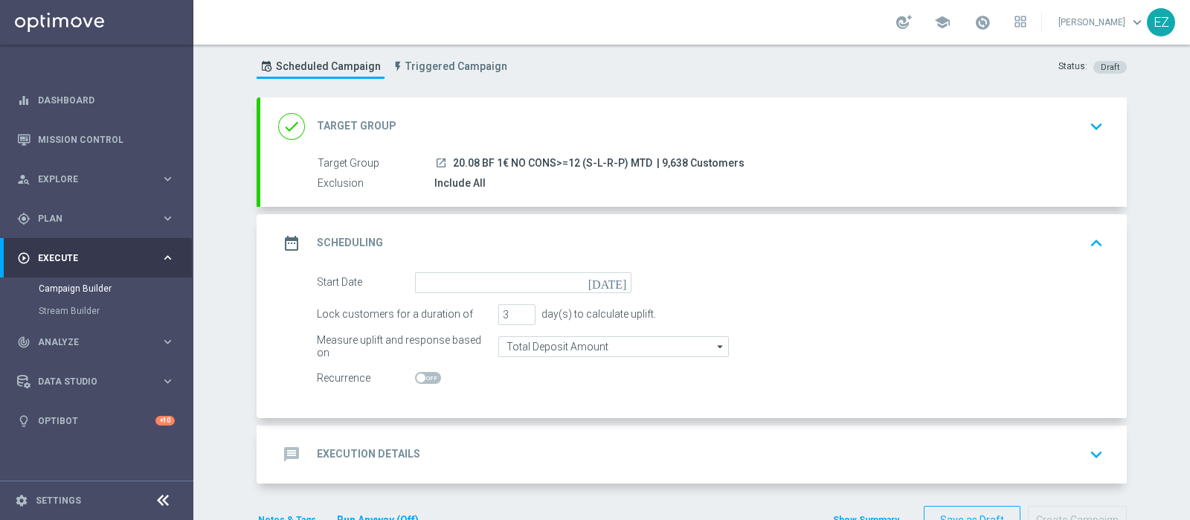
click at [616, 280] on icon "today" at bounding box center [610, 280] width 44 height 16
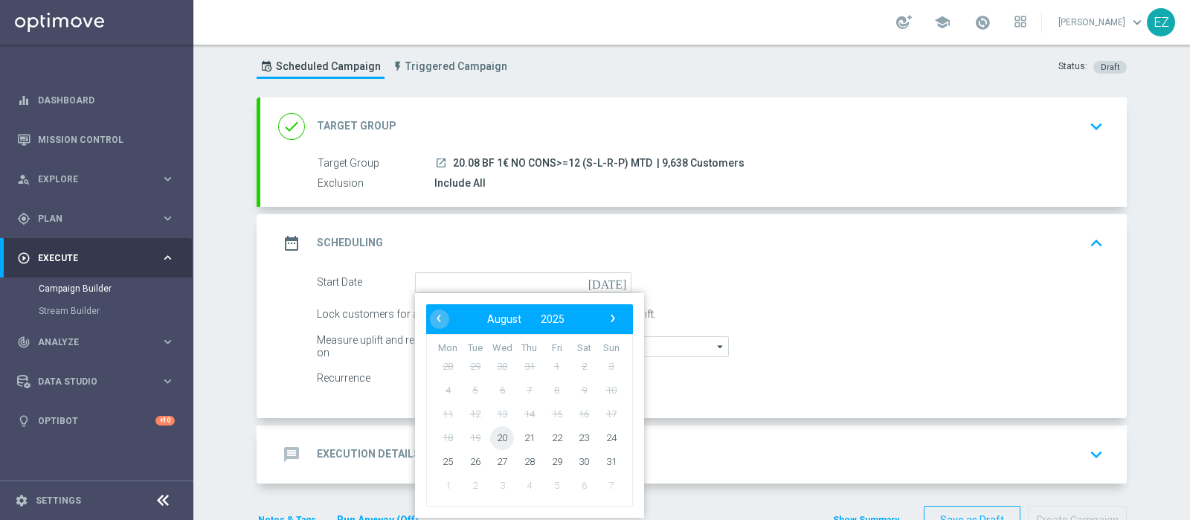
click at [491, 436] on span "20" at bounding box center [502, 437] width 24 height 24
type input "20 Aug 2025"
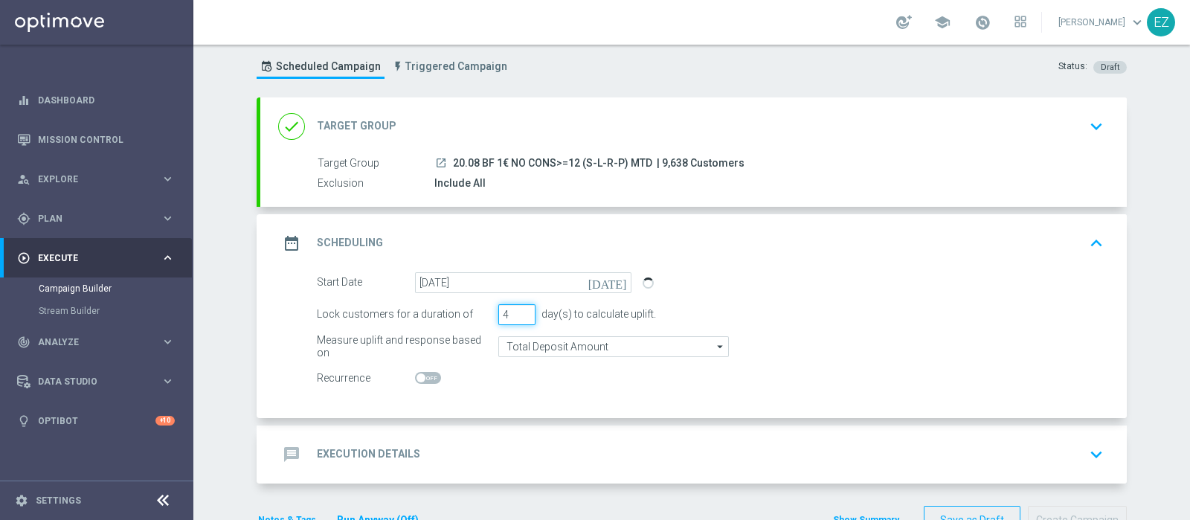
click at [521, 310] on input "4" at bounding box center [516, 314] width 37 height 21
type input "5"
click at [521, 310] on input "5" at bounding box center [516, 314] width 37 height 21
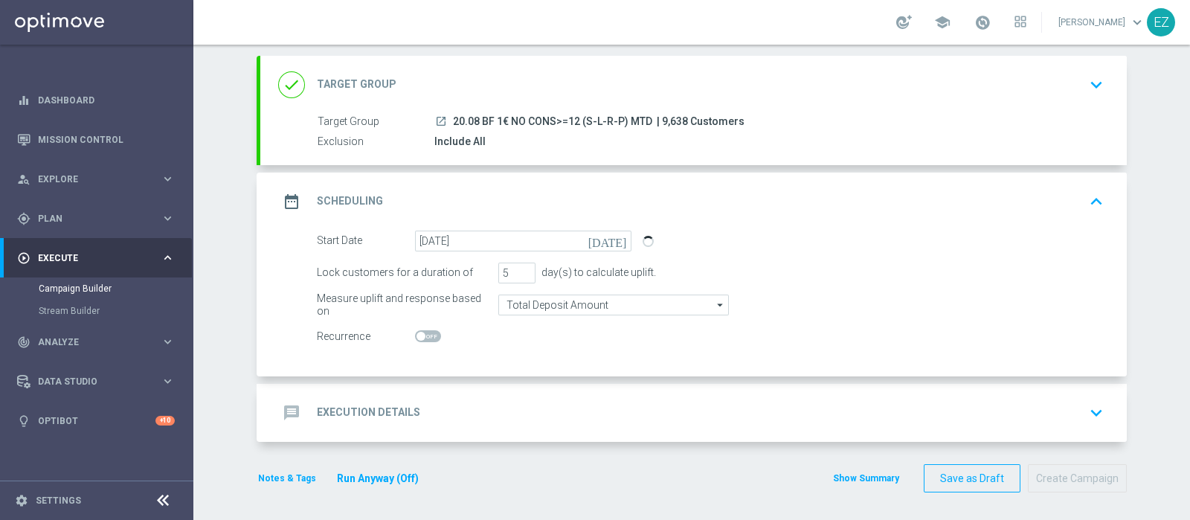
click at [356, 399] on div "message Execution Details" at bounding box center [349, 412] width 142 height 27
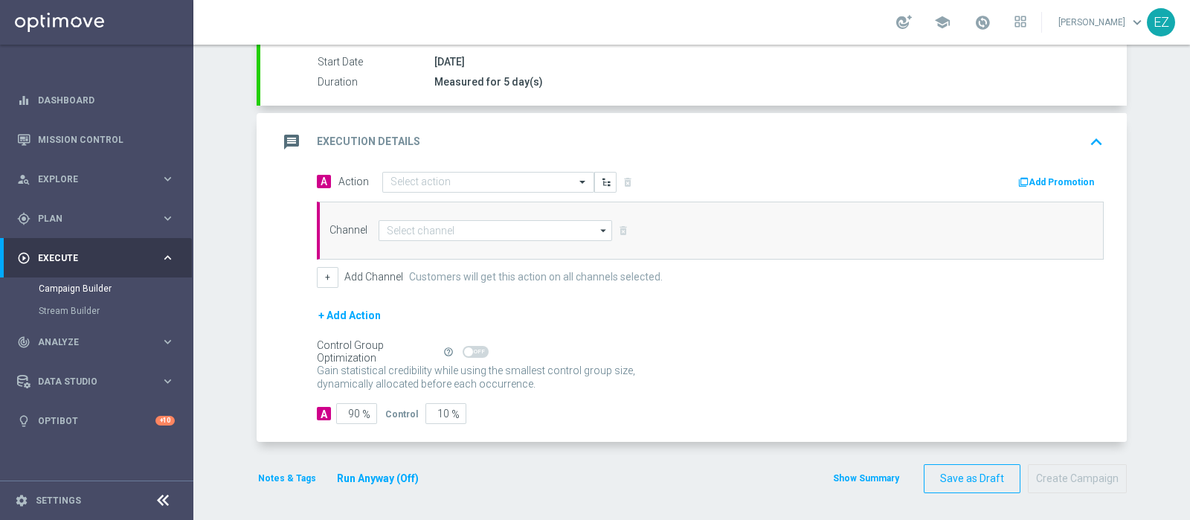
scroll to position [246, 0]
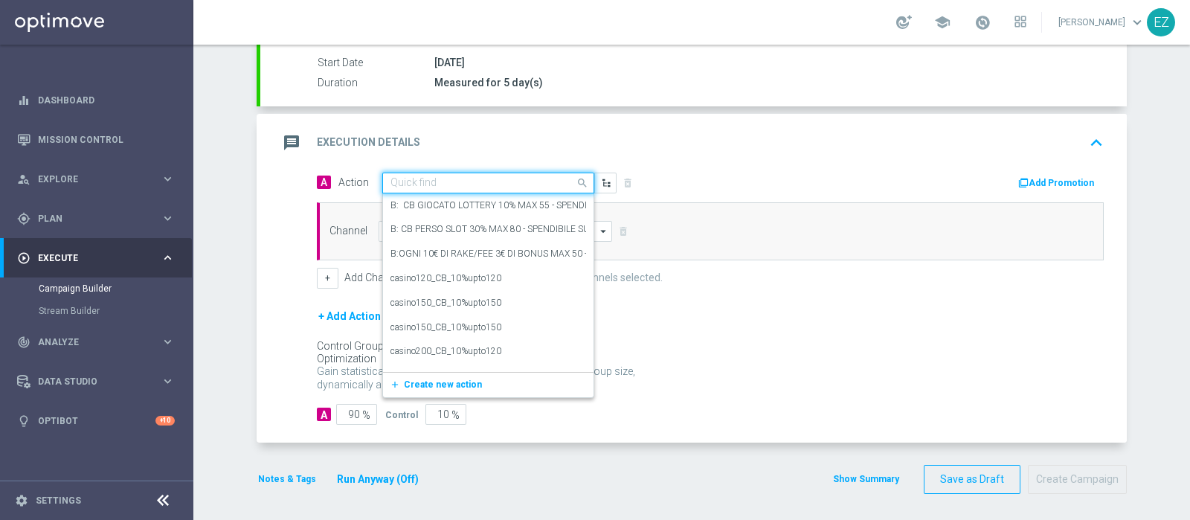
click at [478, 173] on div "Quick find" at bounding box center [488, 183] width 212 height 21
paste input "Lotterie_BF_1€"
type input "Lotterie_BF_1€"
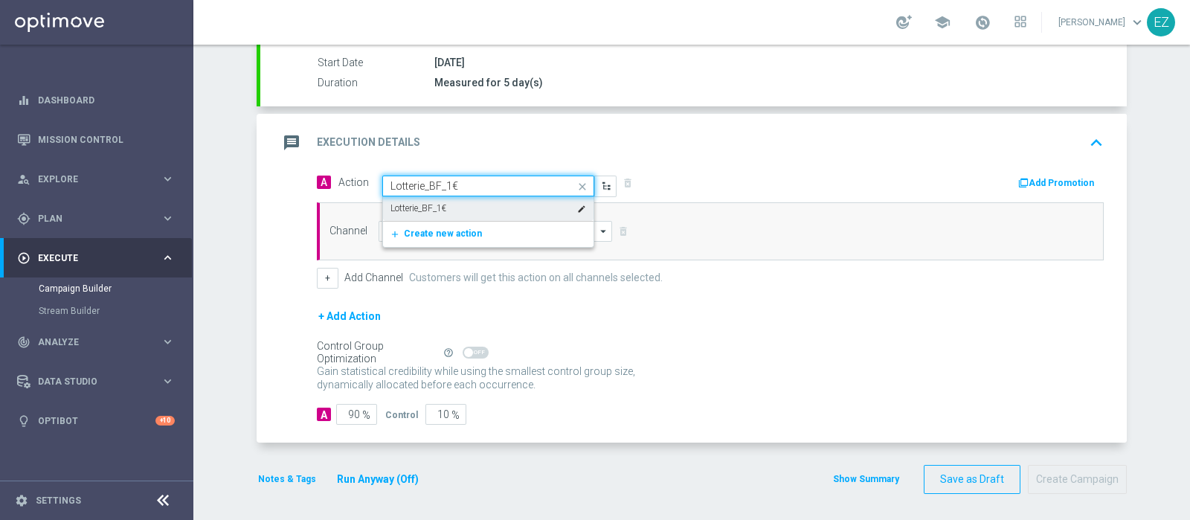
click at [464, 204] on div "Lotterie_BF_1€ edit" at bounding box center [488, 208] width 196 height 25
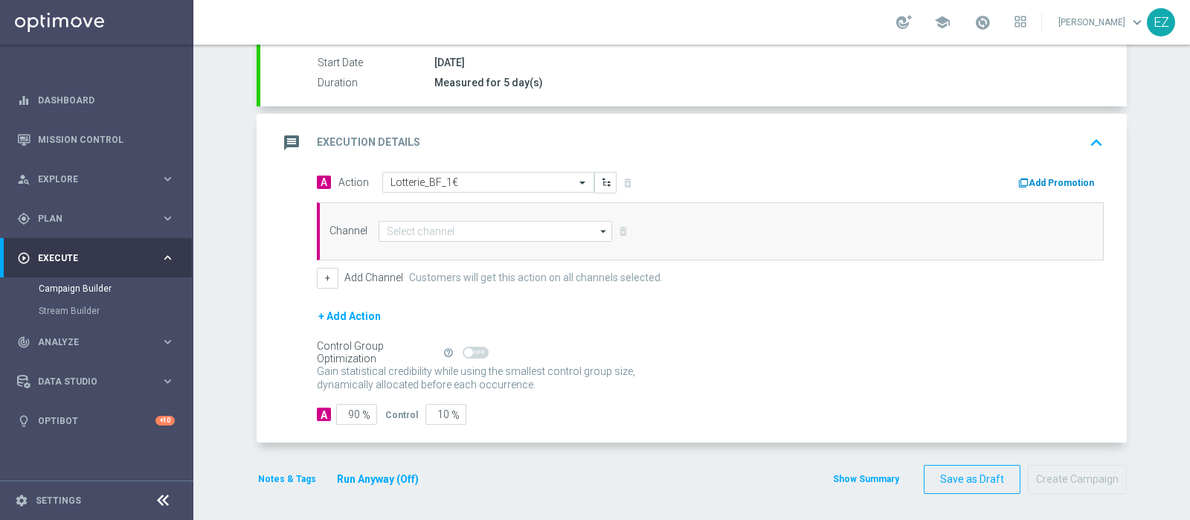
click at [1036, 173] on div "Add Promotion" at bounding box center [912, 181] width 405 height 19
click at [1034, 180] on button "Add Promotion" at bounding box center [1058, 183] width 83 height 16
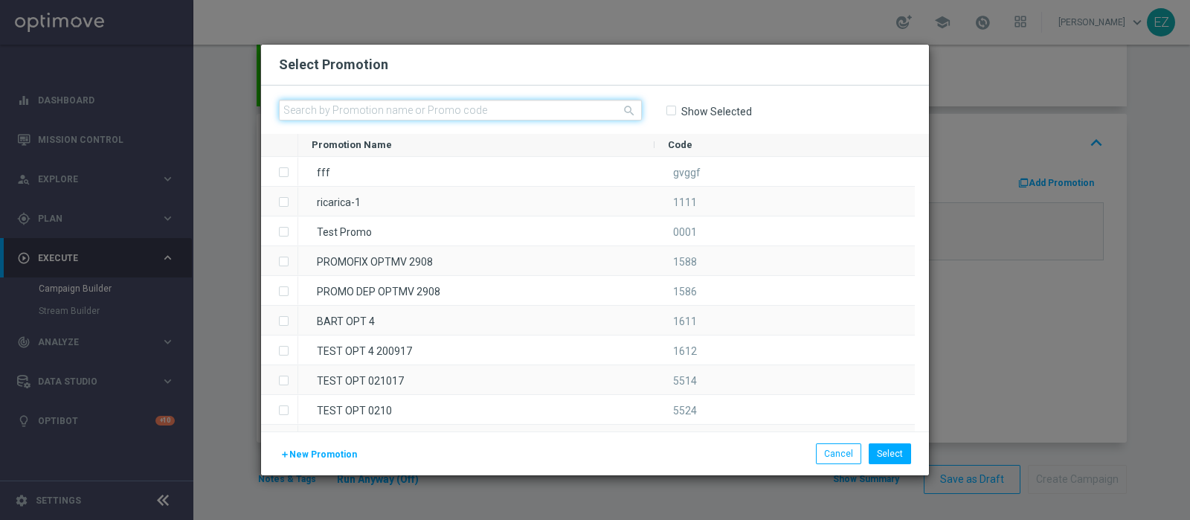
click at [477, 112] on input "text" at bounding box center [460, 110] width 363 height 21
paste input "230004"
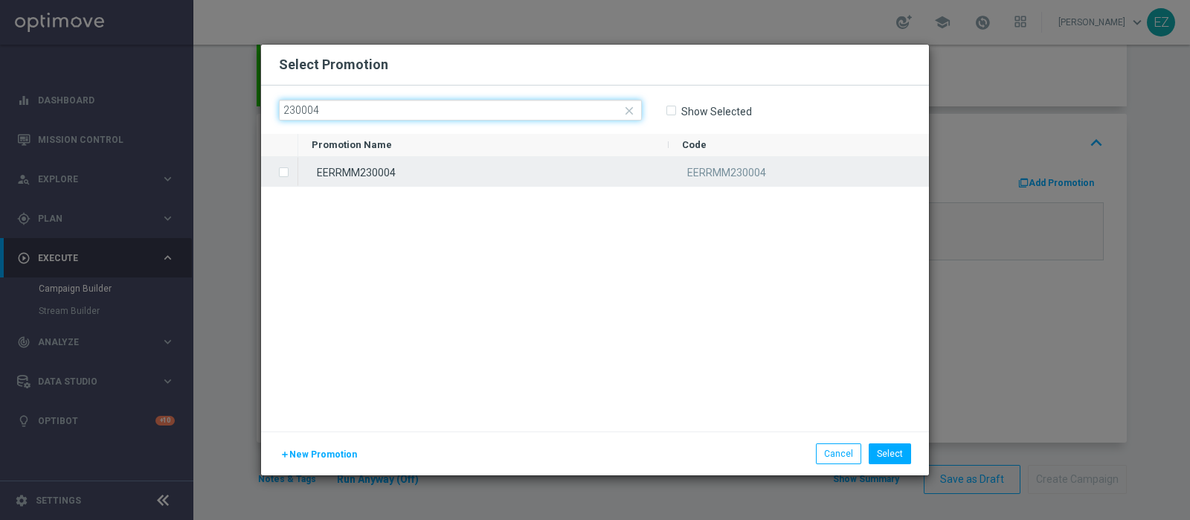
type input "230004"
drag, startPoint x: 450, startPoint y: 167, endPoint x: 450, endPoint y: 159, distance: 8.2
click at [450, 168] on div "EERRMM230004" at bounding box center [483, 171] width 370 height 29
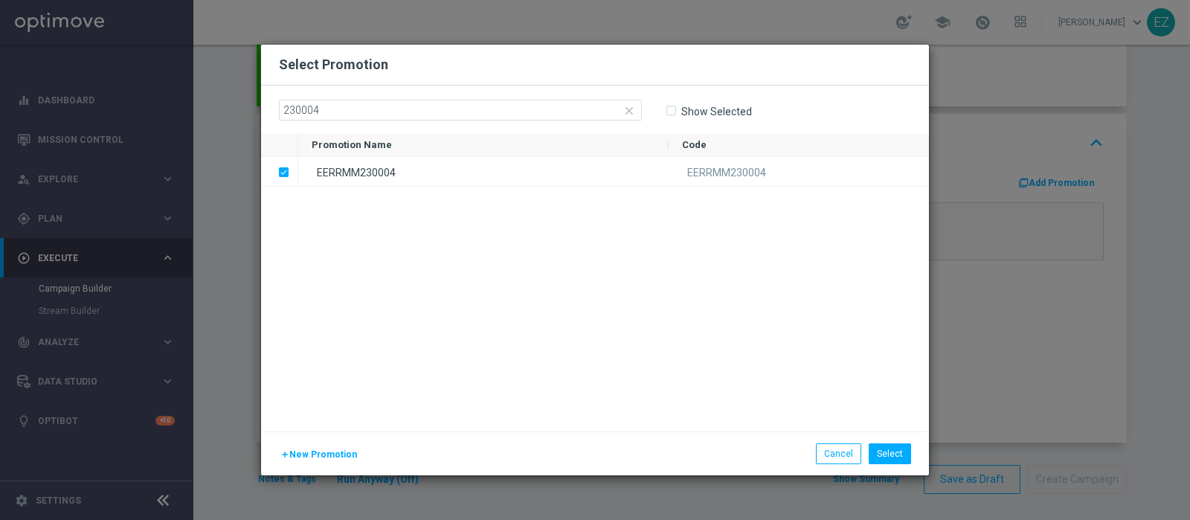
click at [915, 448] on li "Select" at bounding box center [890, 453] width 50 height 21
click at [896, 450] on button "Select" at bounding box center [890, 453] width 42 height 21
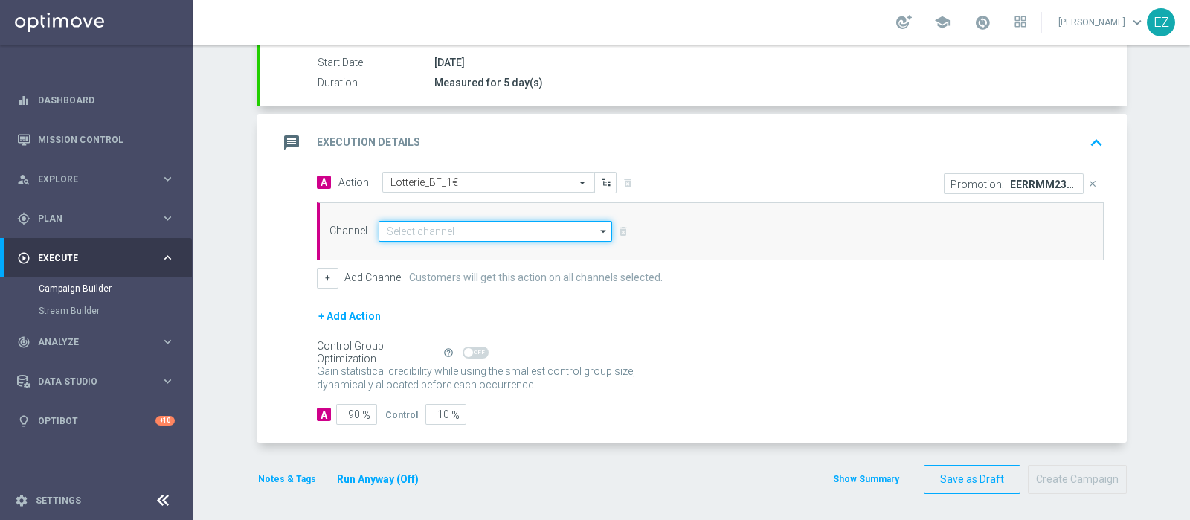
click at [532, 232] on input at bounding box center [494, 231] width 233 height 21
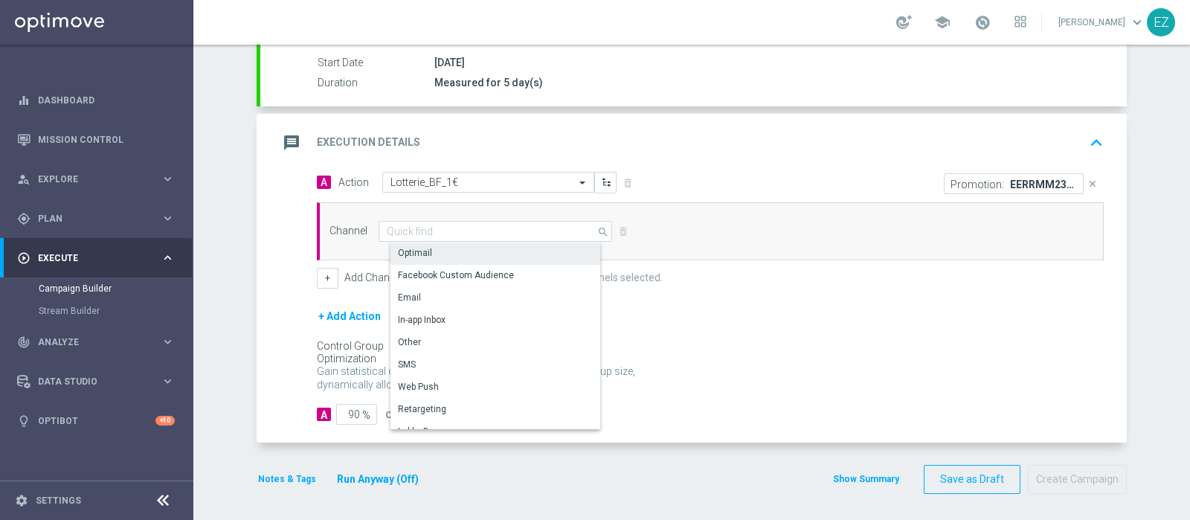
click at [489, 250] on div "Optimail" at bounding box center [501, 252] width 222 height 21
type input "Optimail"
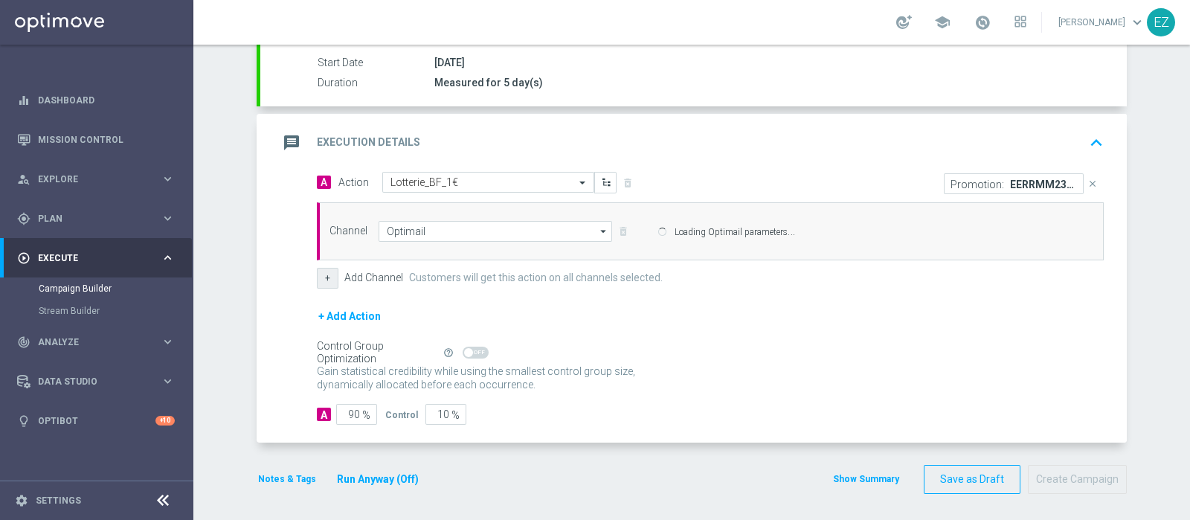
click at [325, 280] on button "+" at bounding box center [328, 278] width 22 height 21
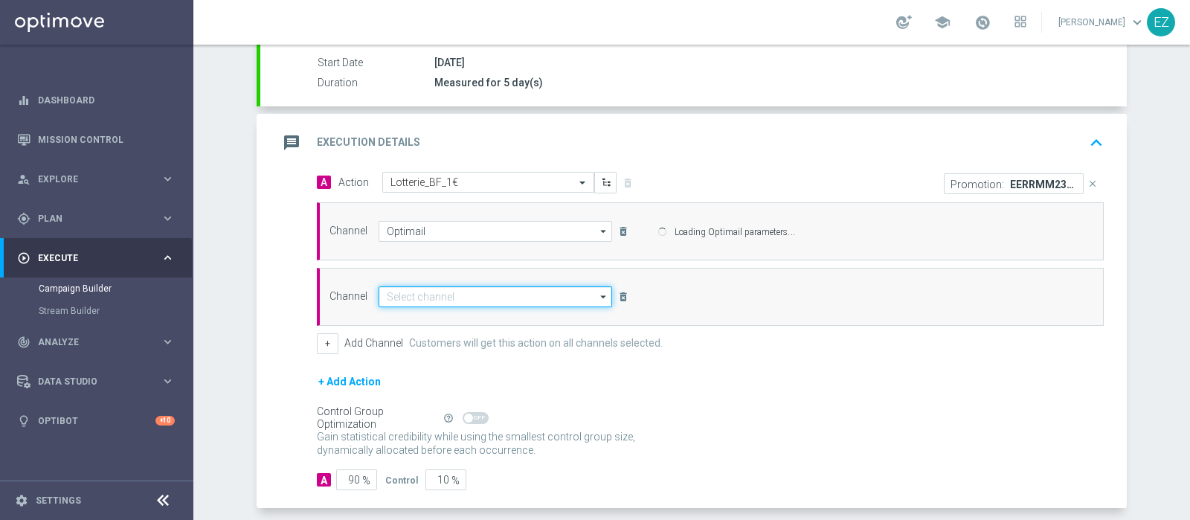
click at [421, 295] on input at bounding box center [494, 296] width 233 height 21
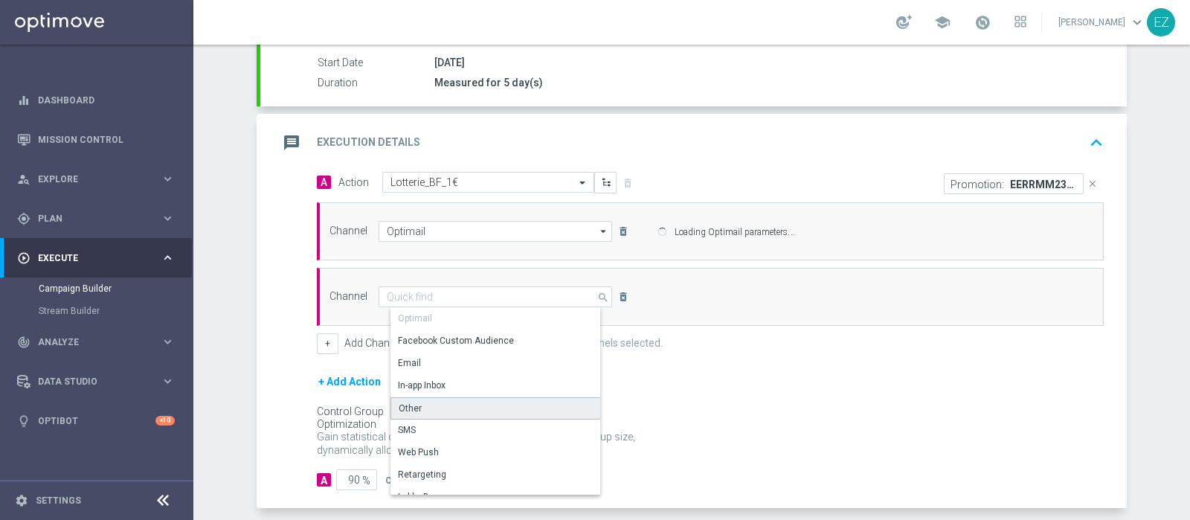
click at [434, 405] on div "Other" at bounding box center [501, 408] width 222 height 22
type input "Other"
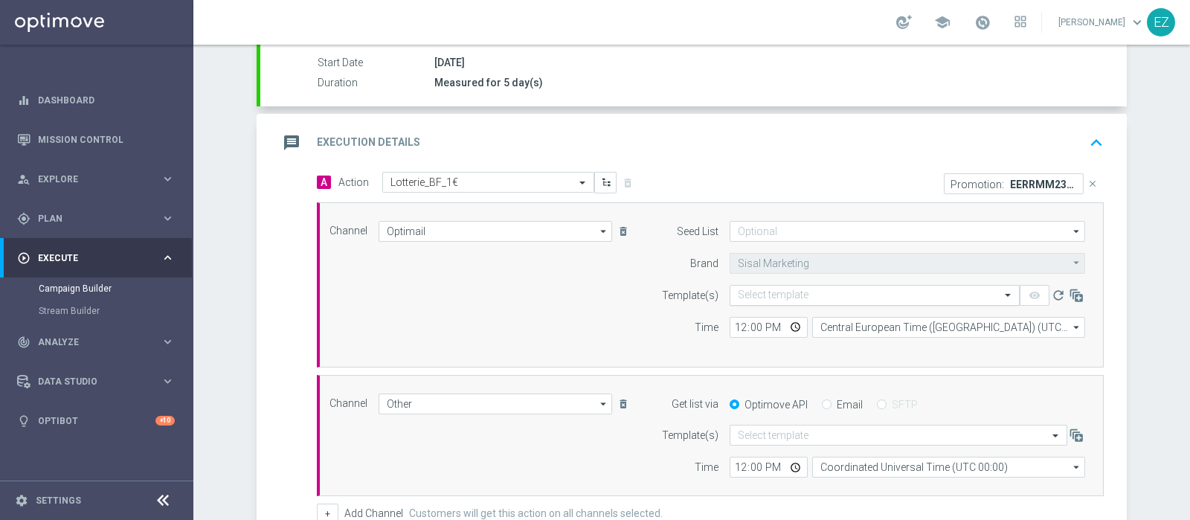
click at [755, 289] on input "text" at bounding box center [860, 295] width 244 height 13
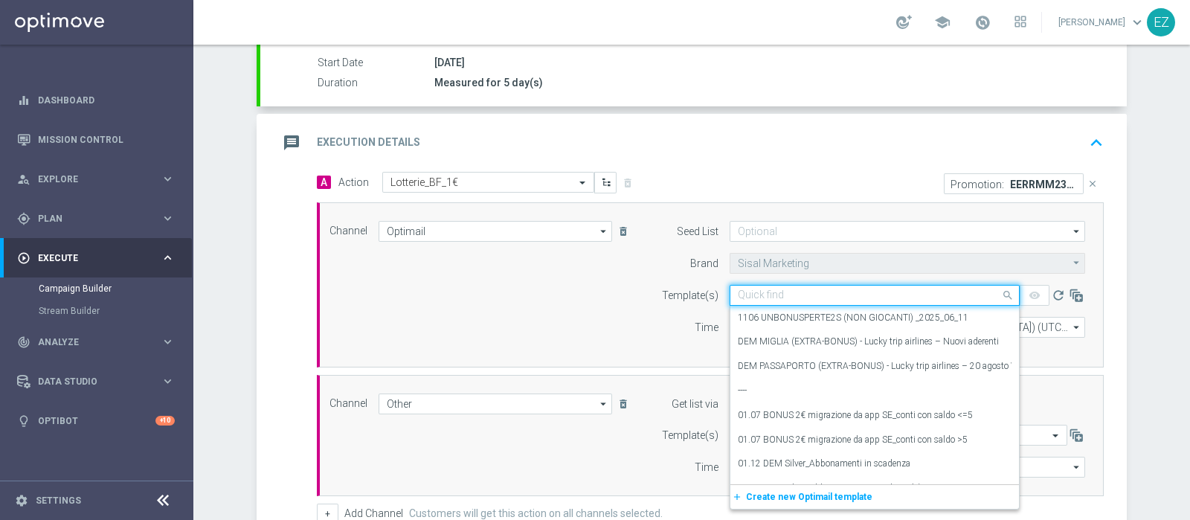
paste input "230004"
type input "230004"
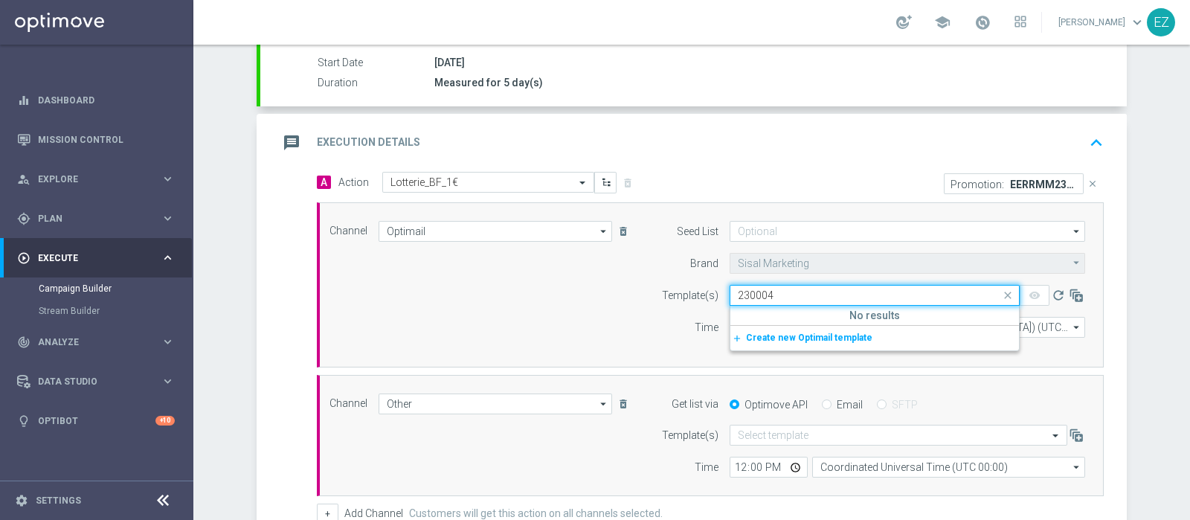
drag, startPoint x: 778, startPoint y: 299, endPoint x: 614, endPoint y: 284, distance: 164.3
click at [614, 284] on div "Channel Optimail Optimail arrow_drop_down Show Selected 1 of 20 Optimail" at bounding box center [707, 285] width 778 height 128
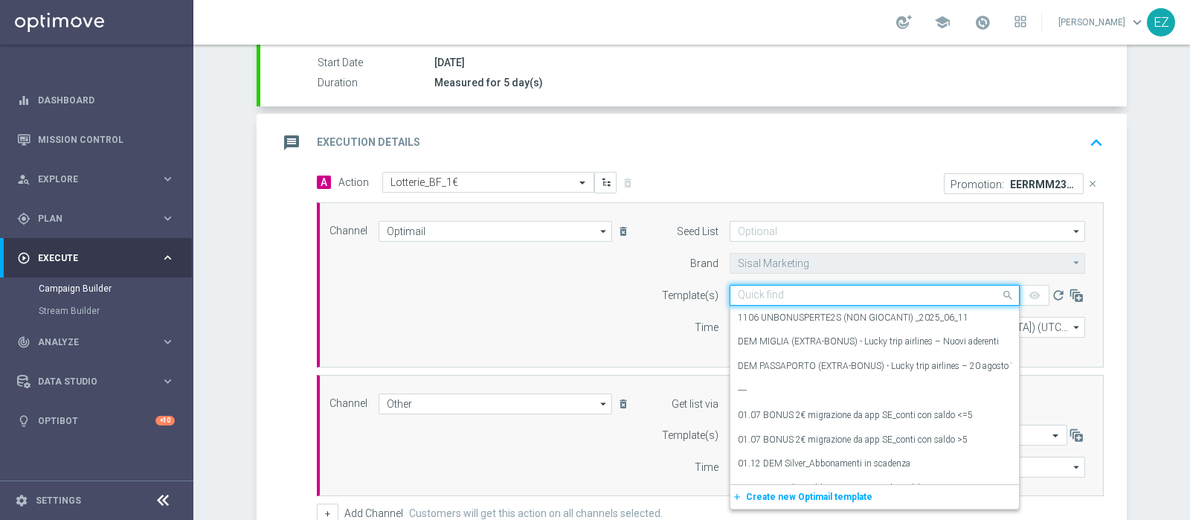
paste input "2008 REGALOPERTE LOT"
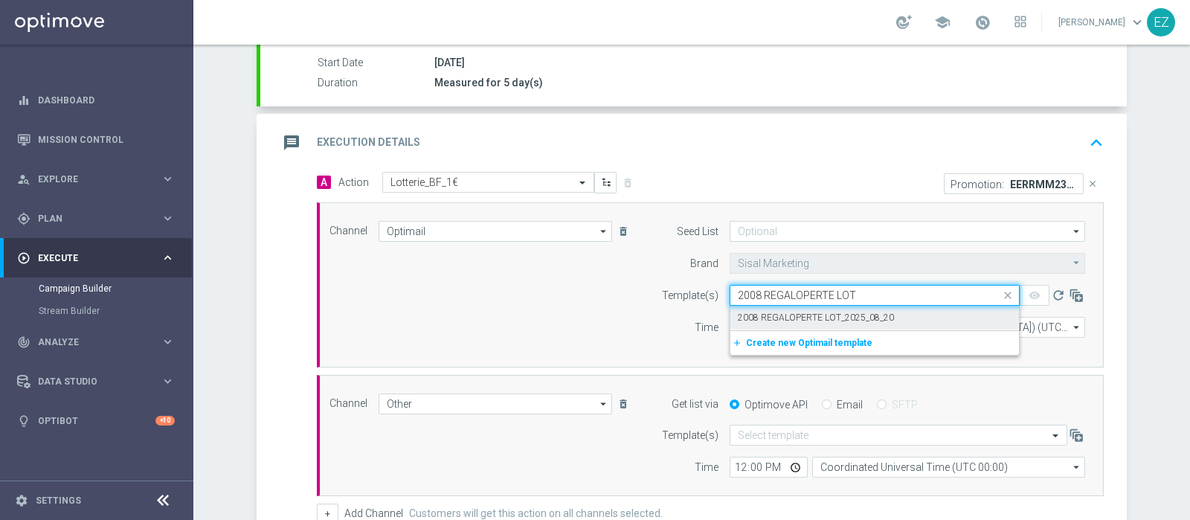
click at [826, 312] on label "2008 REGALOPERTE LOT_2025_08_20" at bounding box center [816, 318] width 156 height 13
type input "2008 REGALOPERTE LOT"
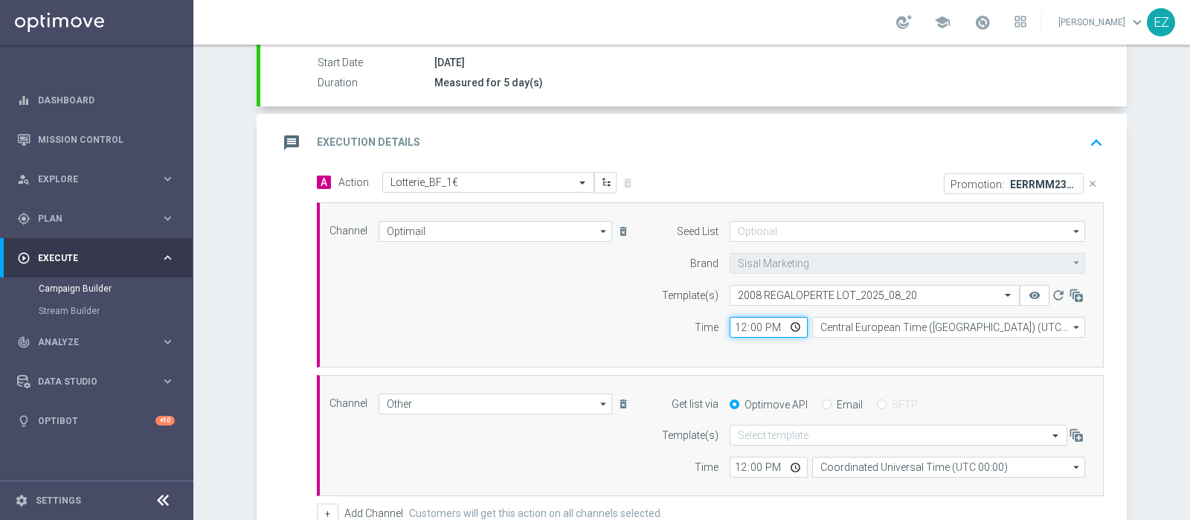
click at [732, 323] on input "12:00" at bounding box center [768, 327] width 78 height 21
type input "17:30"
click at [822, 401] on input "Email" at bounding box center [827, 406] width 10 height 10
radio input "true"
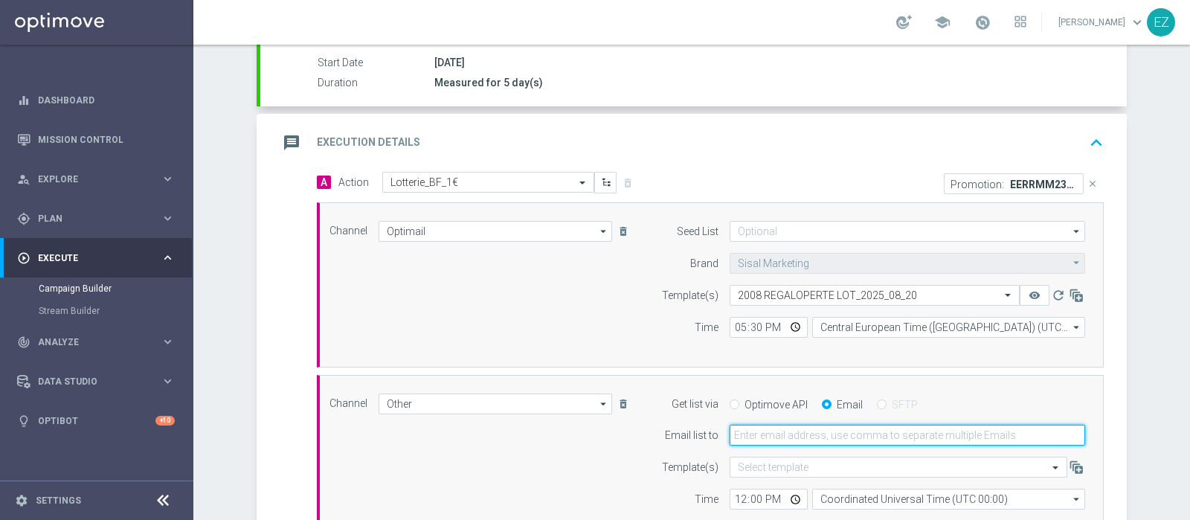
click at [744, 436] on input "email" at bounding box center [906, 435] width 355 height 21
type input "elena.zarbin@sisal.it"
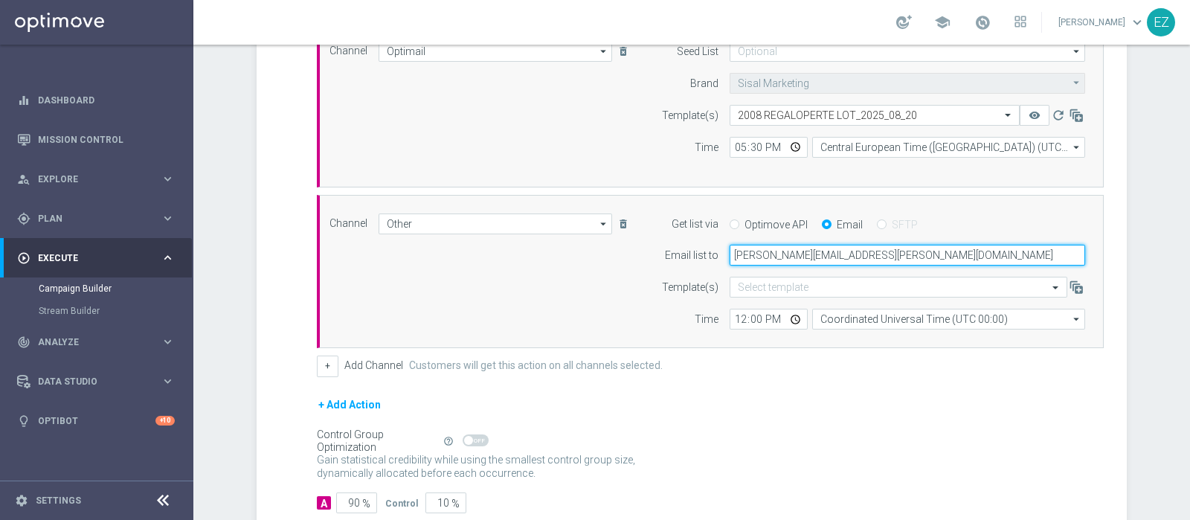
scroll to position [427, 0]
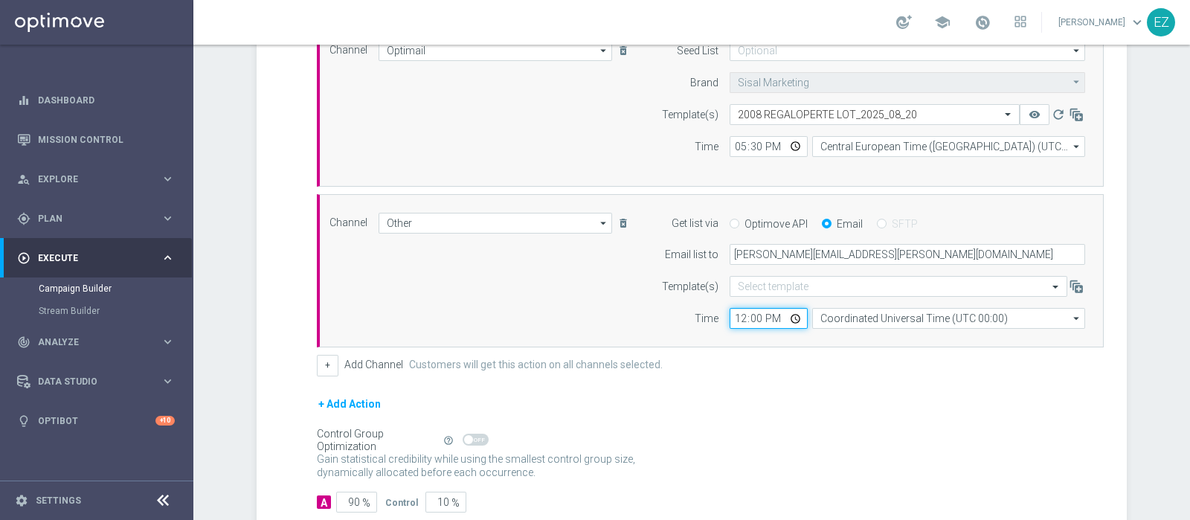
click at [736, 315] on input "12:00" at bounding box center [768, 318] width 78 height 21
type input "16:30"
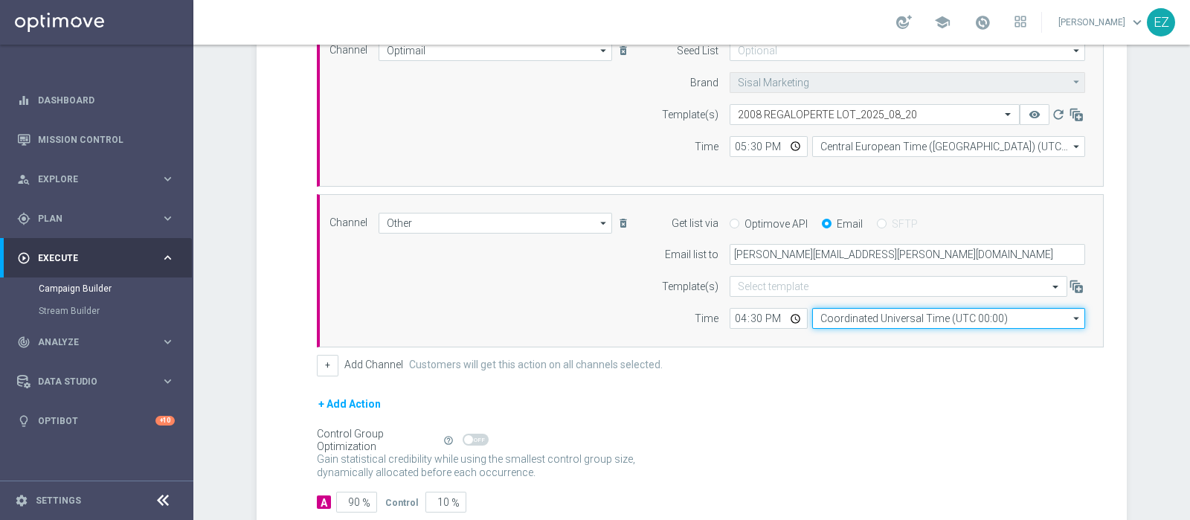
click at [915, 314] on input "Coordinated Universal Time (UTC 00:00)" at bounding box center [948, 318] width 273 height 21
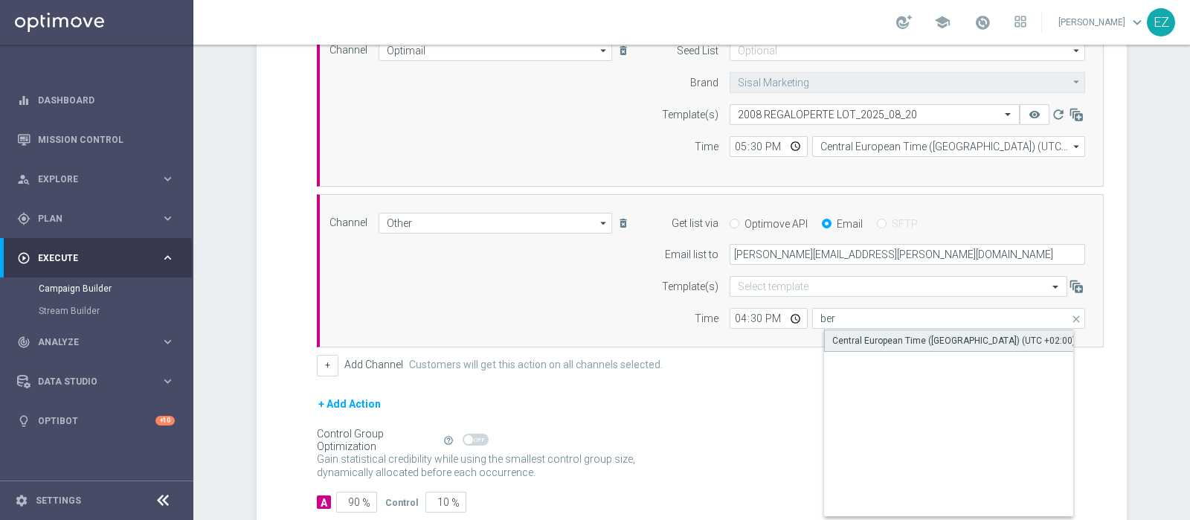
click at [922, 335] on div "Central European Time (Berlin) (UTC +02:00)" at bounding box center [953, 340] width 243 height 13
type input "Central European Time (Berlin) (UTC +02:00)"
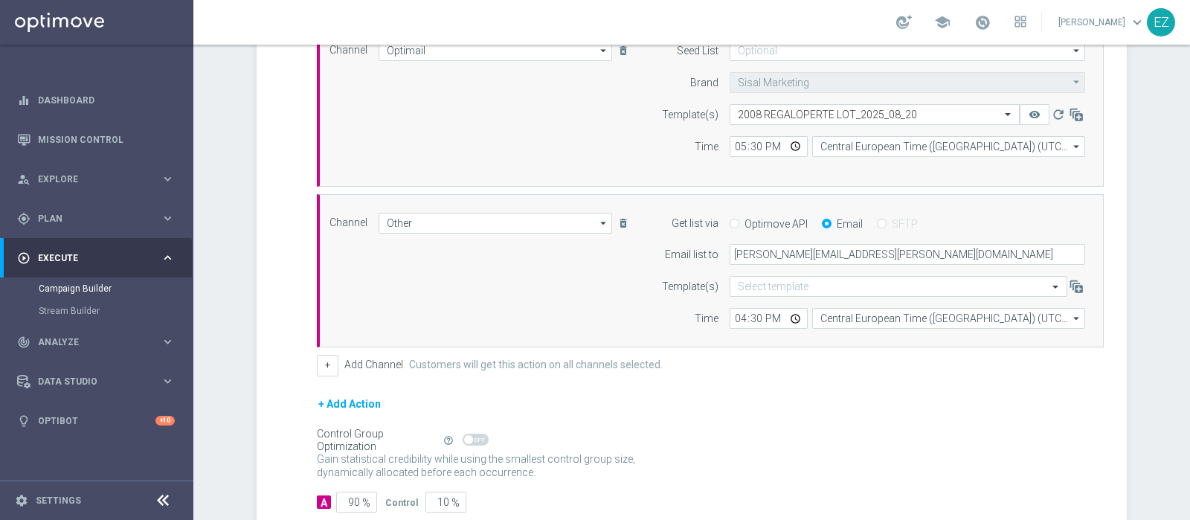
scroll to position [515, 0]
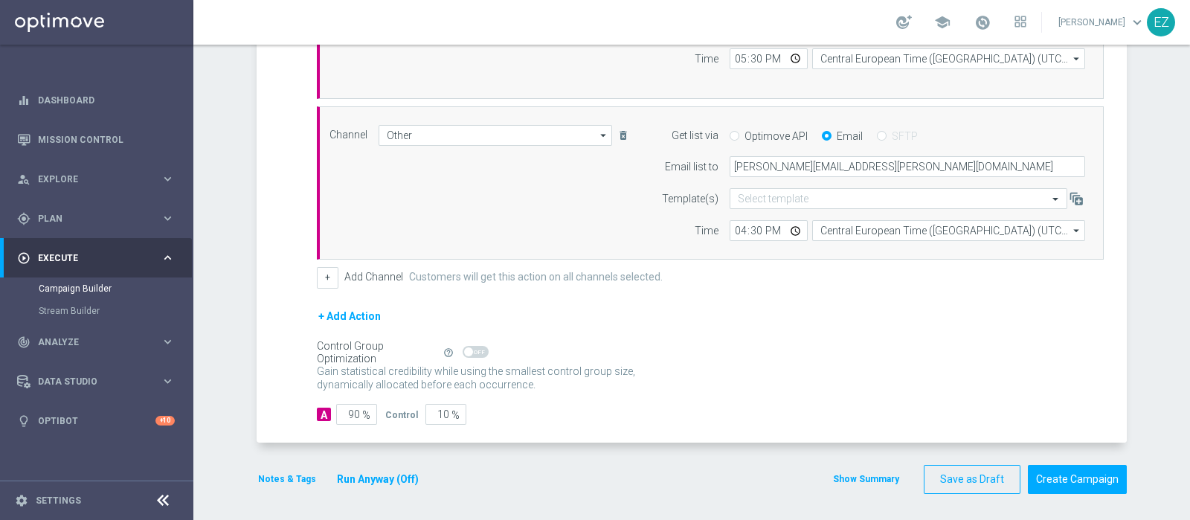
click at [881, 478] on button "Show Summary" at bounding box center [866, 478] width 68 height 15
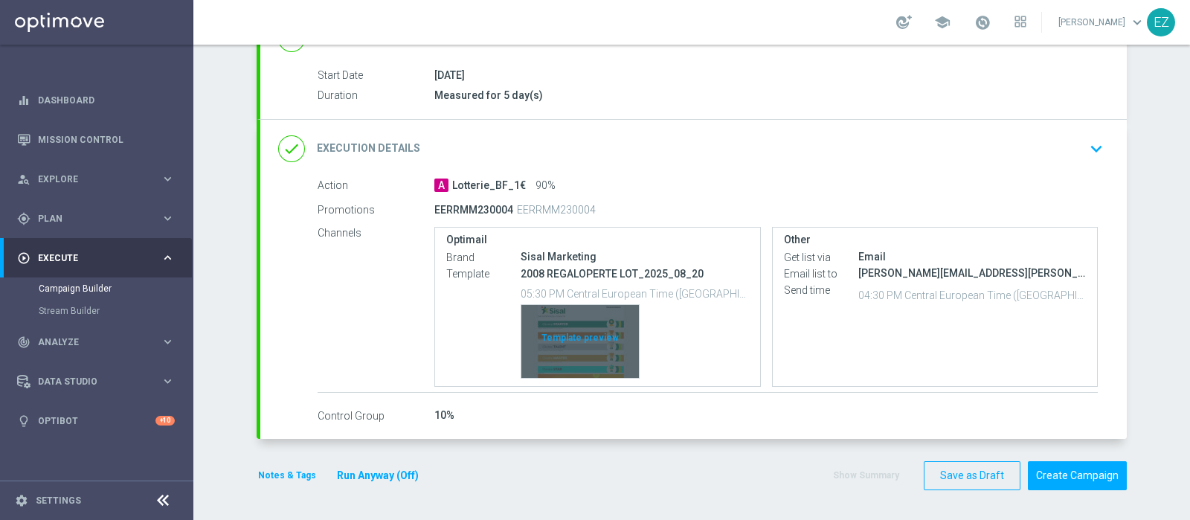
scroll to position [231, 0]
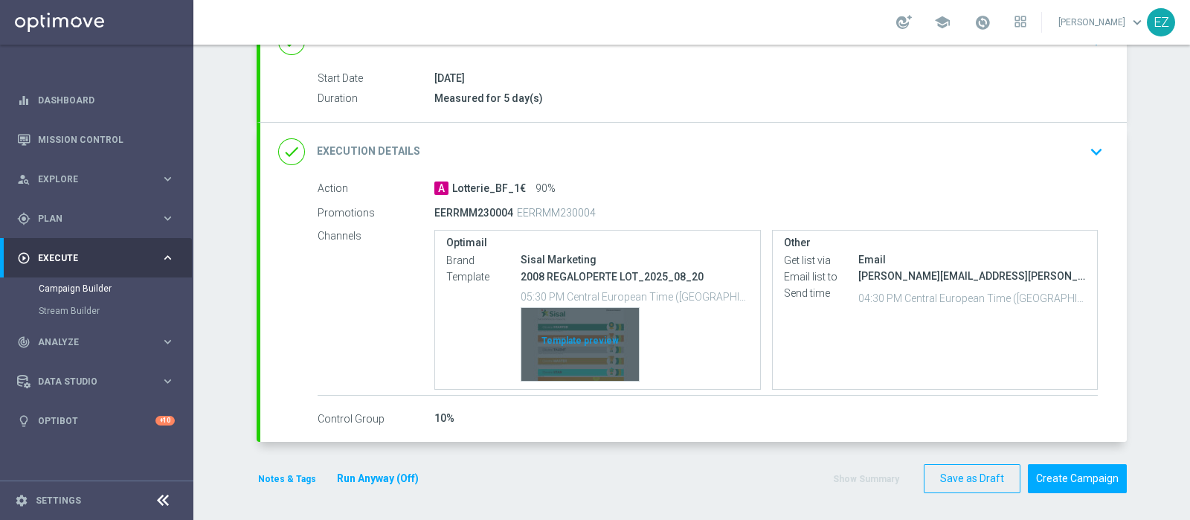
click at [588, 347] on div "Template preview" at bounding box center [579, 344] width 117 height 73
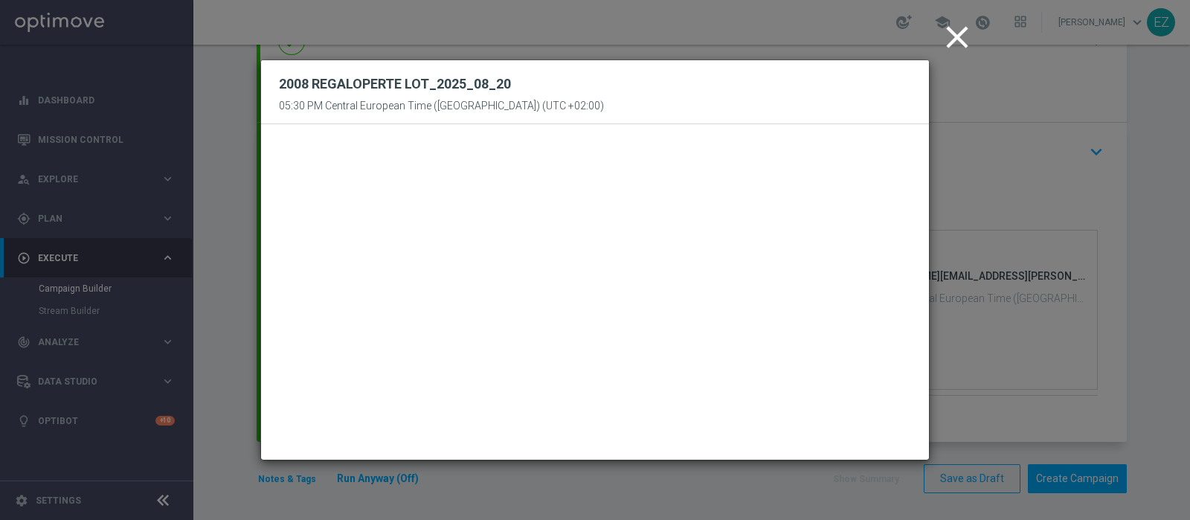
click at [957, 49] on icon "close" at bounding box center [956, 37] width 37 height 37
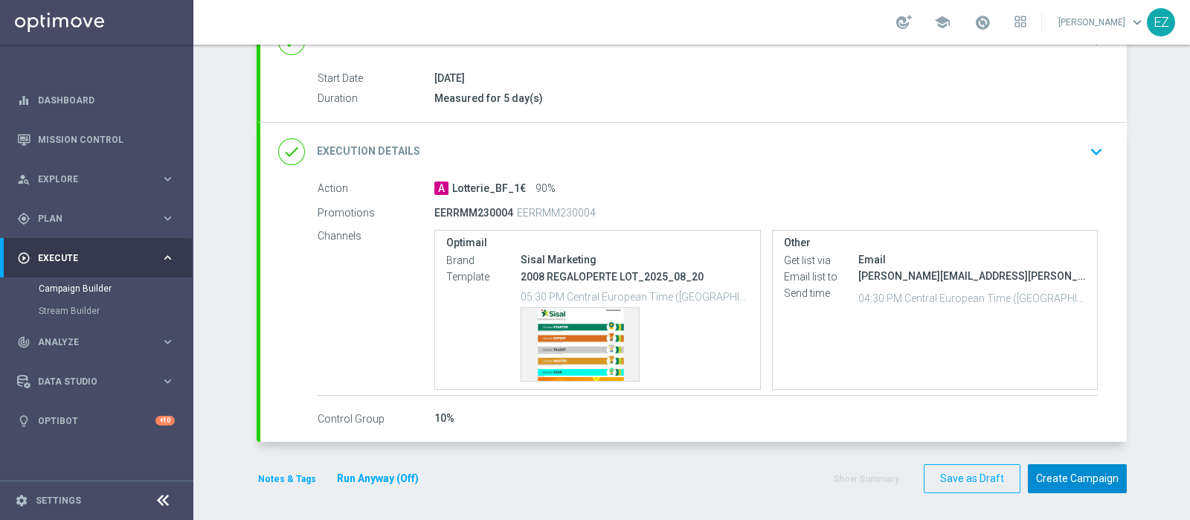
click at [1080, 469] on button "Create Campaign" at bounding box center [1077, 478] width 99 height 29
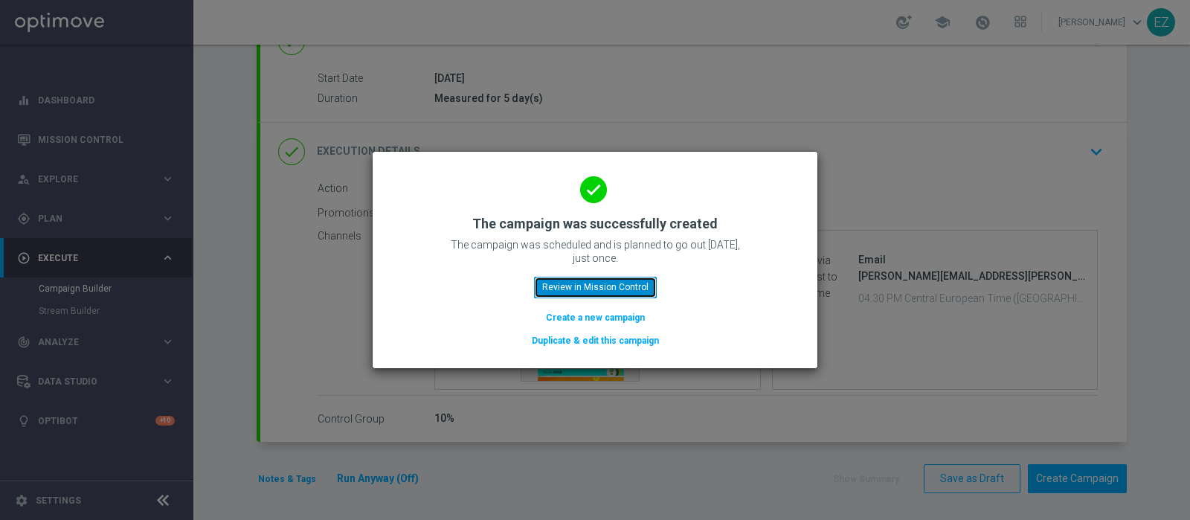
click at [587, 291] on button "Review in Mission Control" at bounding box center [595, 287] width 123 height 21
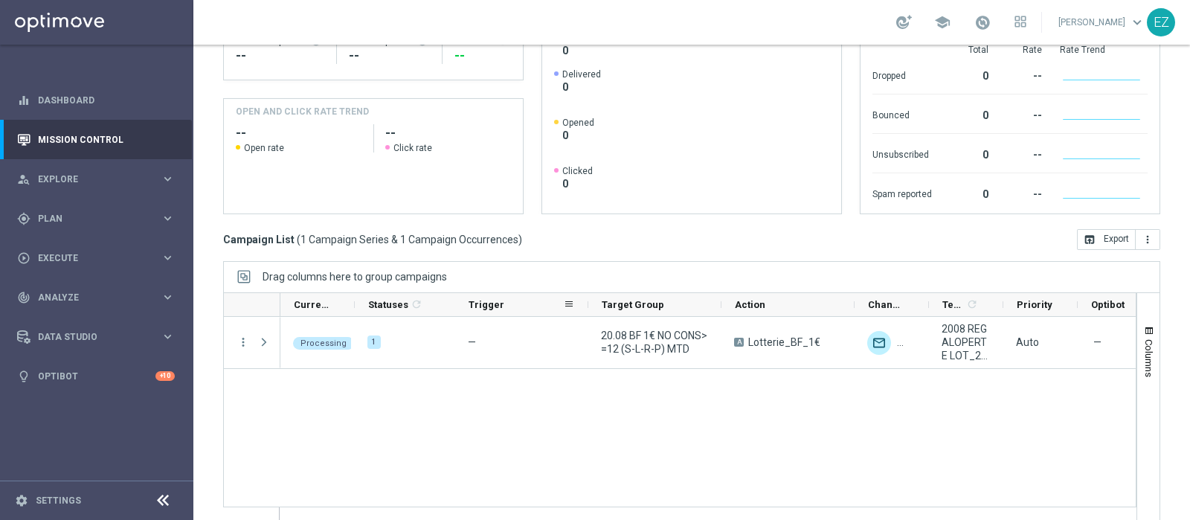
scroll to position [253, 0]
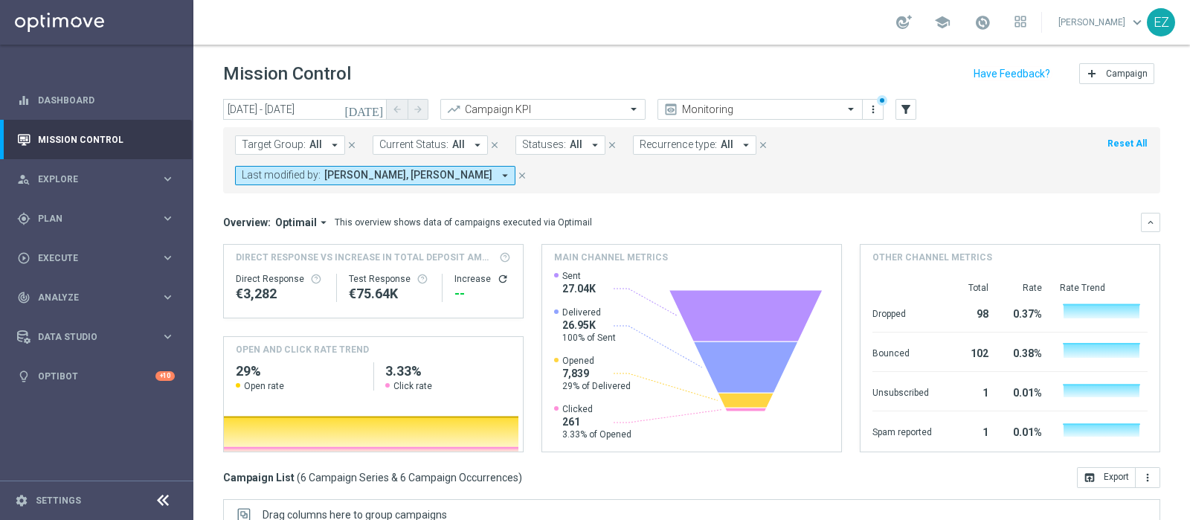
click at [382, 107] on icon "[DATE]" at bounding box center [364, 109] width 40 height 13
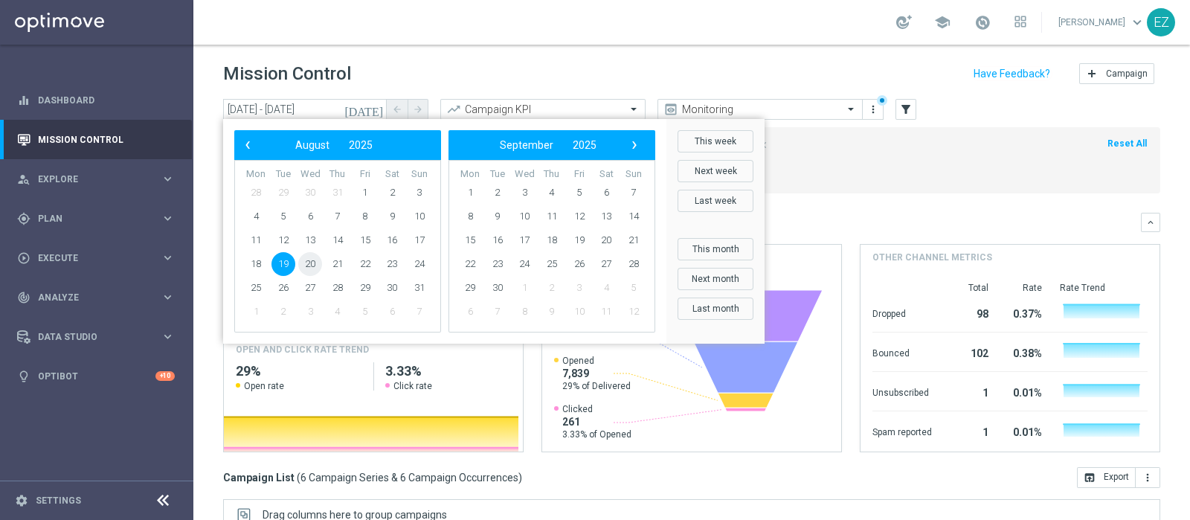
click at [306, 265] on span "20" at bounding box center [310, 264] width 24 height 24
type input "[DATE] - [DATE]"
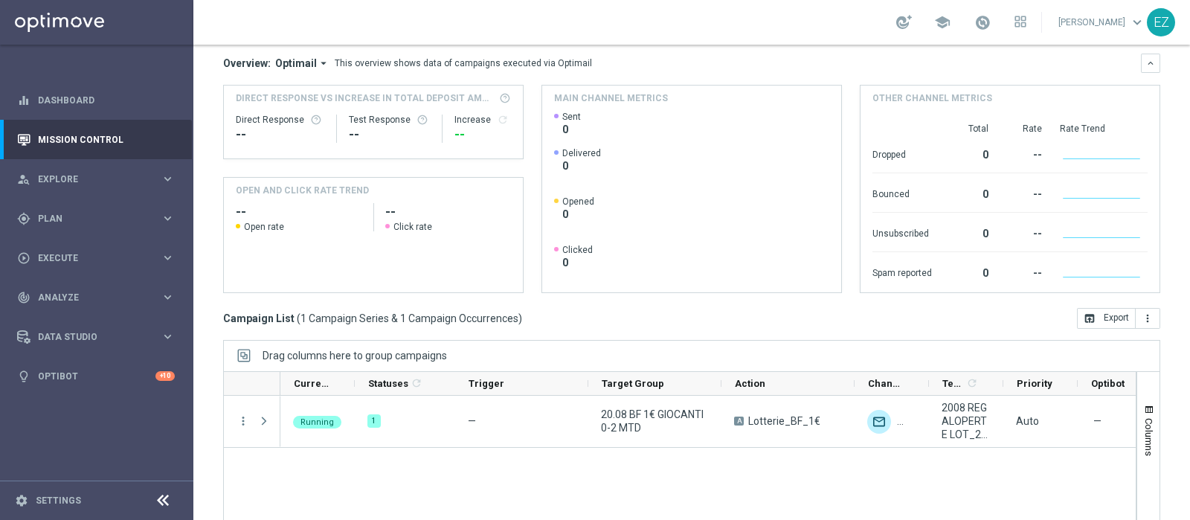
scroll to position [223, 0]
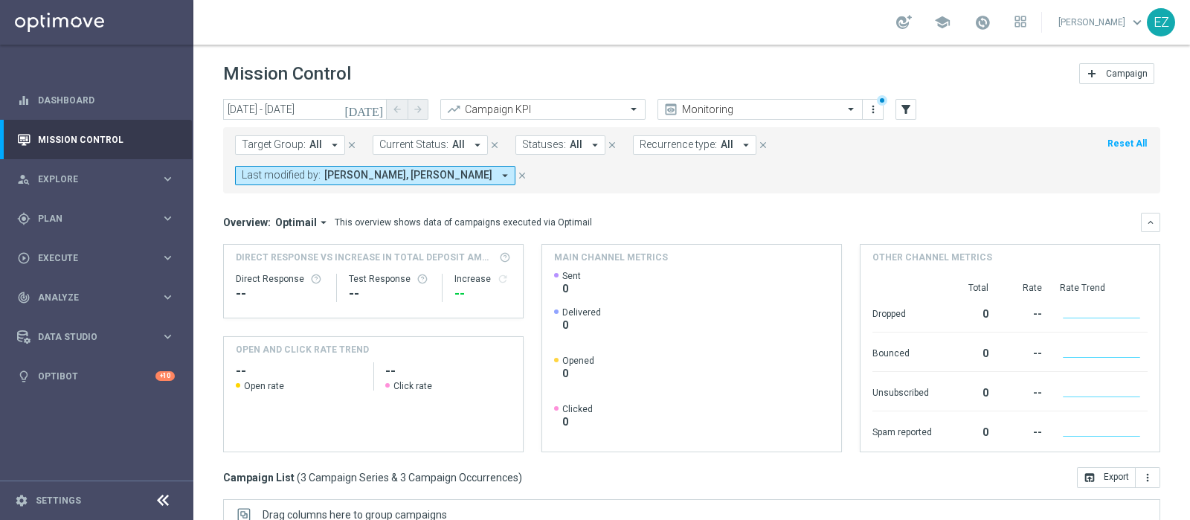
scroll to position [223, 0]
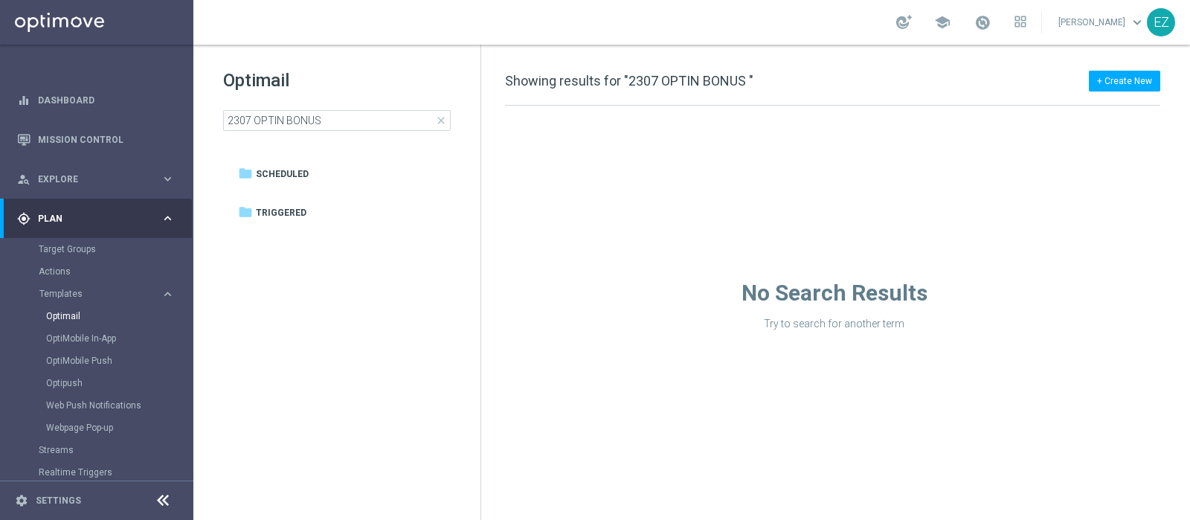
type input "2307 OPTIN BONUS"
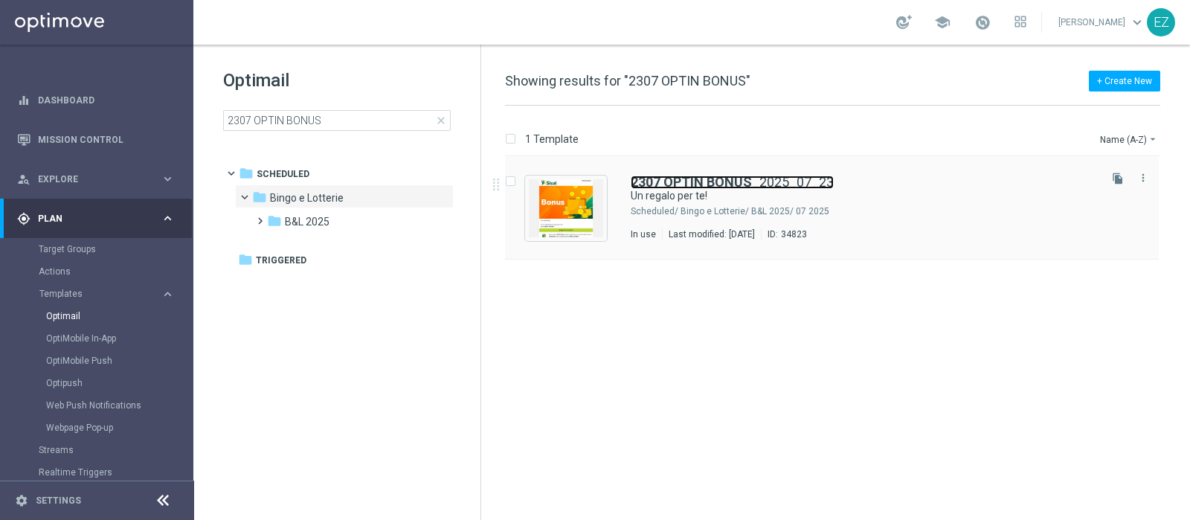
click at [766, 187] on link "2307 OPTIN BONUS _2025_07_23" at bounding box center [732, 181] width 203 height 13
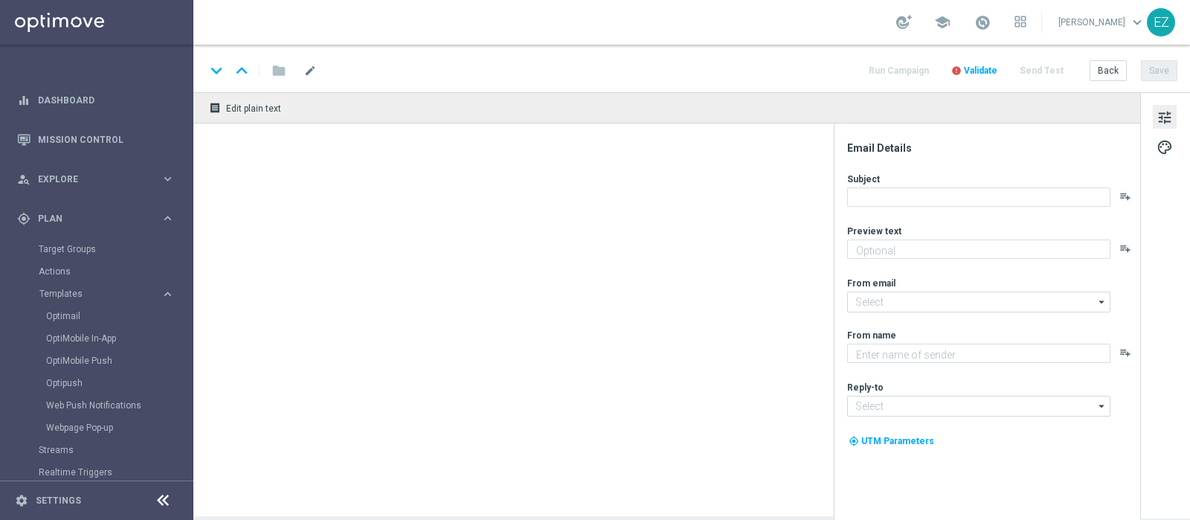
type textarea "Subito 2€ di bonus"
type textarea "Sisal"
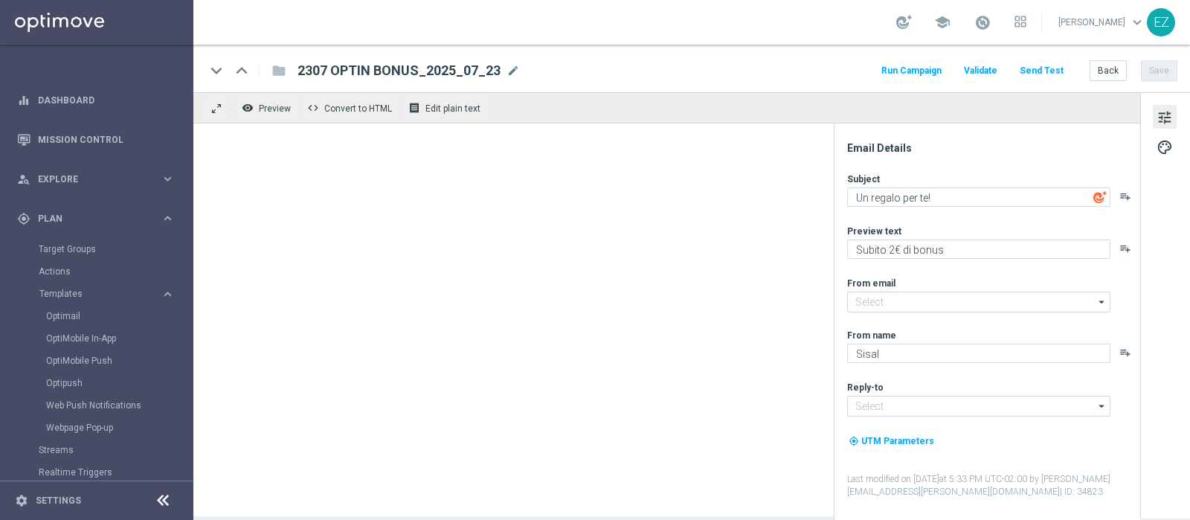
type input "[EMAIL_ADDRESS][DOMAIN_NAME]"
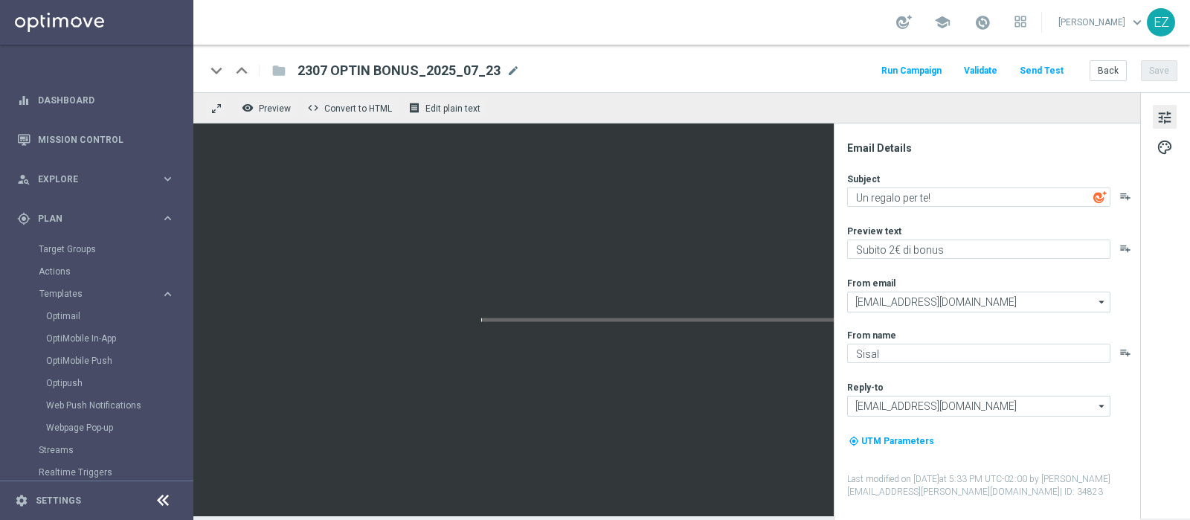
click at [509, 70] on span "mode_edit" at bounding box center [512, 70] width 13 height 13
